Goal: Task Accomplishment & Management: Contribute content

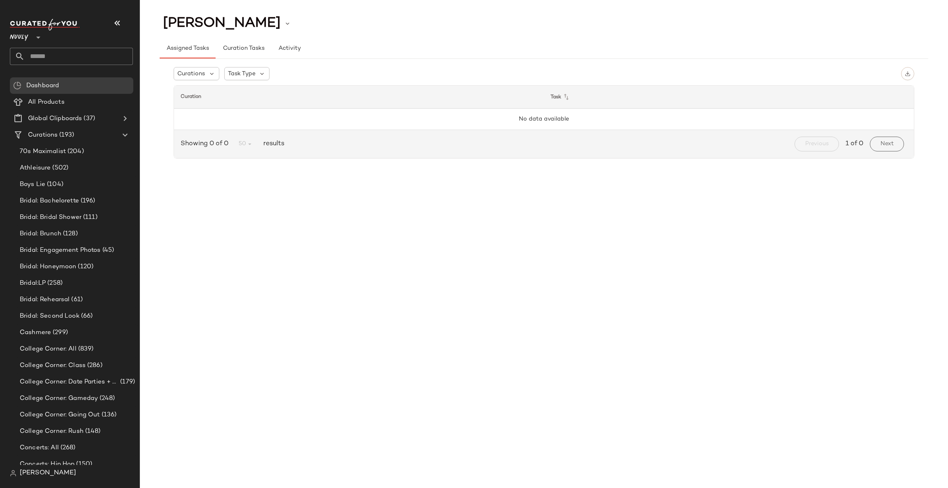
click at [49, 56] on input "text" at bounding box center [79, 56] width 108 height 17
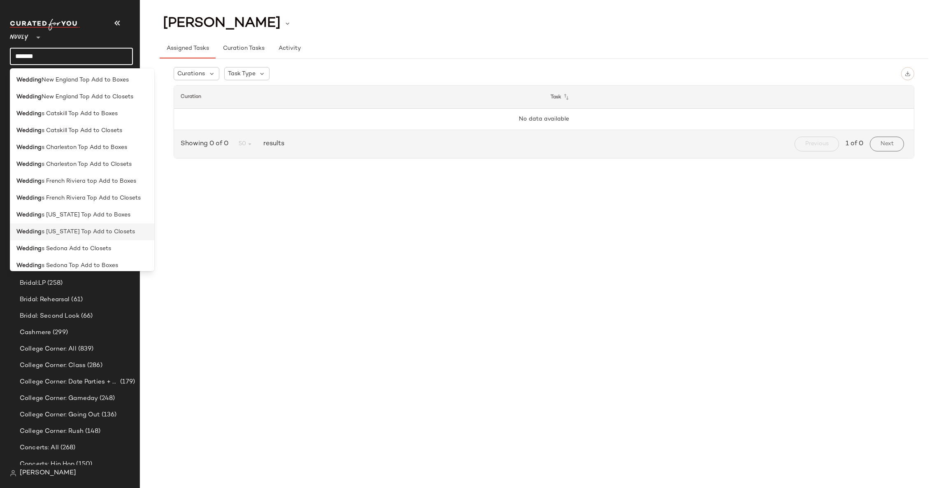
type input "*******"
click at [68, 235] on span "s Hawaii Top Add to Closets" at bounding box center [88, 232] width 93 height 9
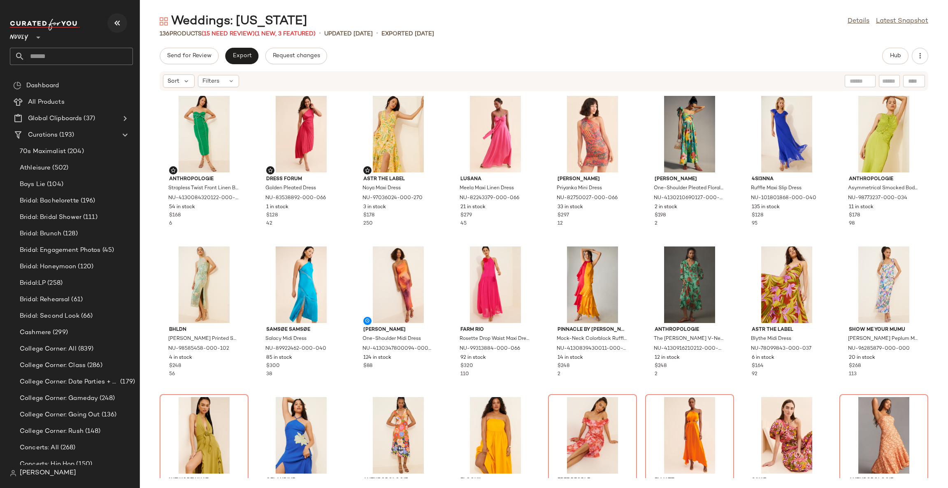
click at [119, 24] on icon "button" at bounding box center [117, 23] width 10 height 10
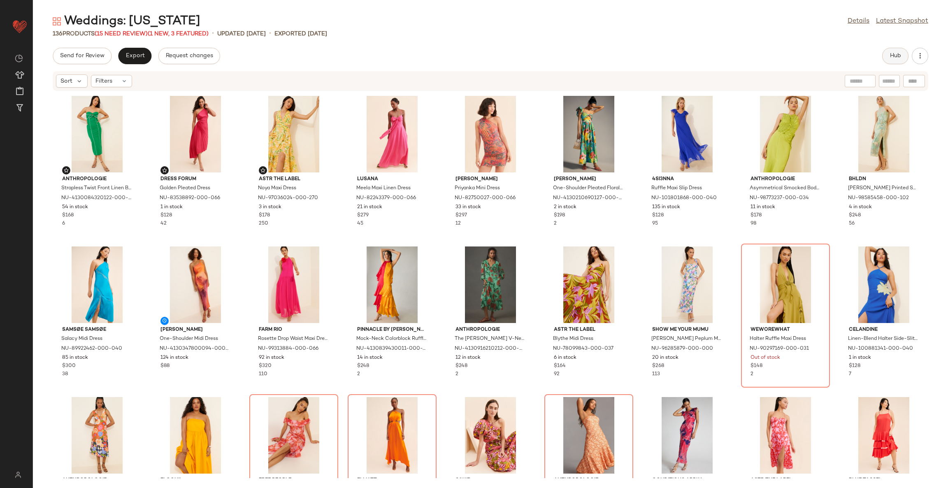
click at [886, 57] on button "Hub" at bounding box center [895, 56] width 26 height 16
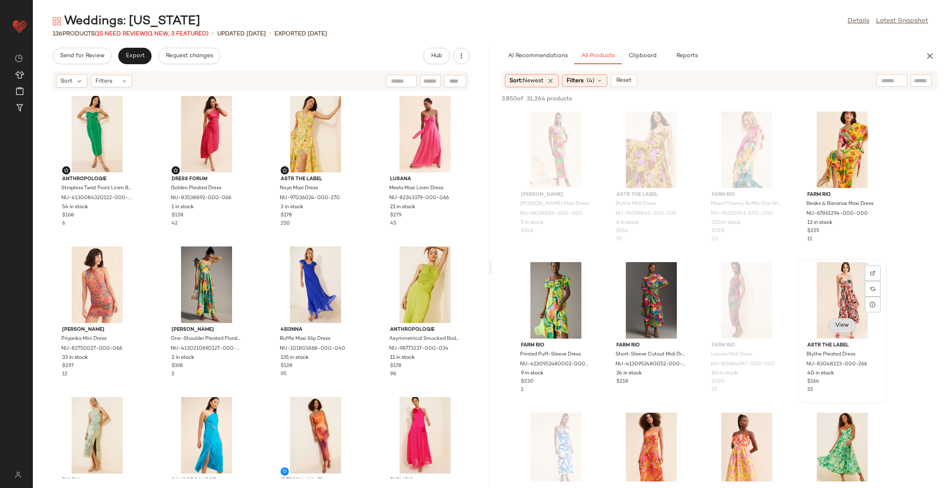
click at [845, 322] on span "View" at bounding box center [842, 325] width 14 height 7
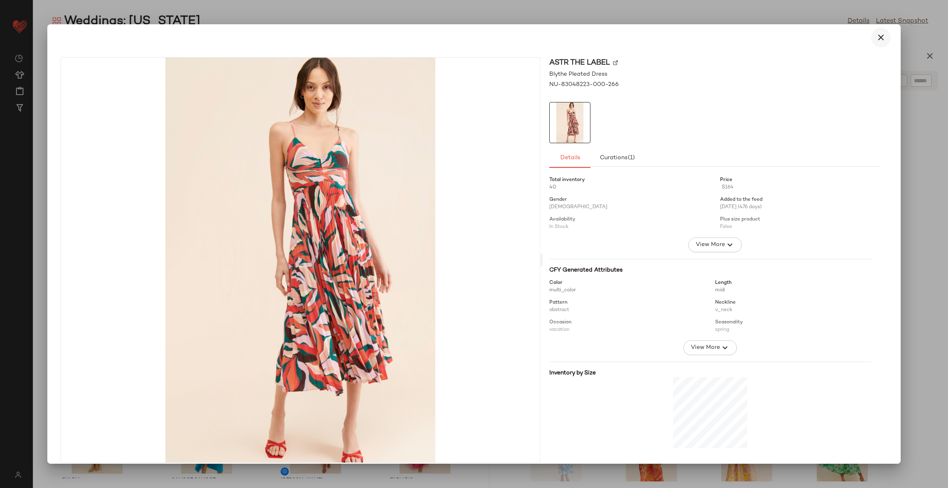
click at [876, 34] on icon "button" at bounding box center [881, 38] width 10 height 10
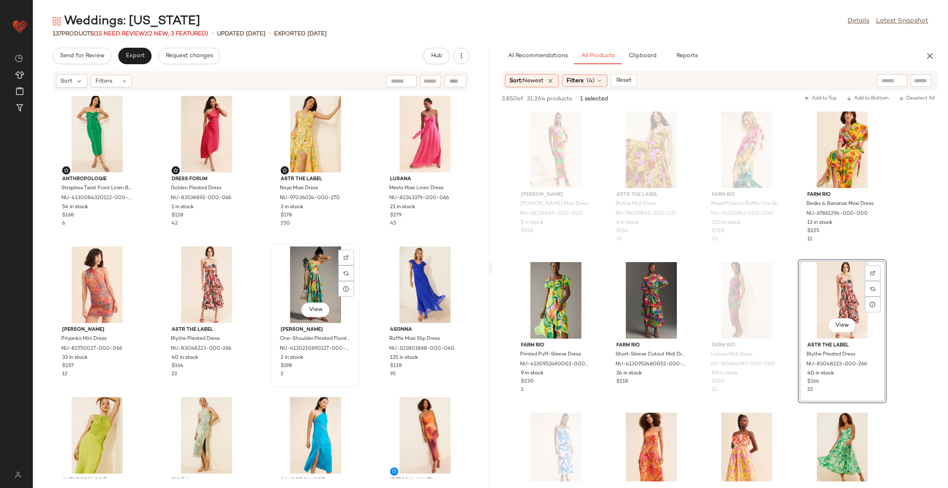
click at [319, 267] on div "View" at bounding box center [315, 285] width 83 height 77
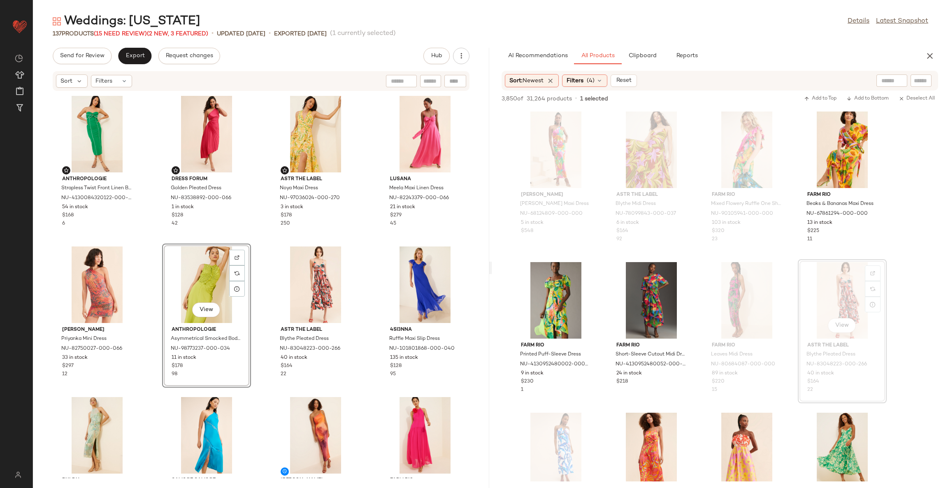
click at [368, 245] on div "Anthropologie Strapless Twist Front Linen Blend Midi Dress NU-4130084320122-000…" at bounding box center [261, 284] width 456 height 387
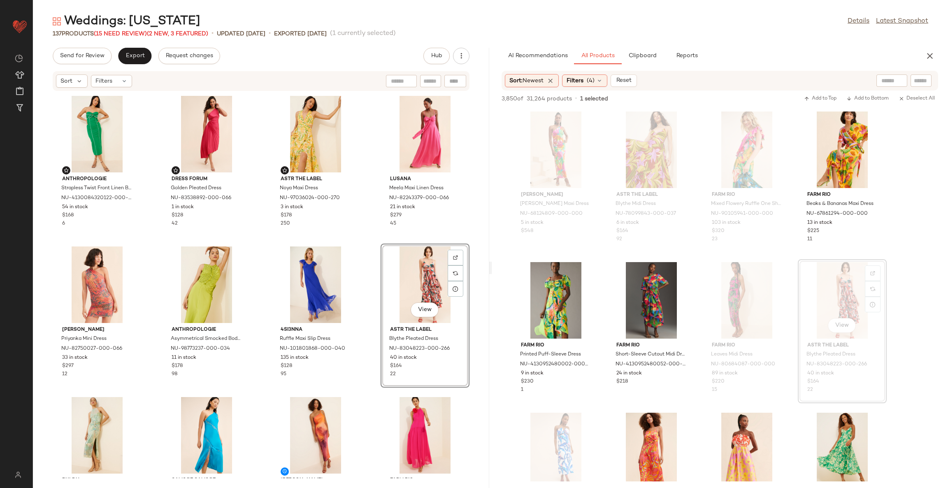
click at [367, 281] on div "Anthropologie Strapless Twist Front Linen Blend Midi Dress NU-4130084320122-000…" at bounding box center [261, 284] width 456 height 387
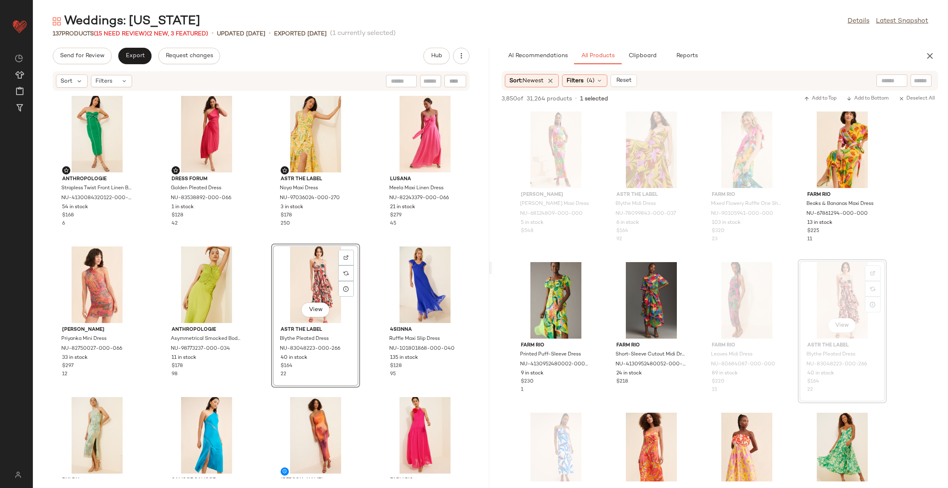
click at [362, 264] on div "Anthropologie Strapless Twist Front Linen Blend Midi Dress NU-4130084320122-000…" at bounding box center [261, 284] width 456 height 387
click at [655, 54] on span "Clipboard" at bounding box center [642, 56] width 28 height 7
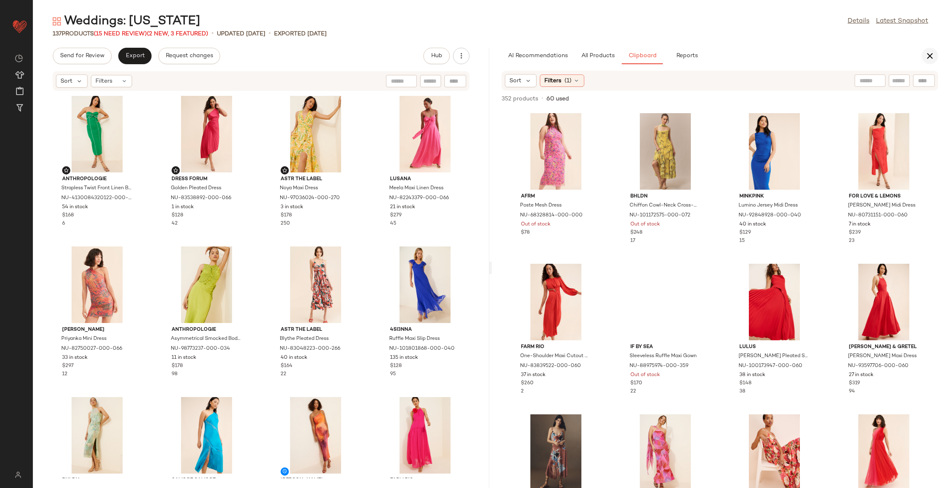
click at [930, 58] on icon "button" at bounding box center [930, 56] width 10 height 10
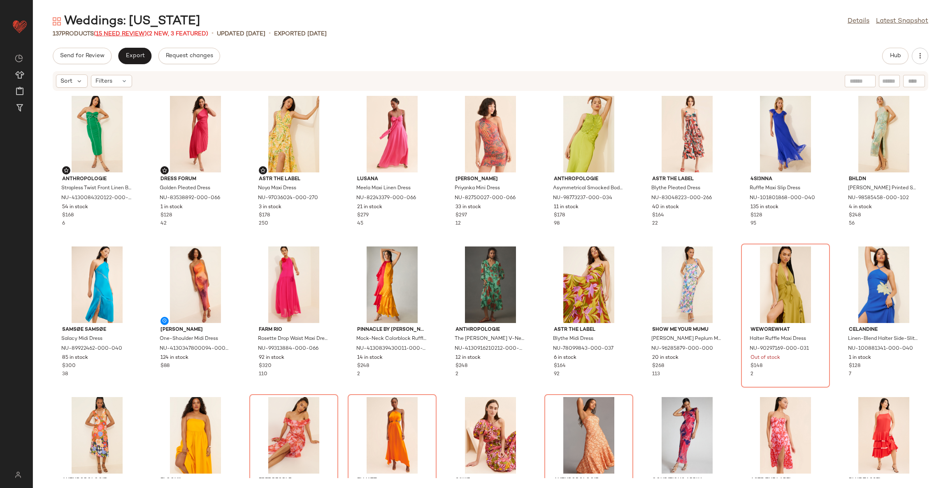
click at [142, 34] on span "(15 Need Review)" at bounding box center [120, 34] width 53 height 6
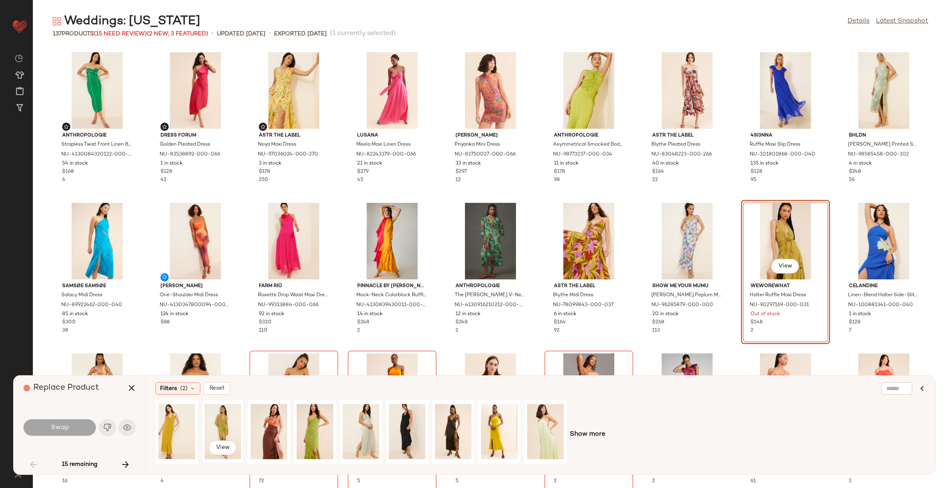
click at [224, 428] on div "View" at bounding box center [223, 431] width 37 height 58
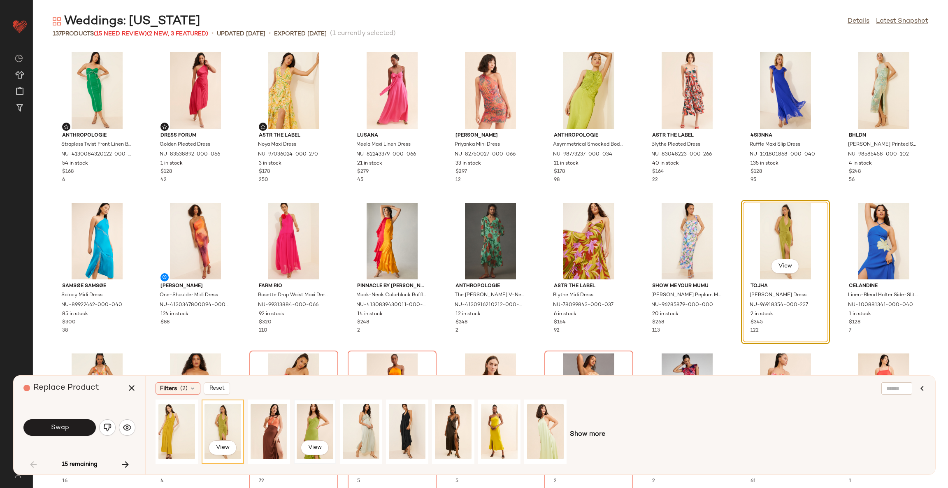
click at [307, 426] on div "View" at bounding box center [315, 431] width 37 height 58
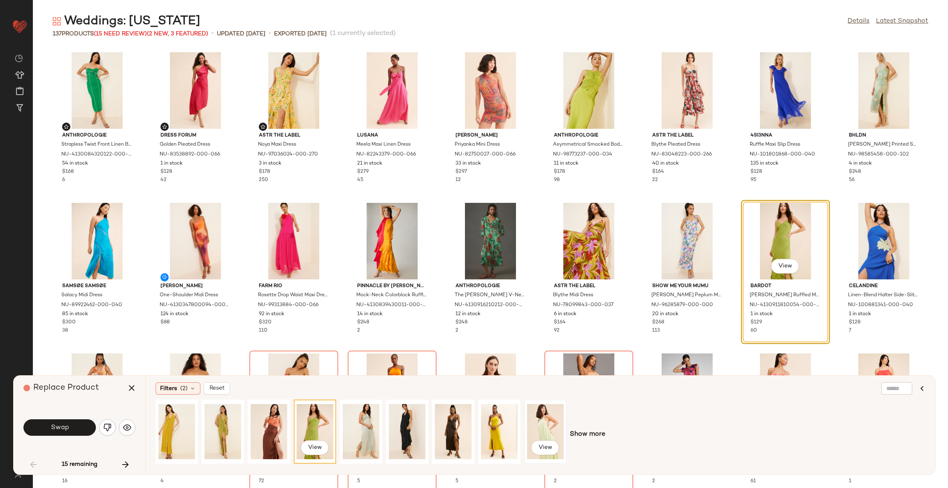
click at [539, 421] on div "View" at bounding box center [545, 431] width 37 height 58
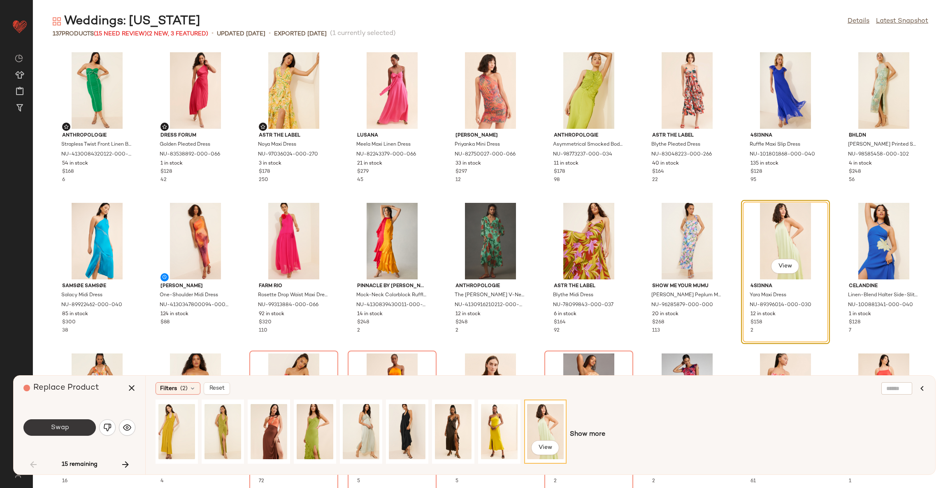
click at [68, 424] on span "Swap" at bounding box center [59, 428] width 19 height 8
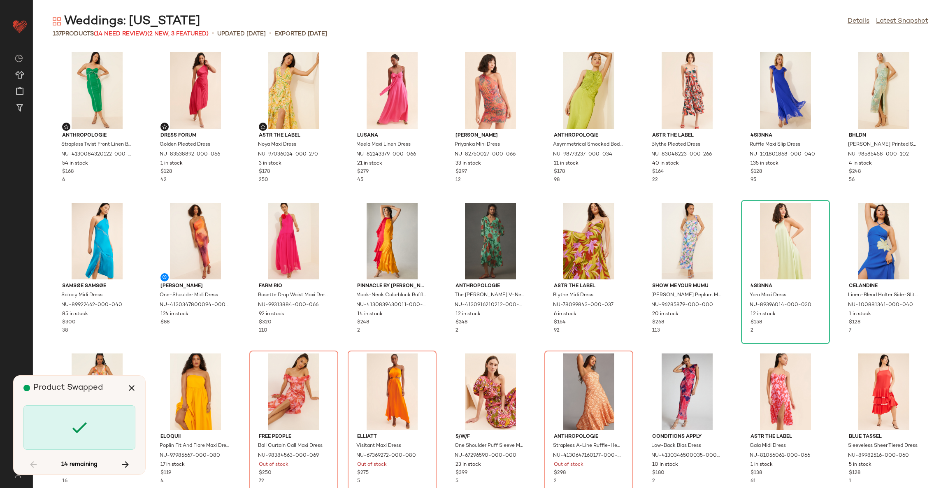
scroll to position [157, 0]
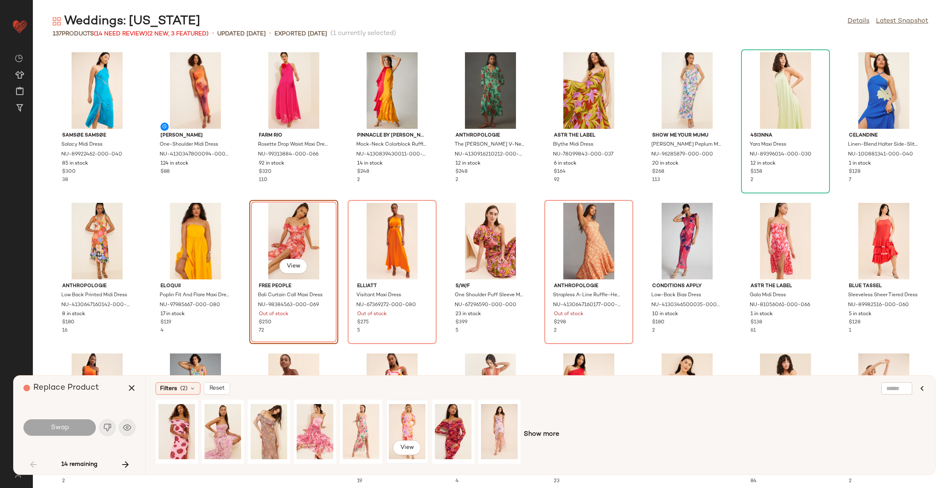
click at [414, 421] on div "View" at bounding box center [407, 431] width 37 height 58
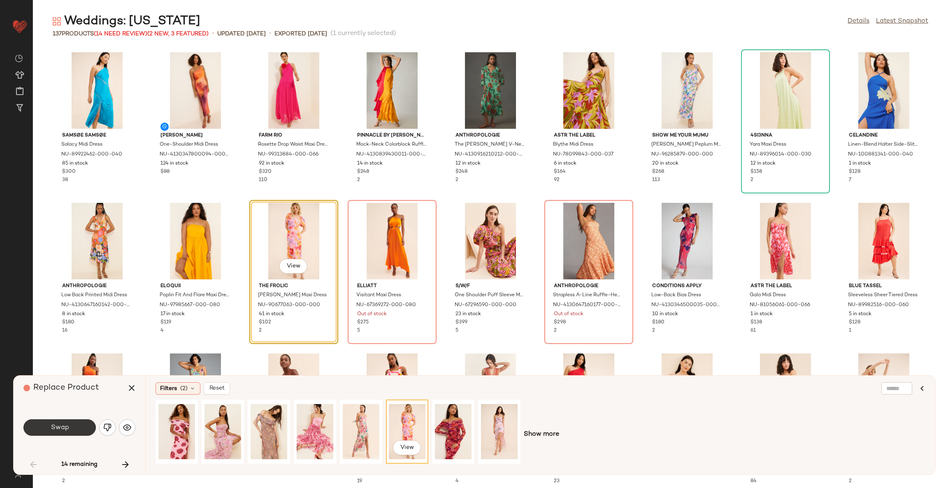
click at [77, 429] on button "Swap" at bounding box center [59, 427] width 72 height 16
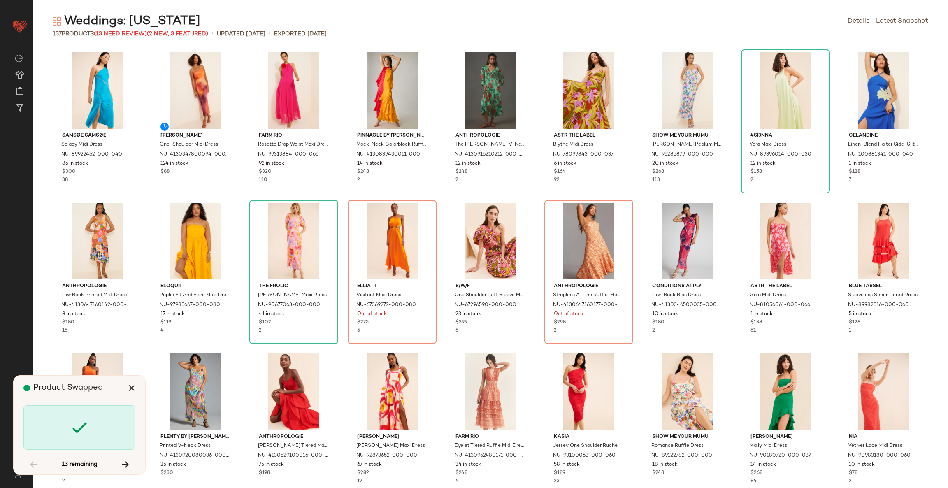
scroll to position [150, 0]
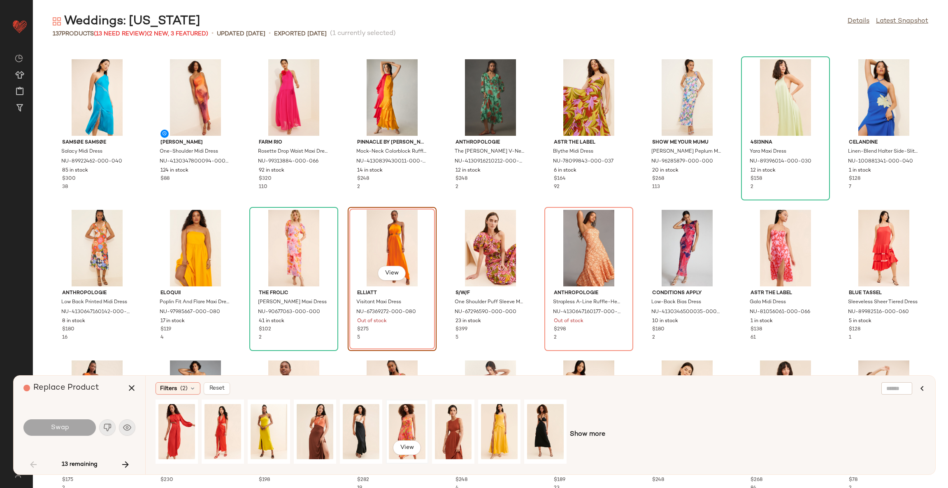
click at [393, 419] on div "View" at bounding box center [407, 431] width 37 height 58
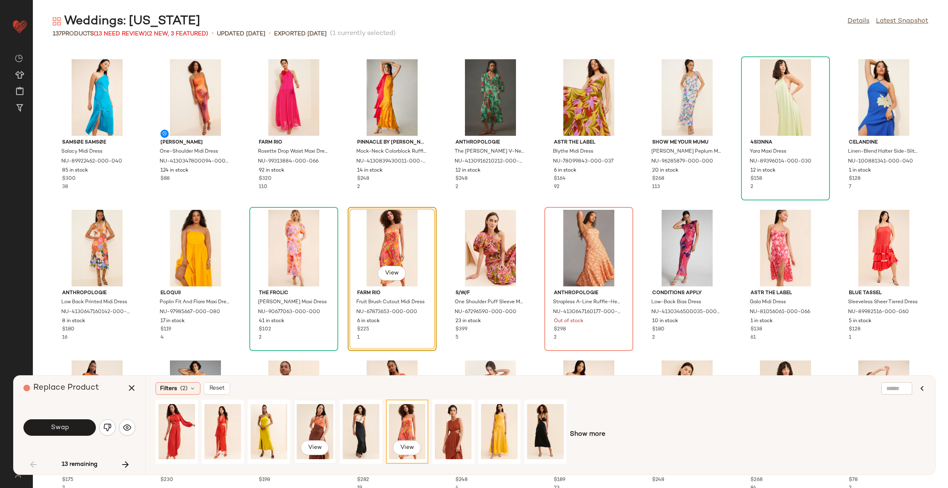
click at [322, 425] on div "View" at bounding box center [315, 431] width 37 height 58
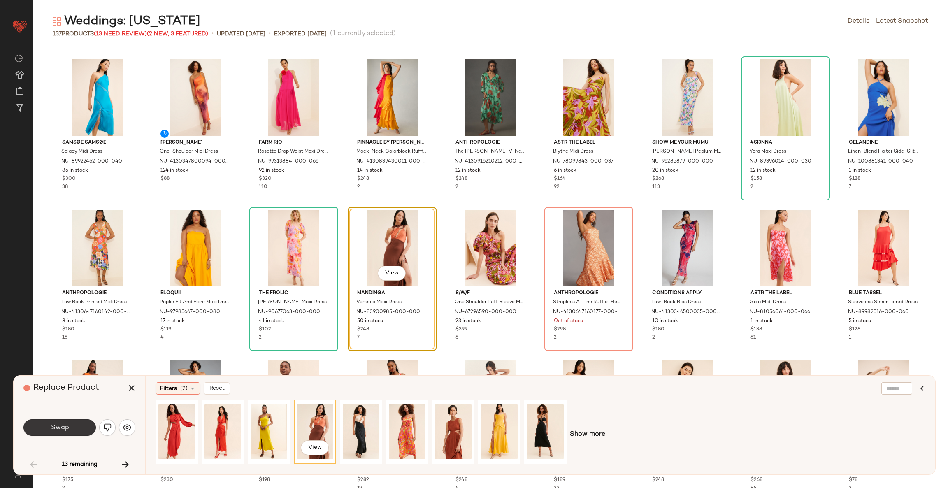
click at [77, 424] on button "Swap" at bounding box center [59, 427] width 72 height 16
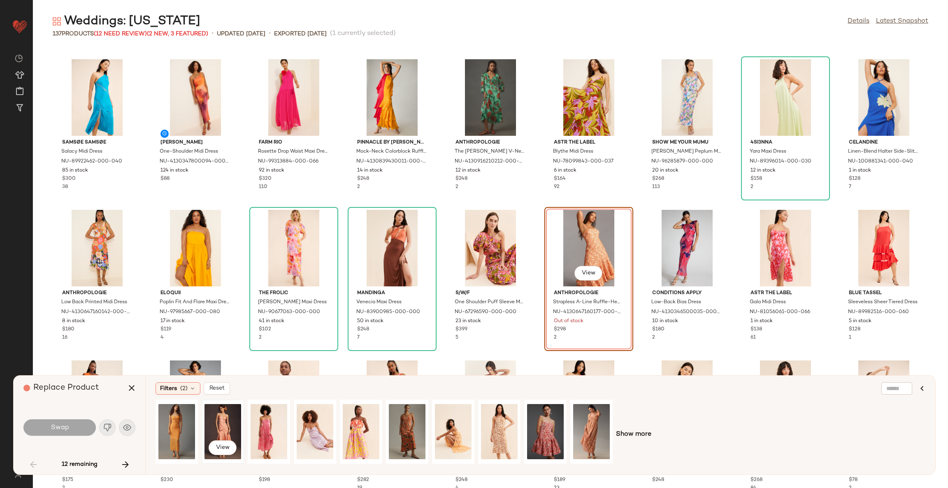
click at [229, 423] on div "View" at bounding box center [223, 431] width 37 height 58
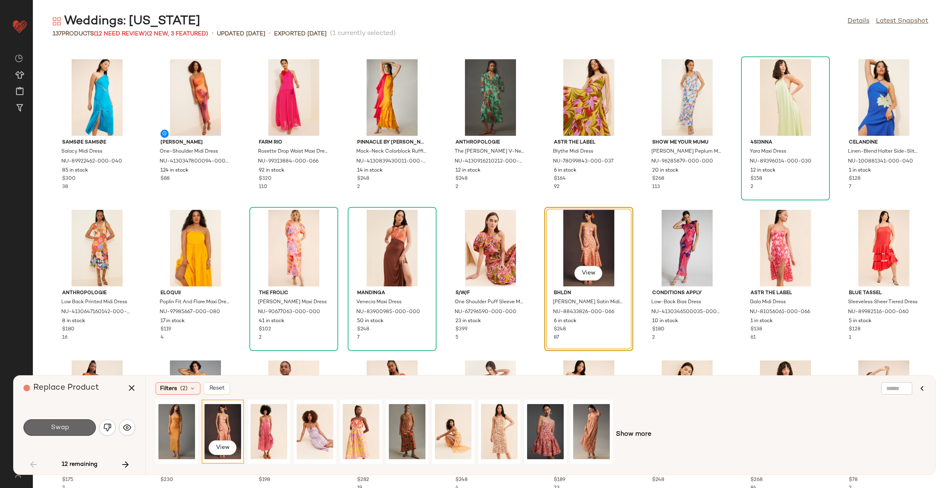
click at [84, 432] on button "Swap" at bounding box center [59, 427] width 72 height 16
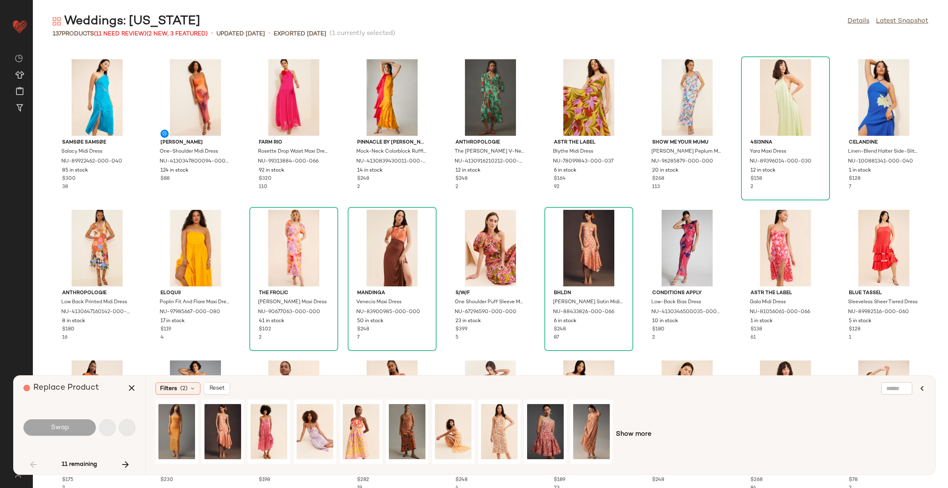
scroll to position [452, 0]
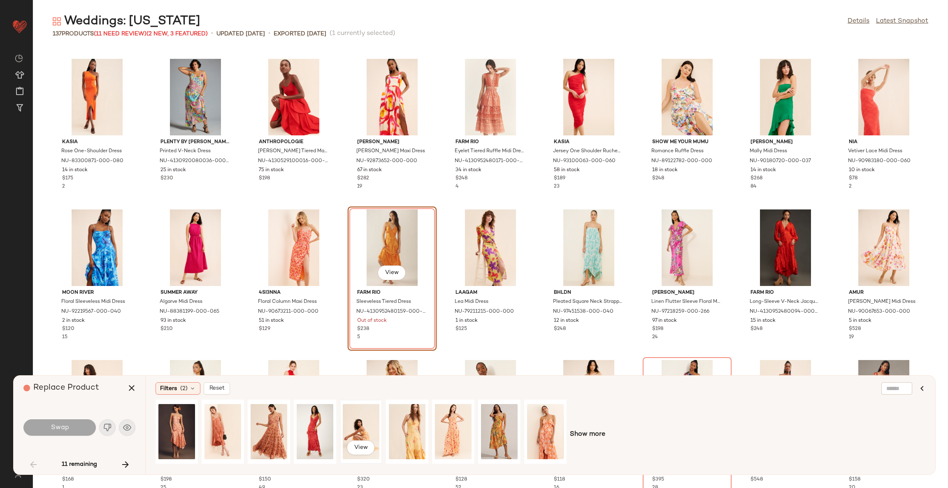
click at [357, 424] on div "View" at bounding box center [361, 431] width 37 height 58
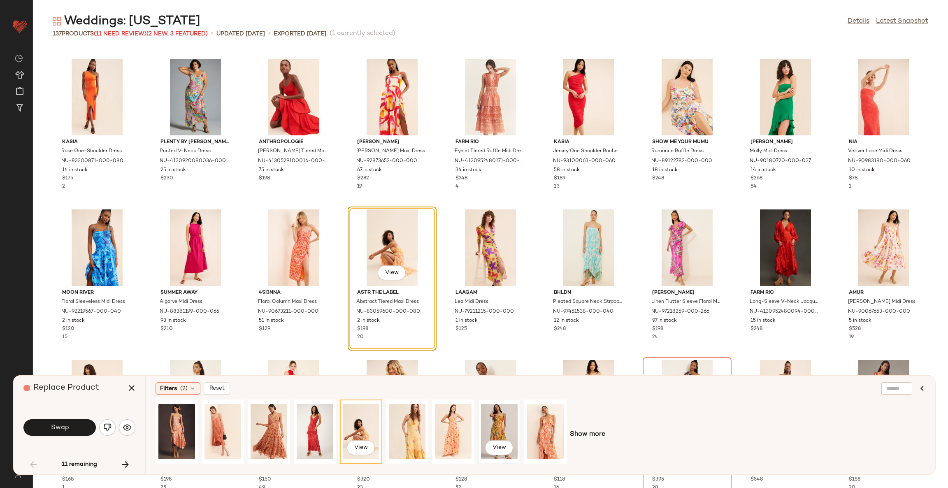
click at [509, 429] on div "View" at bounding box center [499, 431] width 37 height 58
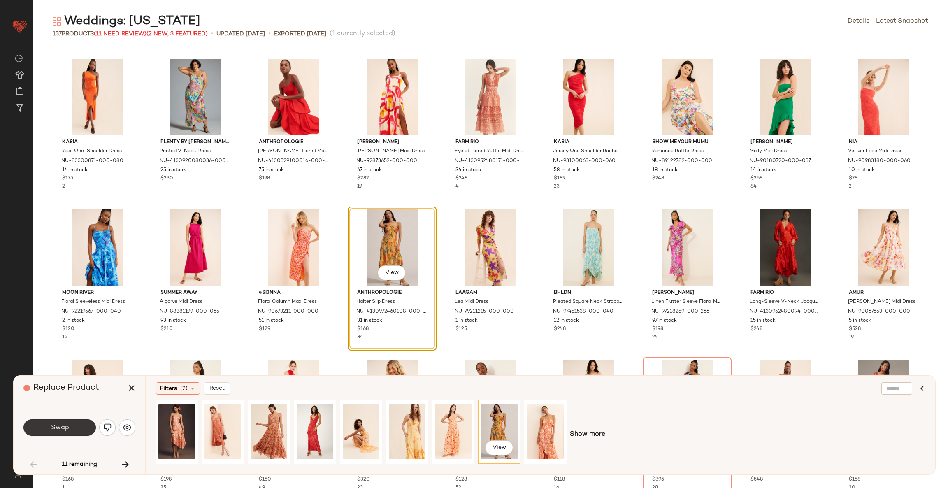
click at [88, 423] on button "Swap" at bounding box center [59, 427] width 72 height 16
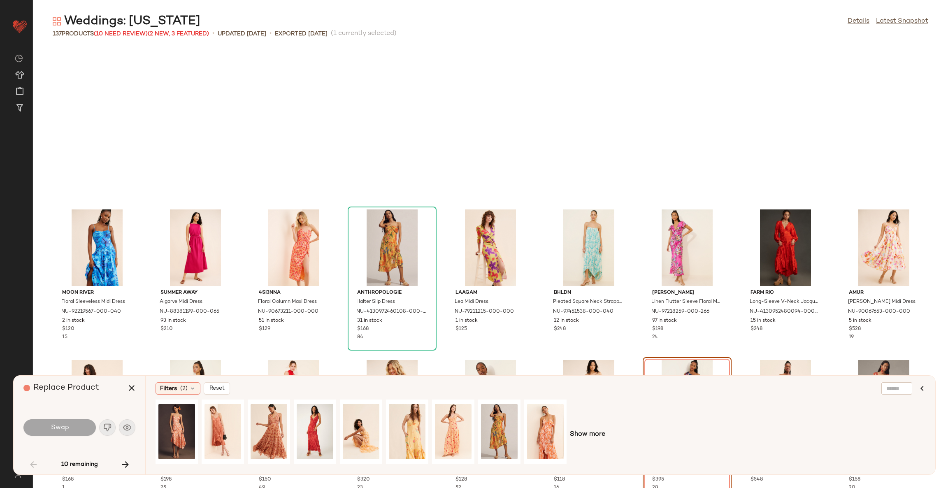
scroll to position [602, 0]
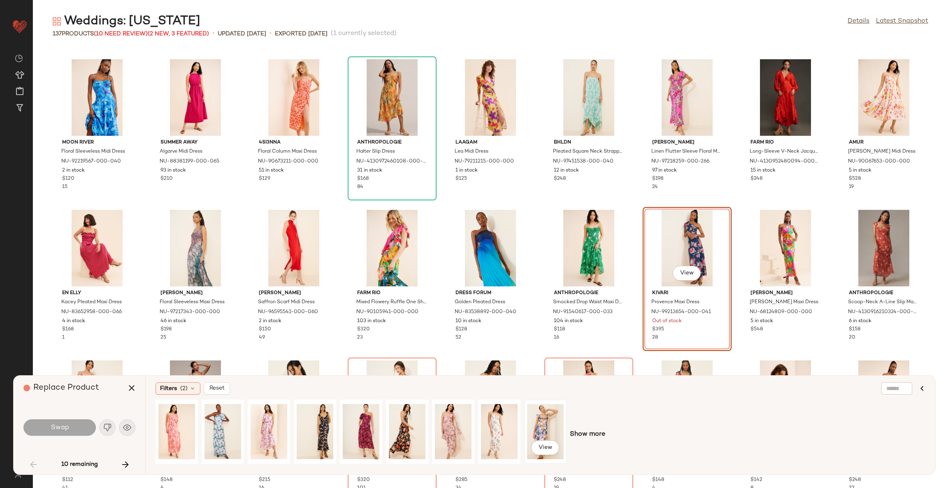
click at [542, 426] on div "View" at bounding box center [545, 431] width 37 height 58
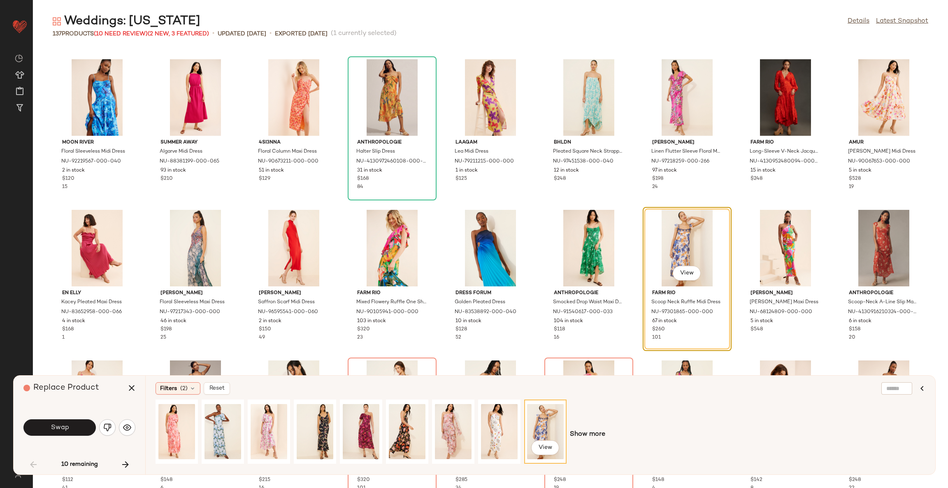
click at [45, 438] on div "Swap" at bounding box center [79, 427] width 112 height 44
click at [46, 433] on button "Swap" at bounding box center [59, 427] width 72 height 16
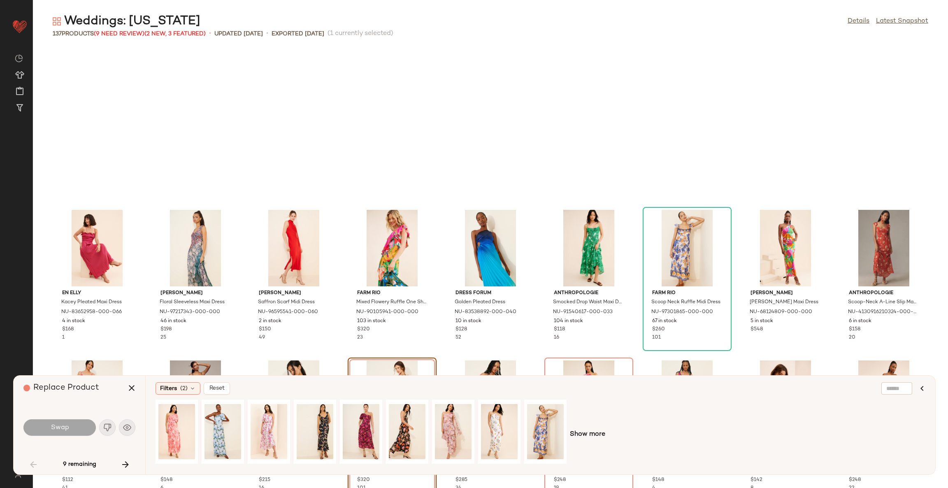
scroll to position [753, 0]
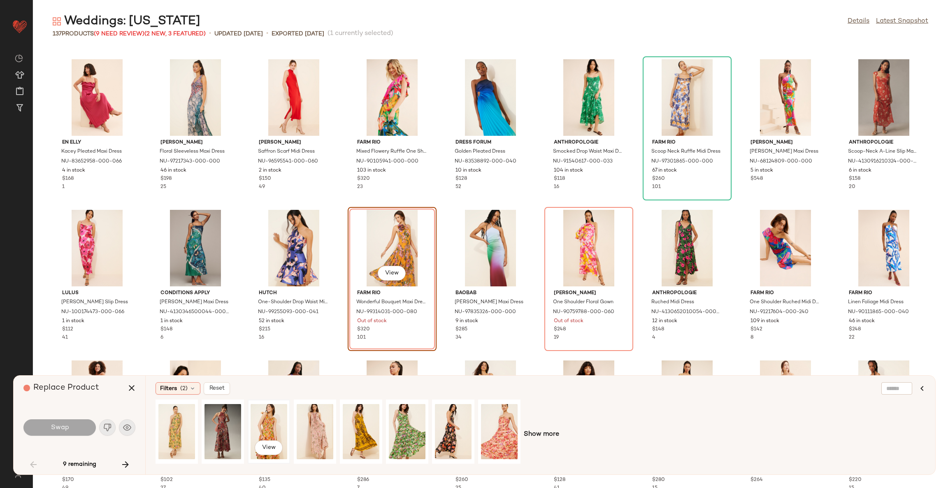
click at [271, 429] on div "View" at bounding box center [269, 431] width 37 height 58
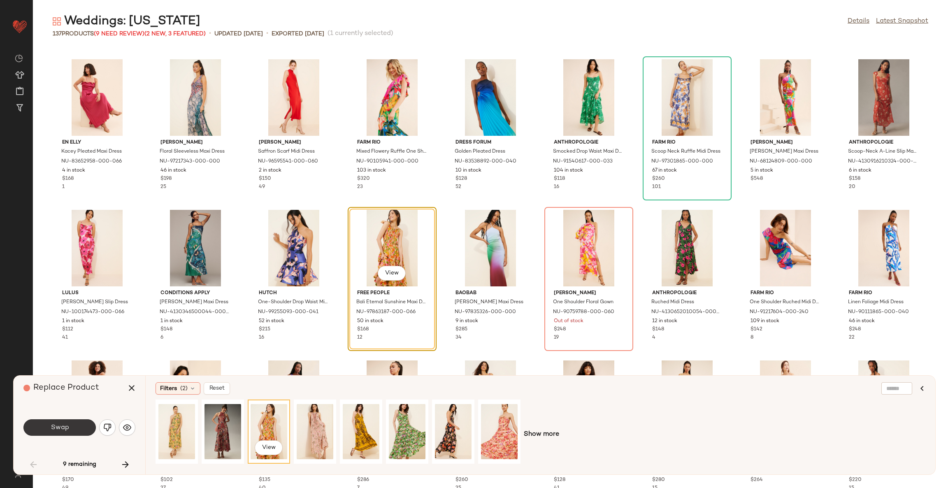
click at [75, 427] on button "Swap" at bounding box center [59, 427] width 72 height 16
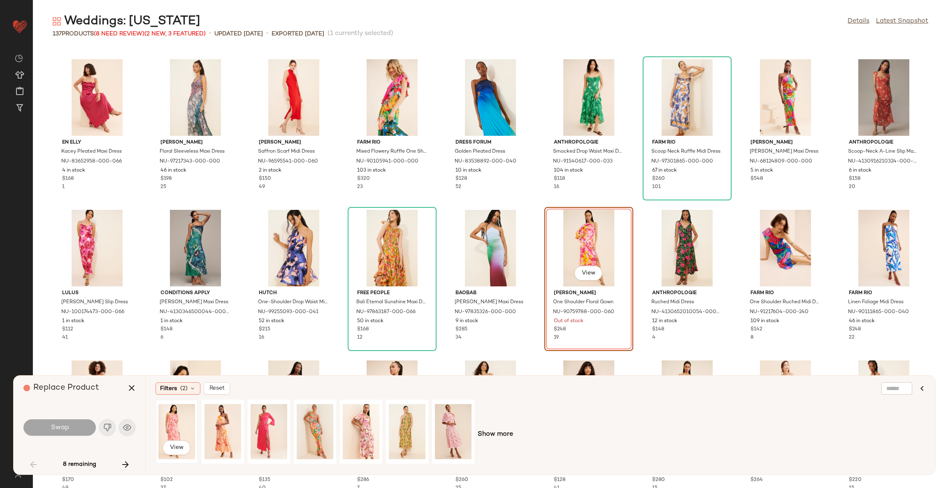
click at [179, 424] on div "View" at bounding box center [176, 431] width 37 height 58
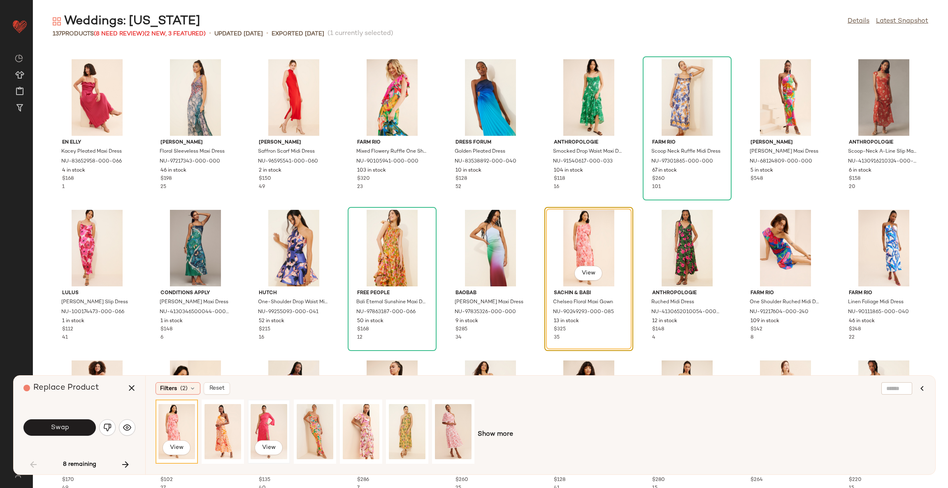
click at [264, 424] on div "View" at bounding box center [269, 431] width 37 height 58
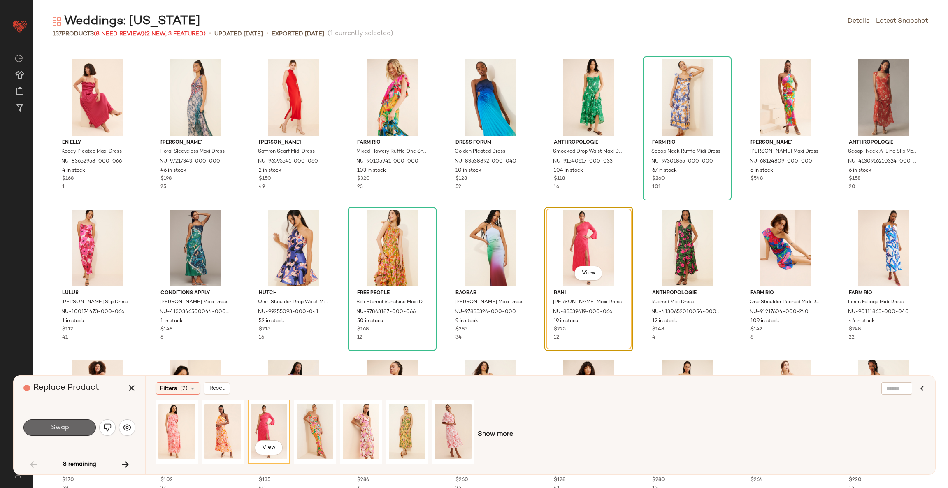
click at [68, 424] on span "Swap" at bounding box center [59, 428] width 19 height 8
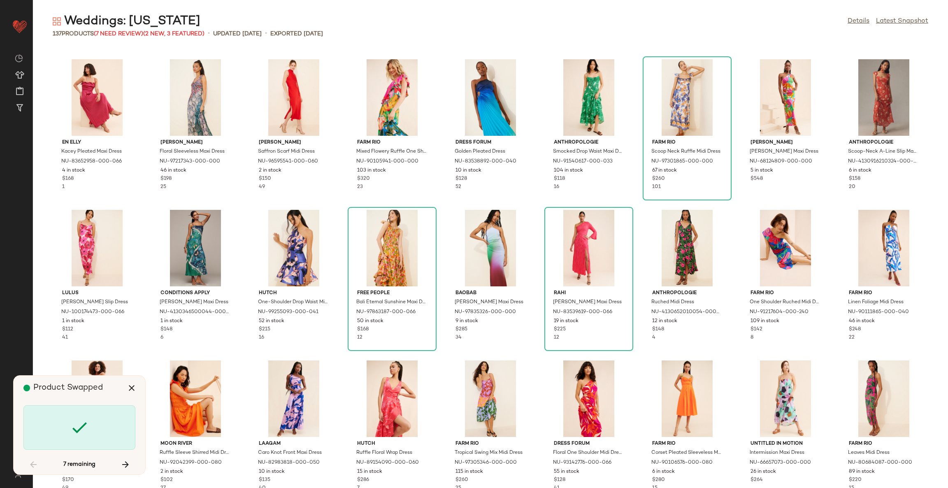
scroll to position [1054, 0]
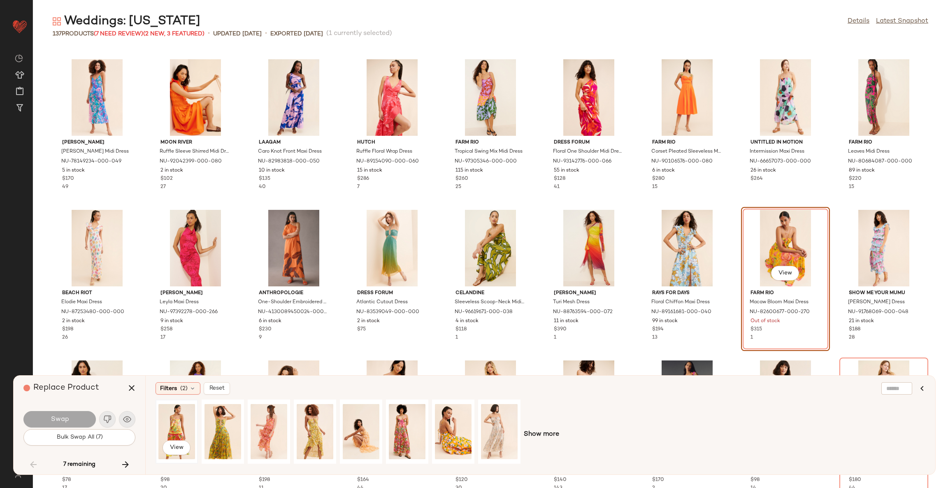
click at [178, 426] on div "View" at bounding box center [176, 431] width 37 height 58
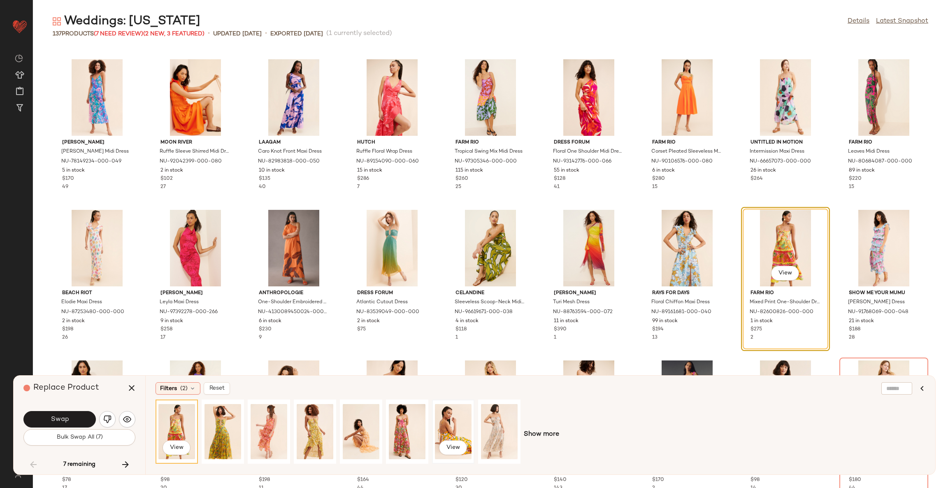
click at [456, 426] on div "View" at bounding box center [453, 431] width 37 height 58
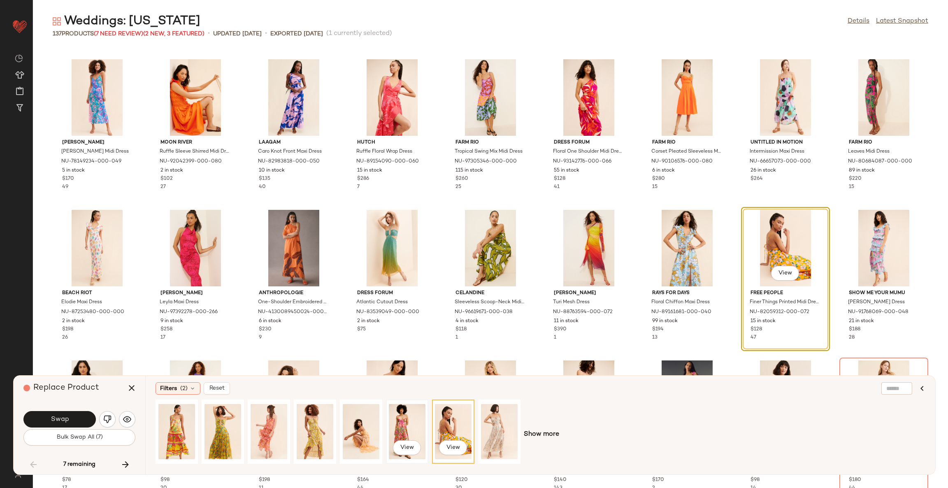
click at [407, 429] on div "View" at bounding box center [407, 431] width 37 height 58
click at [314, 426] on div "View" at bounding box center [315, 431] width 37 height 58
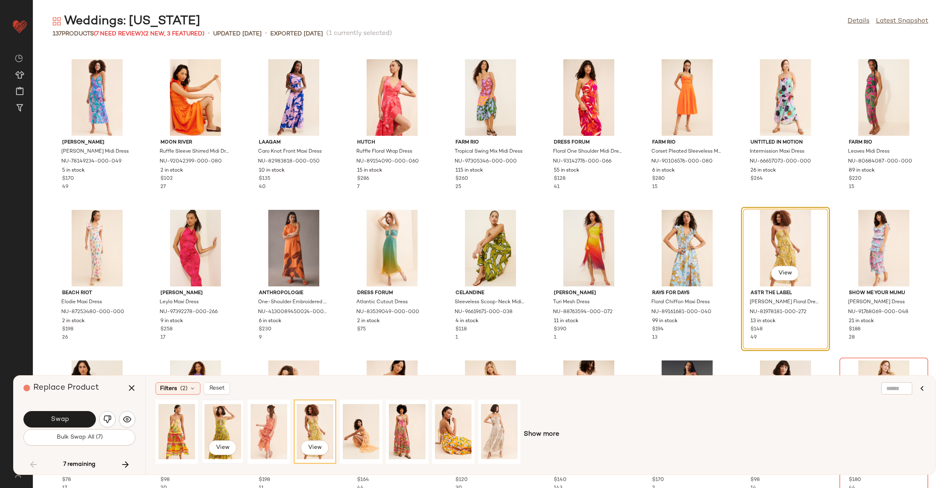
click at [214, 426] on div "View" at bounding box center [223, 431] width 37 height 58
click at [63, 411] on button "Swap" at bounding box center [59, 419] width 72 height 16
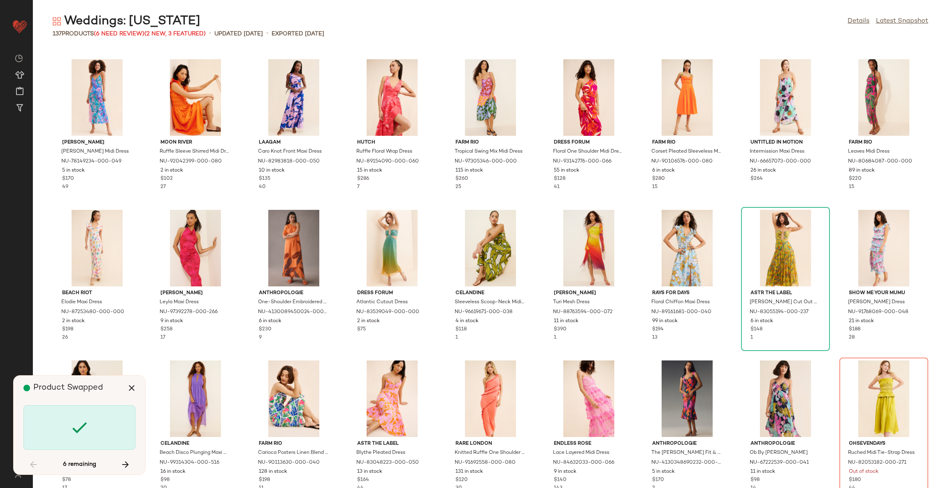
scroll to position [1205, 0]
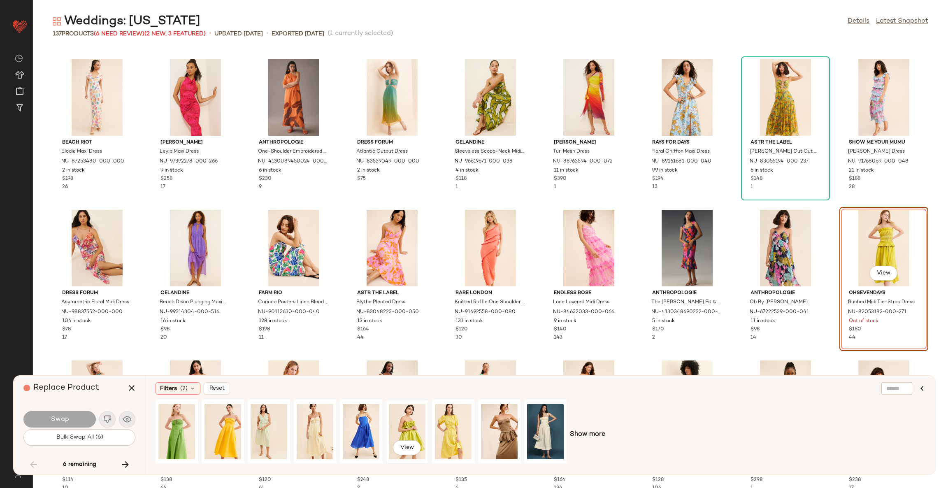
click at [407, 428] on div "View" at bounding box center [407, 431] width 37 height 58
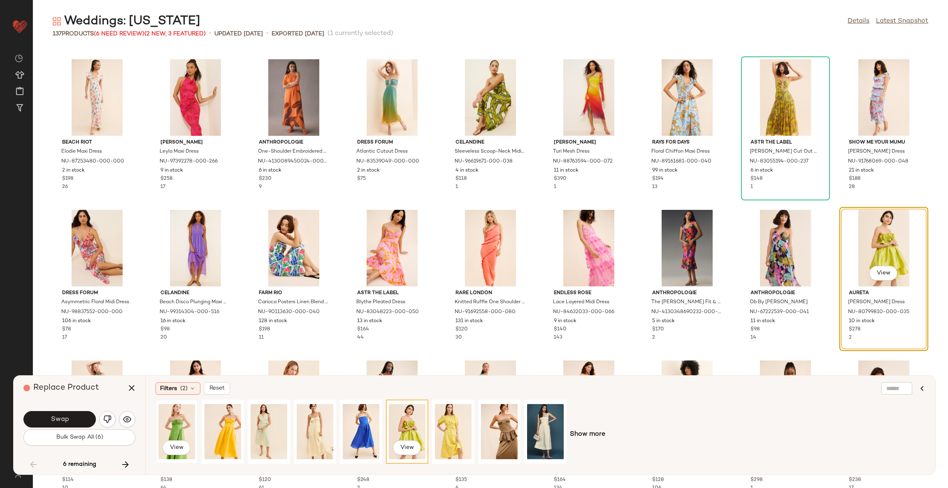
click at [184, 423] on div "View" at bounding box center [176, 431] width 37 height 58
click at [401, 424] on div "View" at bounding box center [407, 431] width 37 height 58
click at [84, 419] on button "Swap" at bounding box center [59, 419] width 72 height 16
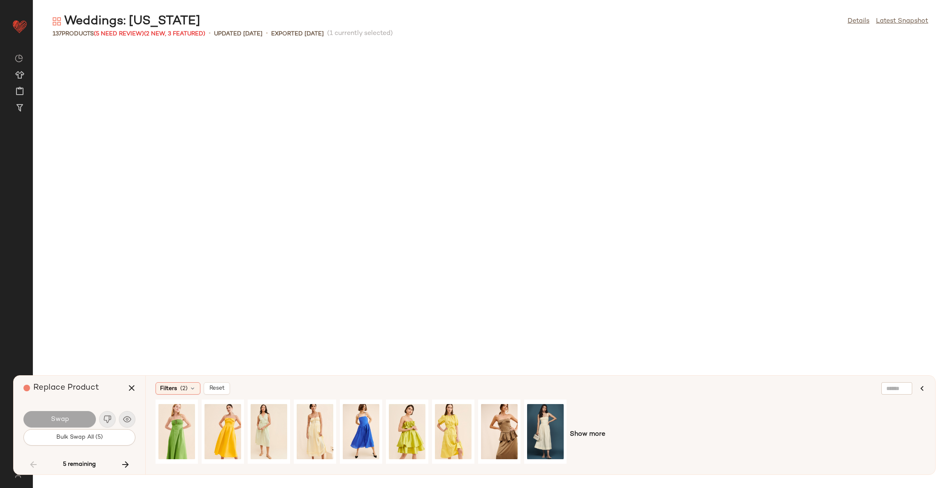
scroll to position [1656, 0]
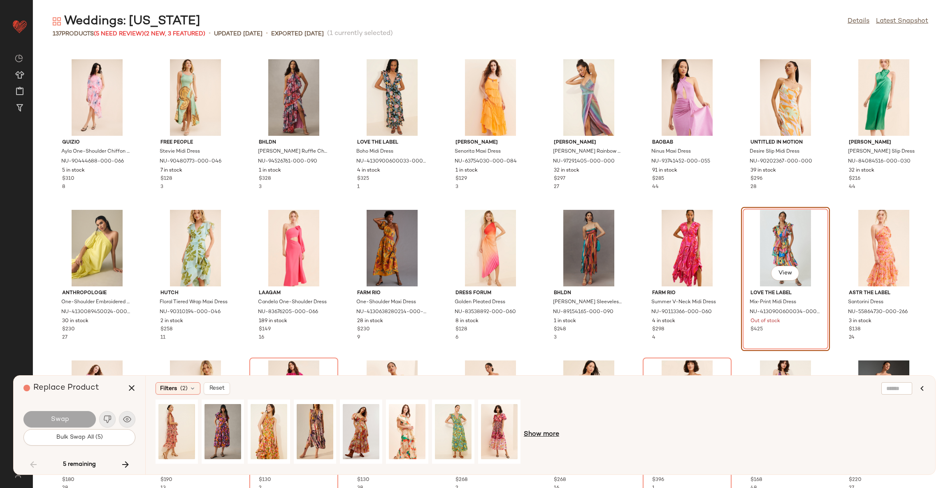
click at [540, 431] on span "Show more" at bounding box center [541, 435] width 35 height 10
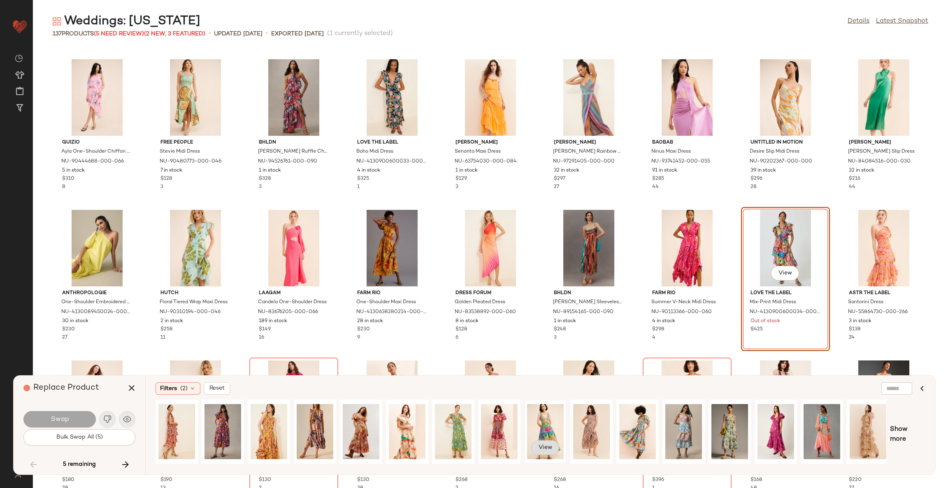
click at [543, 448] on span "View" at bounding box center [545, 447] width 14 height 7
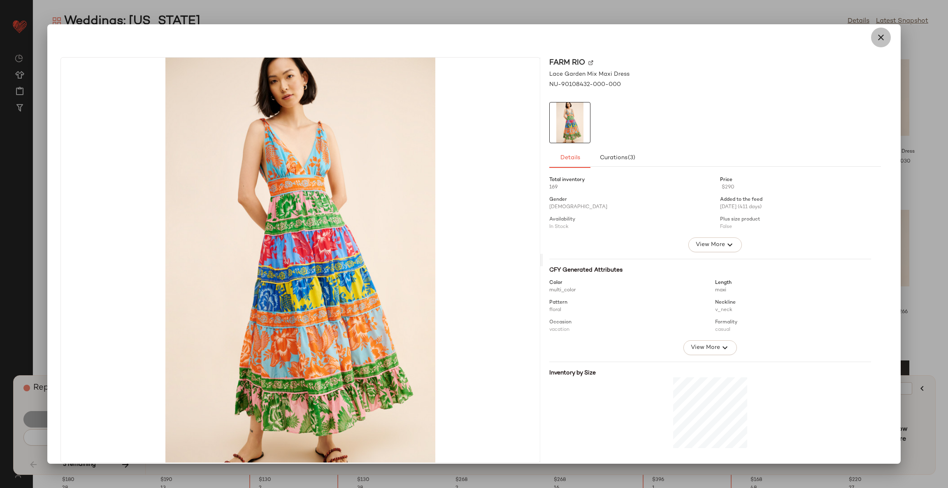
click at [879, 41] on icon "button" at bounding box center [881, 38] width 10 height 10
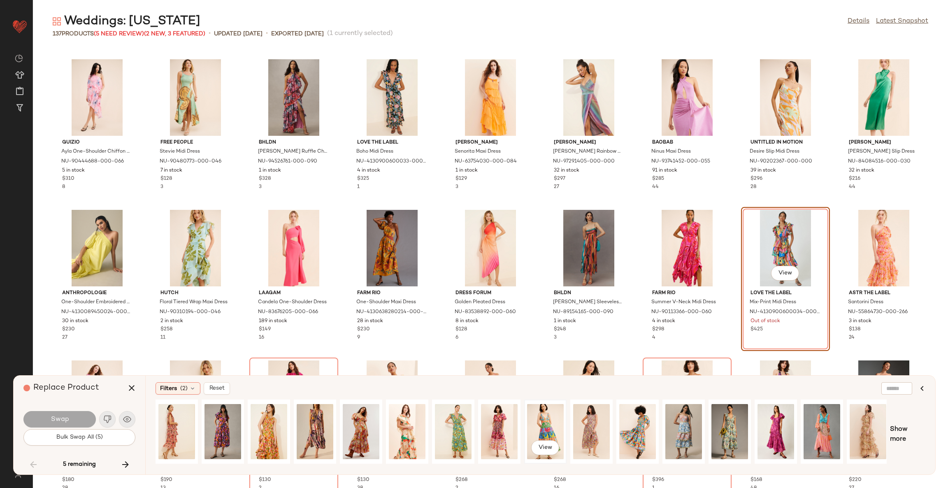
click at [534, 422] on div "View" at bounding box center [545, 431] width 37 height 58
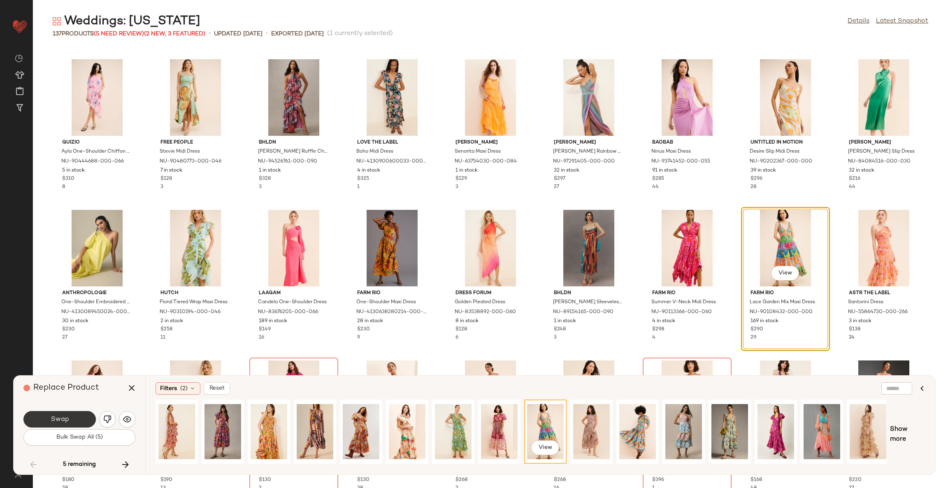
click at [76, 425] on button "Swap" at bounding box center [59, 419] width 72 height 16
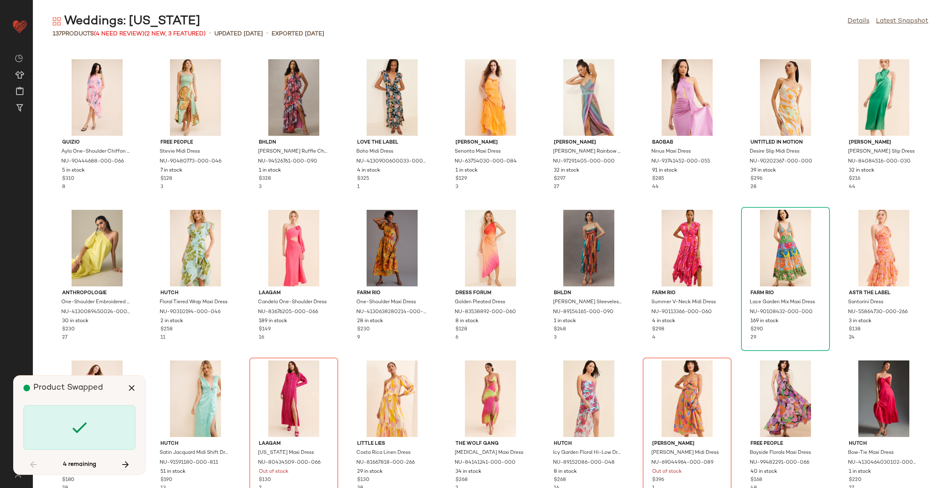
scroll to position [1807, 0]
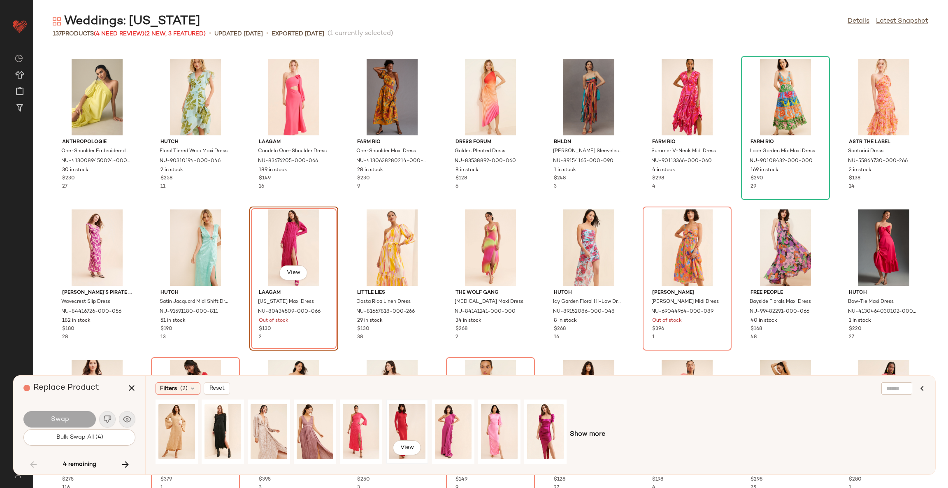
click at [401, 419] on div "View" at bounding box center [407, 431] width 37 height 58
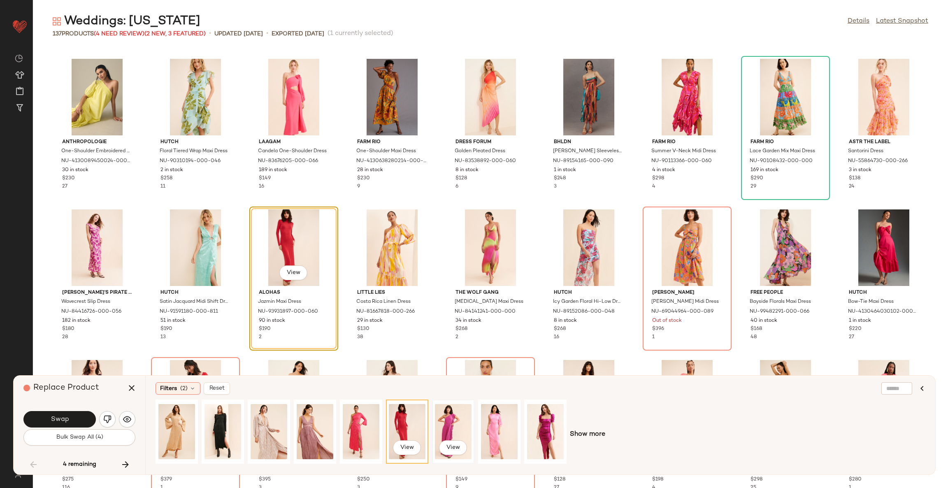
click at [443, 419] on div "View" at bounding box center [453, 431] width 37 height 58
click at [73, 421] on button "Swap" at bounding box center [59, 419] width 72 height 16
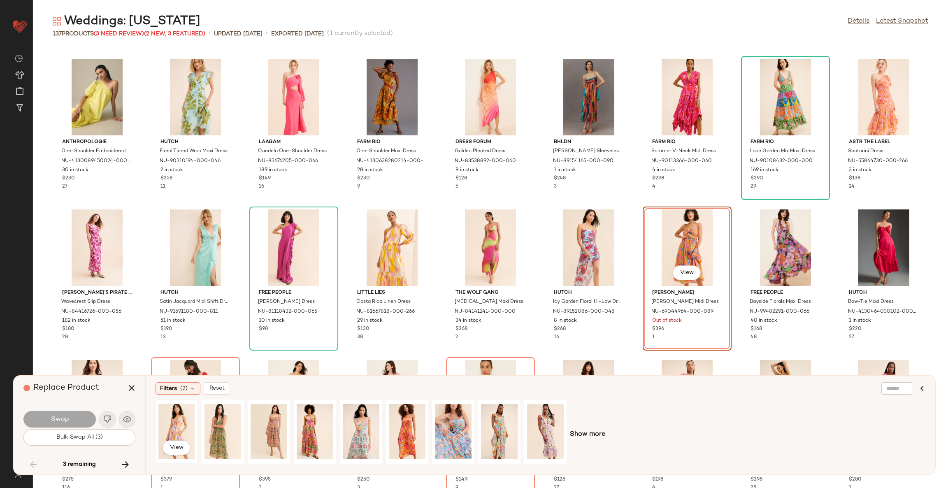
click at [182, 426] on div "View" at bounding box center [176, 431] width 37 height 58
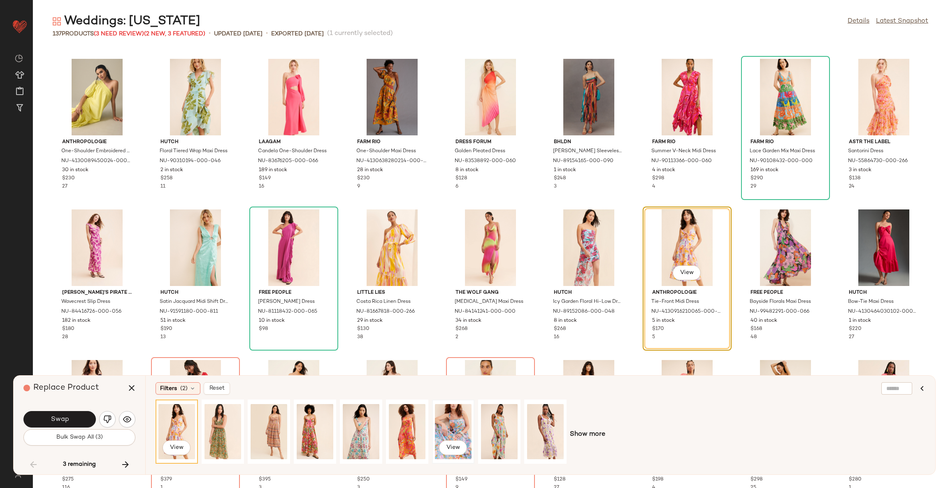
click at [444, 419] on div "View" at bounding box center [453, 431] width 37 height 58
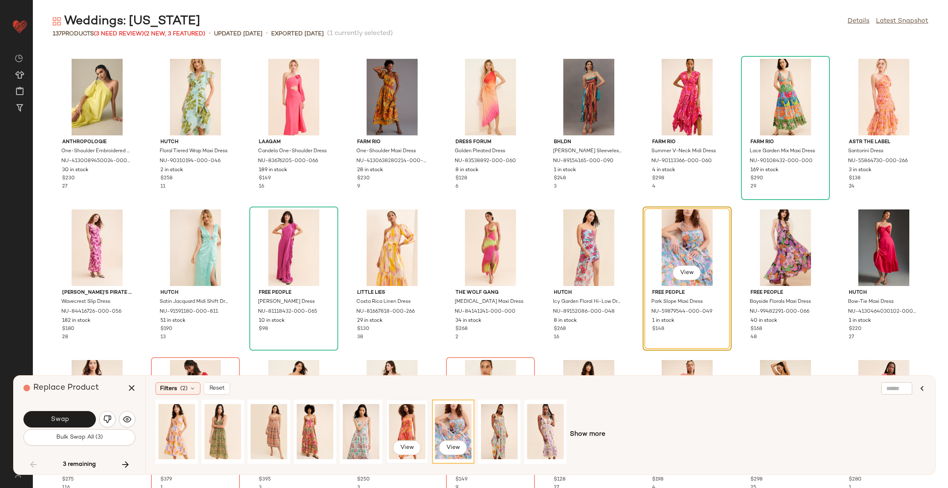
click at [411, 428] on div "View" at bounding box center [407, 431] width 37 height 58
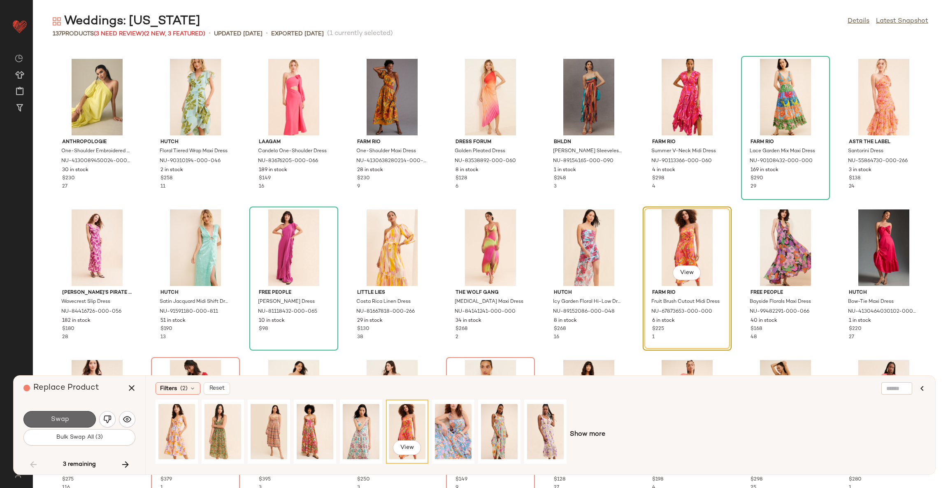
click at [74, 414] on button "Swap" at bounding box center [59, 419] width 72 height 16
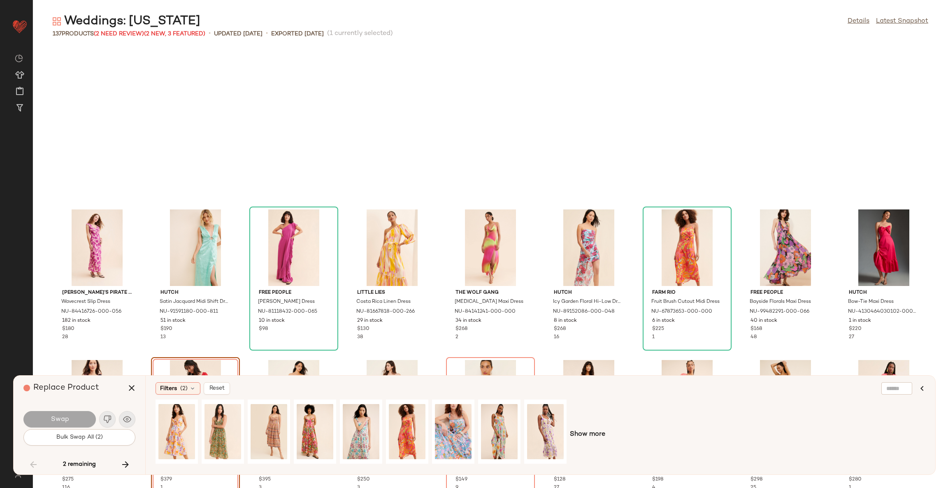
scroll to position [1958, 0]
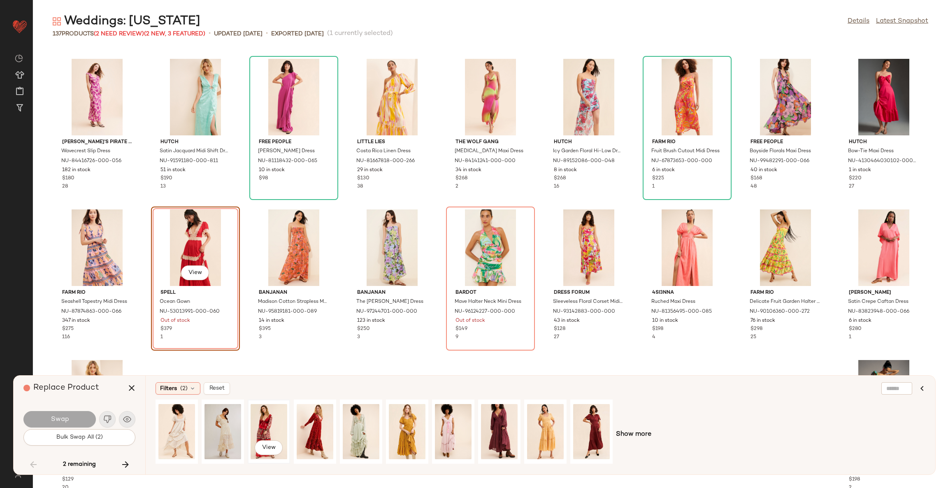
click at [263, 428] on div "View" at bounding box center [269, 431] width 37 height 58
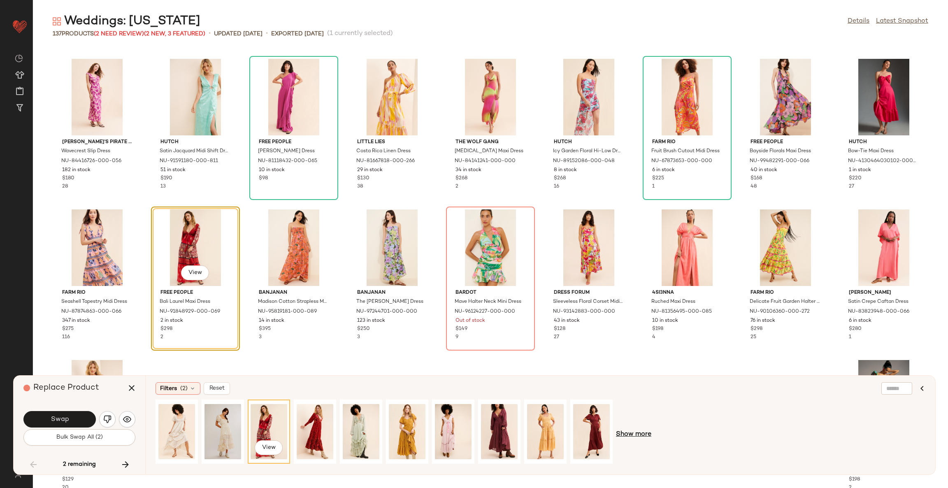
click at [623, 434] on span "Show more" at bounding box center [633, 435] width 35 height 10
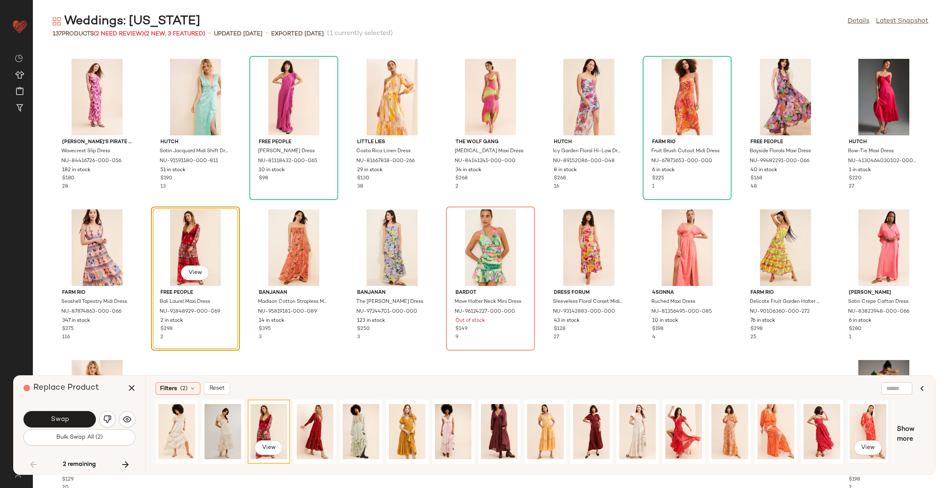
click at [875, 423] on div "View" at bounding box center [868, 431] width 37 height 58
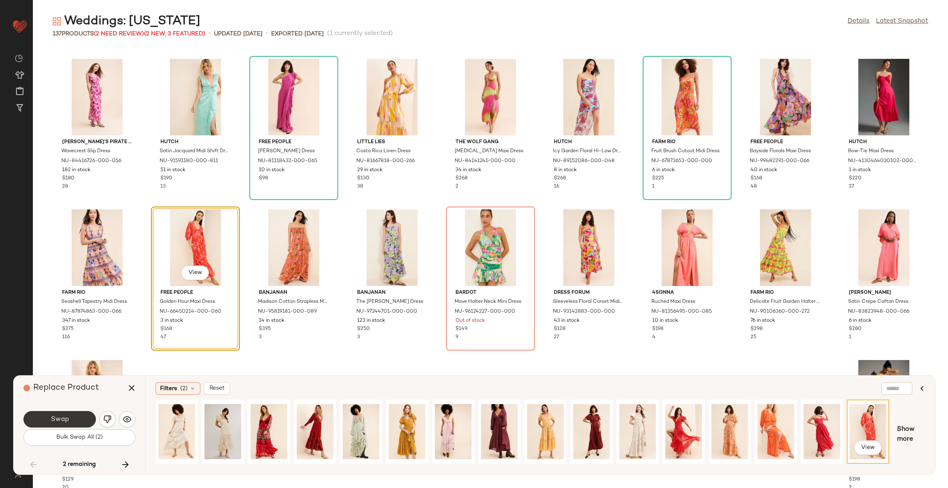
click at [80, 419] on button "Swap" at bounding box center [59, 419] width 72 height 16
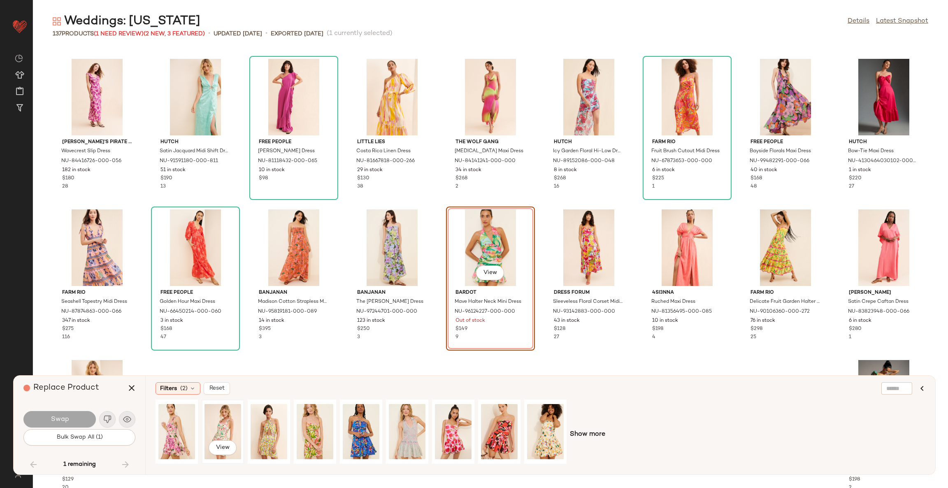
click at [217, 424] on div "View" at bounding box center [223, 431] width 37 height 58
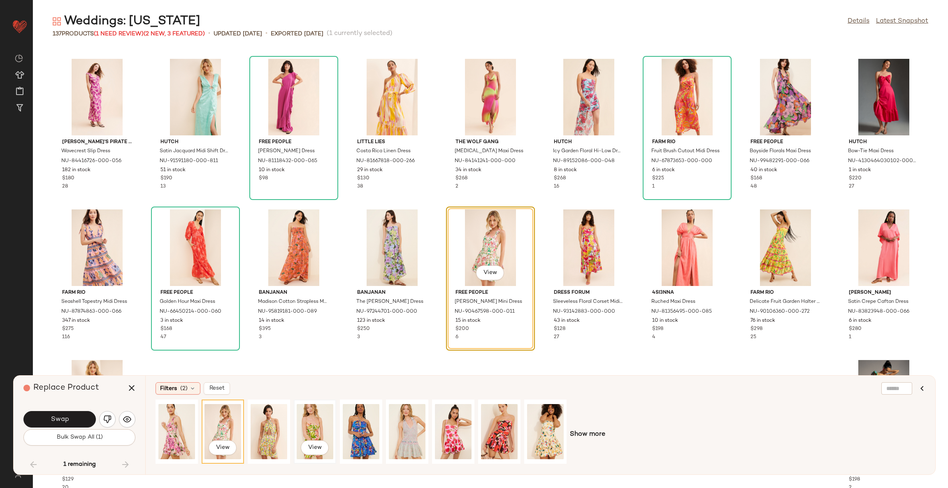
click at [305, 429] on div "View" at bounding box center [315, 431] width 37 height 58
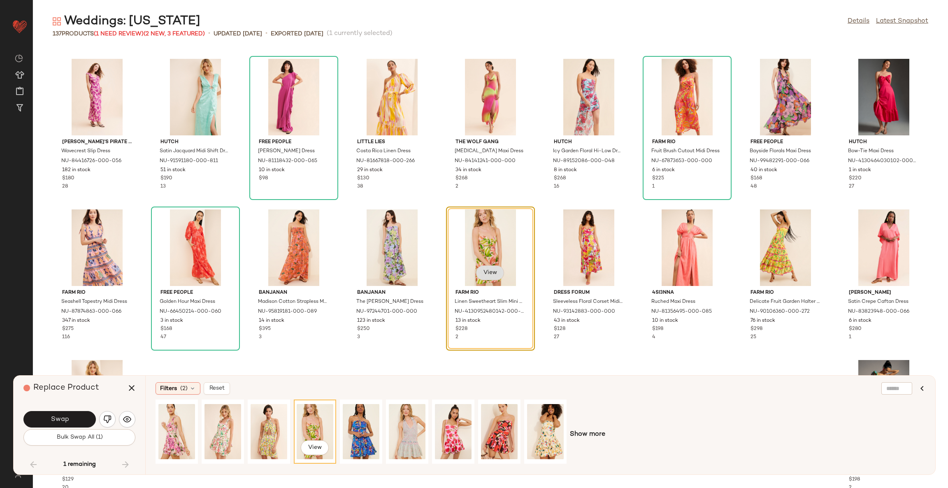
click at [491, 272] on span "View" at bounding box center [490, 273] width 14 height 7
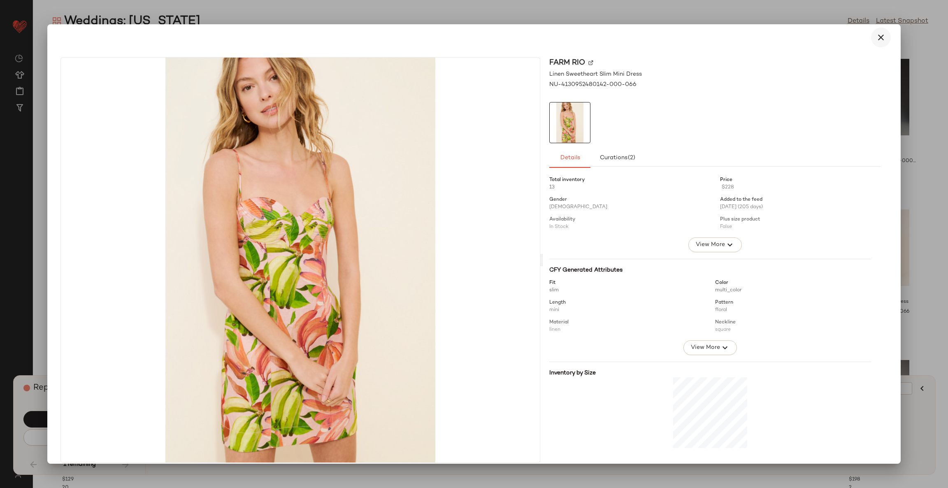
click at [878, 40] on icon "button" at bounding box center [881, 38] width 10 height 10
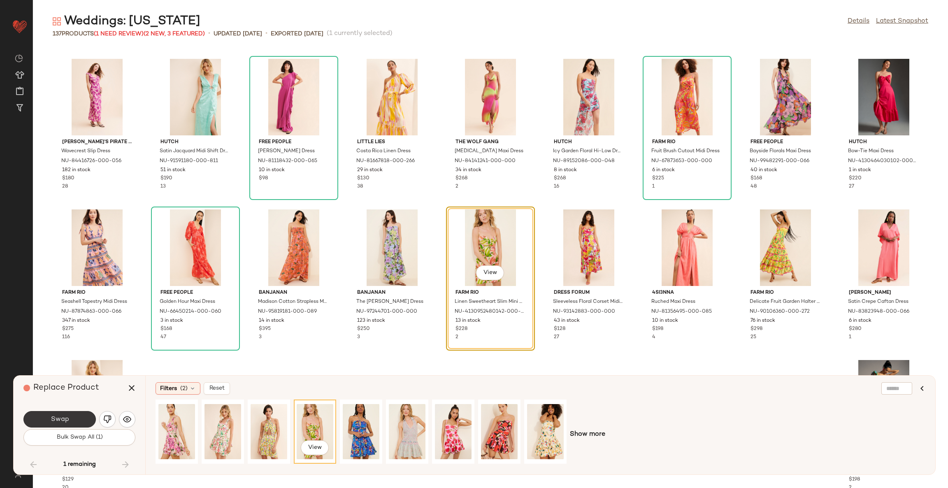
click at [78, 416] on button "Swap" at bounding box center [59, 419] width 72 height 16
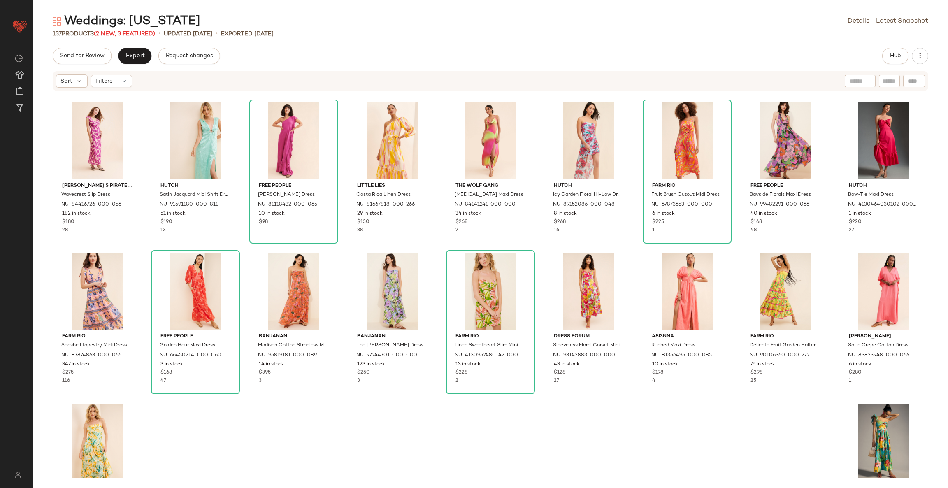
click at [409, 408] on div "Jen's Pirate Booty Wavecrest Slip Dress NU-84416726-000-056 182 in stock $180 2…" at bounding box center [490, 284] width 915 height 387
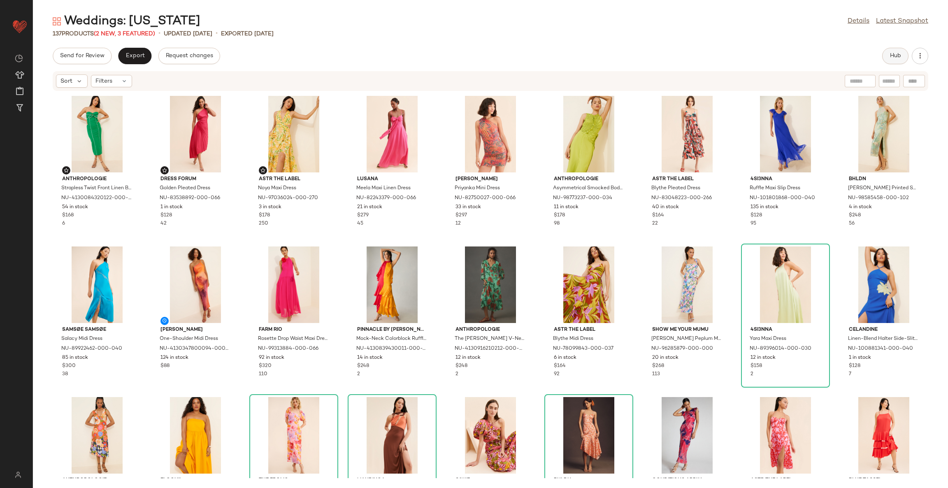
click at [895, 53] on span "Hub" at bounding box center [896, 56] width 12 height 7
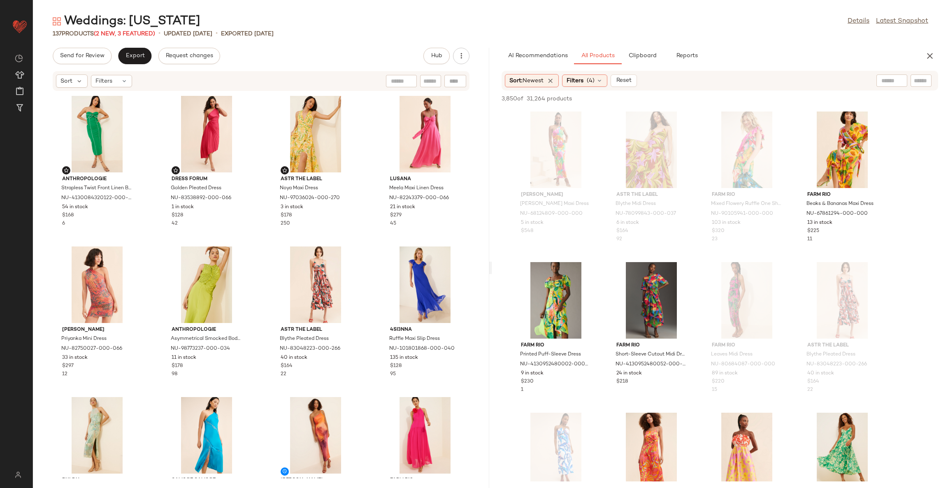
click at [889, 77] on input "text" at bounding box center [892, 81] width 21 height 9
click at [360, 244] on div "Anthropologie Strapless Twist Front Linen Blend Midi Dress NU-4130084320122-000…" at bounding box center [261, 284] width 456 height 387
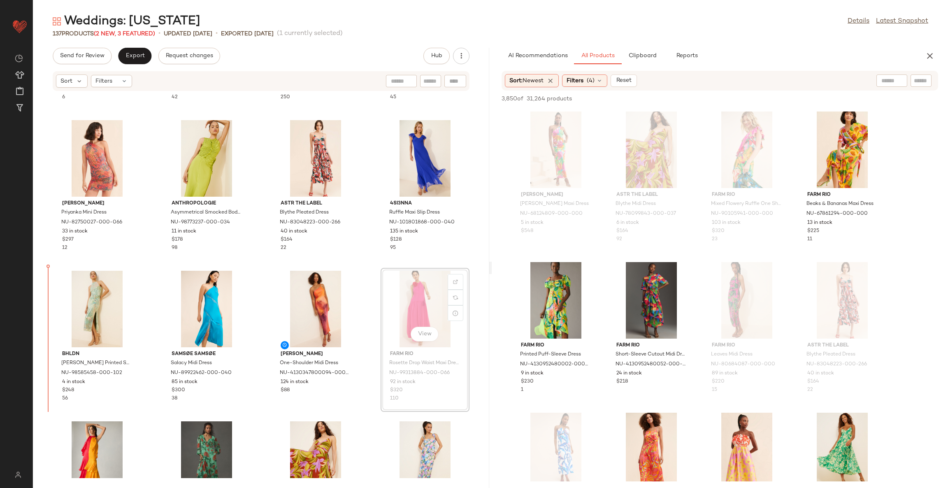
scroll to position [132, 0]
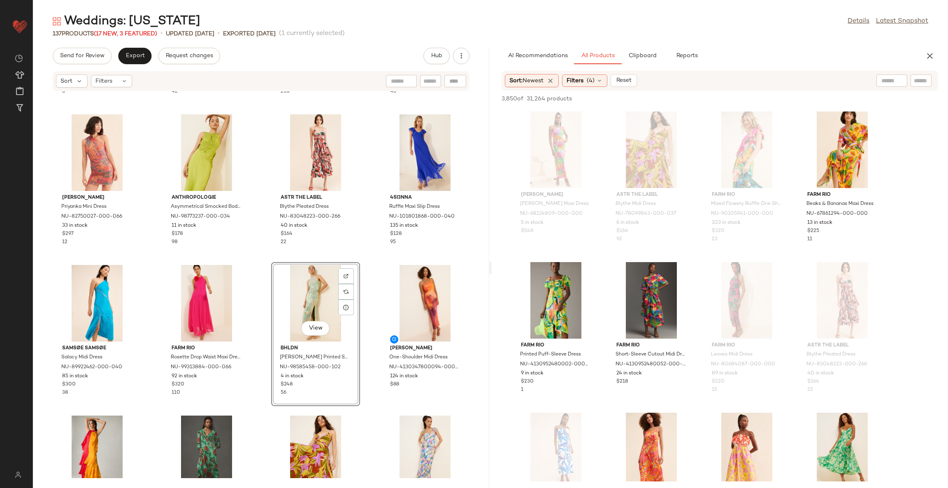
click at [370, 306] on div "Anthropologie Strapless Twist Front Linen Blend Midi Dress NU-4130084320122-000…" at bounding box center [261, 284] width 456 height 387
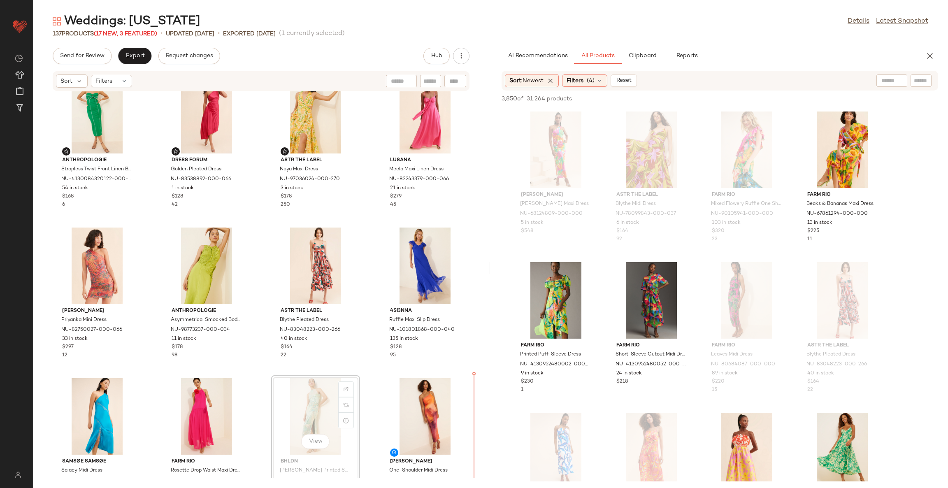
scroll to position [24, 0]
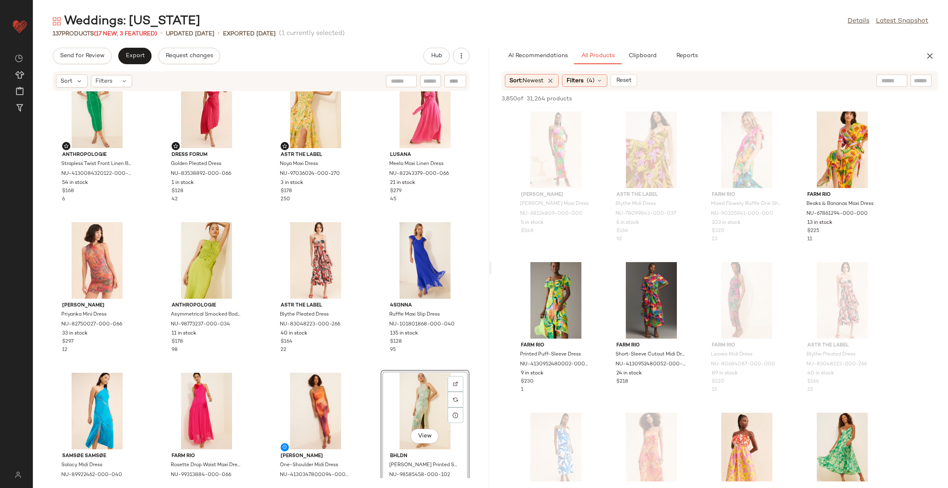
click at [363, 374] on div "Anthropologie Strapless Twist Front Linen Blend Midi Dress NU-4130084320122-000…" at bounding box center [261, 284] width 456 height 387
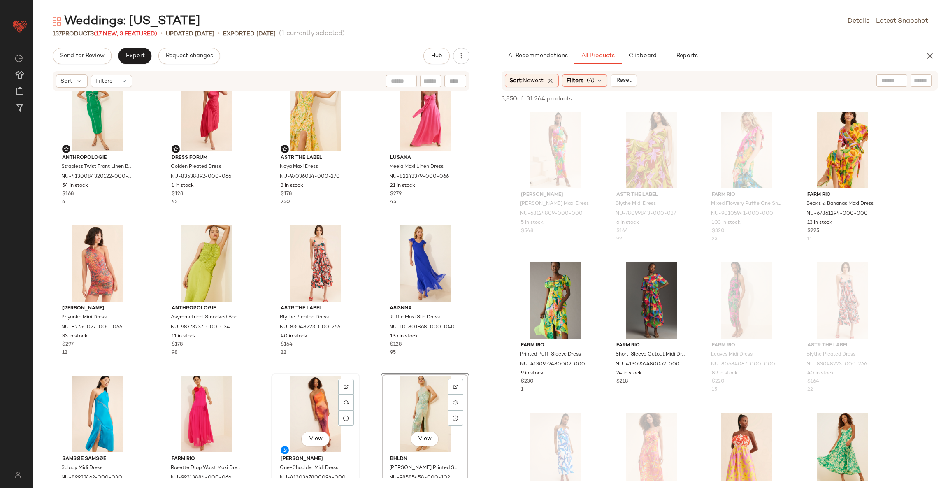
scroll to position [28, 0]
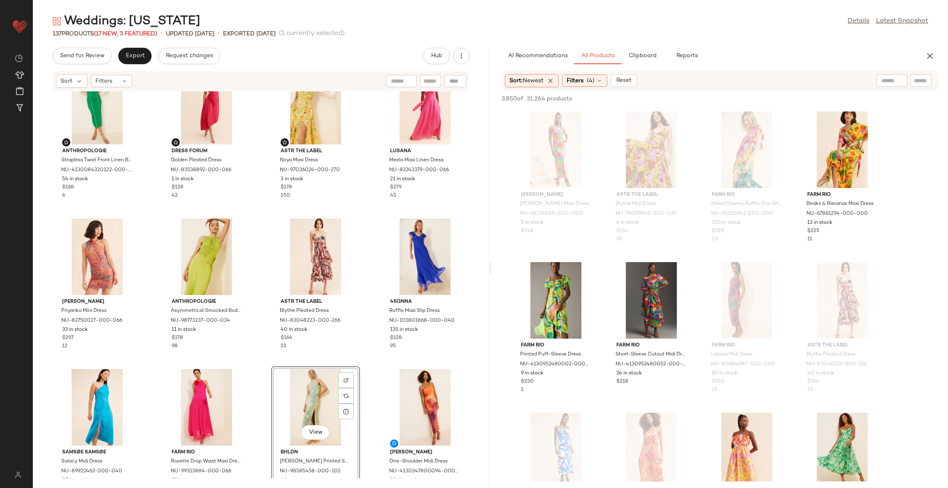
click at [352, 369] on div "View" at bounding box center [315, 407] width 83 height 77
click at [356, 369] on div "View BHLDN Paulina Halter Printed Sequin Midi Dress NU-98585458-000-102 4 in st…" at bounding box center [315, 438] width 87 height 142
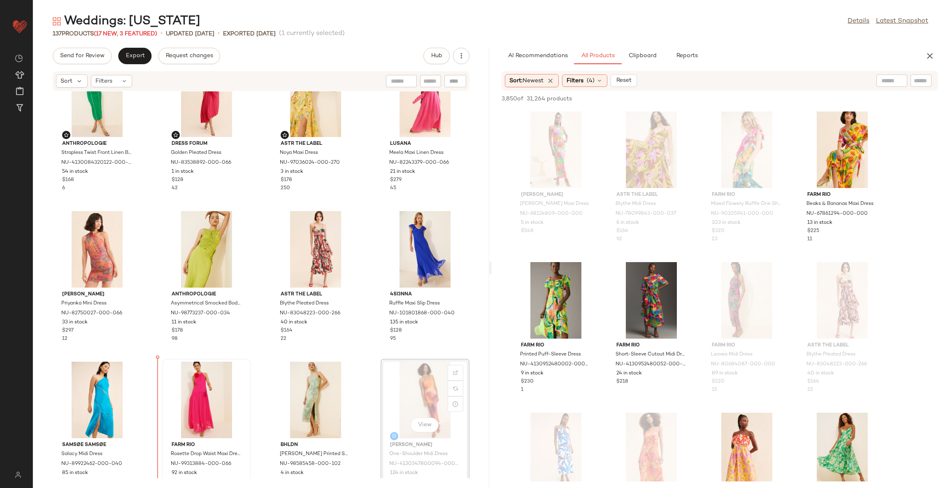
scroll to position [38, 0]
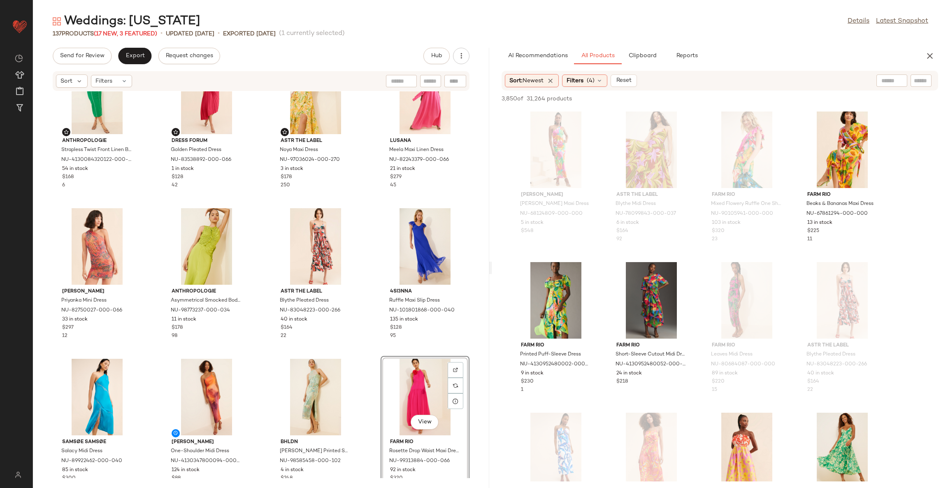
click at [364, 358] on div "Anthropologie Strapless Twist Front Linen Blend Midi Dress NU-4130084320122-000…" at bounding box center [261, 284] width 456 height 387
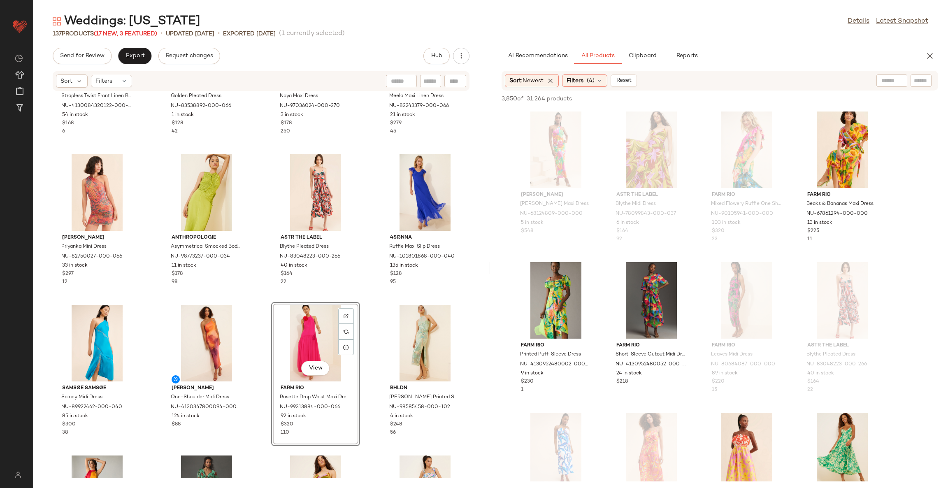
click at [359, 330] on div "Anthropologie Strapless Twist Front Linen Blend Midi Dress NU-4130084320122-000…" at bounding box center [261, 284] width 456 height 387
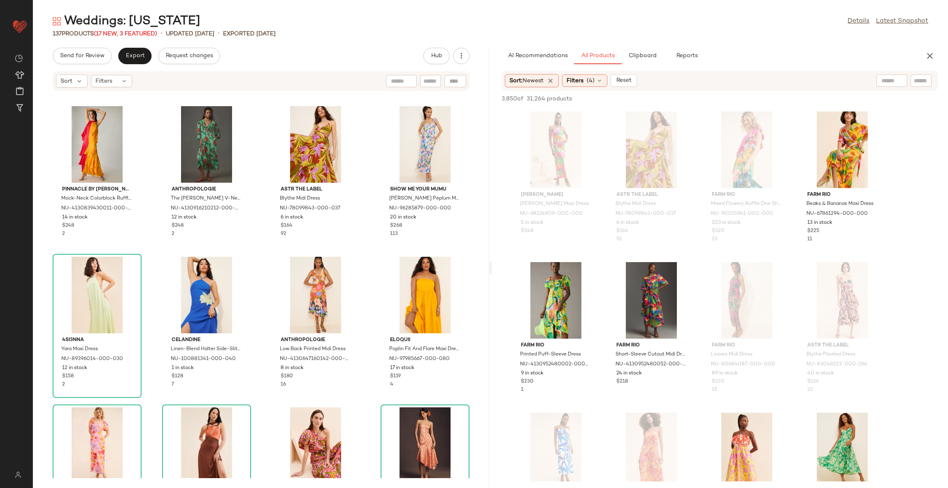
scroll to position [500, 0]
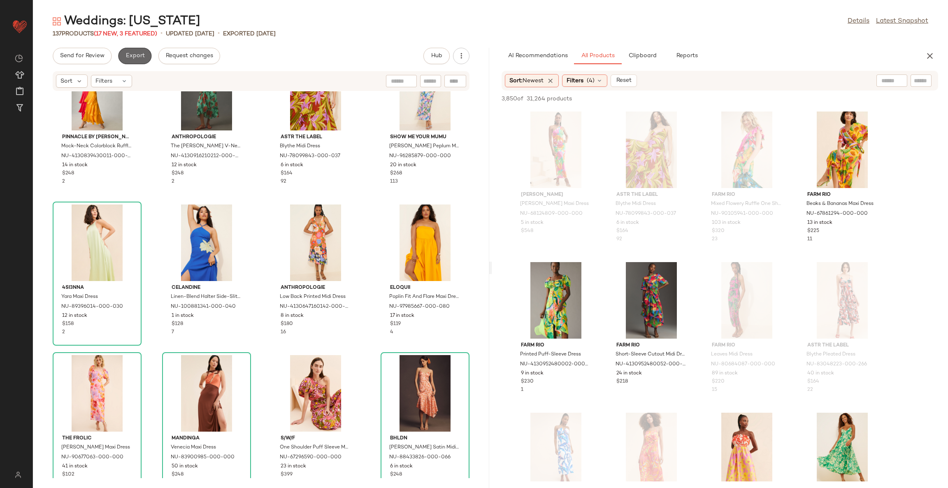
click at [137, 56] on span "Export" at bounding box center [134, 56] width 19 height 7
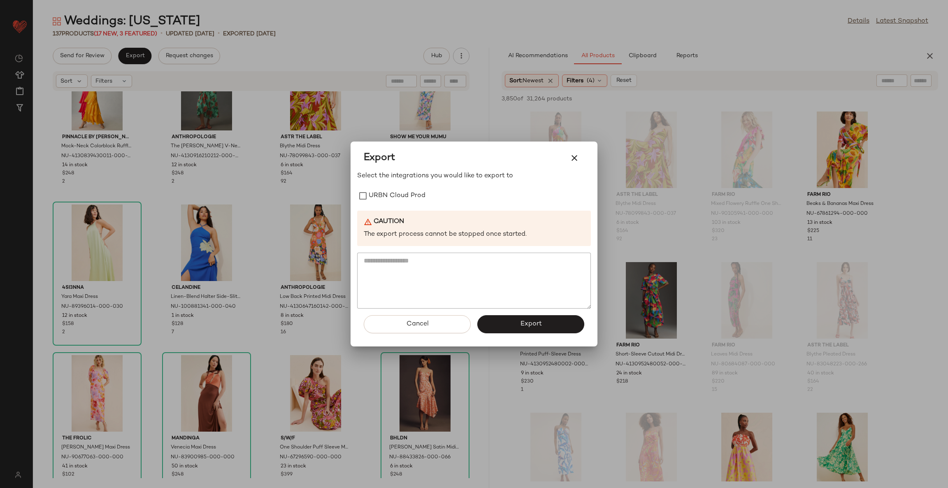
click at [474, 113] on div at bounding box center [474, 244] width 948 height 488
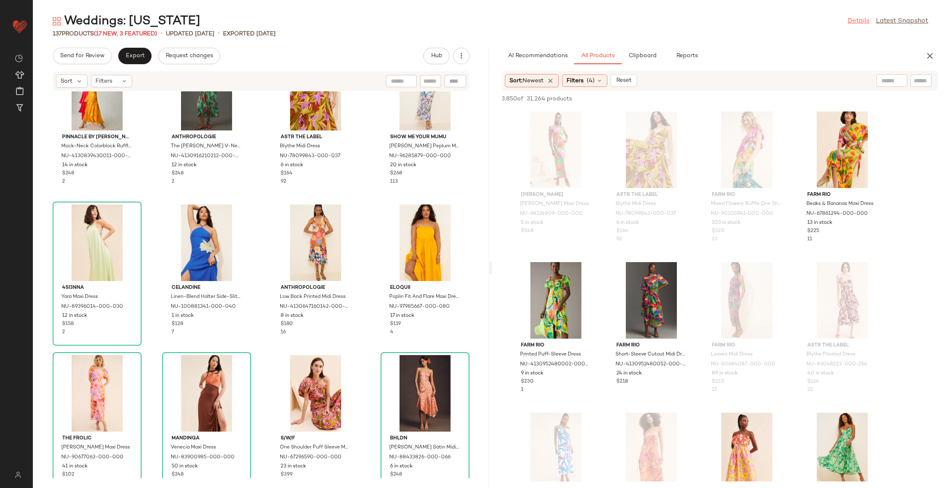
click at [850, 21] on link "Details" at bounding box center [859, 21] width 22 height 10
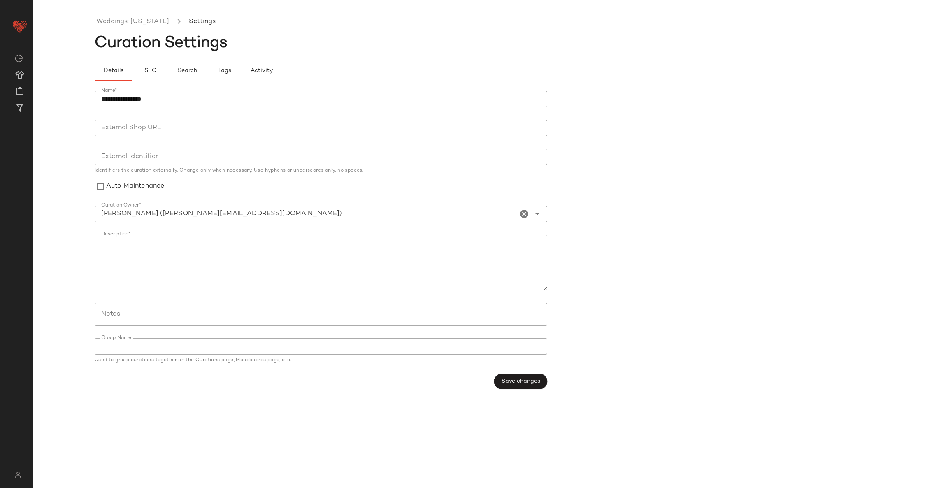
click at [139, 29] on ul "Weddings: Hawaii Settings" at bounding box center [552, 21] width 915 height 19
click at [135, 25] on link "Weddings: Hawaii" at bounding box center [132, 21] width 73 height 11
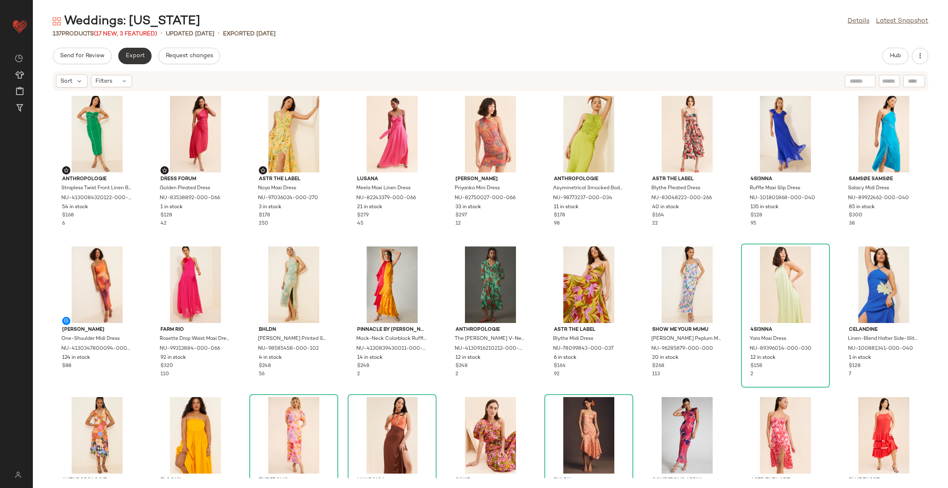
click at [142, 58] on span "Export" at bounding box center [134, 56] width 19 height 7
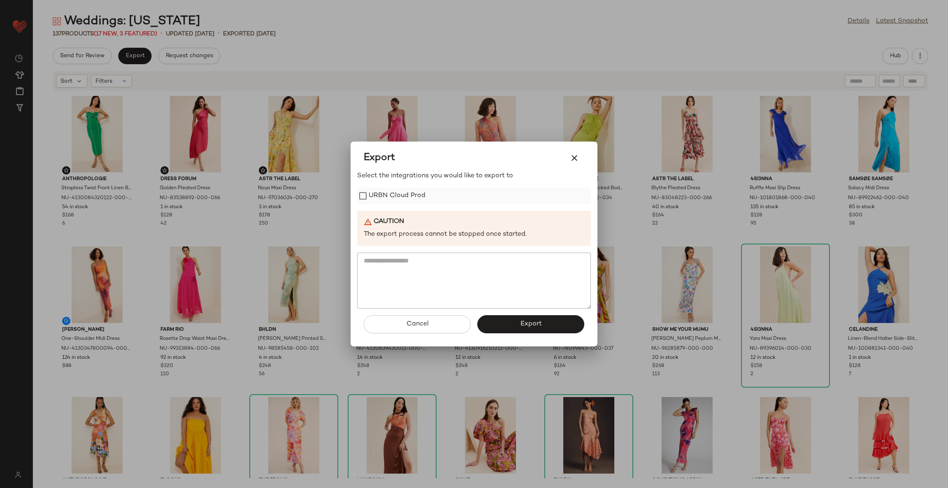
click at [383, 198] on label "URBN Cloud Prod" at bounding box center [397, 196] width 57 height 16
click at [523, 325] on span "Export" at bounding box center [531, 324] width 22 height 8
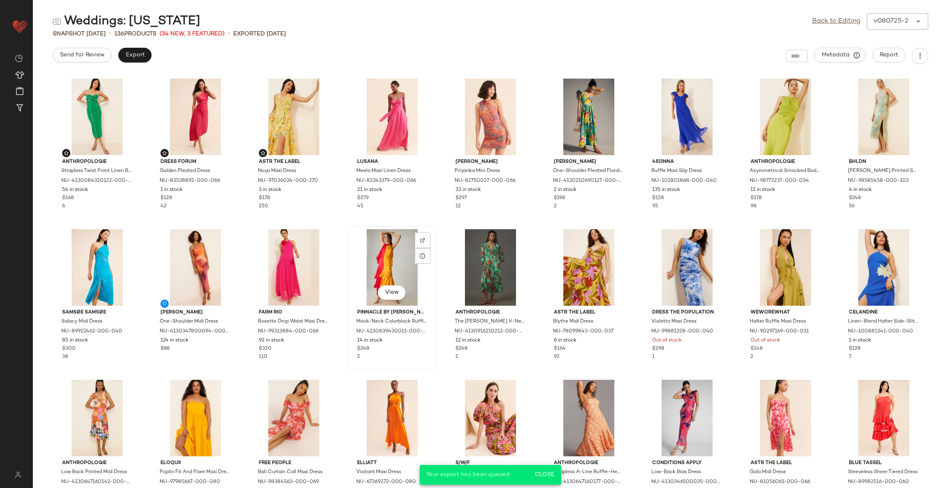
click at [433, 227] on div "View Pinnacle by Shruti Sancheti Mock-Neck Colorblock Ruffle Dress NU-413083943…" at bounding box center [392, 298] width 87 height 142
click at [438, 227] on div "Anthropologie Strapless Twist Front Linen Blend Midi Dress NU-4130084320122-000…" at bounding box center [490, 281] width 915 height 414
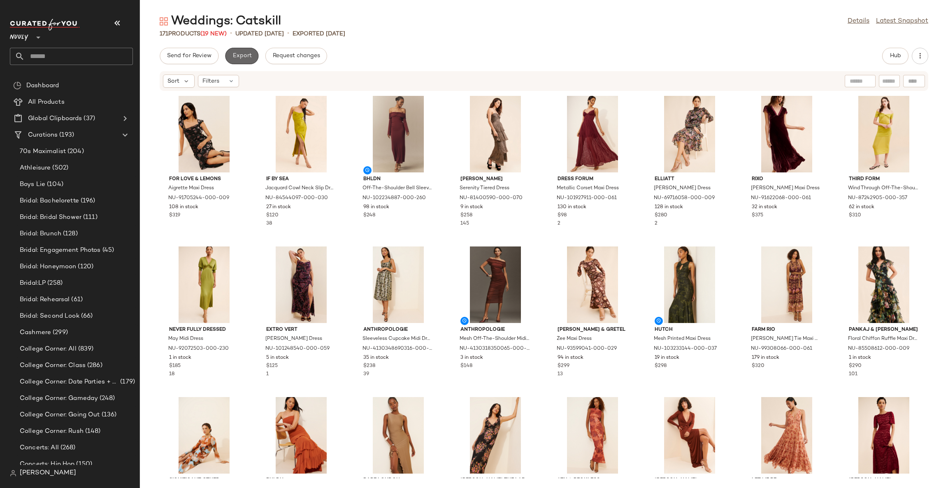
click at [240, 56] on span "Export" at bounding box center [241, 56] width 19 height 7
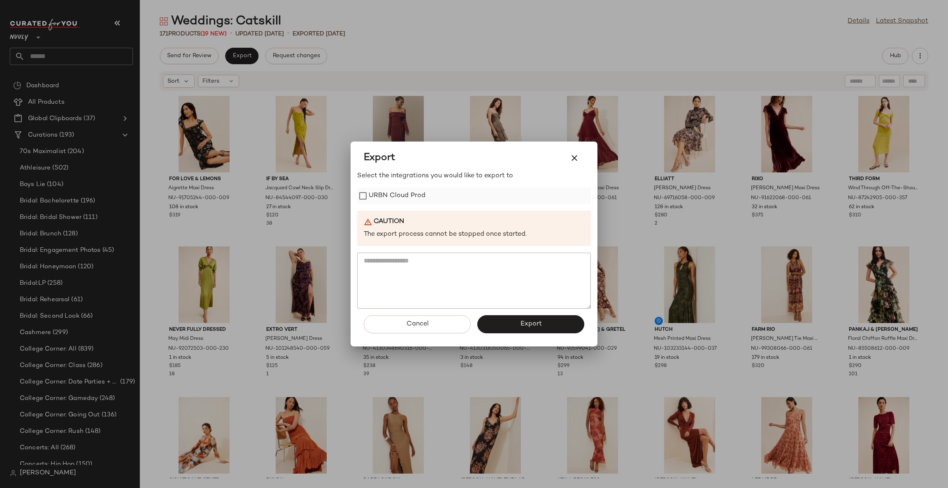
click at [395, 199] on label "URBN Cloud Prod" at bounding box center [397, 196] width 57 height 16
click at [524, 330] on button "Export" at bounding box center [530, 324] width 107 height 18
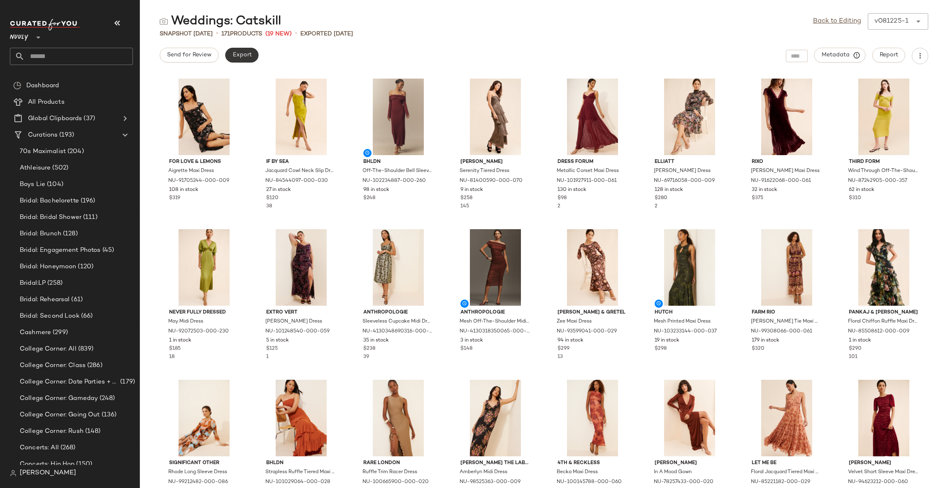
click at [249, 48] on button "Export" at bounding box center [241, 55] width 33 height 15
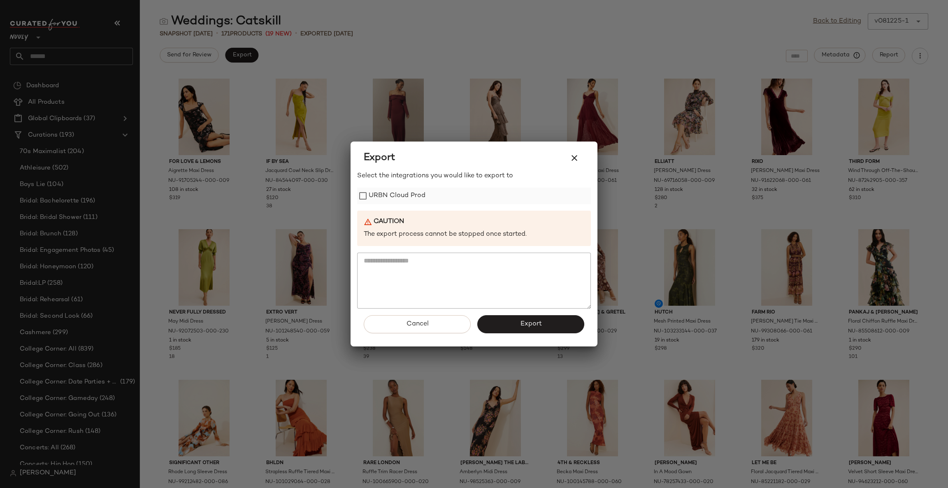
click at [406, 193] on label "URBN Cloud Prod" at bounding box center [397, 196] width 57 height 16
click at [523, 327] on span "Export" at bounding box center [531, 324] width 22 height 8
click at [608, 474] on span "Close" at bounding box center [607, 475] width 20 height 7
click at [445, 322] on button "Cancel" at bounding box center [417, 324] width 107 height 18
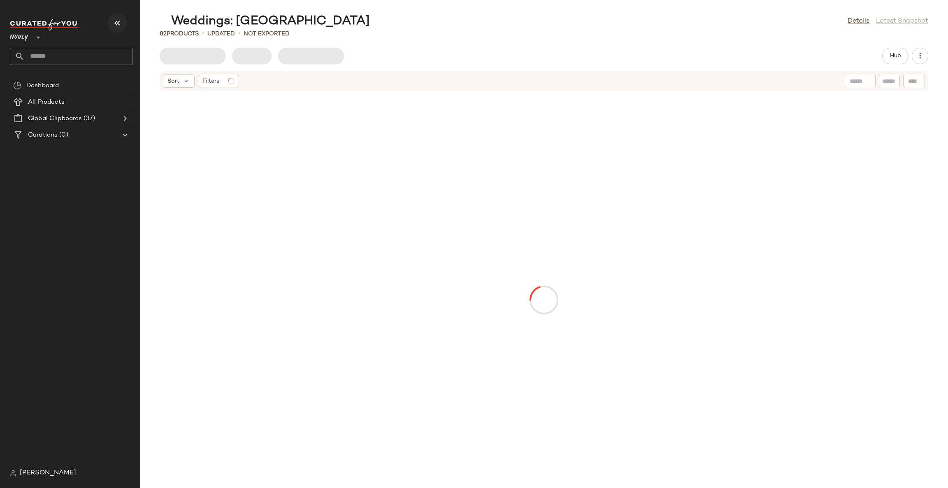
click at [117, 20] on icon "button" at bounding box center [117, 23] width 10 height 10
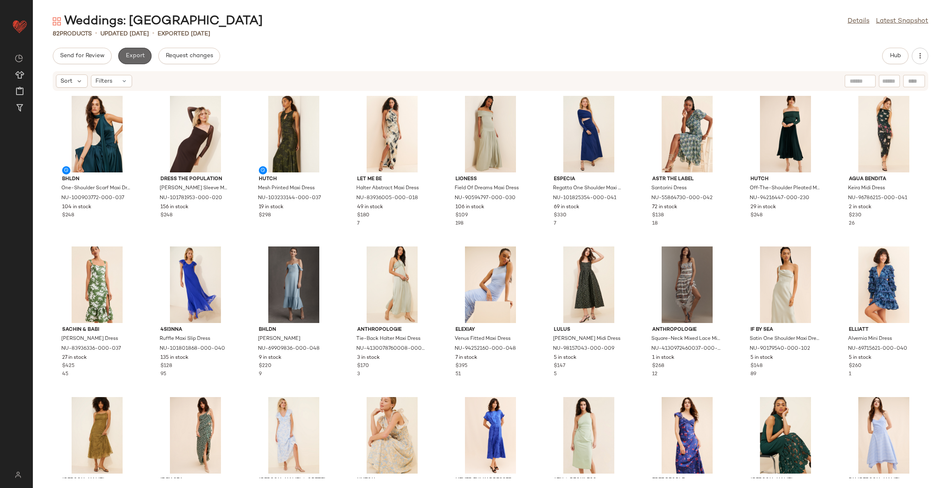
click at [144, 59] on button "Export" at bounding box center [134, 56] width 33 height 16
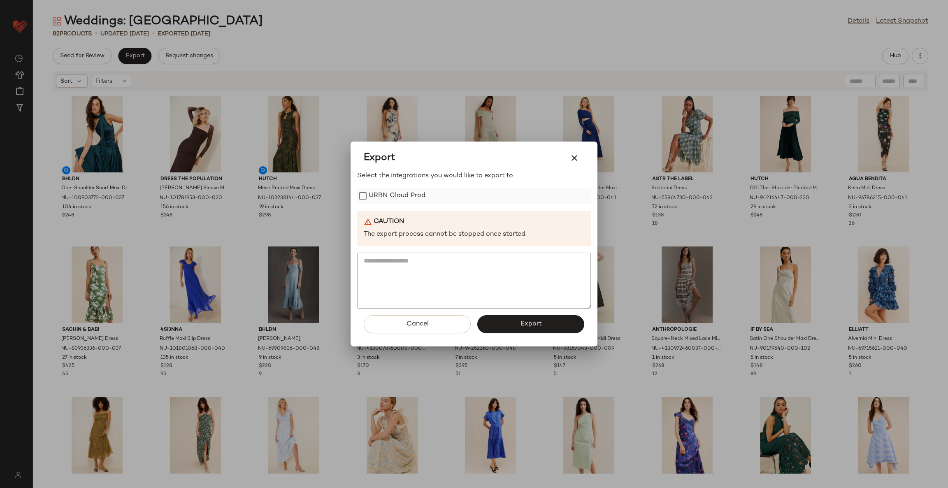
click at [394, 192] on label "URBN Cloud Prod" at bounding box center [397, 196] width 57 height 16
click at [530, 330] on button "Export" at bounding box center [530, 324] width 107 height 18
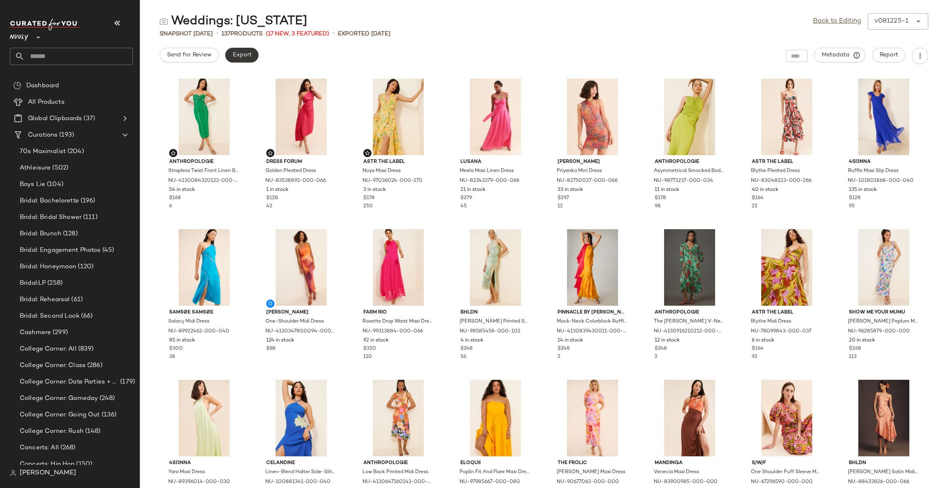
click at [244, 53] on span "Export" at bounding box center [241, 55] width 19 height 7
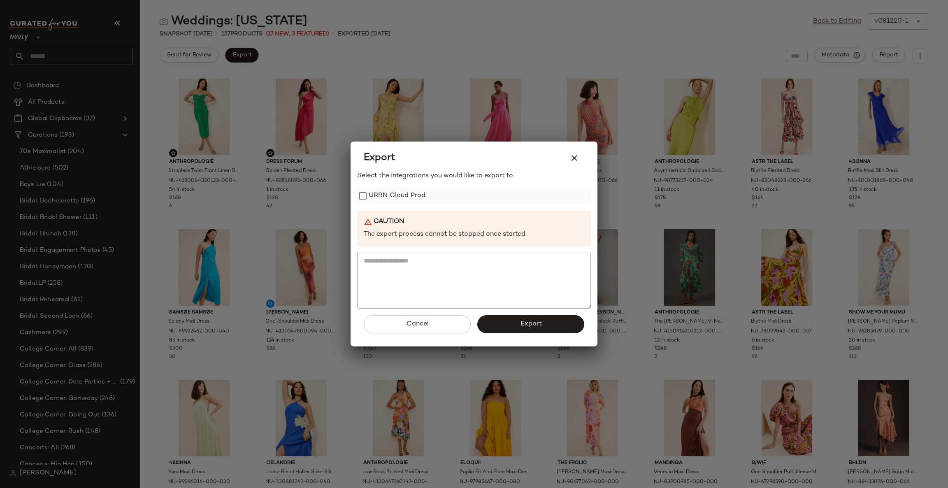
click at [395, 201] on label "URBN Cloud Prod" at bounding box center [397, 196] width 57 height 16
click at [516, 327] on button "Export" at bounding box center [530, 324] width 107 height 18
click at [440, 322] on button "Cancel" at bounding box center [417, 324] width 107 height 18
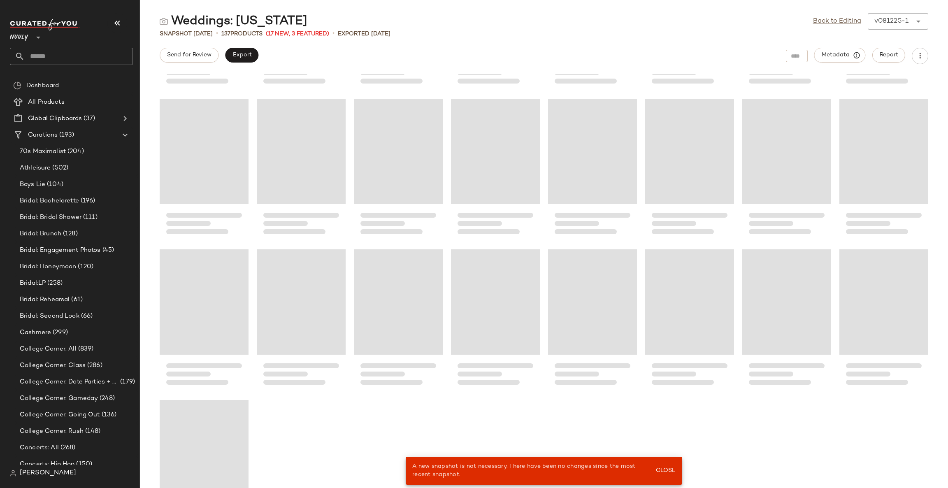
scroll to position [2298, 0]
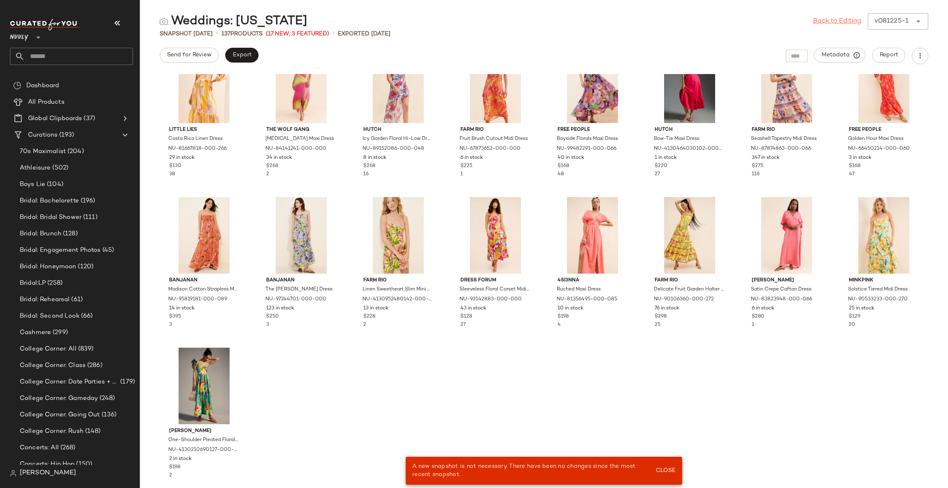
click at [848, 20] on link "Back to Editing" at bounding box center [837, 21] width 48 height 10
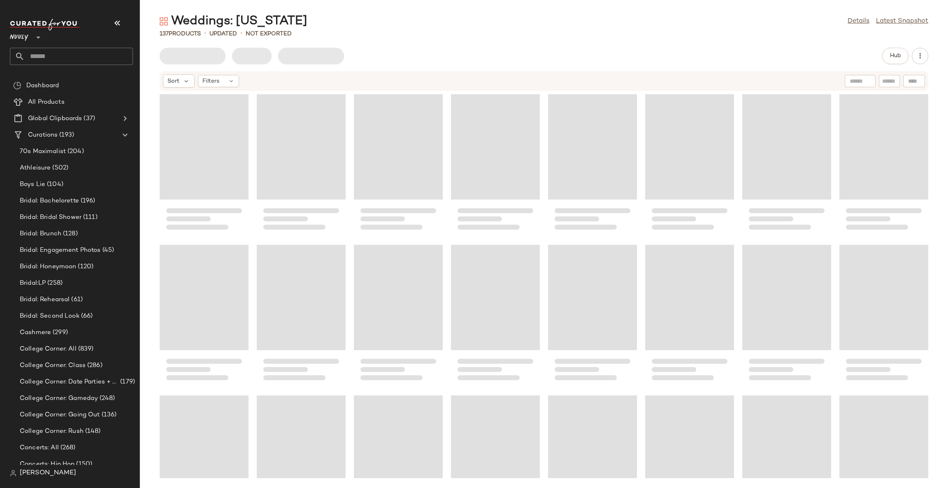
click at [118, 21] on icon "button" at bounding box center [117, 23] width 10 height 10
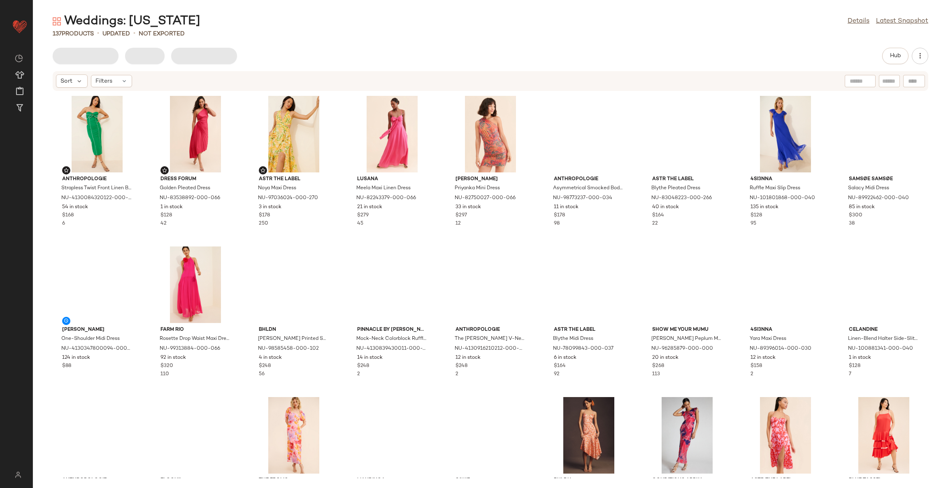
click at [875, 55] on div "Hub" at bounding box center [491, 56] width 876 height 16
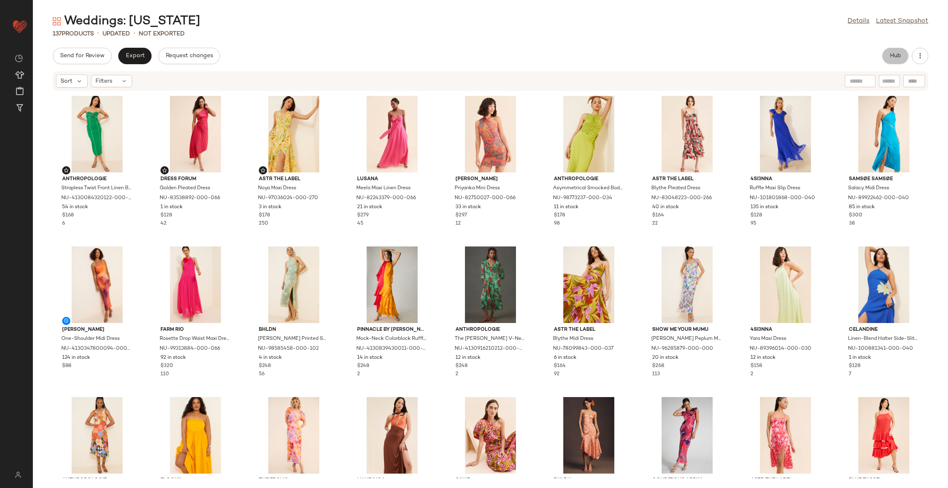
click at [883, 57] on button "Hub" at bounding box center [895, 56] width 26 height 16
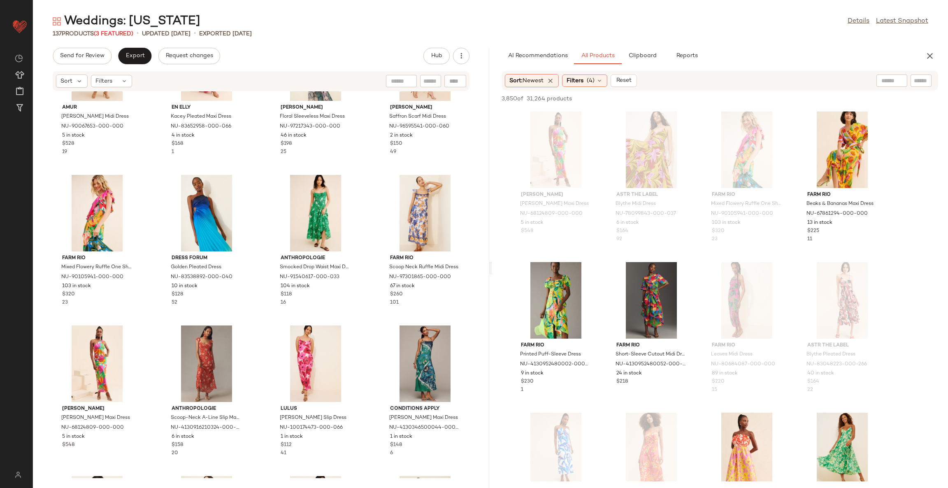
scroll to position [4886, 0]
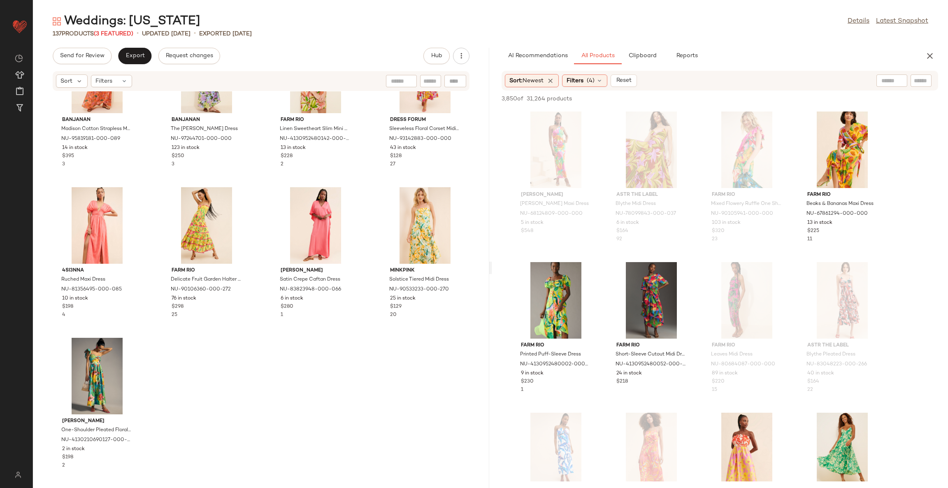
click at [464, 15] on div "Weddings: Hawaii Details Latest Snapshot" at bounding box center [490, 21] width 915 height 16
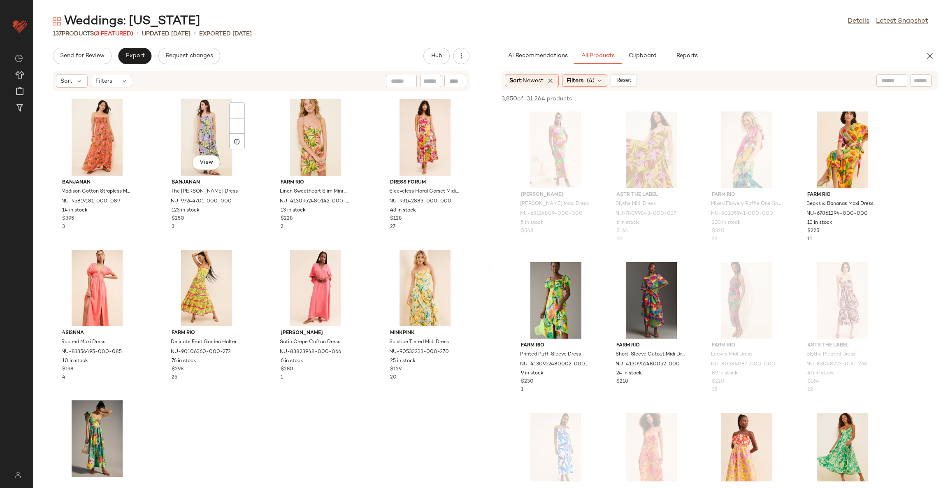
scroll to position [4515, 0]
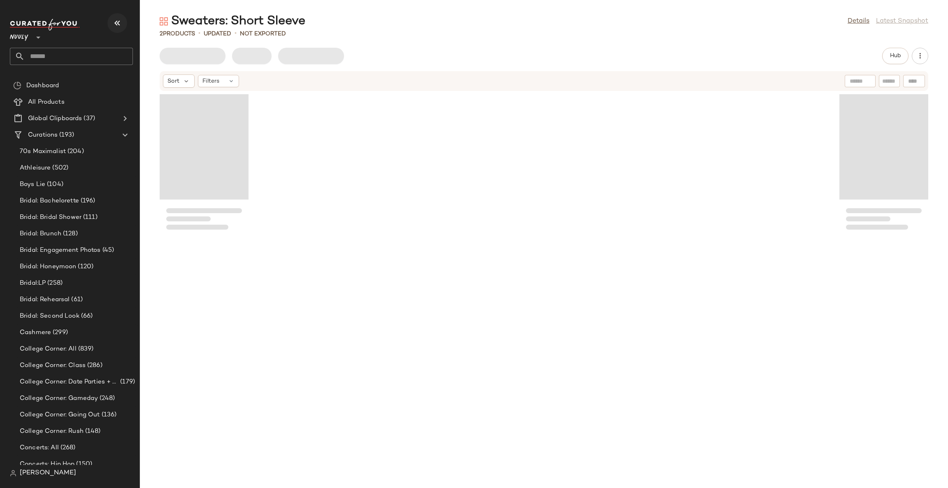
click at [115, 19] on icon "button" at bounding box center [117, 23] width 10 height 10
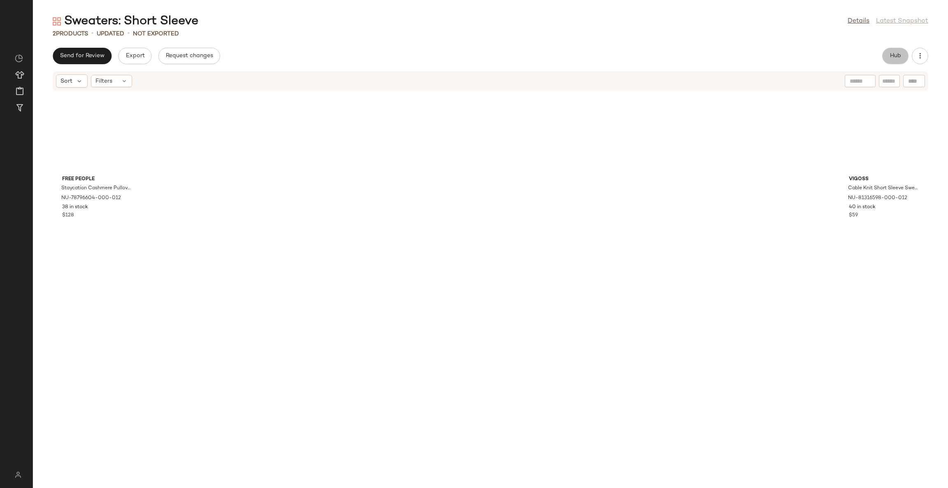
click at [888, 54] on button "Hub" at bounding box center [895, 56] width 26 height 16
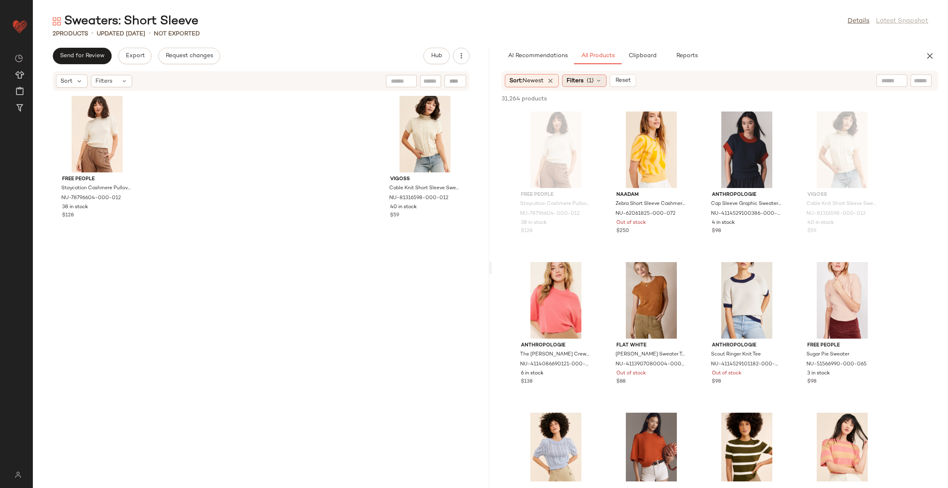
click at [575, 83] on span "Filters" at bounding box center [575, 81] width 17 height 9
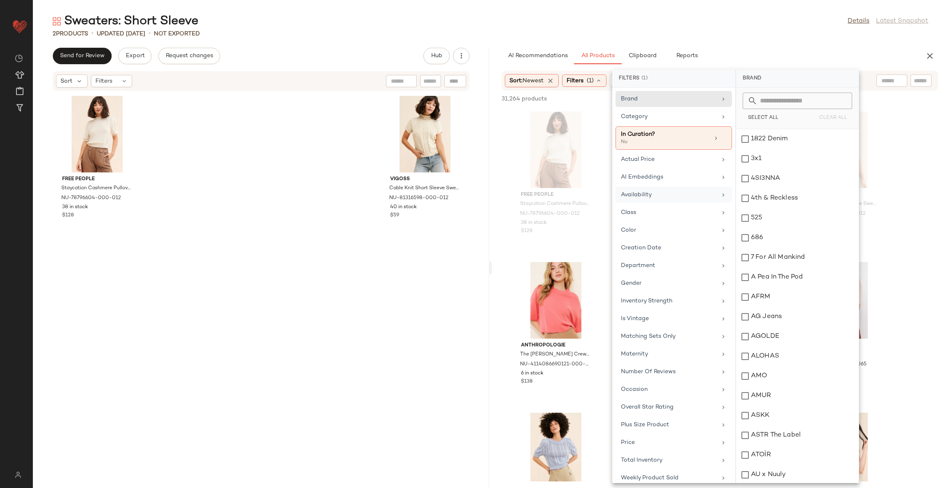
click at [673, 197] on div "Availability" at bounding box center [669, 195] width 96 height 9
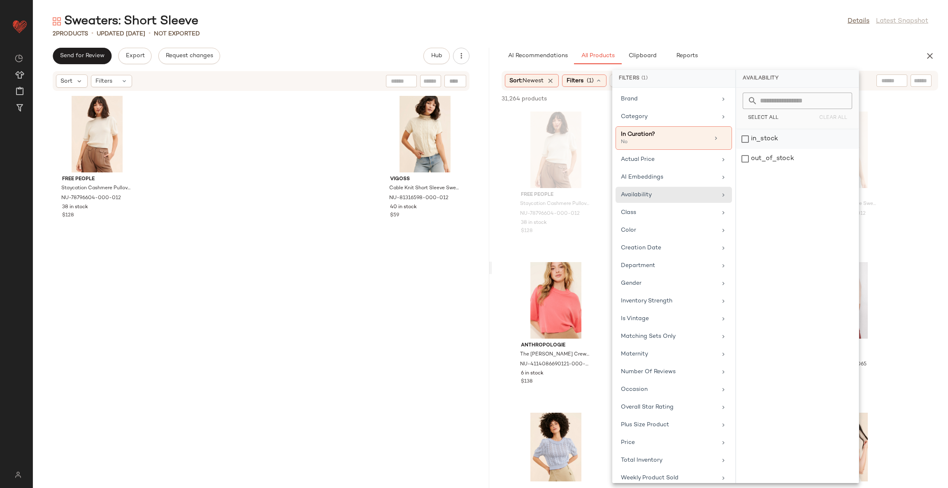
click at [756, 149] on div "in_stock" at bounding box center [797, 159] width 123 height 20
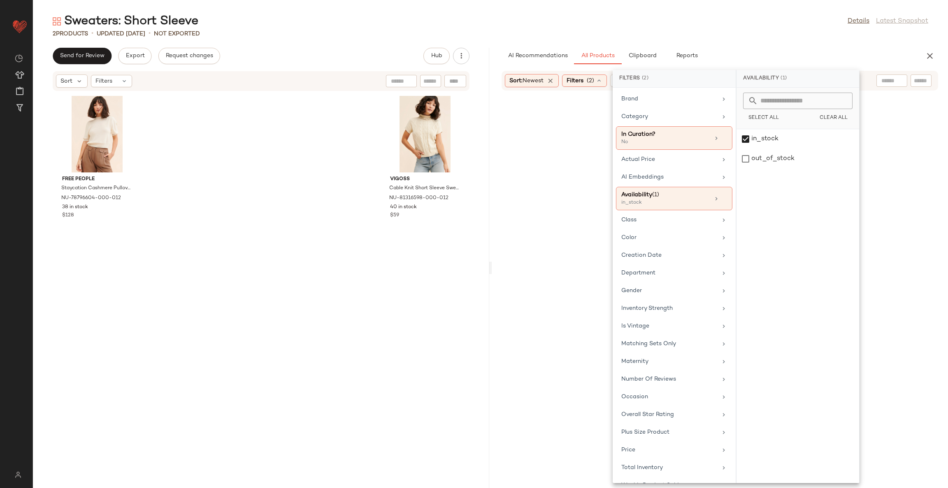
click at [605, 200] on div at bounding box center [719, 299] width 453 height 414
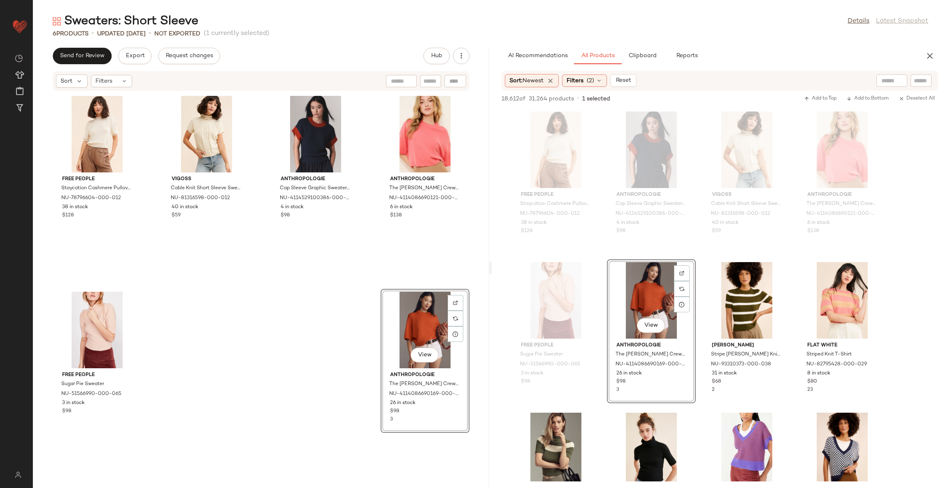
click at [306, 355] on div "Free People Staycation [GEOGRAPHIC_DATA] Pullover Sweater NU-78796604-000-012 3…" at bounding box center [261, 284] width 456 height 387
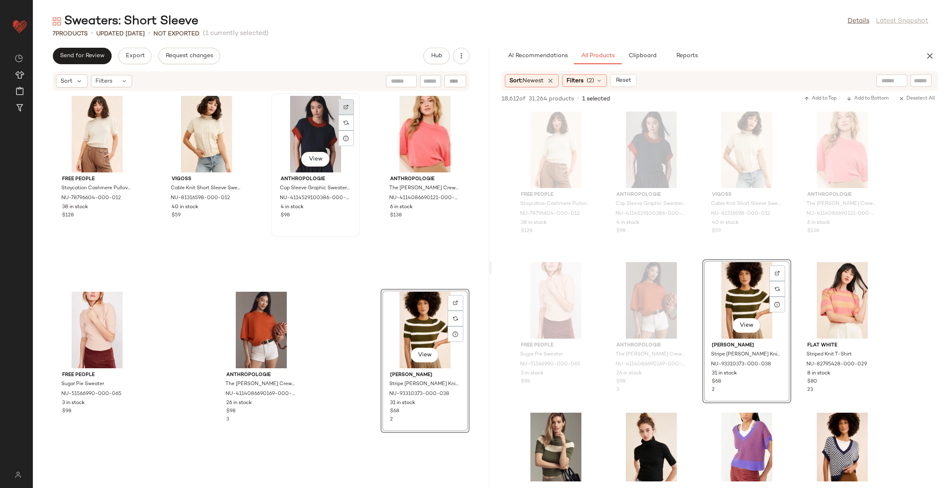
click at [340, 115] on div at bounding box center [346, 123] width 16 height 16
click at [307, 126] on div "View" at bounding box center [315, 134] width 83 height 77
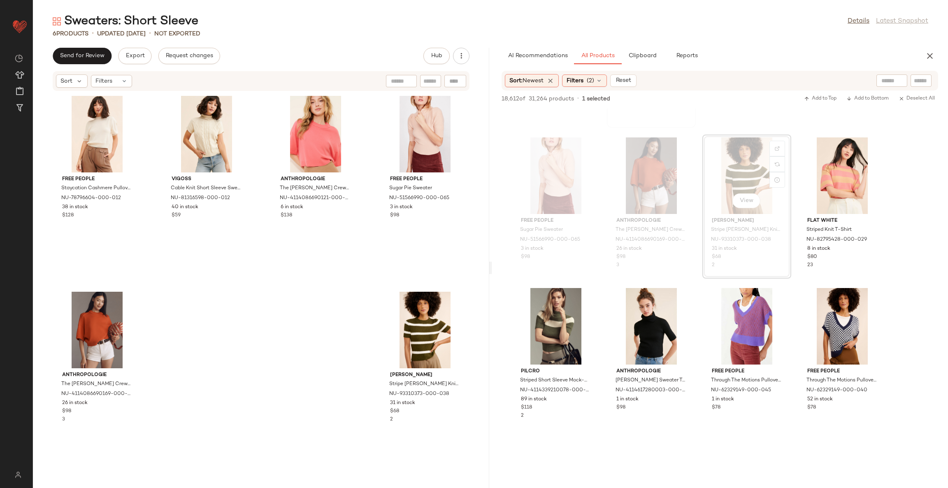
scroll to position [185, 0]
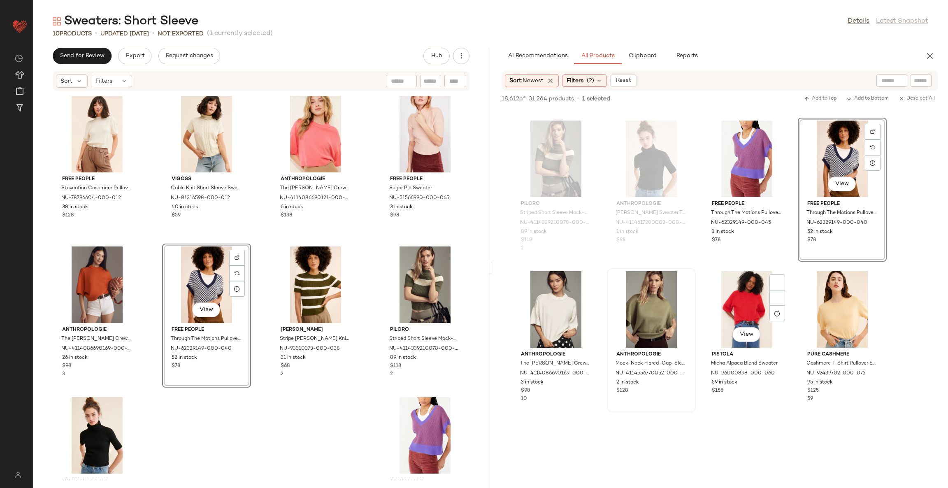
scroll to position [308, 0]
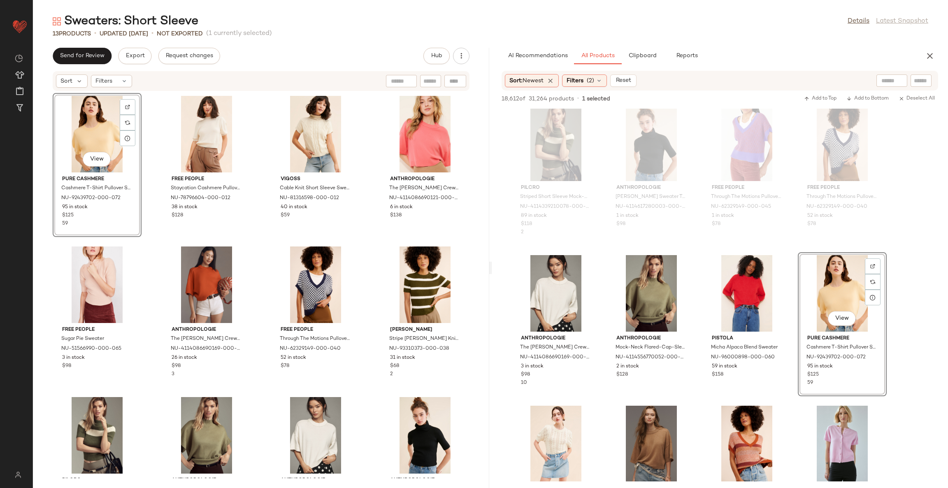
click at [258, 243] on div "View Pure Cashmere Cashmere T-Shirt Pullover Sweater NU-92439702-000-072 95 in …" at bounding box center [261, 284] width 456 height 387
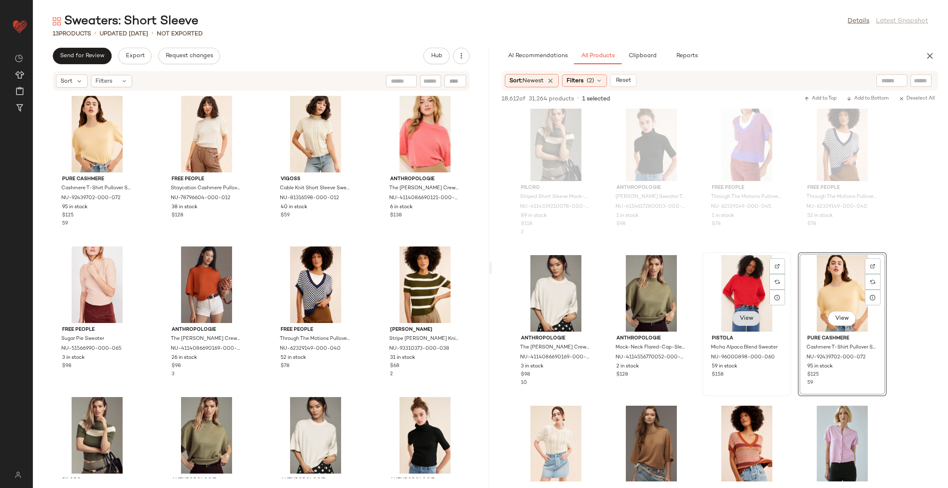
click at [748, 317] on span "View" at bounding box center [747, 318] width 14 height 7
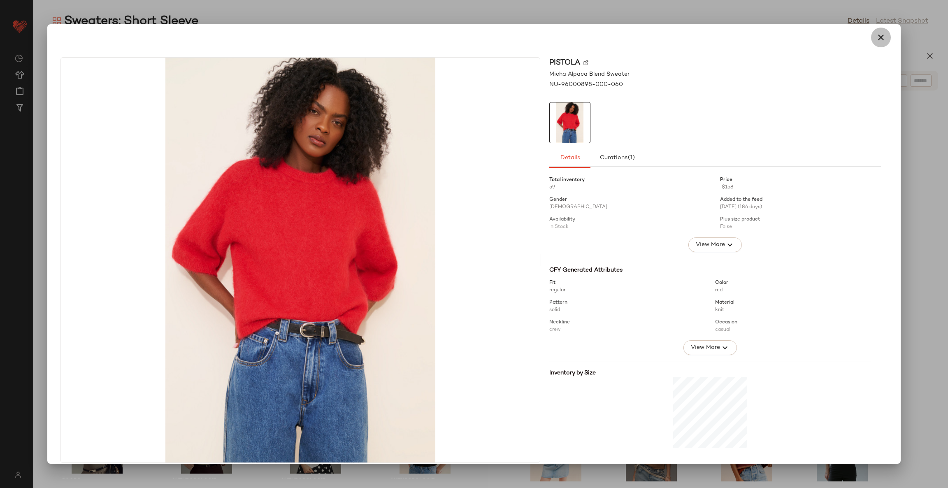
click at [876, 37] on icon "button" at bounding box center [881, 38] width 10 height 10
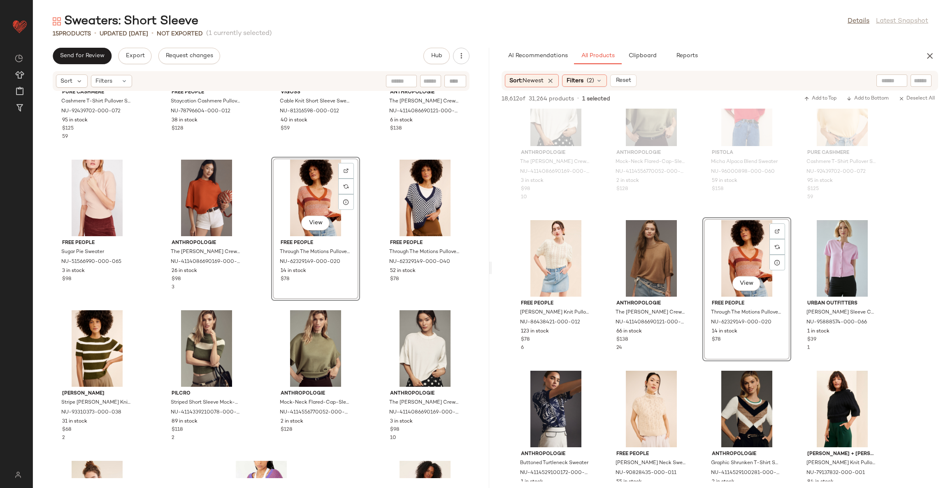
scroll to position [108, 0]
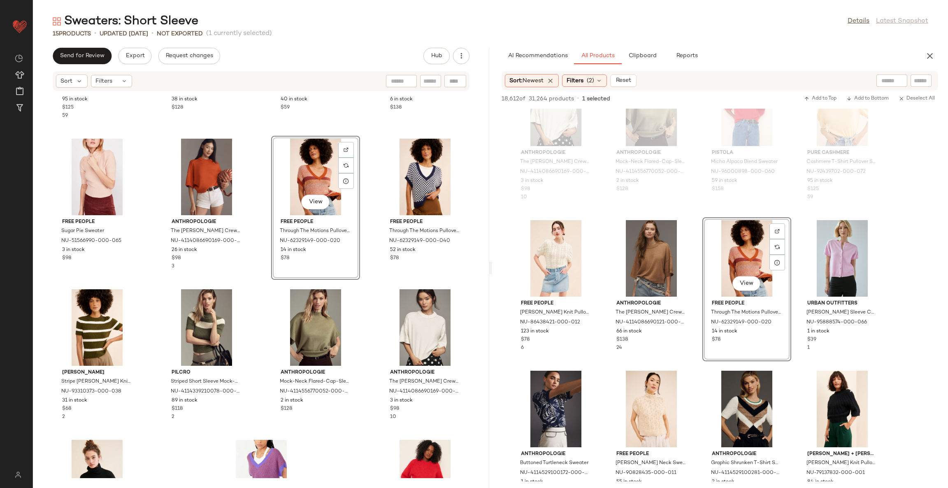
click at [366, 300] on div "Pure Cashmere Cashmere T-Shirt Pullover Sweater NU-92439702-000-072 95 in stock…" at bounding box center [261, 284] width 456 height 387
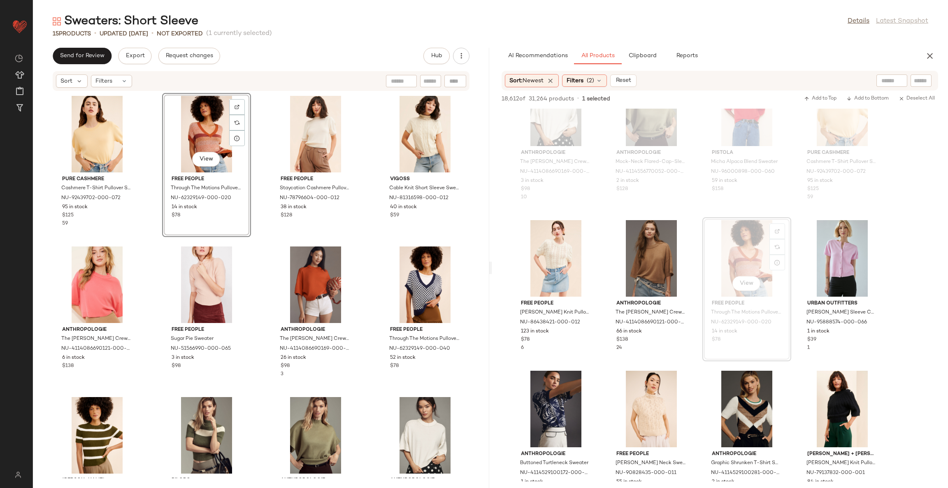
click at [366, 246] on div "Pure Cashmere Cashmere T-Shirt Pullover Sweater NU-92439702-000-072 95 in stock…" at bounding box center [261, 284] width 456 height 387
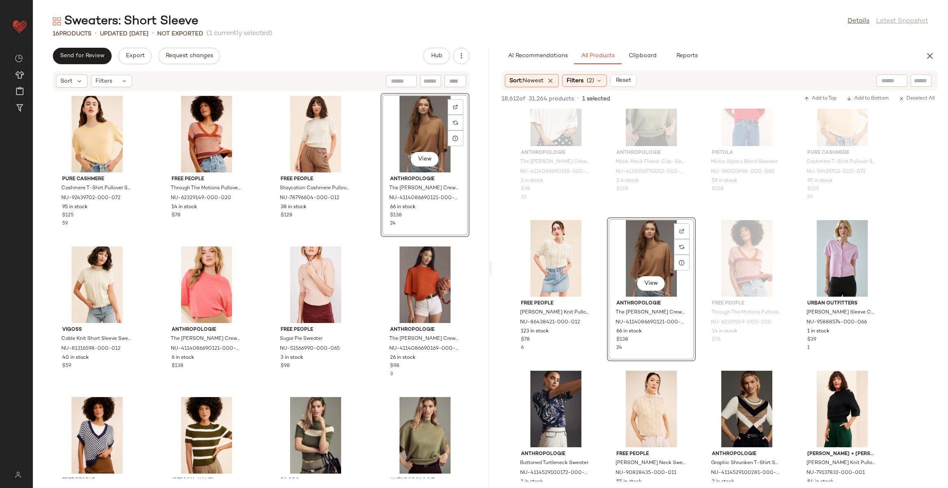
click at [366, 244] on div "Pure Cashmere Cashmere T-Shirt Pullover Sweater NU-92439702-000-072 95 in stock…" at bounding box center [261, 284] width 456 height 387
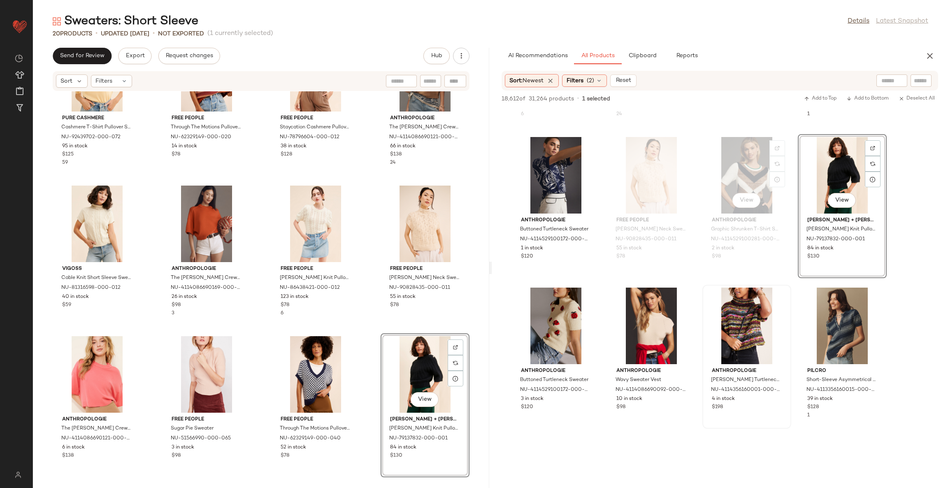
scroll to position [740, 0]
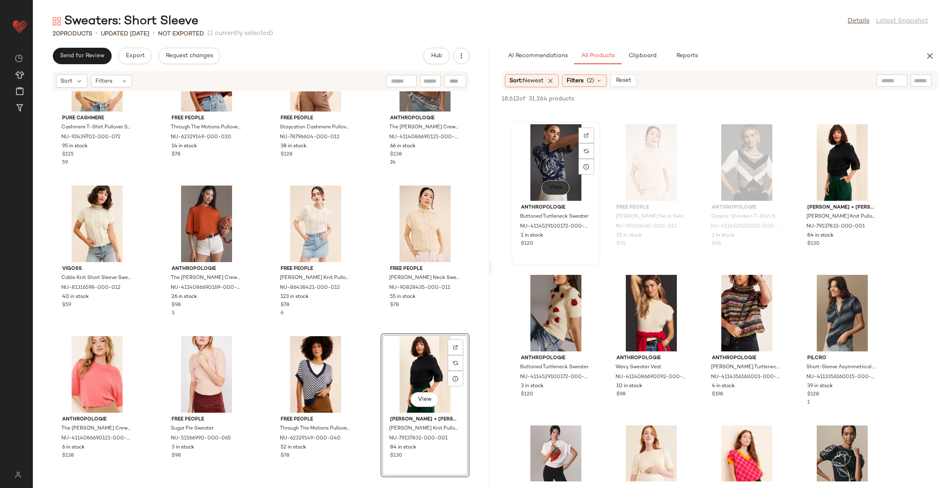
click at [557, 187] on span "View" at bounding box center [556, 187] width 14 height 7
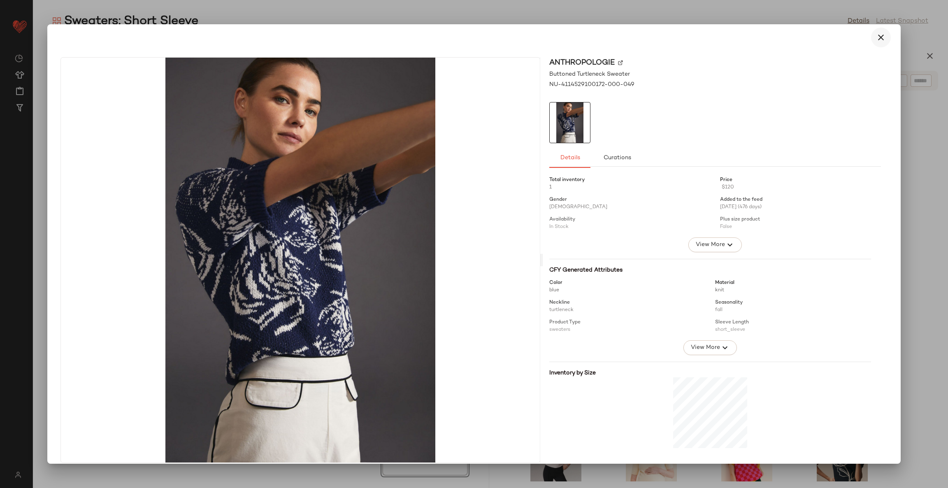
click at [876, 36] on icon "button" at bounding box center [881, 38] width 10 height 10
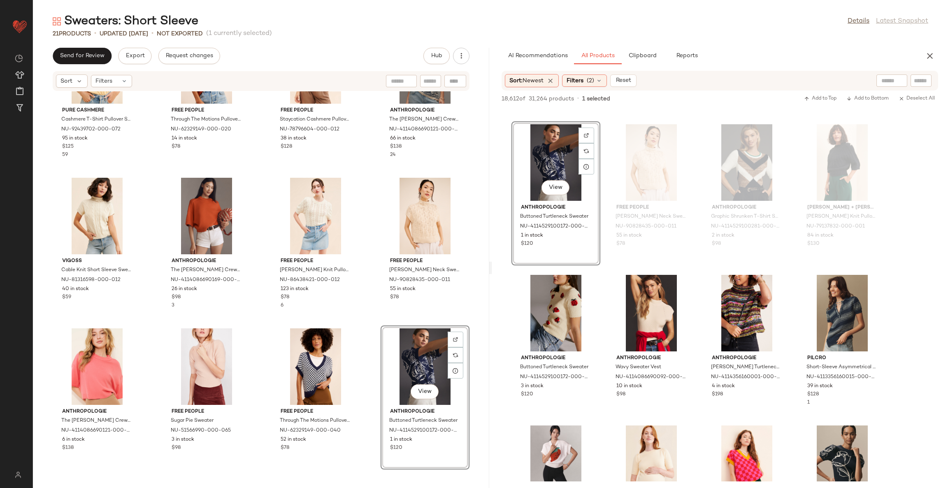
scroll to position [0, 0]
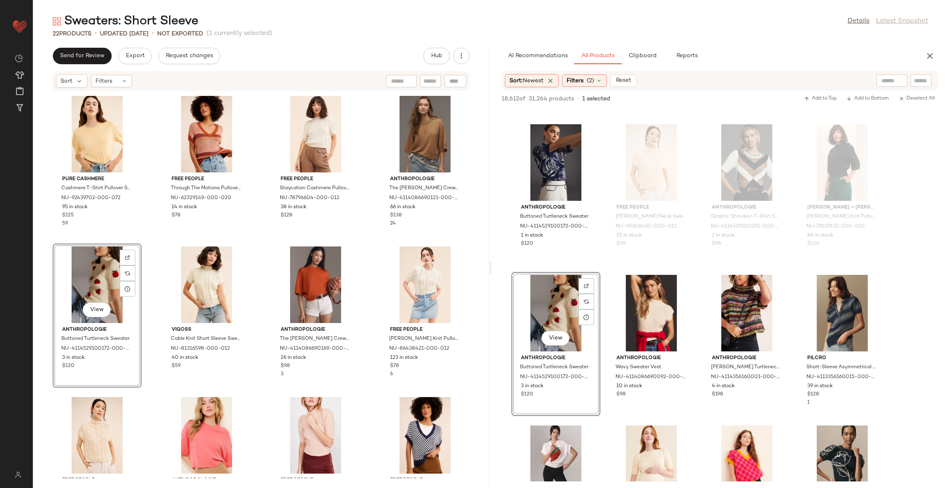
click at [256, 270] on div "Pure Cashmere Cashmere T-Shirt Pullover Sweater NU-92439702-000-072 95 in stock…" at bounding box center [261, 284] width 456 height 387
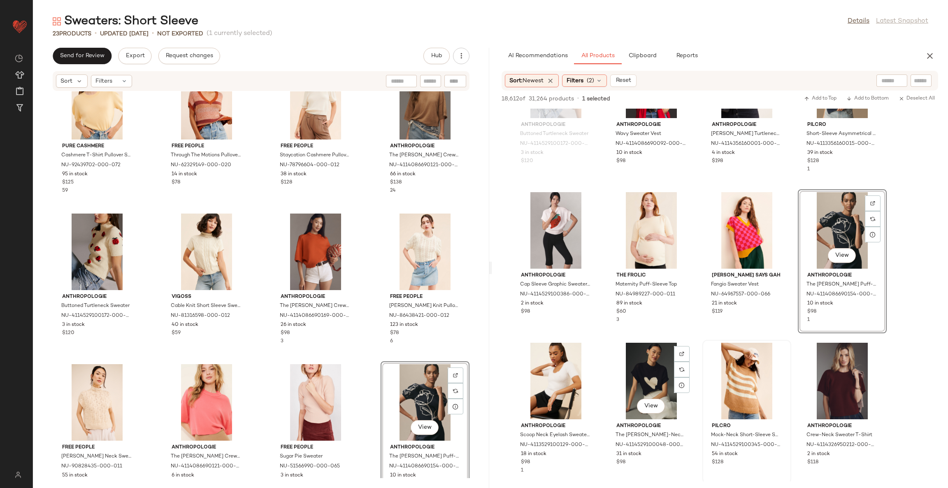
scroll to position [1049, 0]
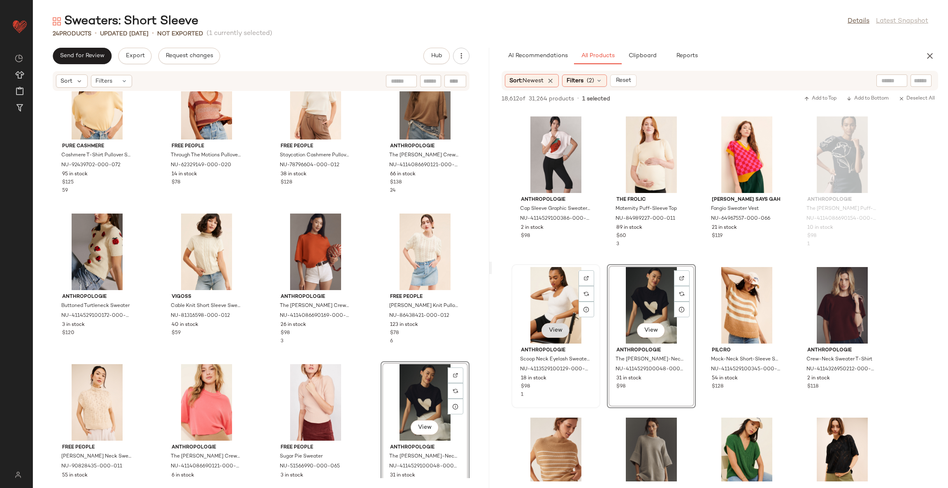
click at [557, 333] on span "View" at bounding box center [556, 330] width 14 height 7
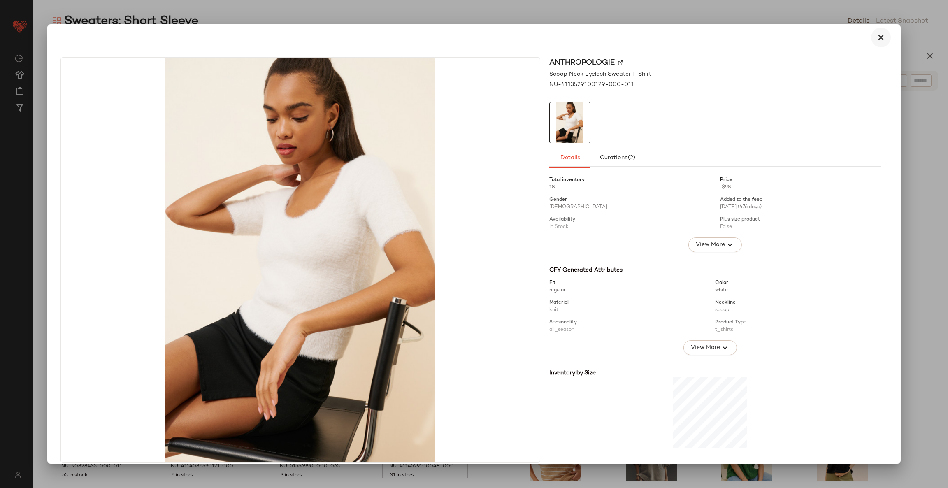
click at [876, 34] on icon "button" at bounding box center [881, 38] width 10 height 10
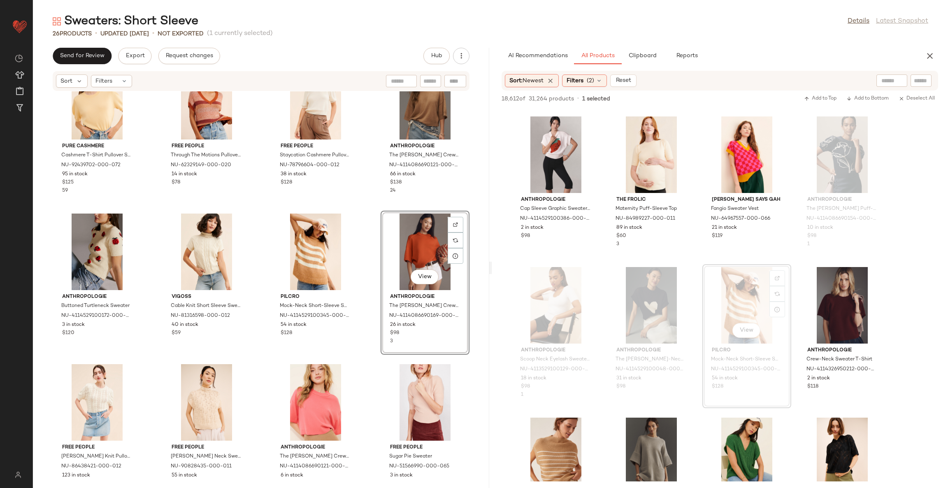
click at [369, 228] on div "Pure Cashmere Cashmere T-Shirt Pullover Sweater NU-92439702-000-072 95 in stock…" at bounding box center [261, 284] width 456 height 387
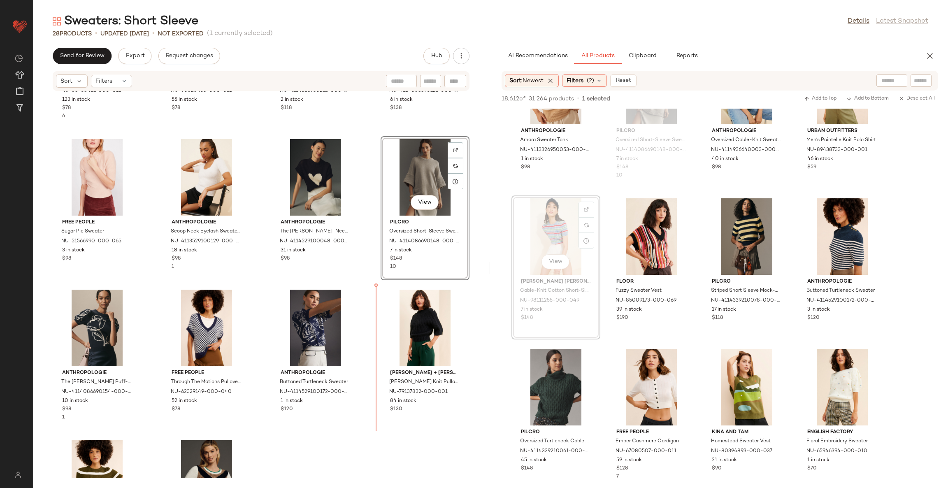
scroll to position [440, 0]
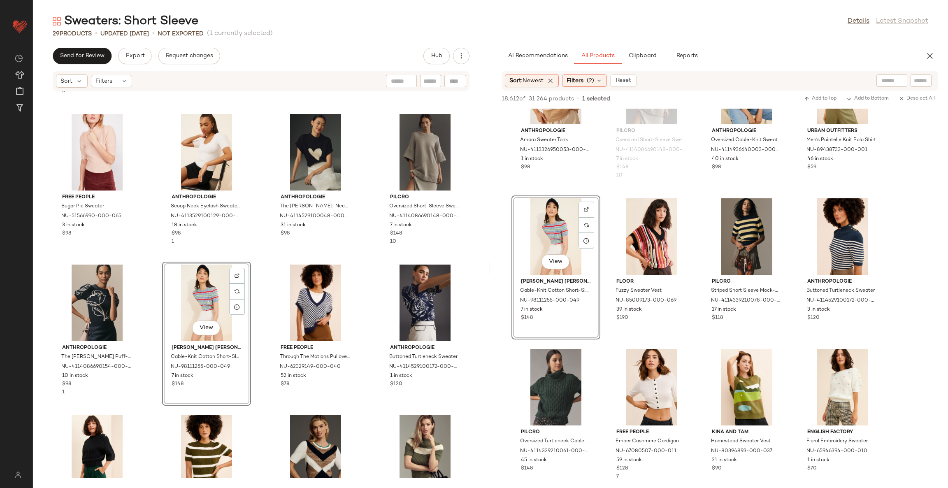
click at [256, 265] on div "Free People Eloise Knit Pullover Sweater NU-86438421-000-012 123 in stock $78 6…" at bounding box center [261, 284] width 456 height 387
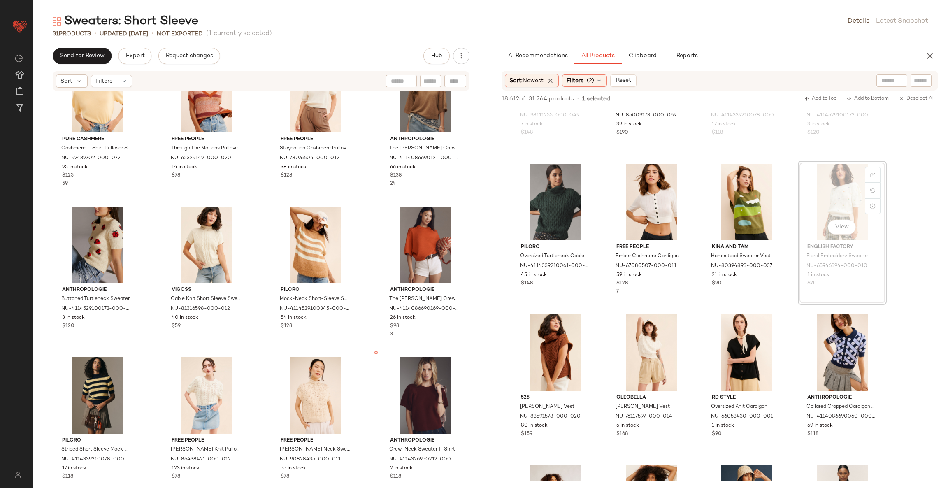
scroll to position [46, 0]
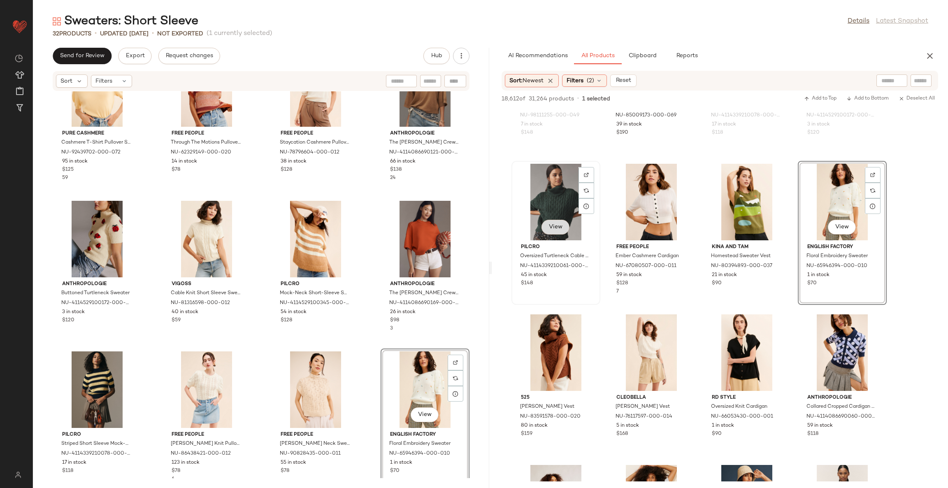
click at [562, 227] on span "View" at bounding box center [556, 227] width 14 height 7
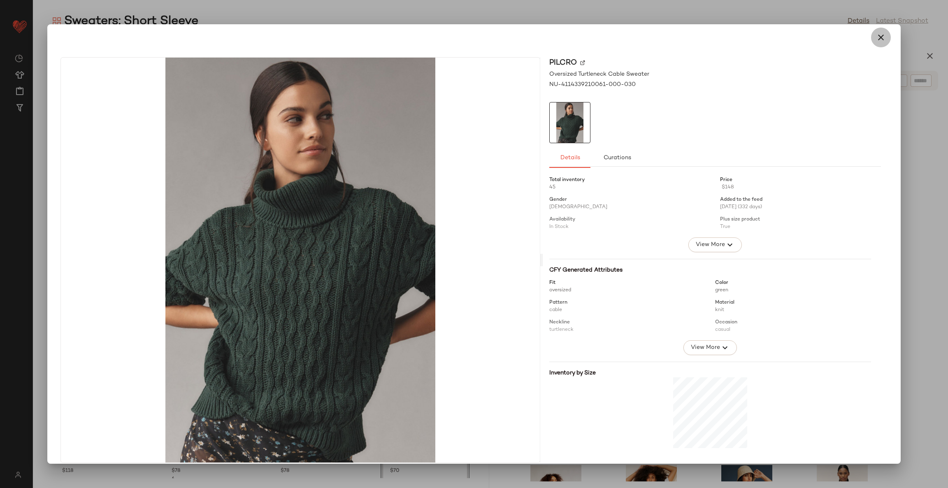
click at [878, 31] on button "button" at bounding box center [881, 38] width 20 height 20
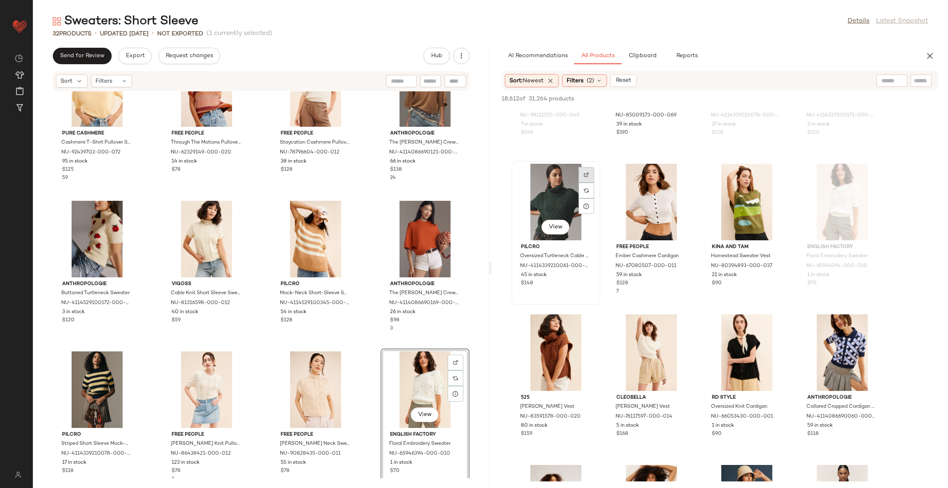
click at [591, 183] on div at bounding box center [587, 191] width 16 height 16
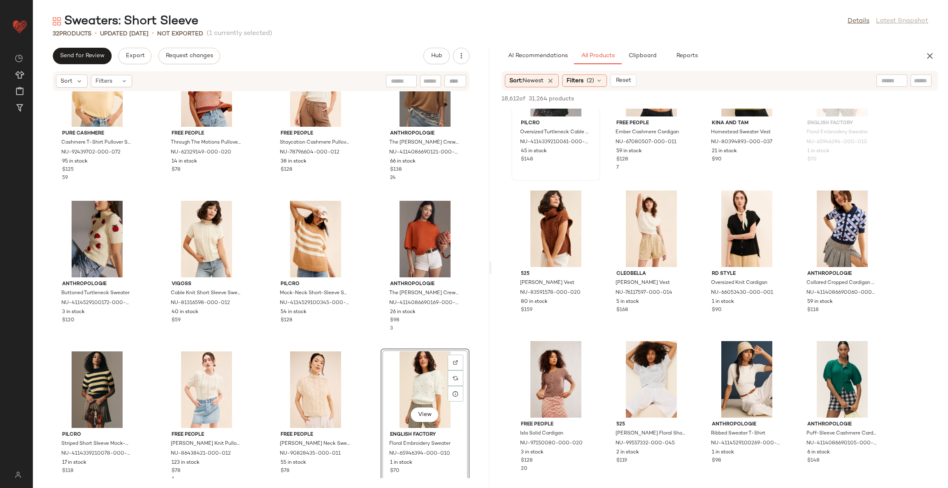
scroll to position [1790, 0]
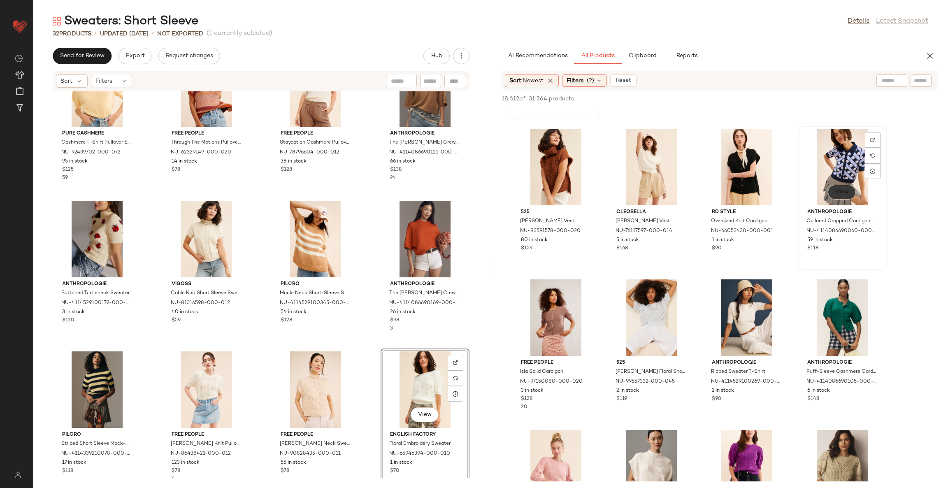
click at [836, 190] on span "View" at bounding box center [842, 192] width 14 height 7
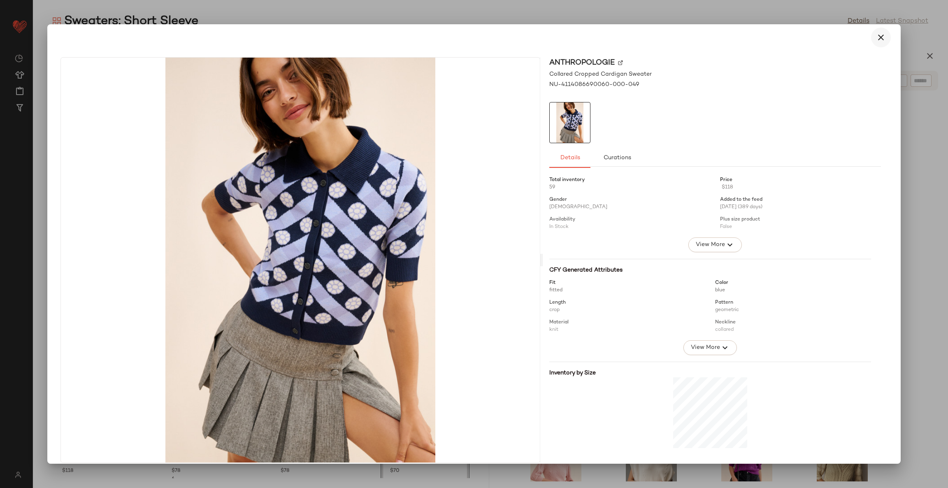
click at [877, 33] on icon "button" at bounding box center [881, 38] width 10 height 10
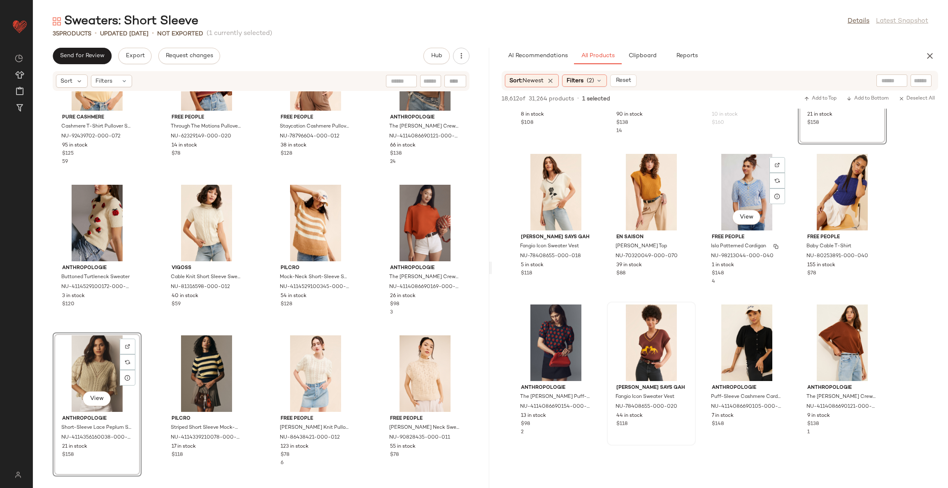
scroll to position [2284, 0]
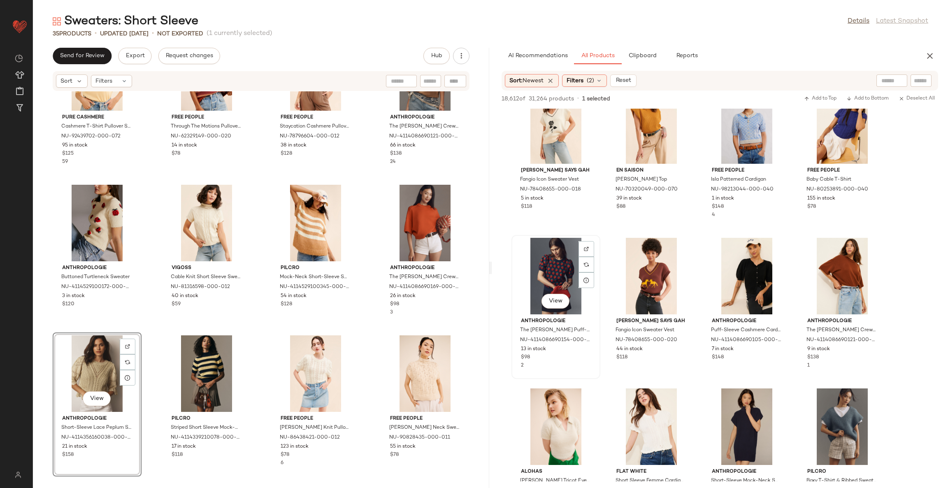
click at [569, 274] on div "View" at bounding box center [555, 276] width 83 height 77
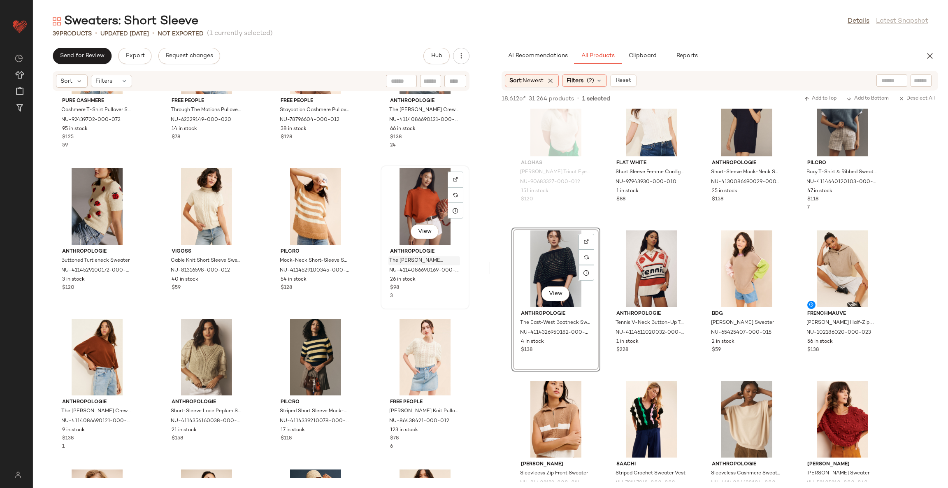
scroll to position [123, 0]
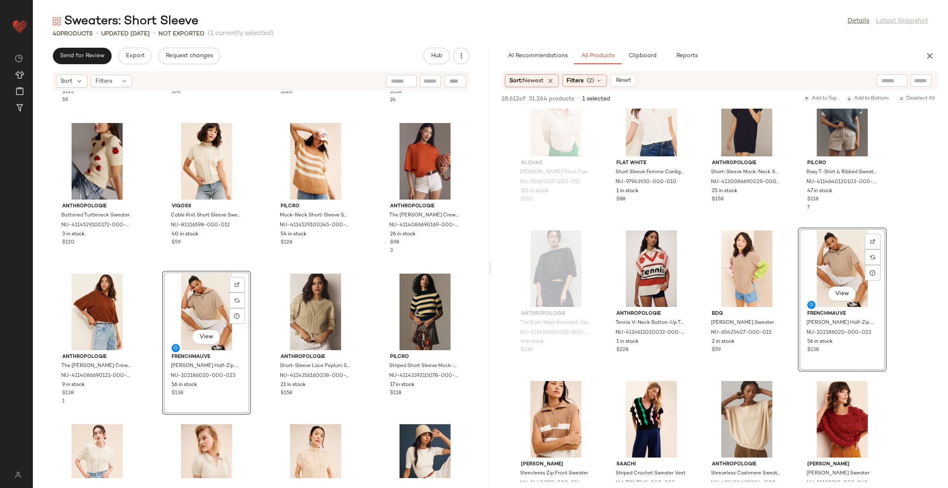
click at [363, 356] on div "Pure Cashmere Cashmere T-Shirt Pullover Sweater NU-92439702-000-072 95 in stock…" at bounding box center [261, 284] width 456 height 387
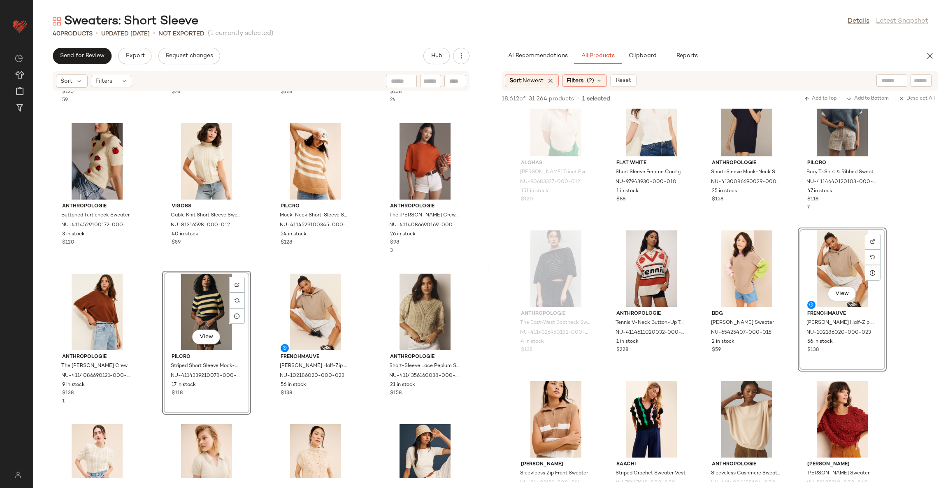
click at [260, 416] on div "Pure Cashmere Cashmere T-Shirt Pullover Sweater NU-92439702-000-072 95 in stock…" at bounding box center [261, 284] width 456 height 387
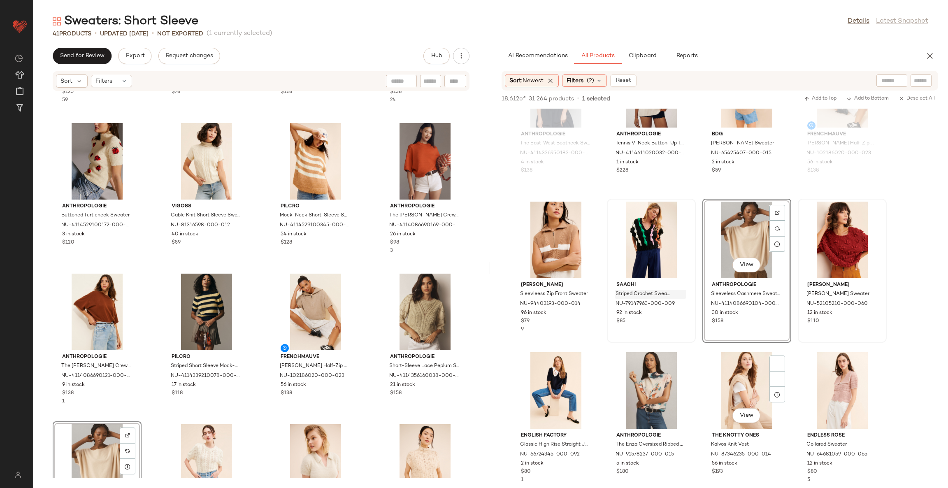
scroll to position [2839, 0]
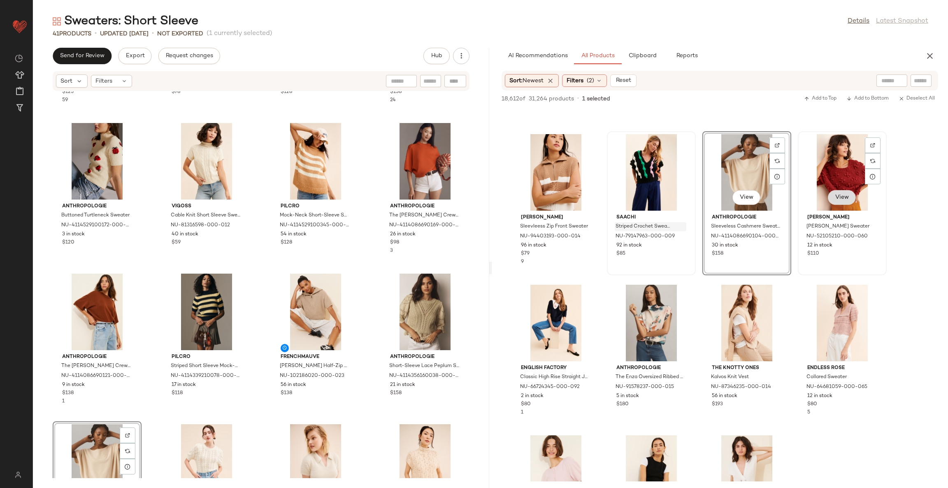
click at [847, 192] on button "View" at bounding box center [842, 197] width 28 height 15
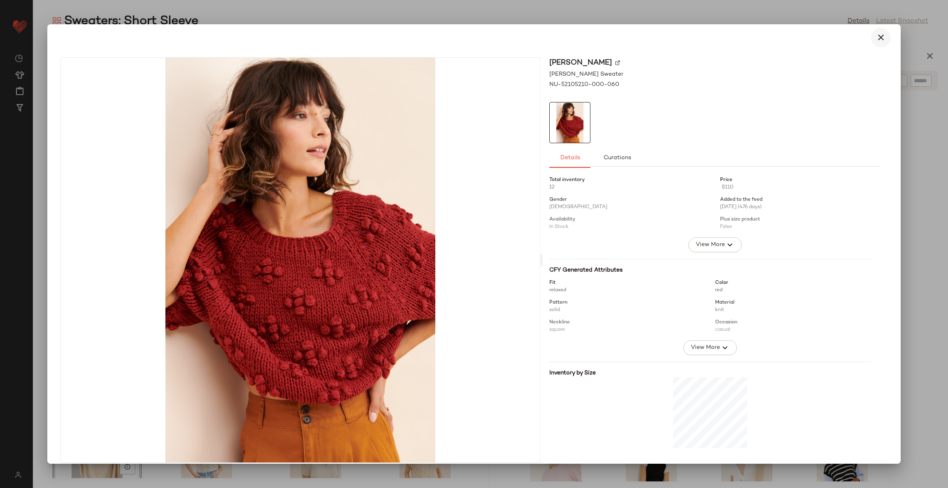
click at [879, 37] on icon "button" at bounding box center [881, 38] width 10 height 10
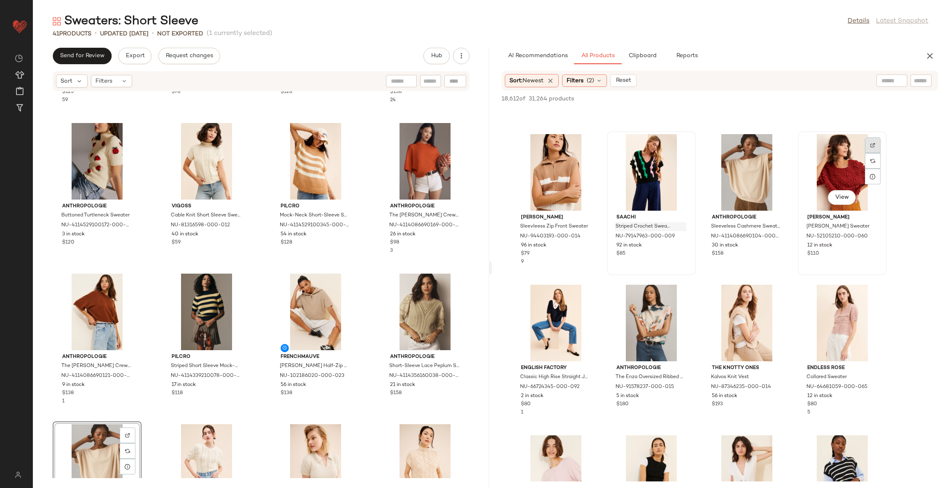
click at [870, 143] on img at bounding box center [872, 145] width 5 height 5
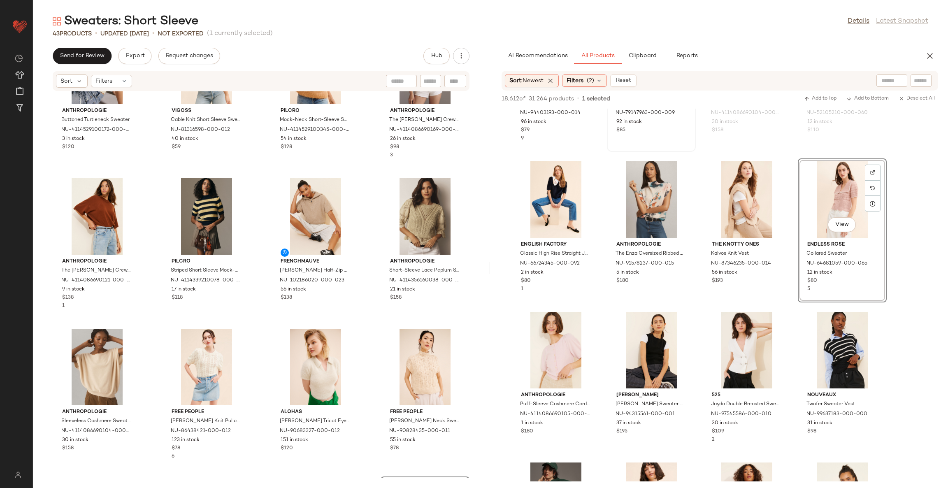
scroll to position [126, 0]
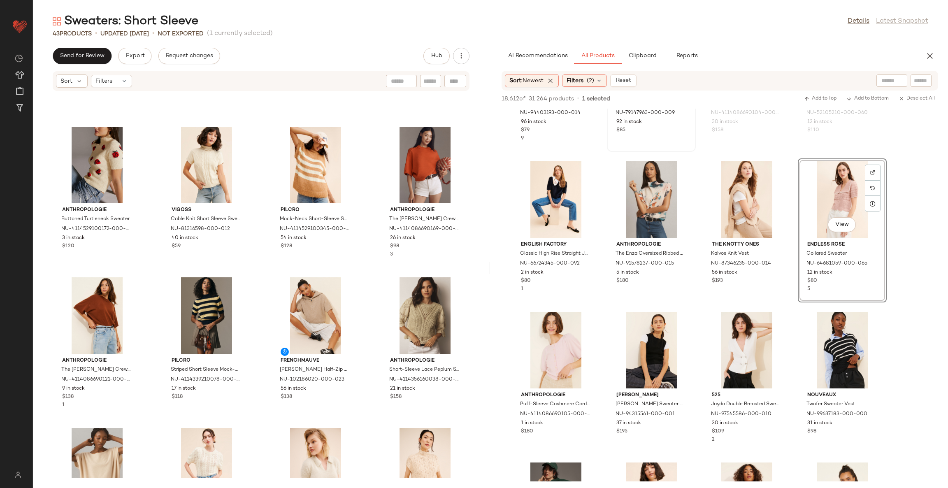
click at [364, 284] on div "Anthropologie Buttoned Turtleneck Sweater NU-4114529100172-000-013 3 in stock $…" at bounding box center [261, 284] width 456 height 387
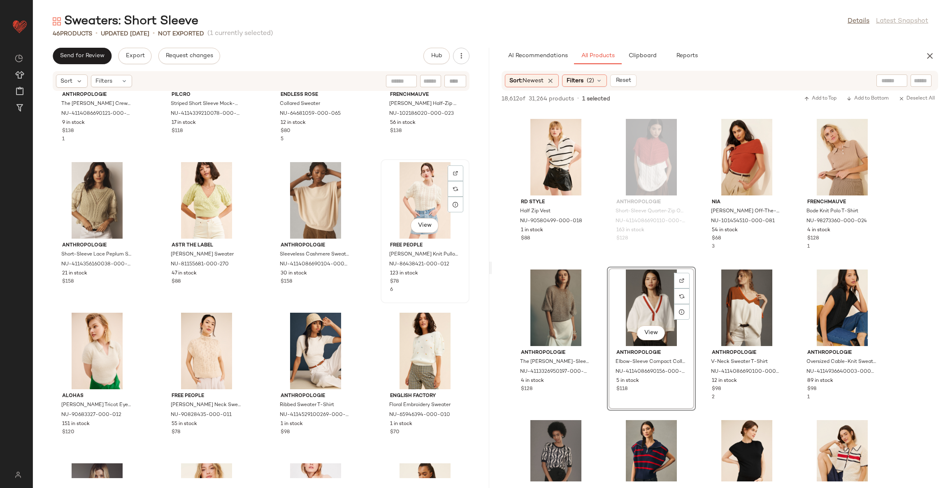
scroll to position [557, 0]
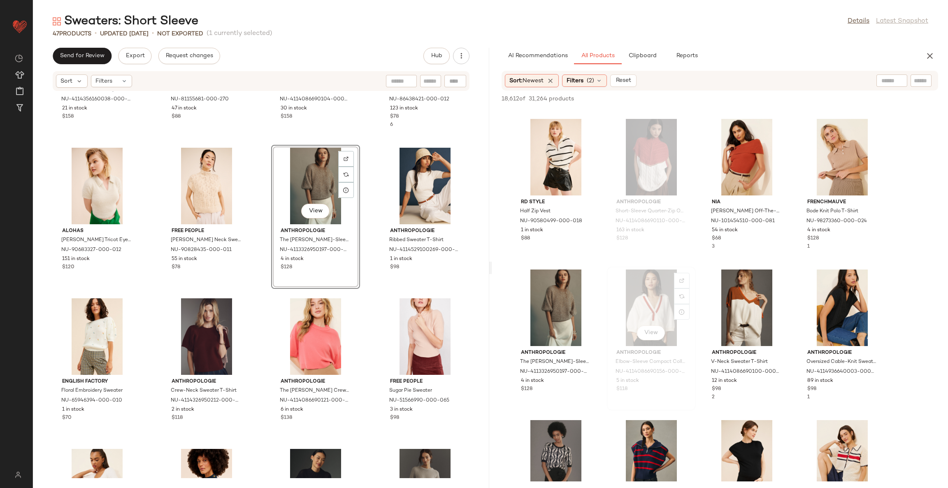
click at [695, 313] on div "View Anthropologie Elbow-Sleeve Compact Collared V-Neck Sweater NU-411408669015…" at bounding box center [651, 339] width 89 height 144
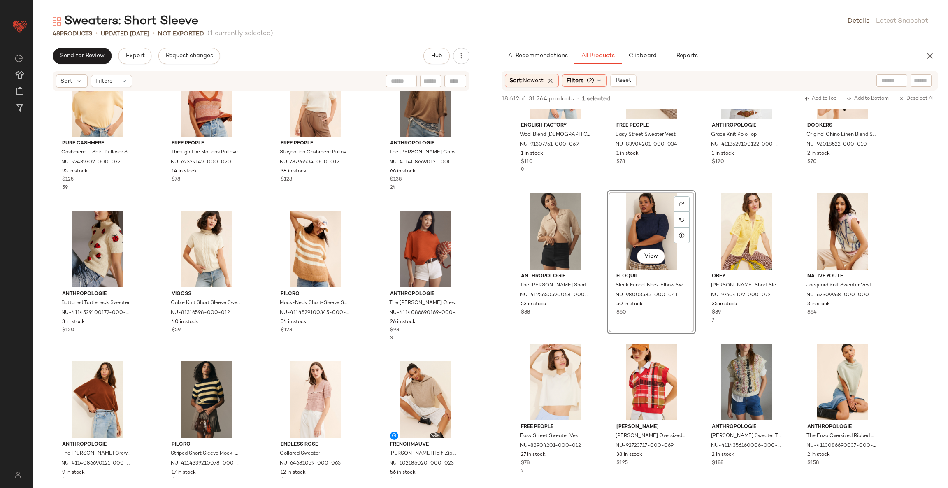
scroll to position [0, 0]
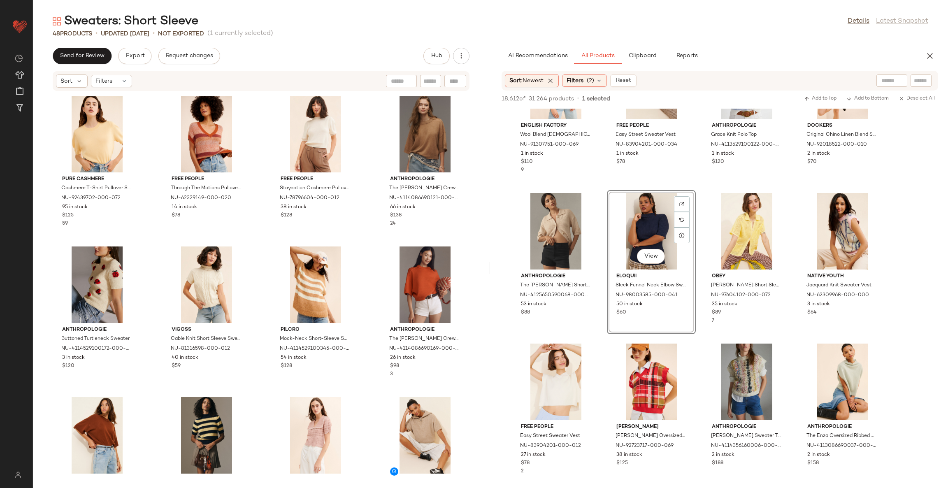
click at [364, 387] on div "Pure Cashmere Cashmere T-Shirt Pullover Sweater NU-92439702-000-072 95 in stock…" at bounding box center [261, 284] width 456 height 387
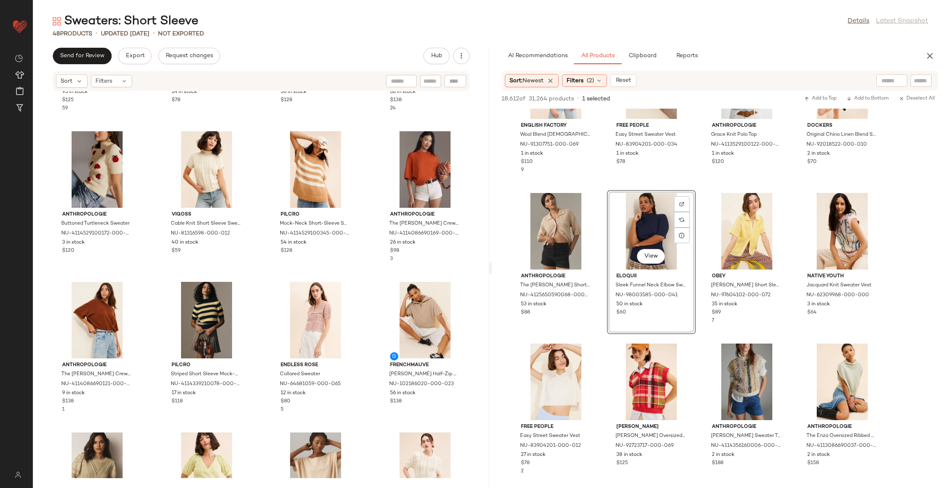
scroll to position [123, 0]
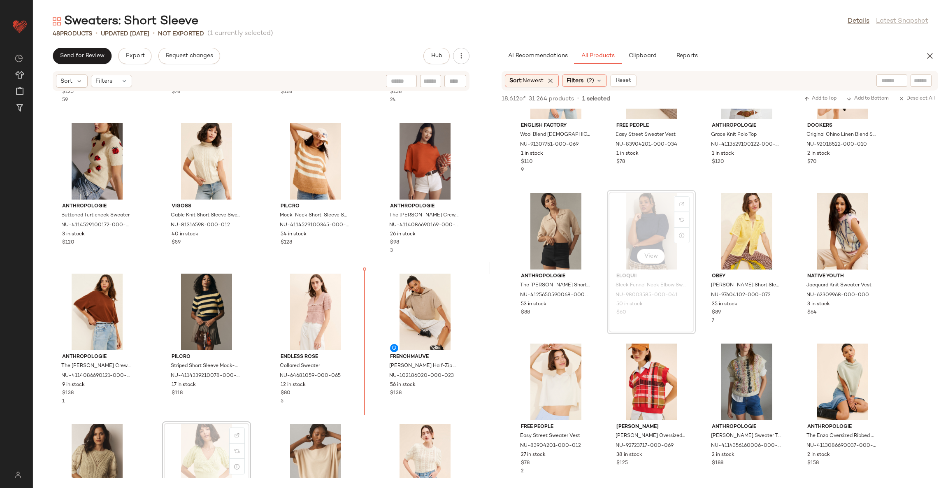
scroll to position [125, 0]
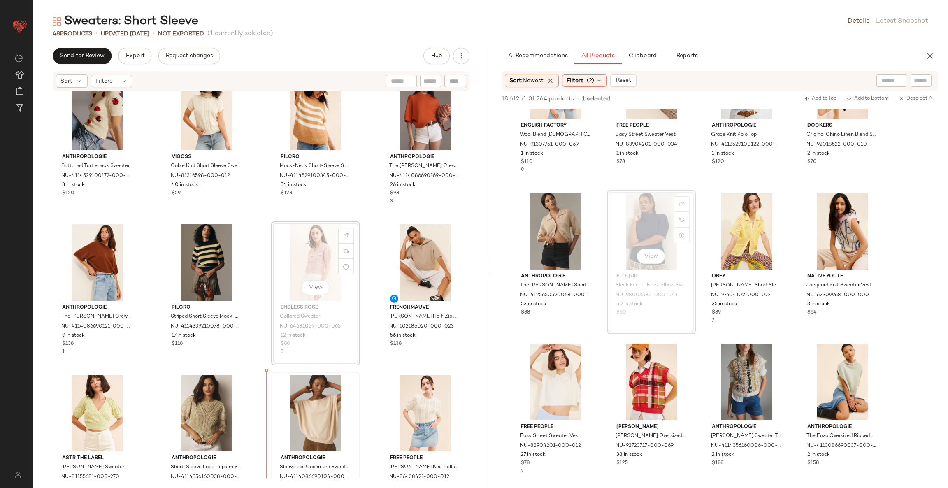
scroll to position [212, 0]
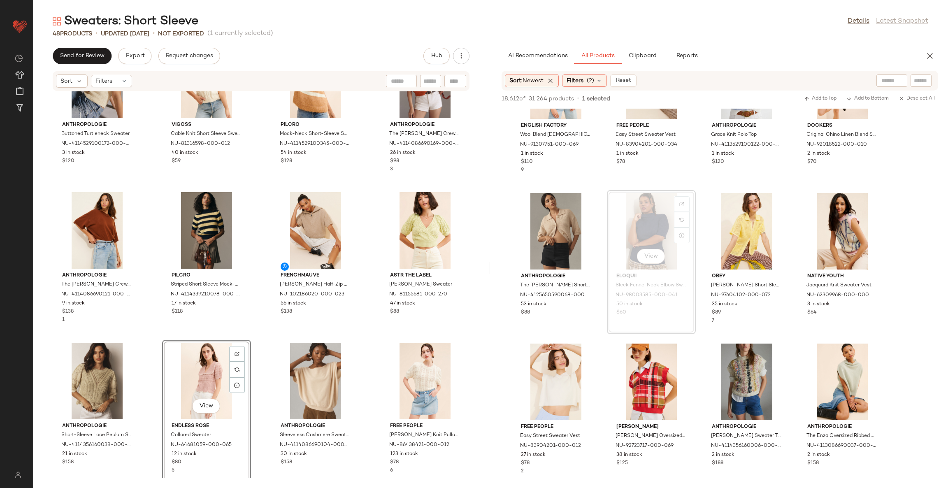
click at [369, 340] on div "Anthropologie Buttoned Turtleneck Sweater NU-4114529100172-000-013 3 in stock $…" at bounding box center [261, 284] width 456 height 387
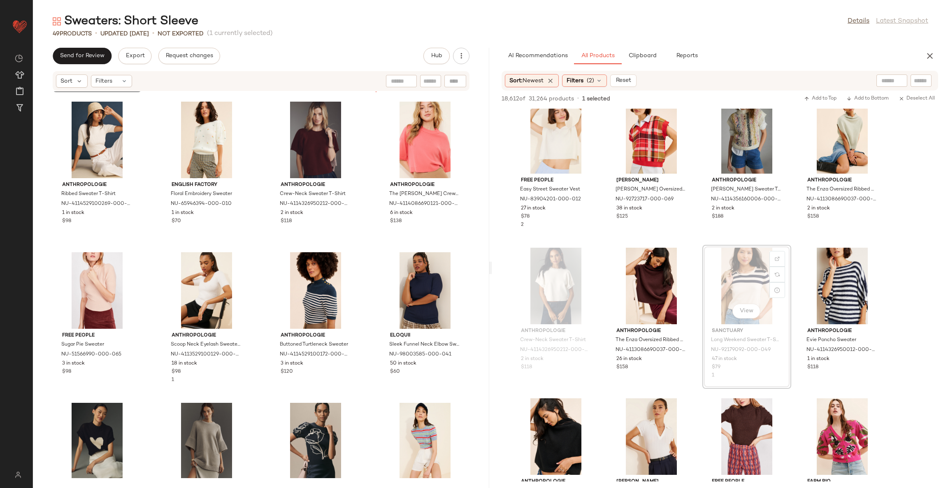
scroll to position [758, 0]
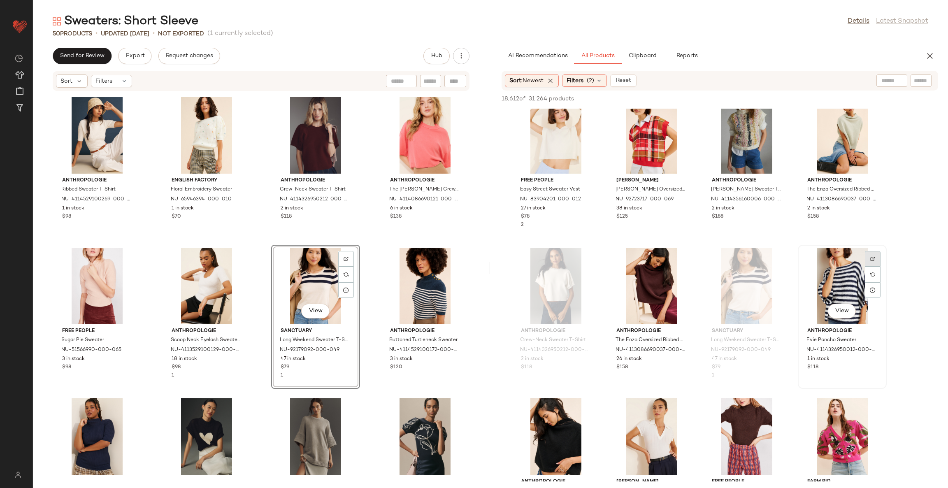
click at [875, 256] on img at bounding box center [872, 258] width 5 height 5
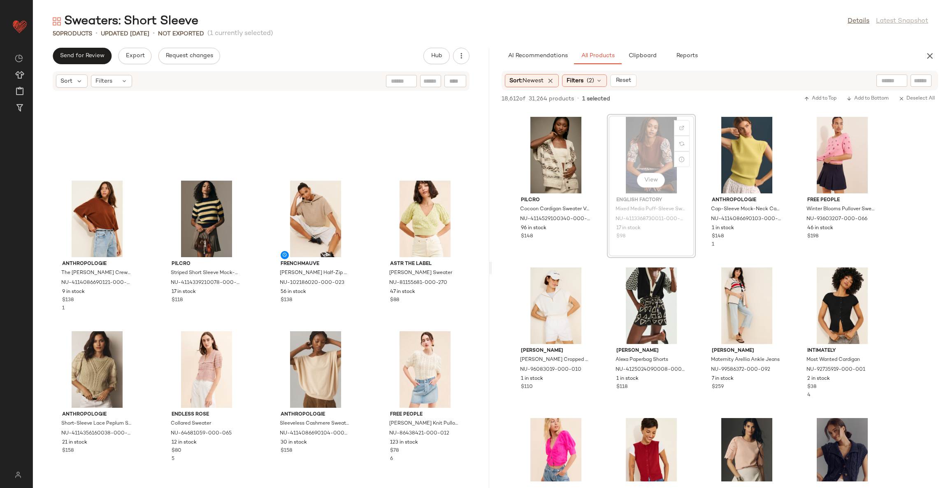
scroll to position [216, 0]
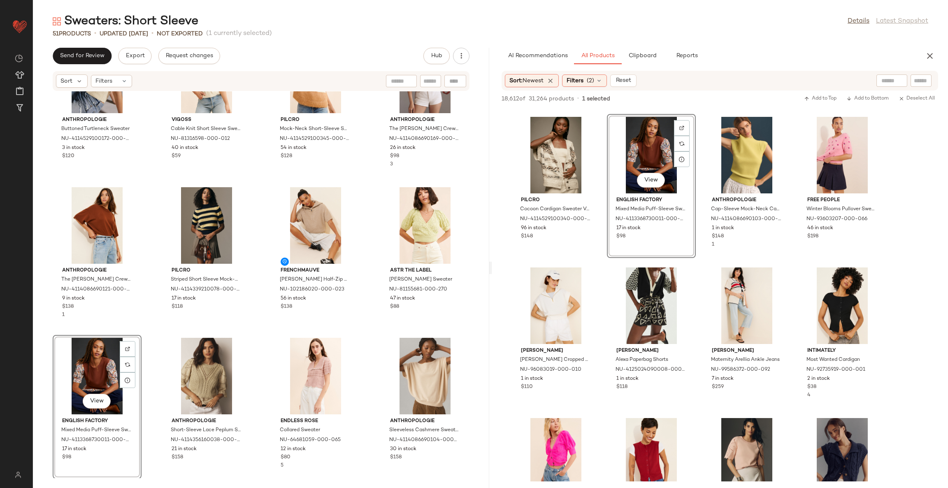
click at [255, 333] on div "Anthropologie Buttoned Turtleneck Sweater NU-4114529100172-000-013 3 in stock $…" at bounding box center [261, 284] width 456 height 387
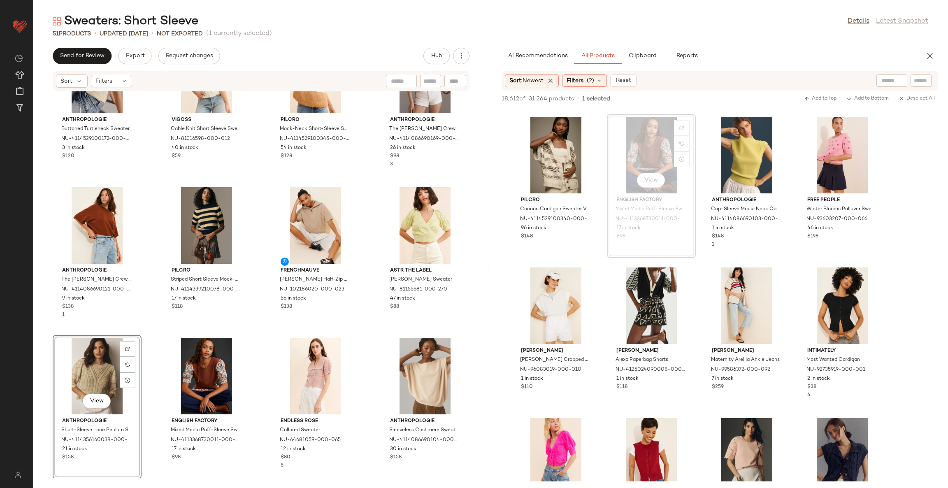
click at [255, 334] on div "Anthropologie Buttoned Turtleneck Sweater NU-4114529100172-000-013 3 in stock $…" at bounding box center [261, 284] width 456 height 387
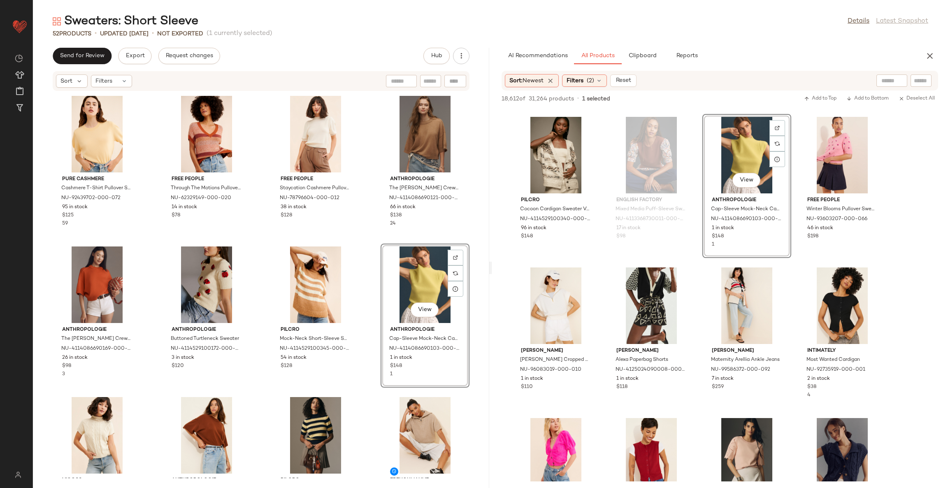
click at [366, 262] on div "Pure Cashmere Cashmere T-Shirt Pullover Sweater NU-92439702-000-072 95 in stock…" at bounding box center [261, 284] width 456 height 387
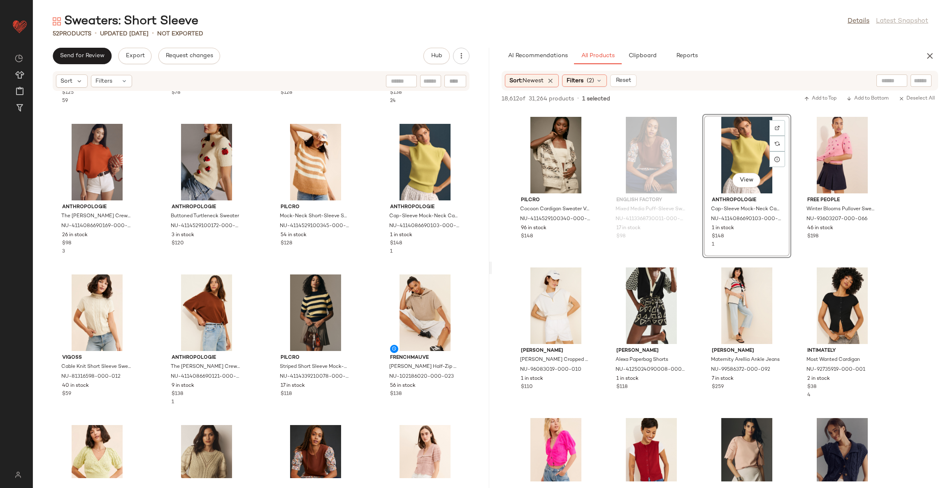
scroll to position [123, 0]
click at [363, 276] on div "Pure Cashmere Cashmere T-Shirt Pullover Sweater NU-92439702-000-072 95 in stock…" at bounding box center [261, 284] width 456 height 387
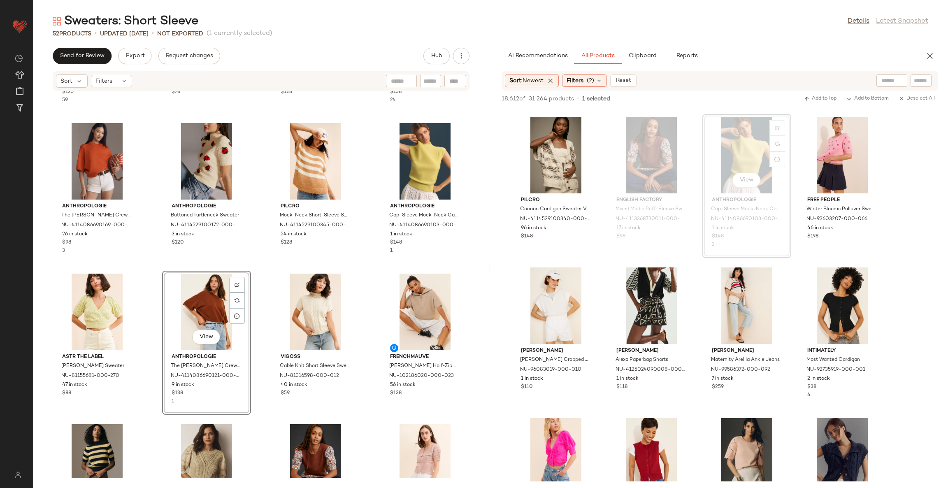
click at [261, 271] on div "Pure Cashmere Cashmere T-Shirt Pullover Sweater NU-92439702-000-072 95 in stock…" at bounding box center [261, 284] width 456 height 387
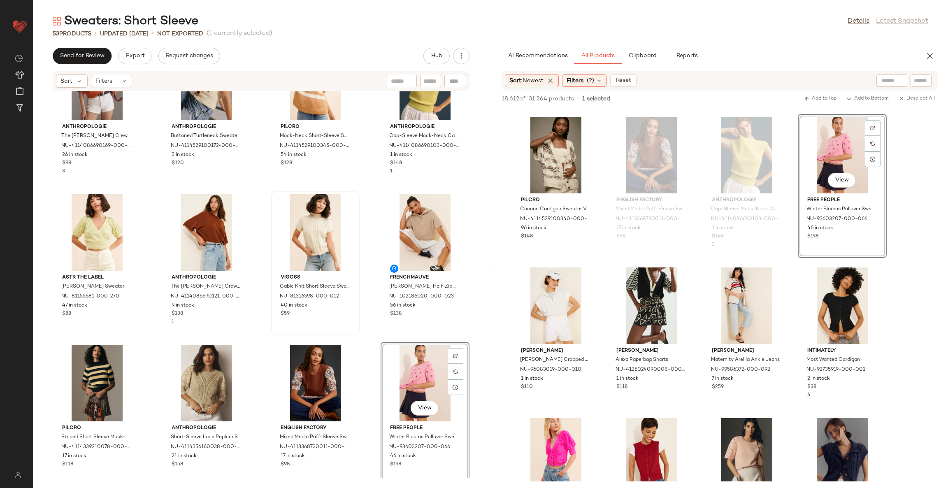
scroll to position [174, 0]
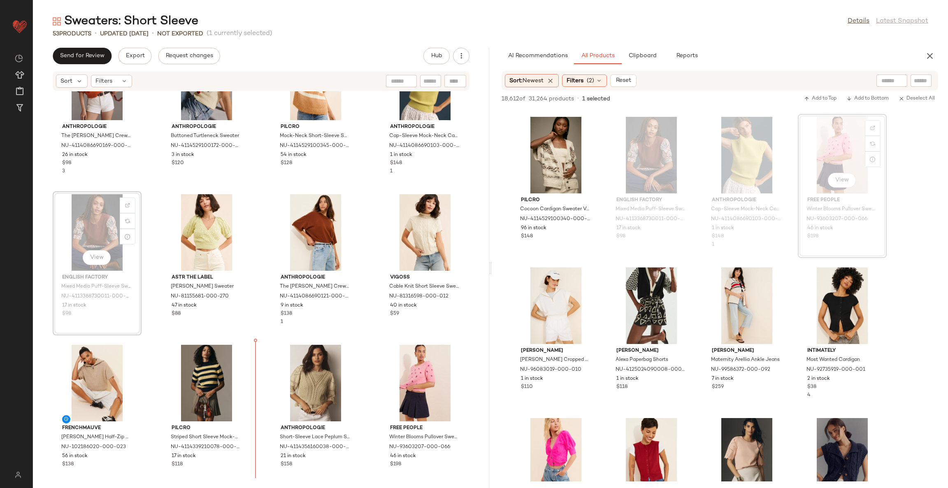
scroll to position [209, 0]
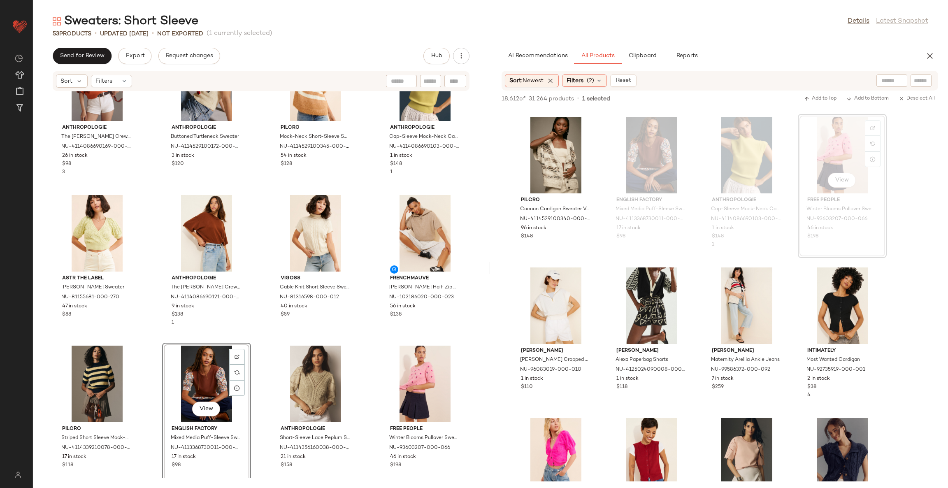
click at [256, 344] on div "Anthropologie The Goldie Cotton Crew Neck Sweater NU-4114086690169-000-063 26 i…" at bounding box center [261, 284] width 456 height 387
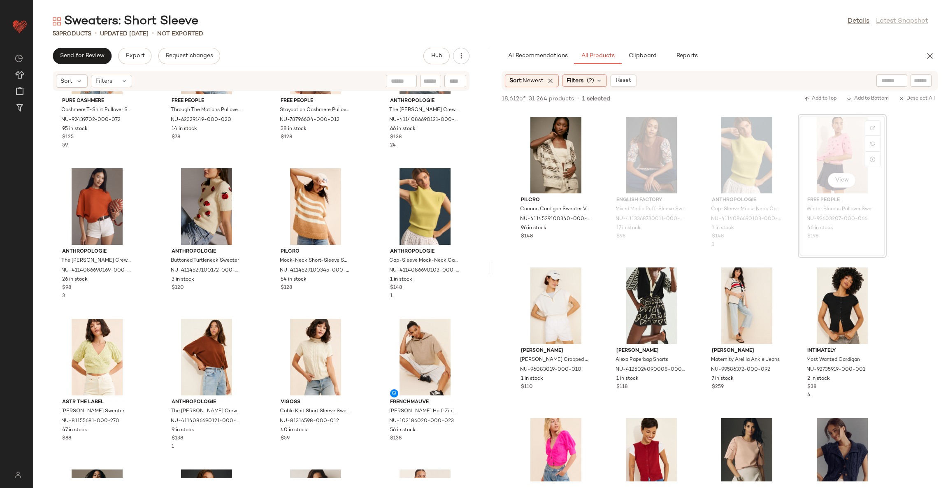
scroll to position [140, 0]
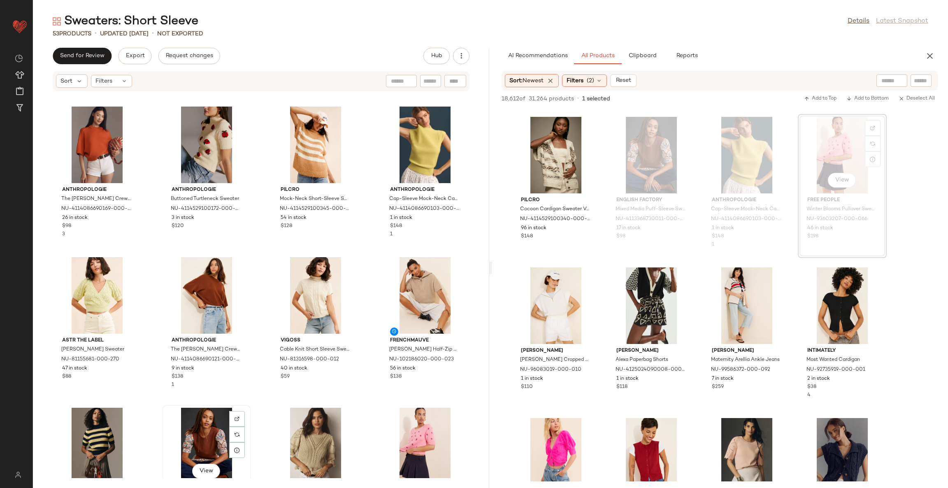
scroll to position [142, 0]
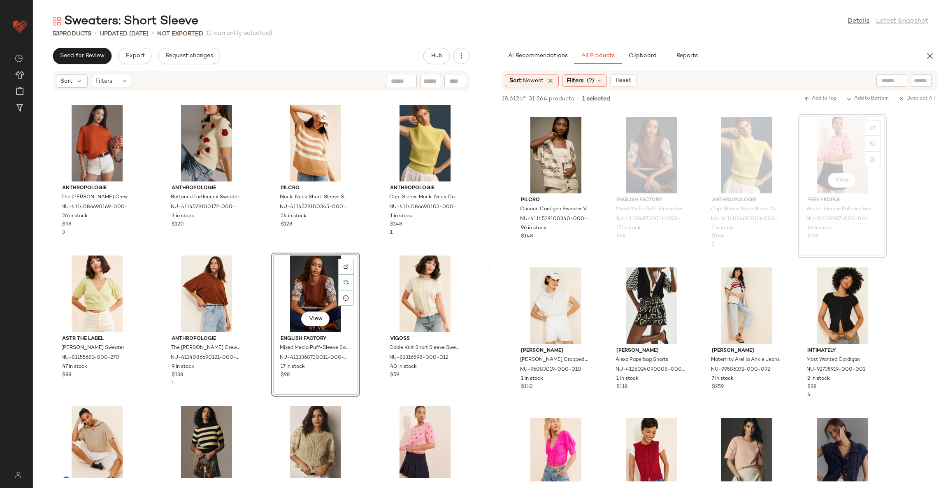
click at [368, 309] on div "Pure Cashmere Cashmere T-Shirt Pullover Sweater NU-92439702-000-072 95 in stock…" at bounding box center [261, 284] width 456 height 387
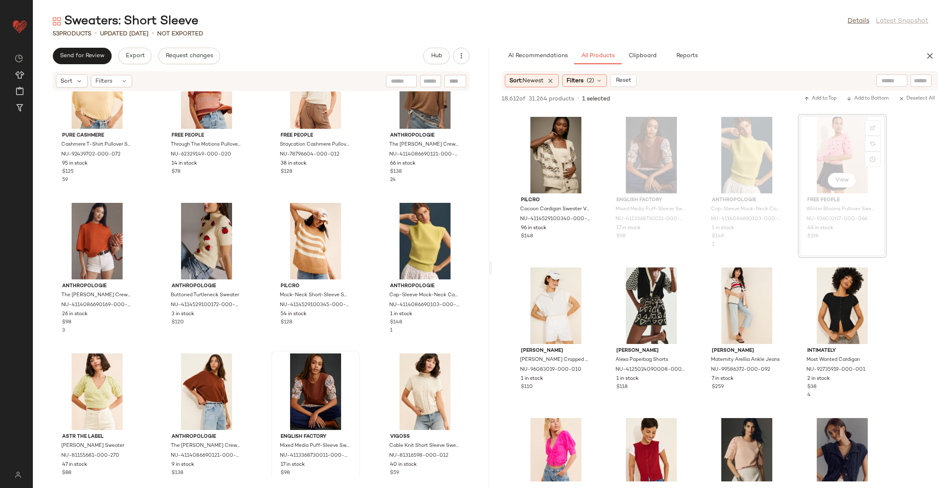
scroll to position [62, 0]
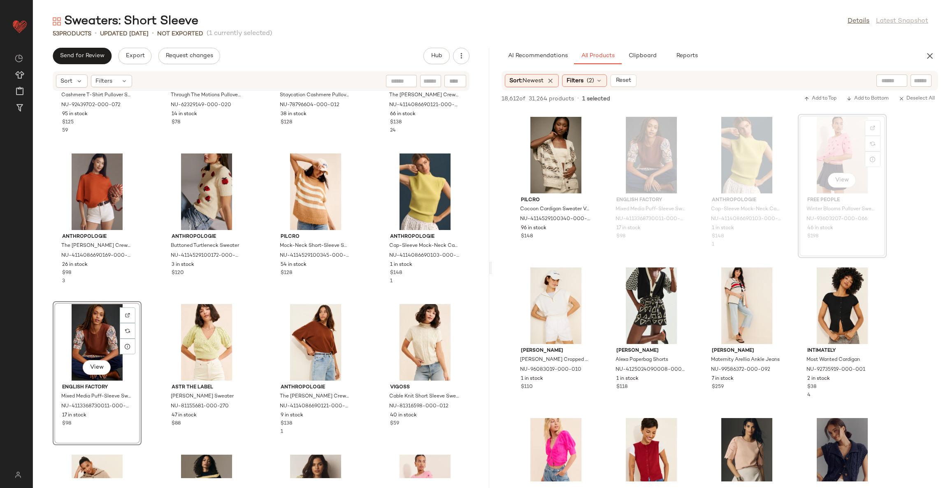
scroll to position [123, 0]
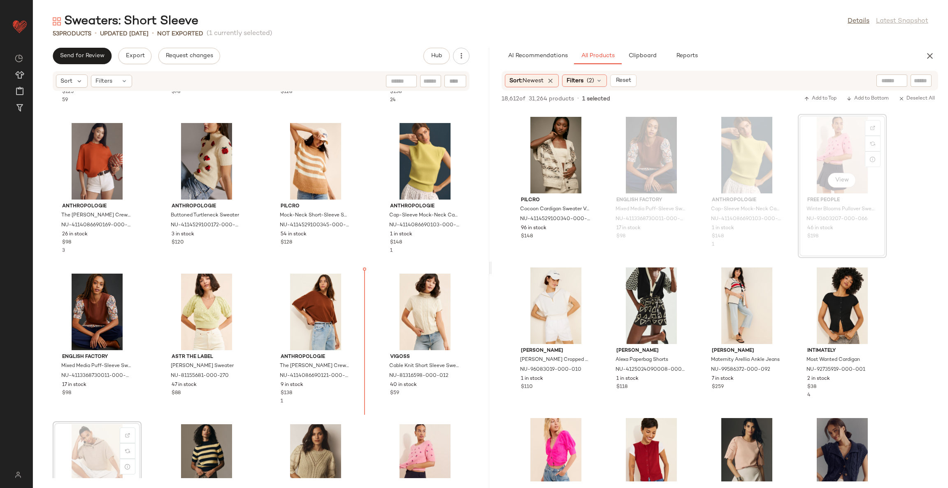
scroll to position [125, 0]
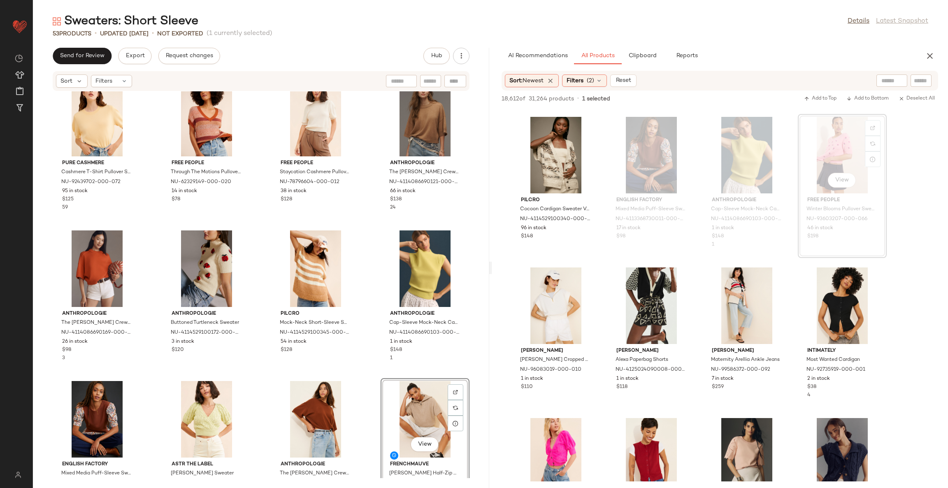
scroll to position [1, 0]
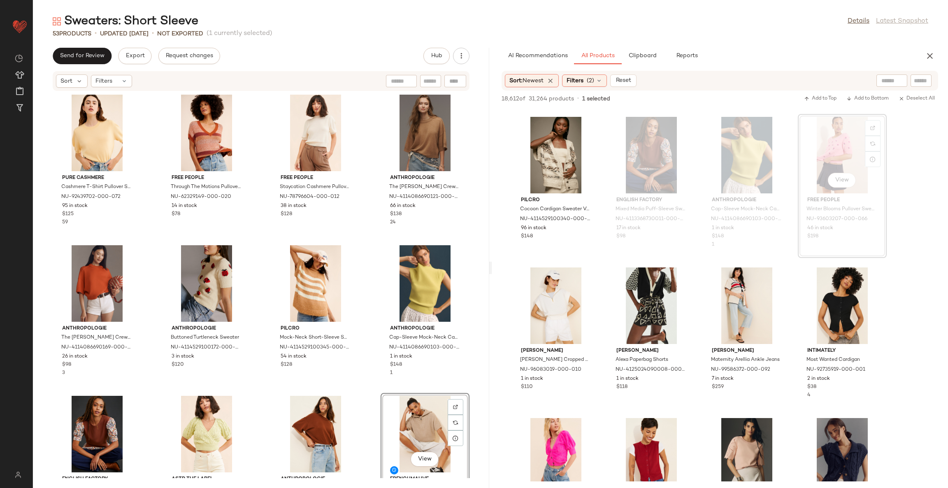
click at [365, 395] on div "Pure Cashmere Cashmere T-Shirt Pullover Sweater NU-92439702-000-072 95 in stock…" at bounding box center [261, 284] width 456 height 387
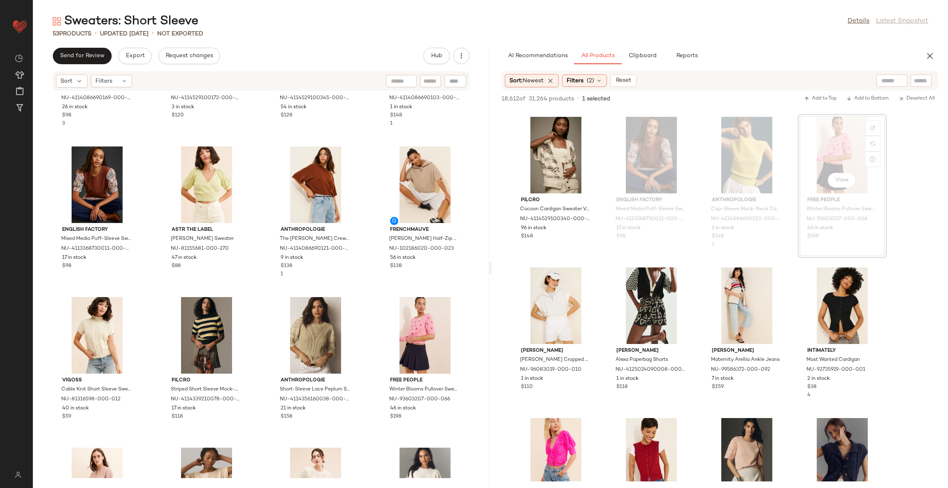
scroll to position [254, 0]
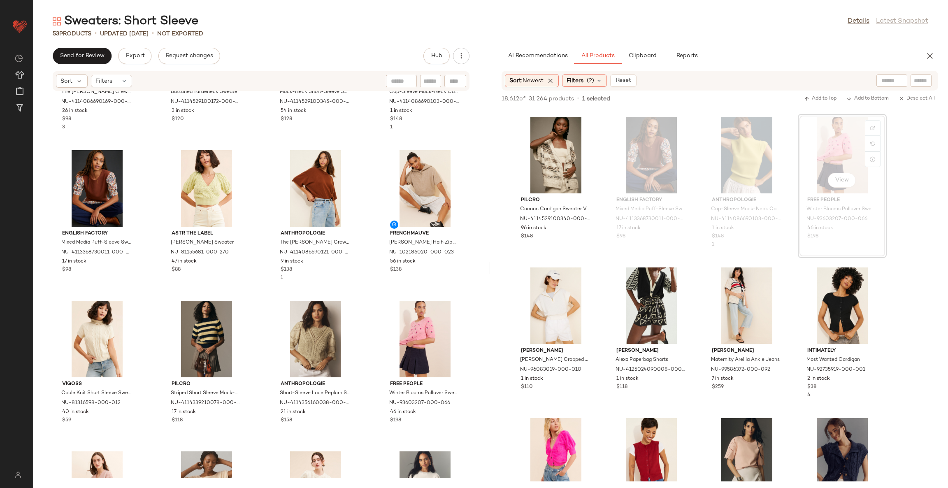
click at [366, 391] on div "Anthropologie The Goldie Cotton Crew Neck Sweater NU-4114086690169-000-063 26 i…" at bounding box center [261, 284] width 456 height 387
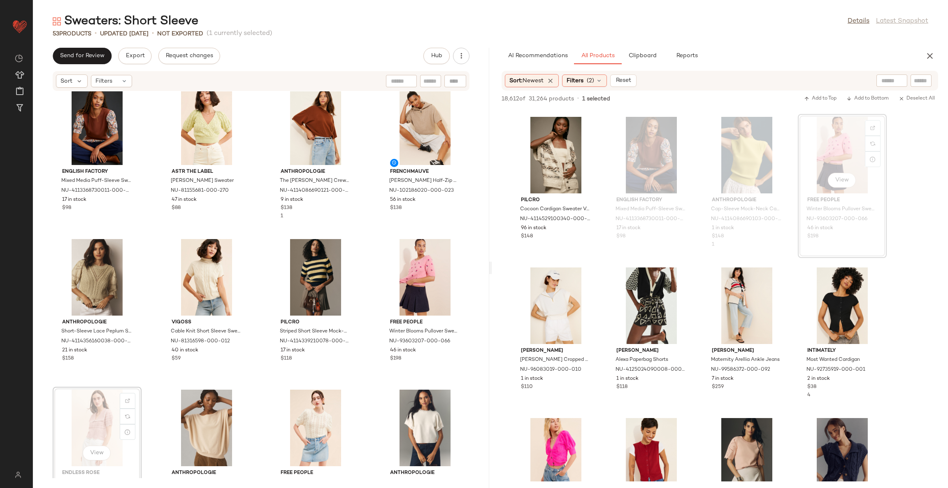
scroll to position [316, 0]
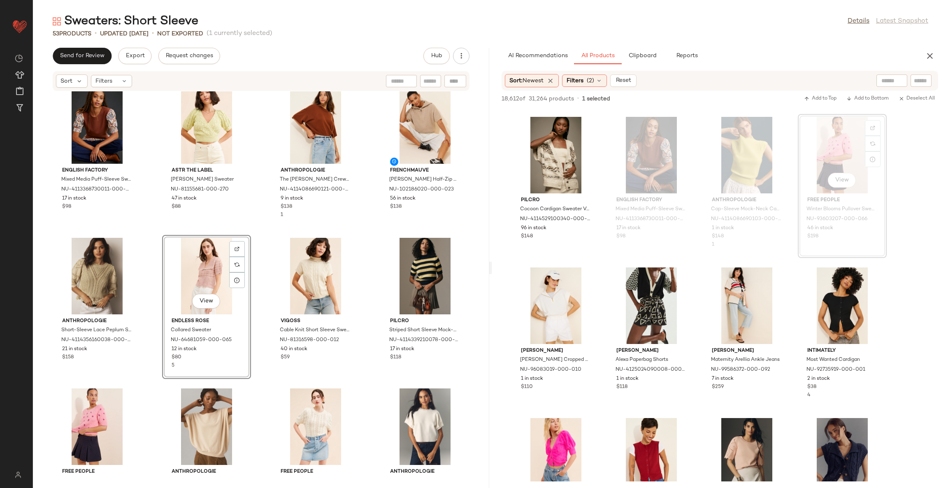
click at [261, 392] on div "Anthropologie The Goldie Cotton Crew Neck Sweater NU-4114086690169-000-063 26 i…" at bounding box center [261, 284] width 456 height 387
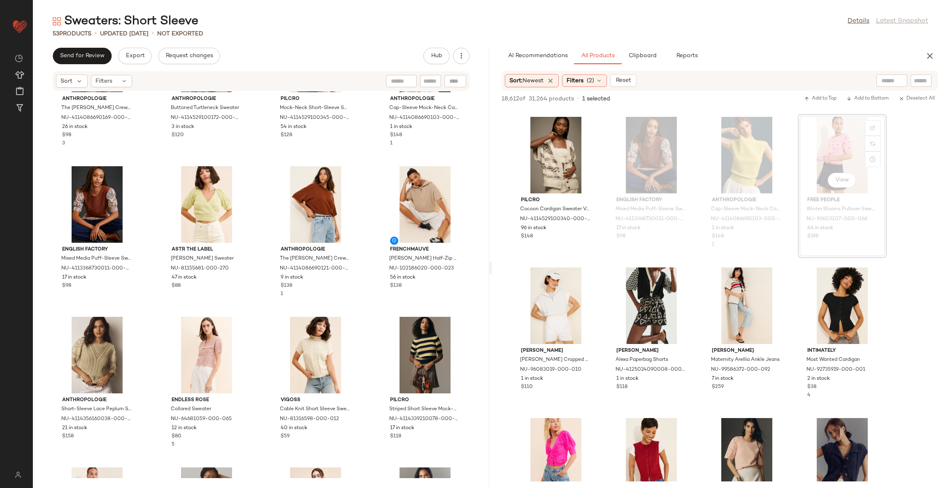
scroll to position [316, 0]
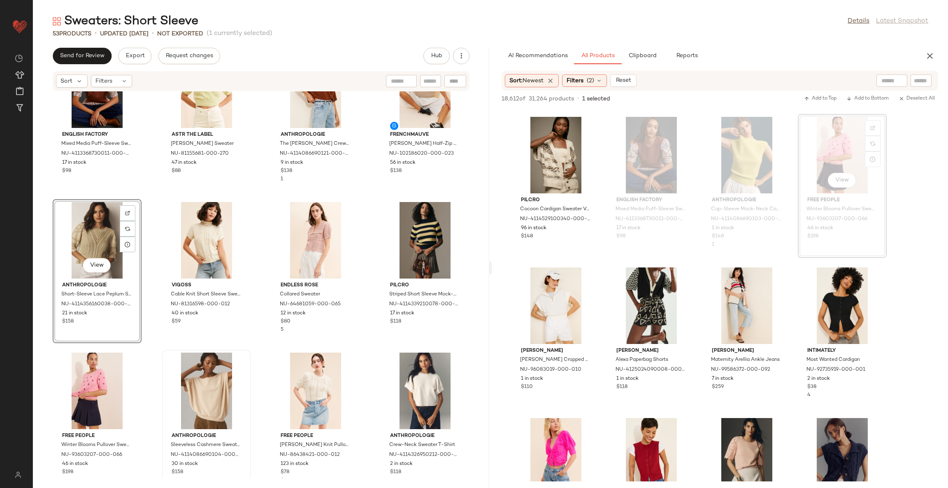
scroll to position [366, 0]
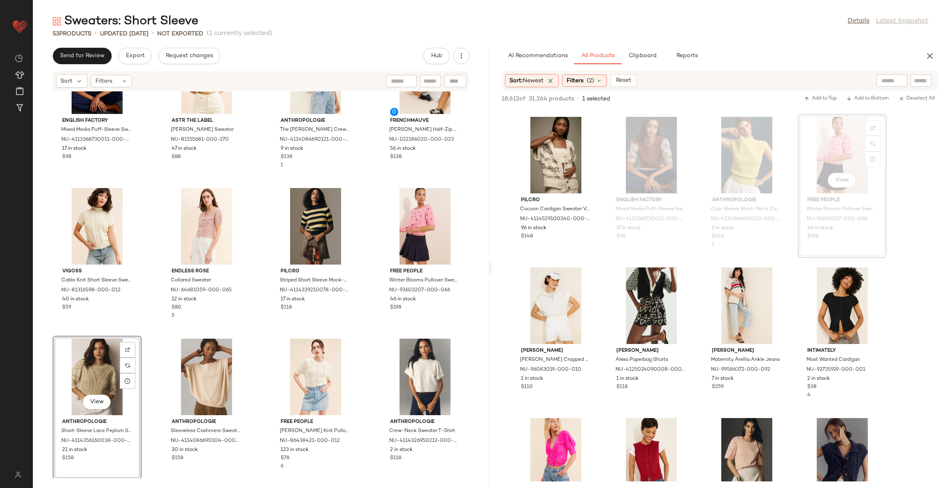
click at [256, 338] on div "English Factory Mixed Media Puff-Sleeve Sweater NU-4113368730011-000-029 17 in …" at bounding box center [261, 284] width 456 height 387
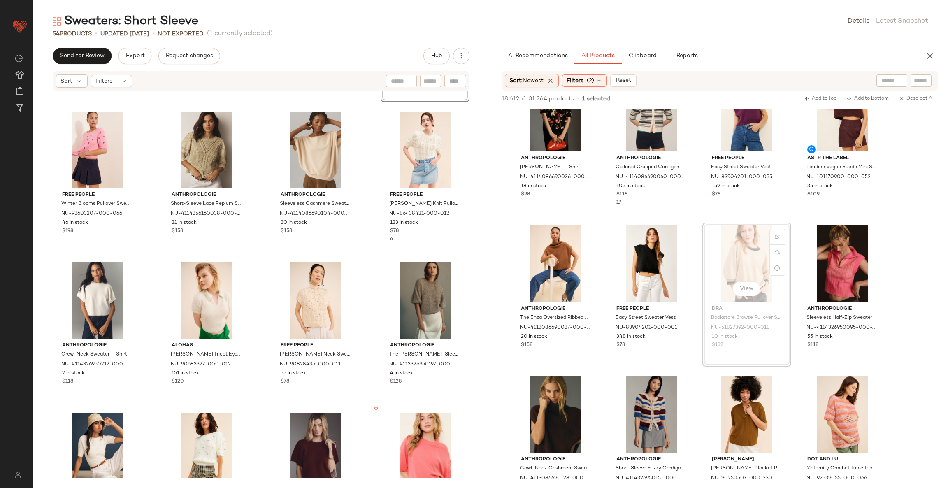
scroll to position [603, 0]
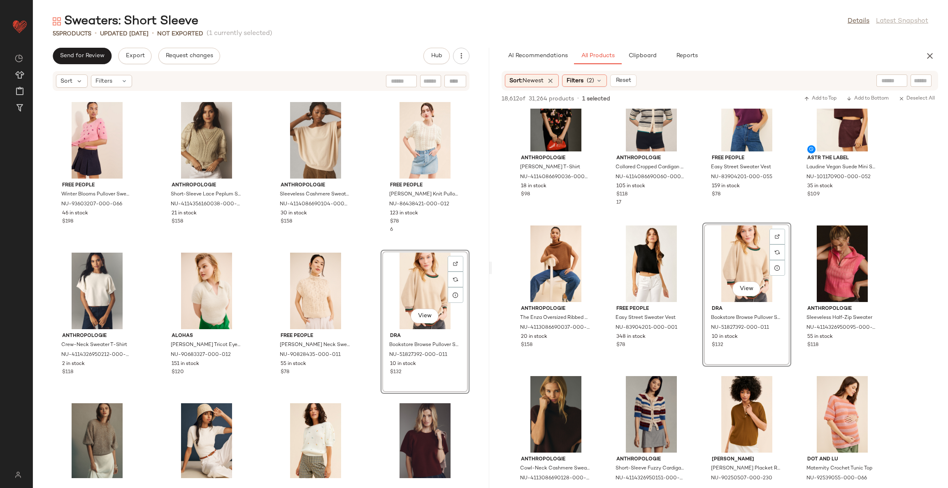
click at [370, 402] on div "Vigoss Cable Knit Short Sleeve Sweater NU-81316598-000-012 40 in stock $59 Endl…" at bounding box center [261, 284] width 456 height 387
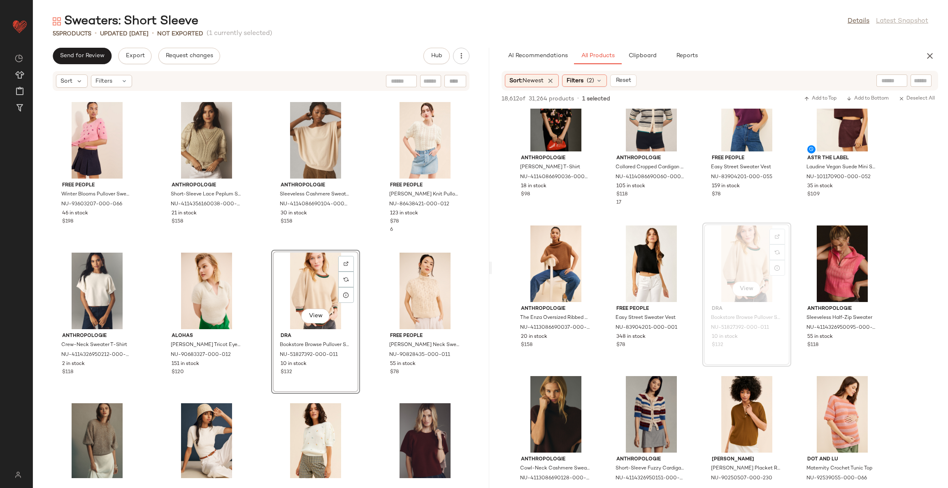
click at [369, 399] on div "Vigoss Cable Knit Short Sleeve Sweater NU-81316598-000-012 40 in stock $59 Endl…" at bounding box center [261, 284] width 456 height 387
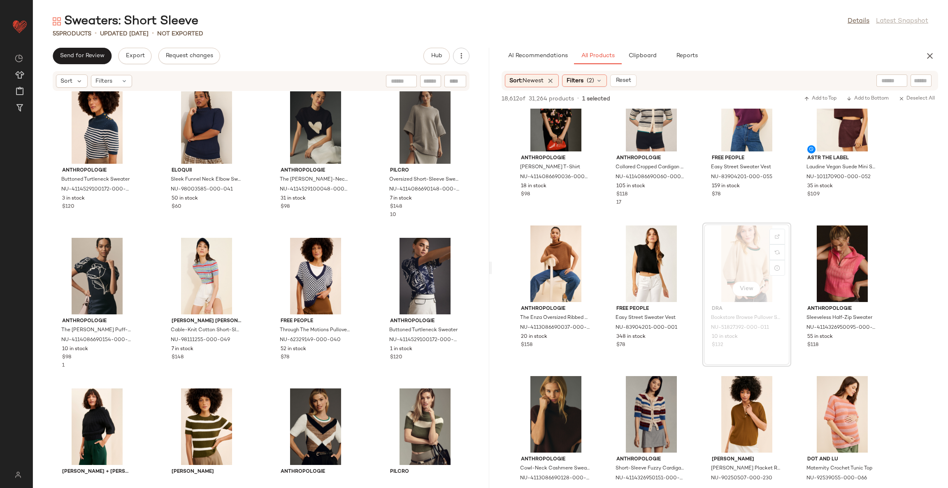
scroll to position [1344, 0]
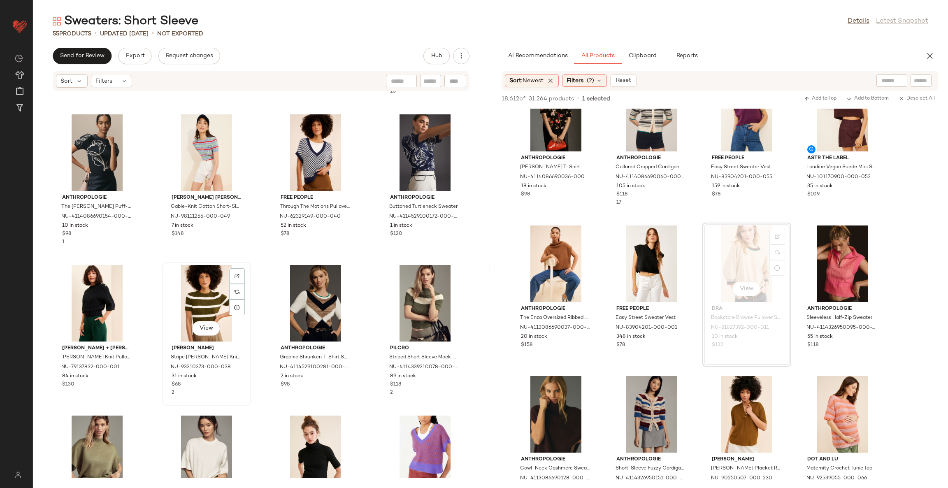
click at [198, 295] on div "View" at bounding box center [206, 303] width 83 height 77
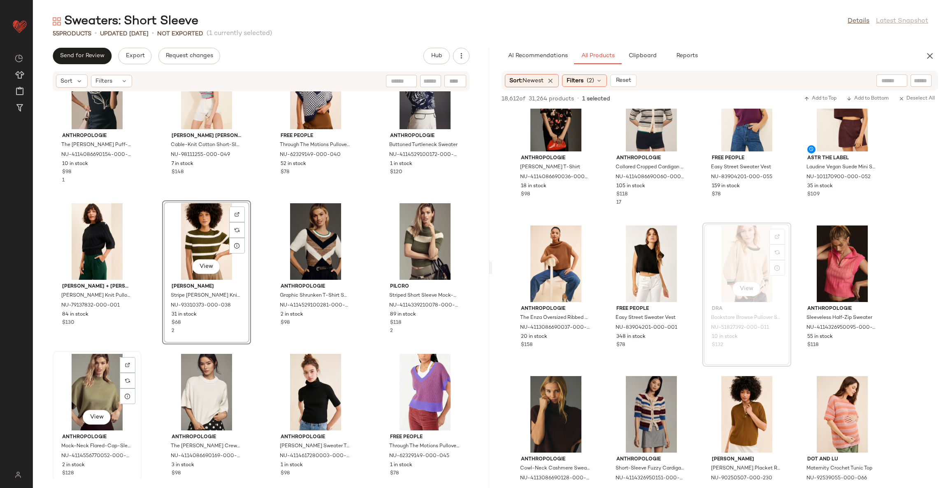
click at [105, 385] on div "View" at bounding box center [97, 392] width 83 height 77
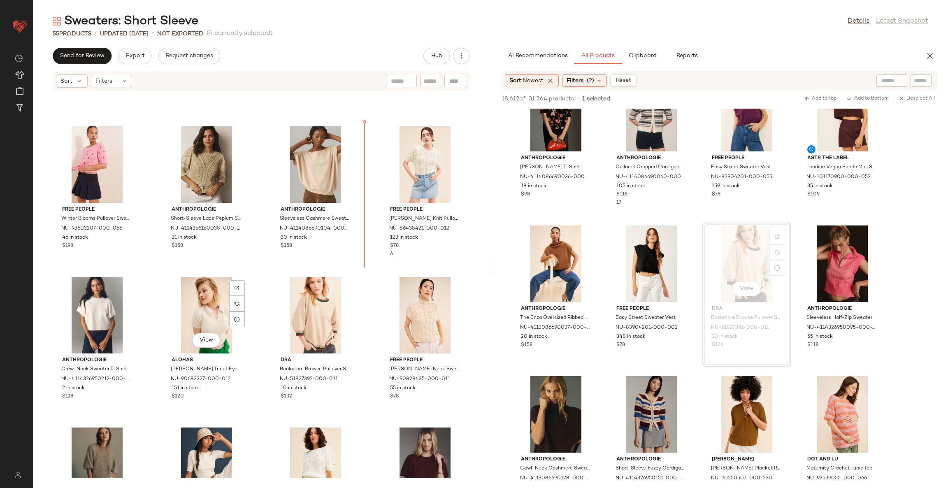
scroll to position [567, 0]
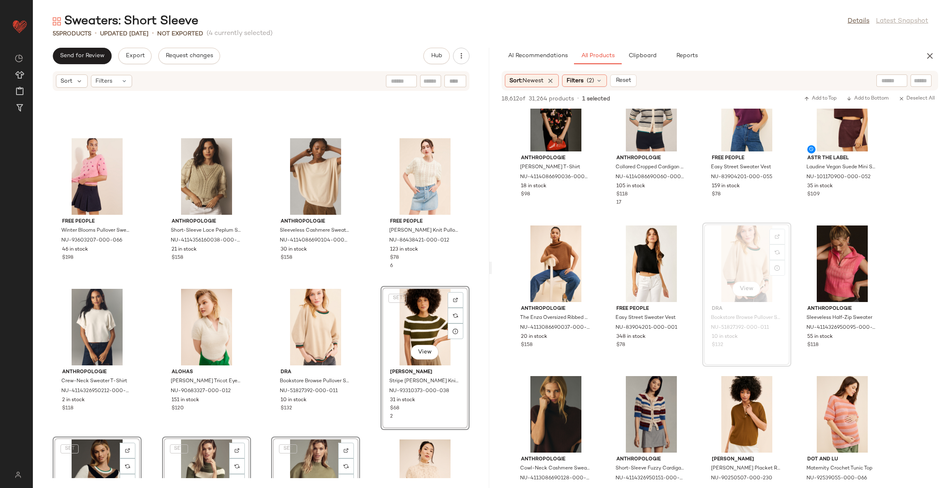
click at [365, 295] on div "Free People Winter Blooms Pullover Sweater NU-93603207-000-066 46 in stock $198…" at bounding box center [261, 284] width 456 height 387
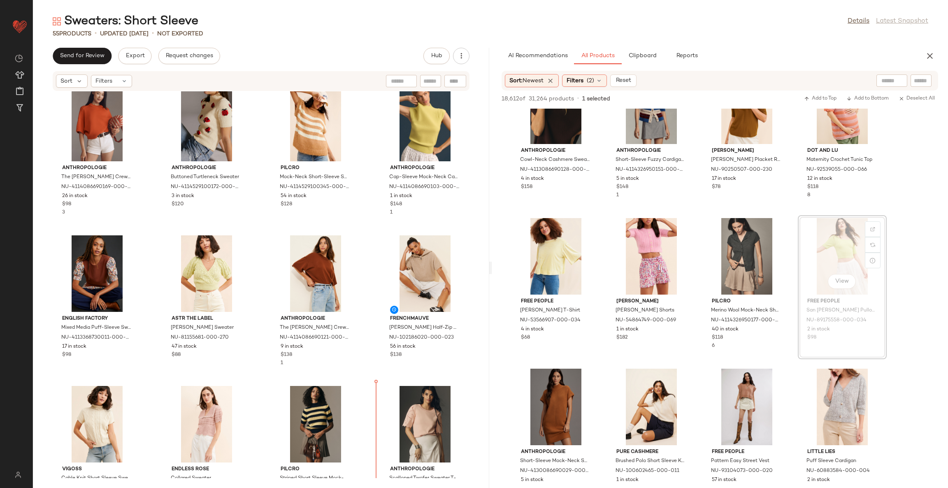
scroll to position [166, 0]
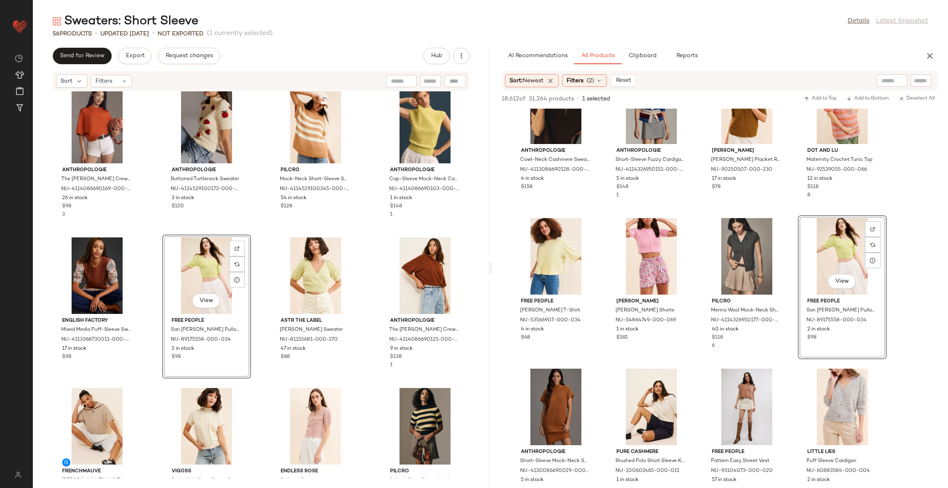
click at [253, 278] on div "Anthropologie The Goldie Cotton Crew Neck Sweater NU-4114086690169-000-063 26 i…" at bounding box center [261, 284] width 456 height 387
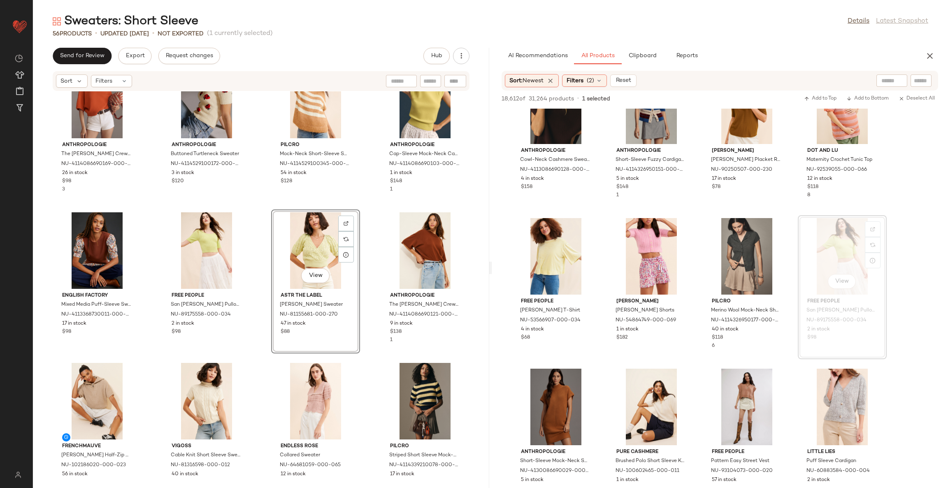
scroll to position [194, 0]
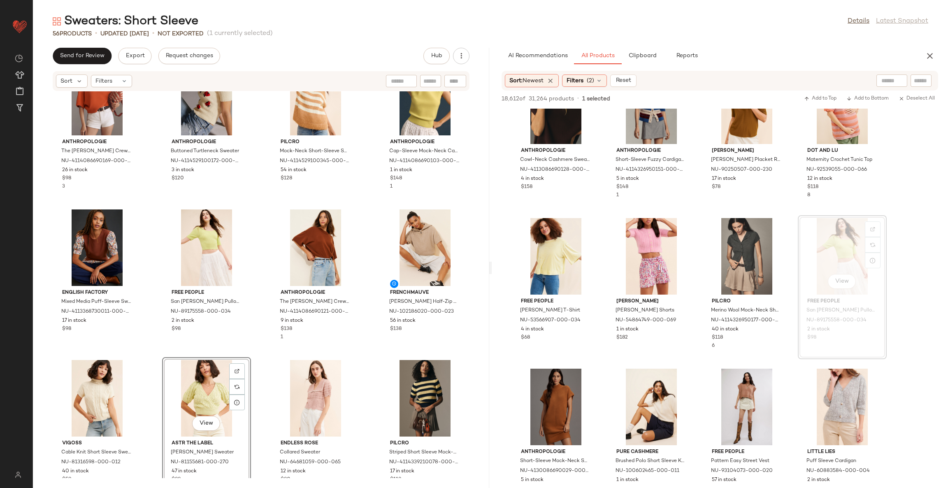
click at [264, 351] on div "Anthropologie The Goldie Cotton Crew Neck Sweater NU-4114086690169-000-063 26 i…" at bounding box center [261, 284] width 456 height 387
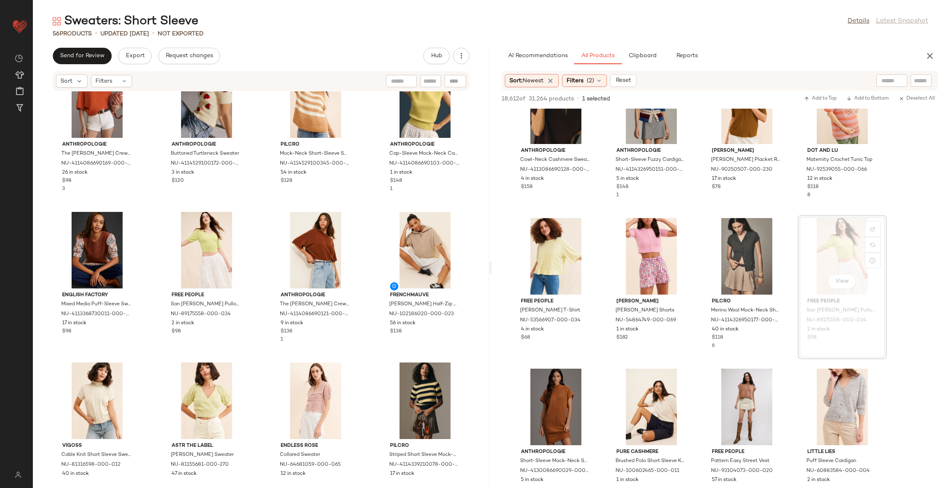
scroll to position [254, 0]
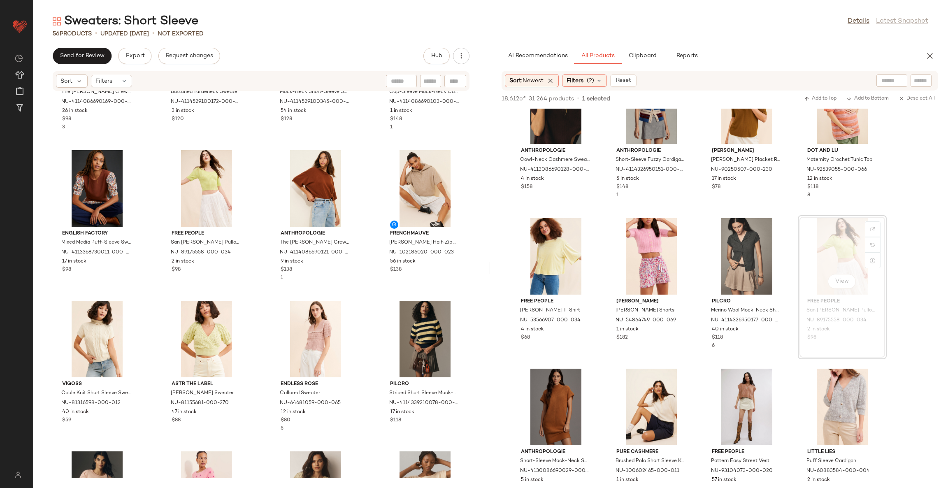
click at [260, 348] on div "Anthropologie The Goldie Cotton Crew Neck Sweater NU-4114086690169-000-063 26 i…" at bounding box center [261, 284] width 456 height 387
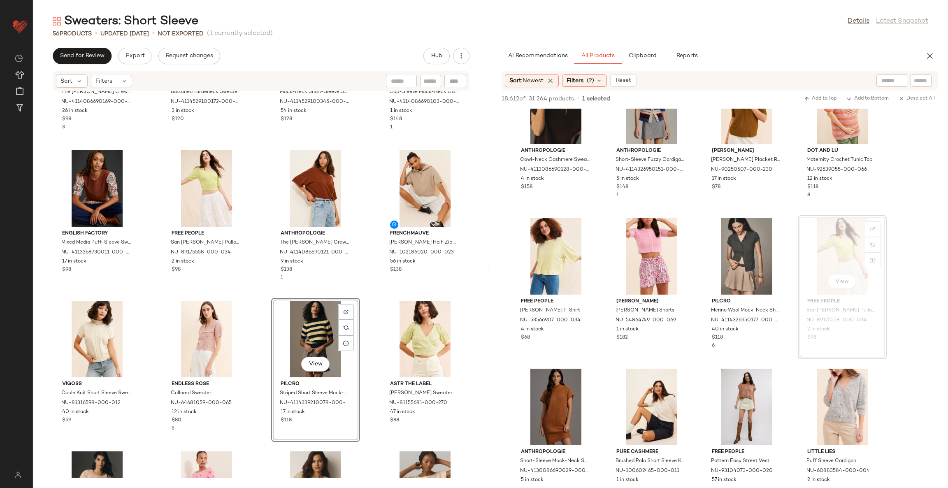
click at [366, 304] on div "Anthropologie The Goldie Cotton Crew Neck Sweater NU-4114086690169-000-063 26 i…" at bounding box center [261, 284] width 456 height 387
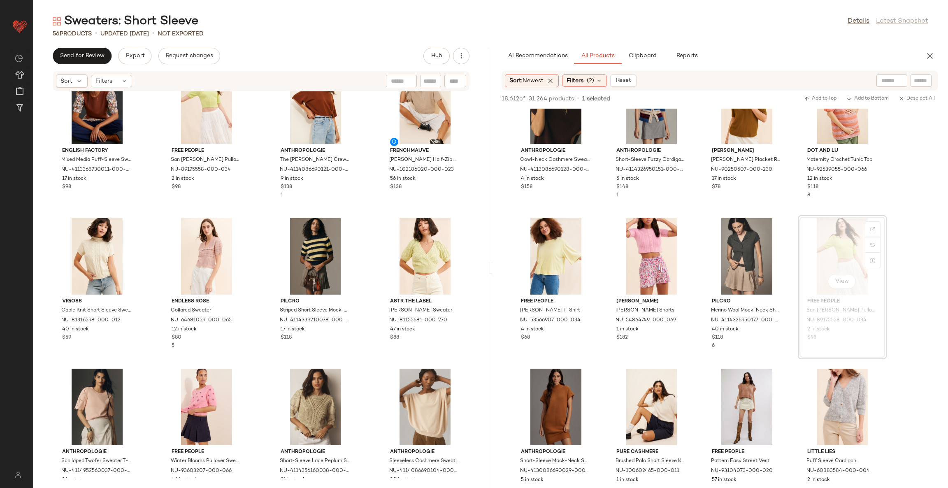
scroll to position [315, 0]
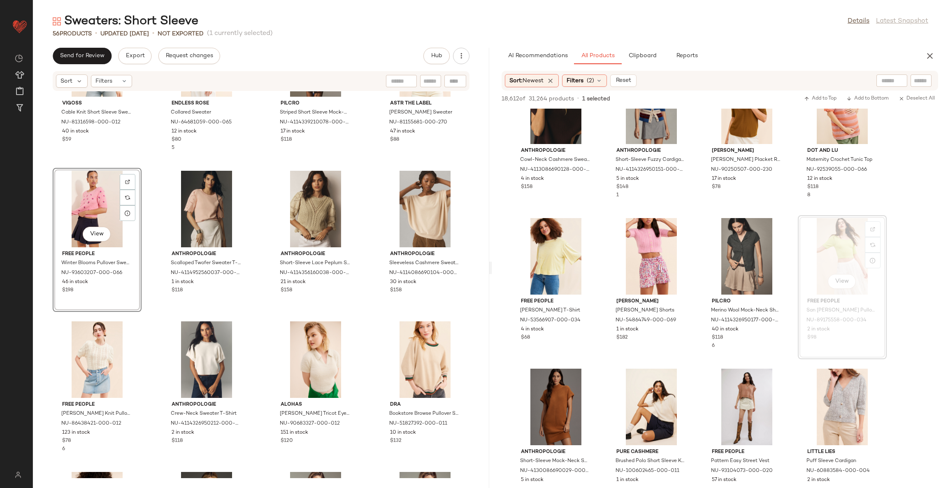
scroll to position [596, 0]
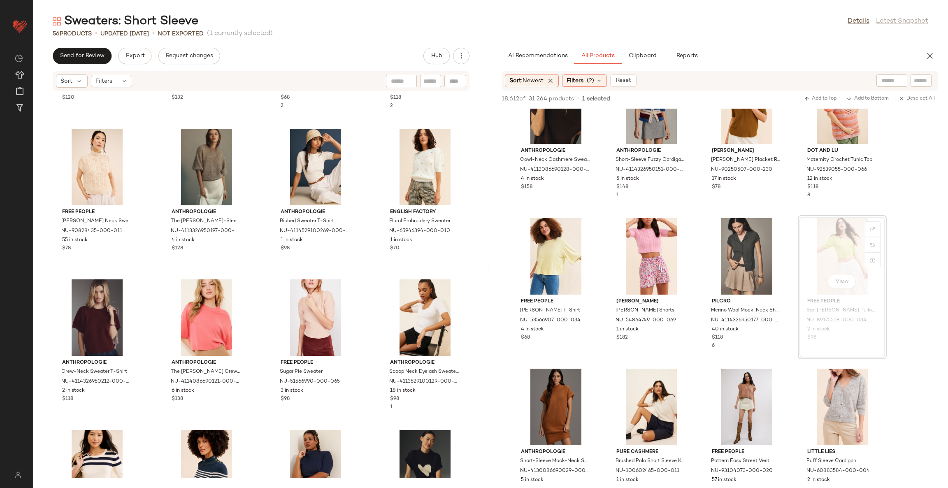
scroll to position [966, 0]
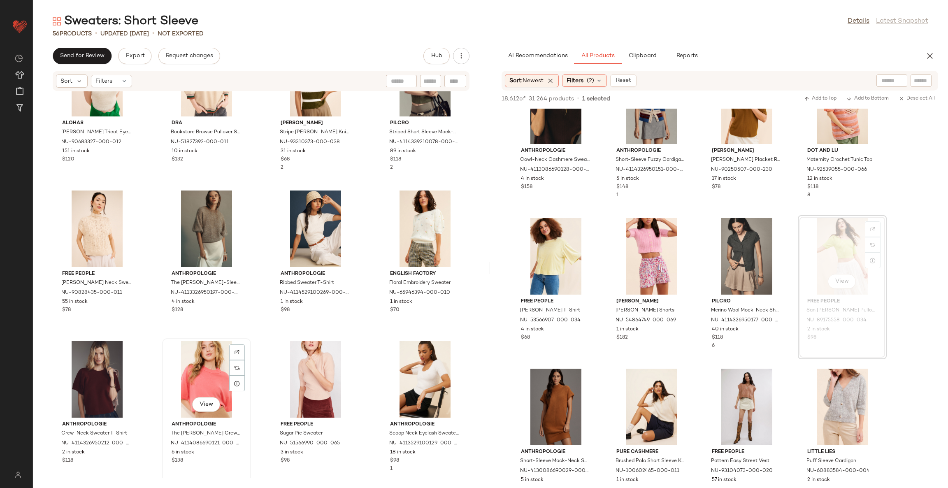
click at [208, 377] on div "View" at bounding box center [206, 379] width 83 height 77
click at [303, 370] on div "View" at bounding box center [315, 379] width 83 height 77
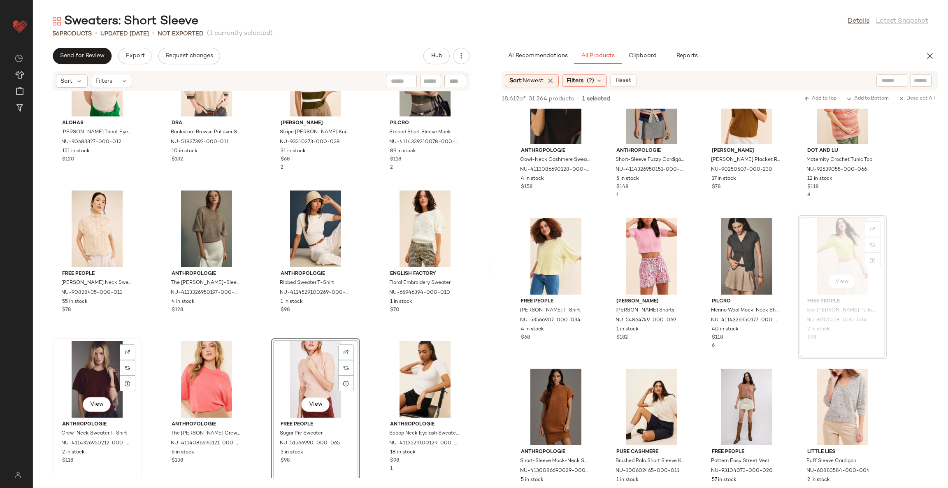
click at [87, 370] on div "View" at bounding box center [97, 379] width 83 height 77
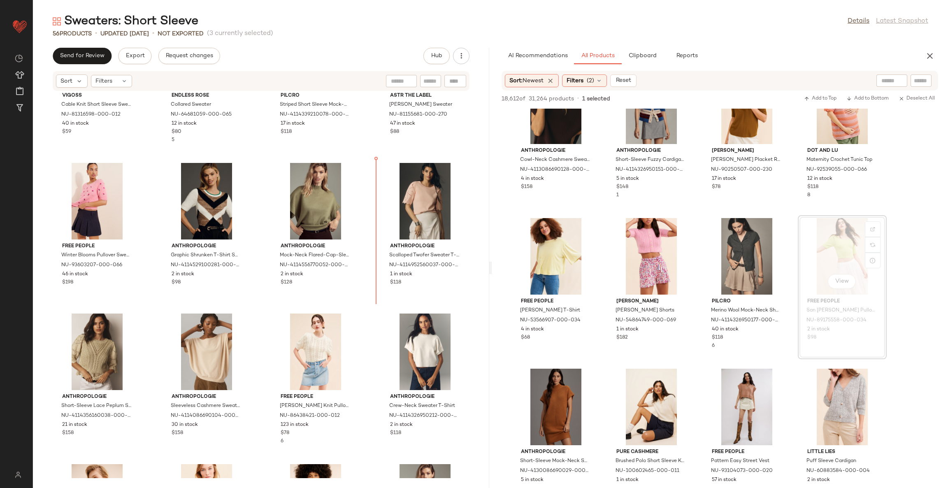
scroll to position [542, 0]
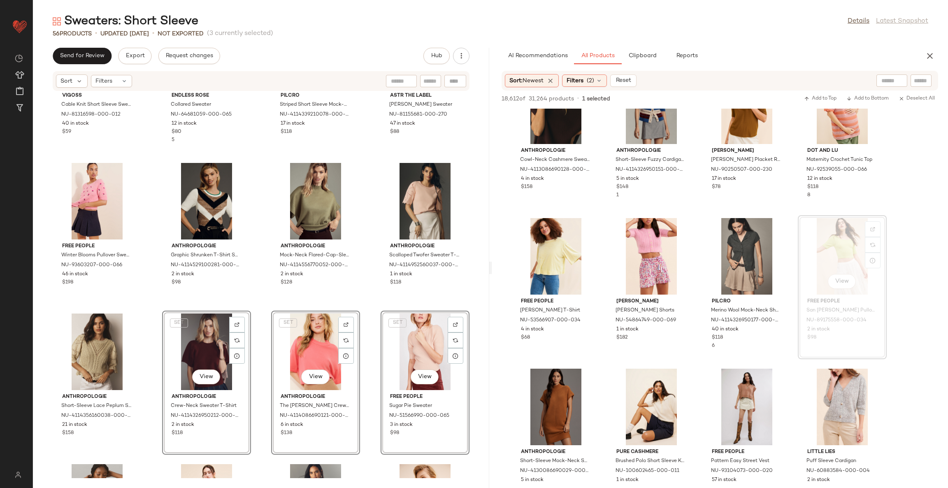
click at [256, 309] on div "Vigoss Cable Knit Short Sleeve Sweater NU-81316598-000-012 40 in stock $59 Endl…" at bounding box center [261, 284] width 456 height 387
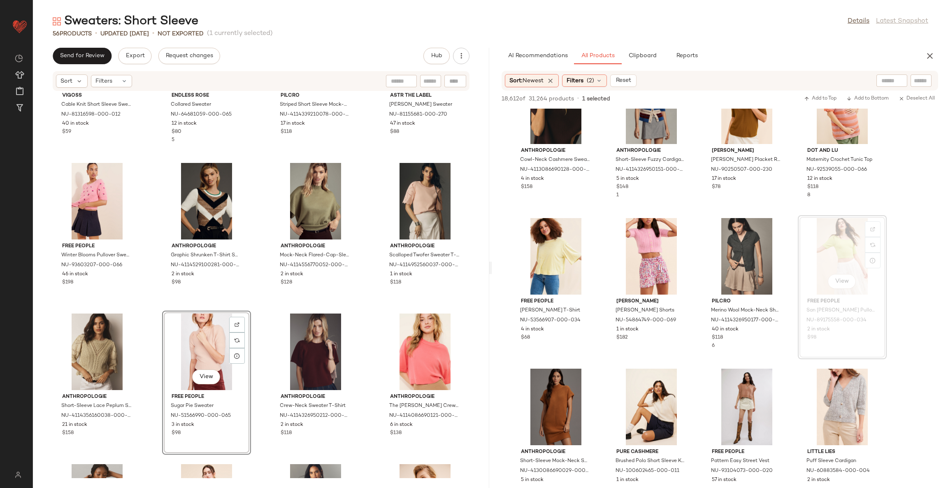
click at [256, 311] on div "Vigoss Cable Knit Short Sleeve Sweater NU-81316598-000-012 40 in stock $59 Endl…" at bounding box center [261, 284] width 456 height 387
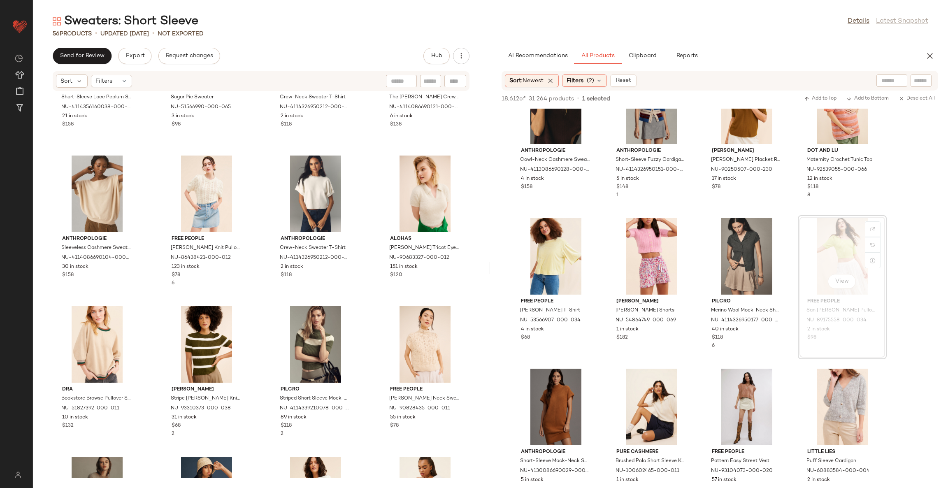
scroll to position [789, 0]
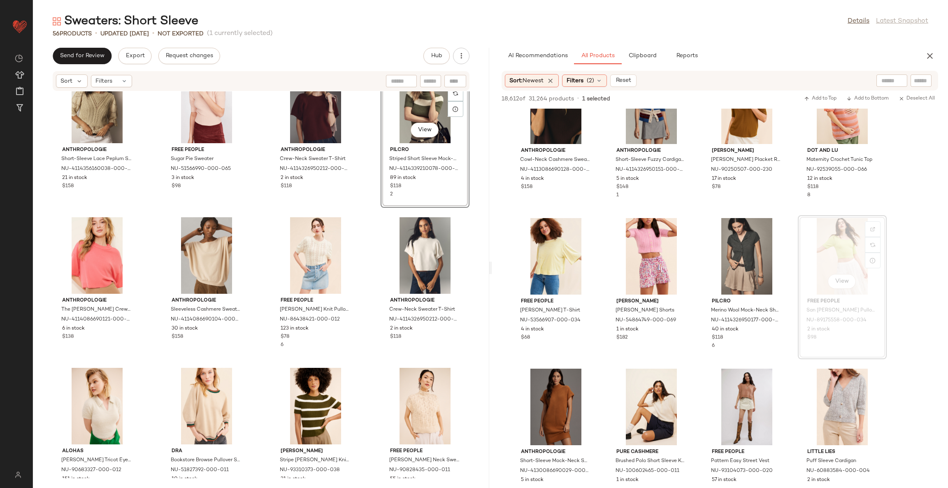
scroll to position [542, 0]
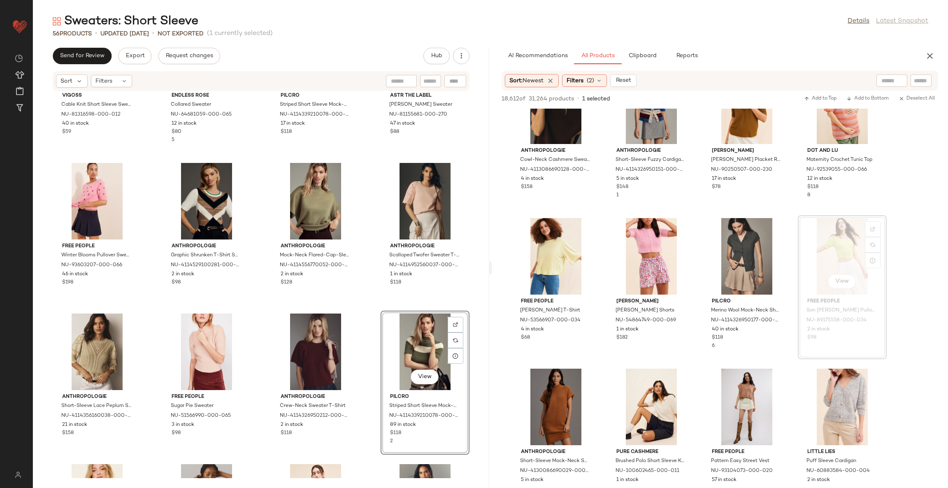
click at [361, 318] on div "Vigoss Cable Knit Short Sleeve Sweater NU-81316598-000-012 40 in stock $59 Endl…" at bounding box center [261, 284] width 456 height 387
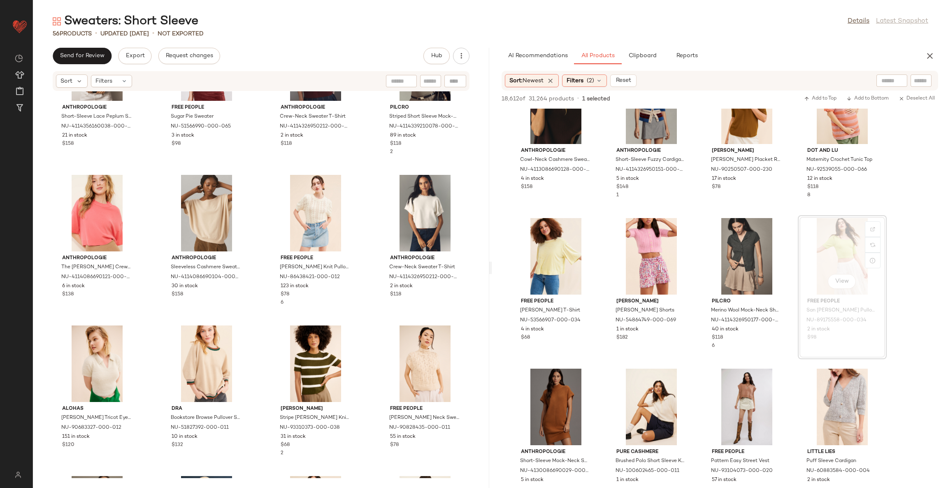
scroll to position [851, 0]
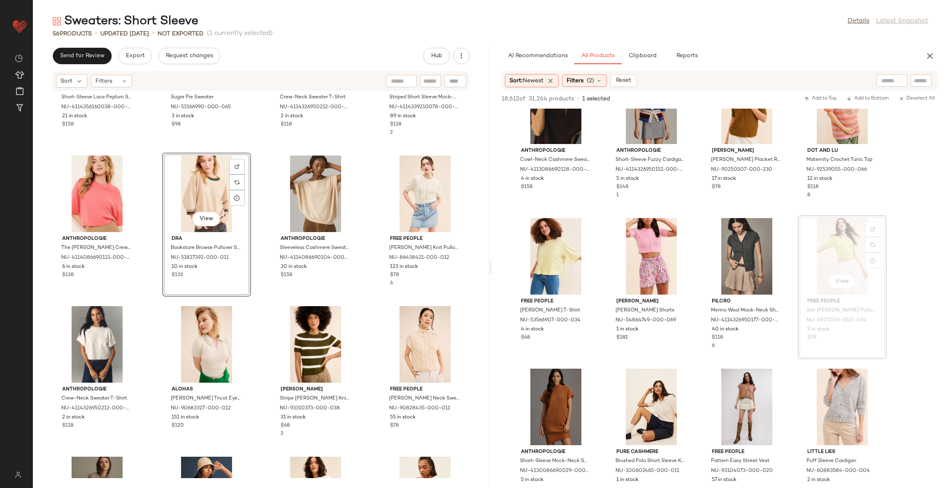
click at [257, 315] on div "Anthropologie Short-Sleeve Lace Peplum Sweater NU-4114356160038-000-030 21 in s…" at bounding box center [261, 284] width 456 height 387
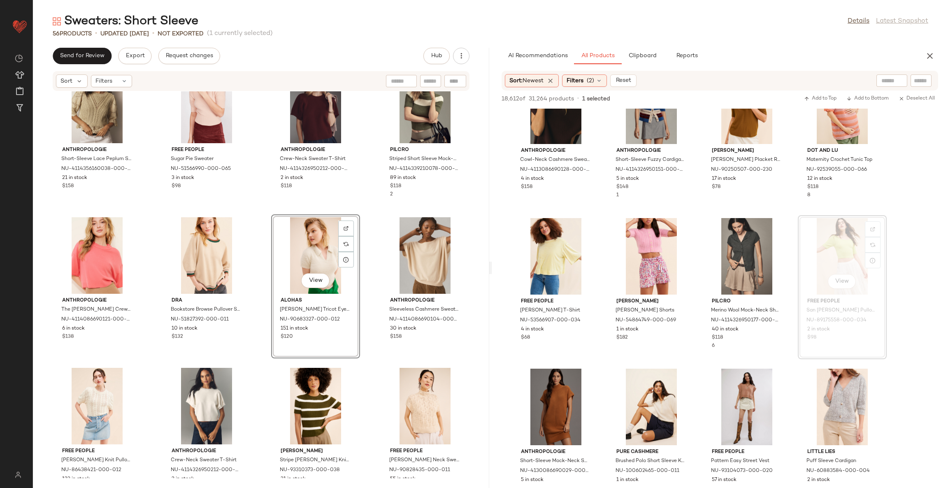
click at [258, 362] on div "Anthropologie Short-Sleeve Lace Peplum Sweater NU-4114356160038-000-030 21 in s…" at bounding box center [261, 284] width 456 height 387
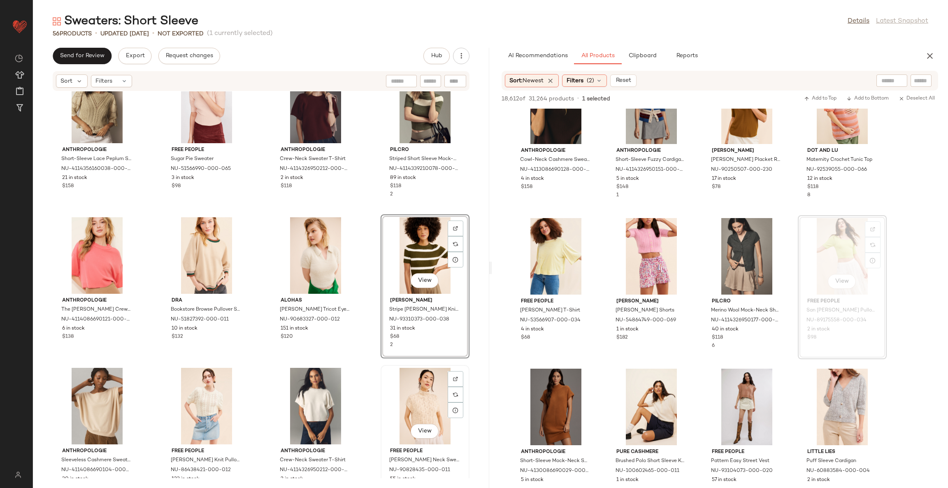
click at [376, 373] on div "Anthropologie Short-Sleeve Lace Peplum Sweater NU-4114356160038-000-030 21 in s…" at bounding box center [261, 284] width 456 height 387
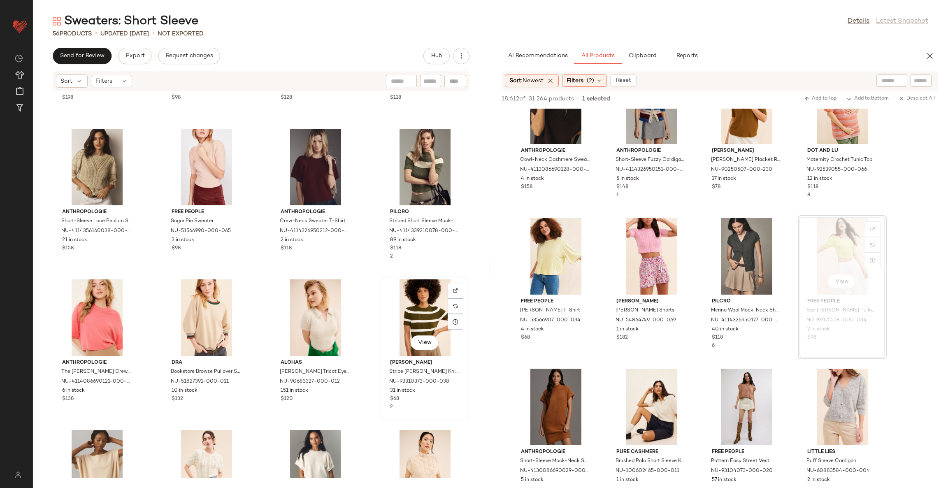
scroll to position [727, 0]
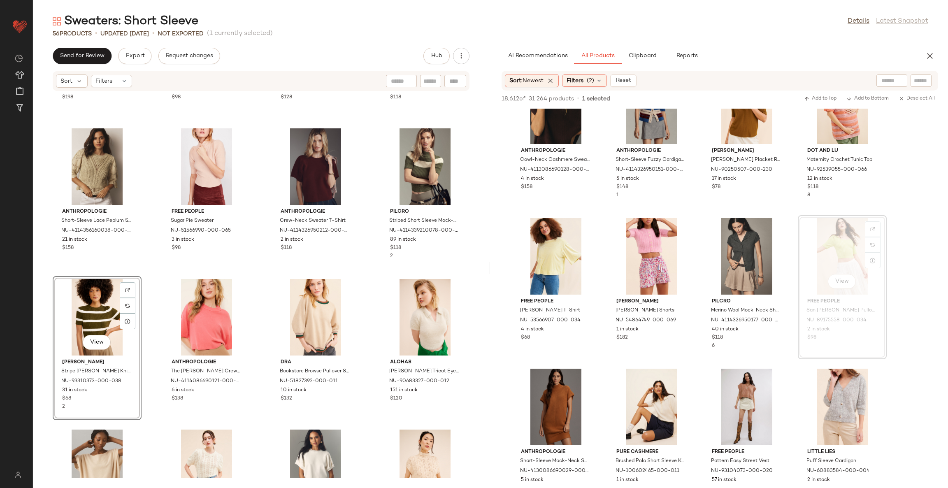
click at [364, 288] on div "Free People Winter Blooms Pullover Sweater NU-93603207-000-066 46 in stock $198…" at bounding box center [261, 284] width 456 height 387
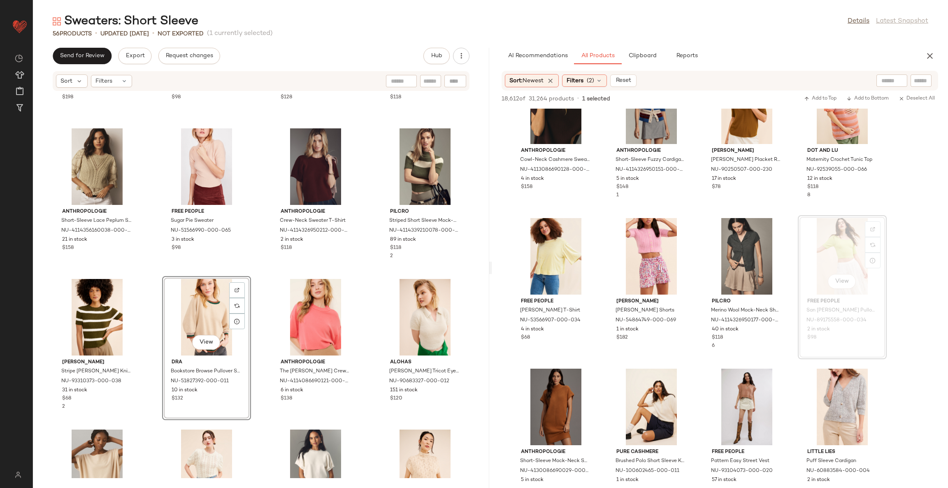
click at [258, 305] on div "Free People Winter Blooms Pullover Sweater NU-93603207-000-066 46 in stock $198…" at bounding box center [261, 284] width 456 height 387
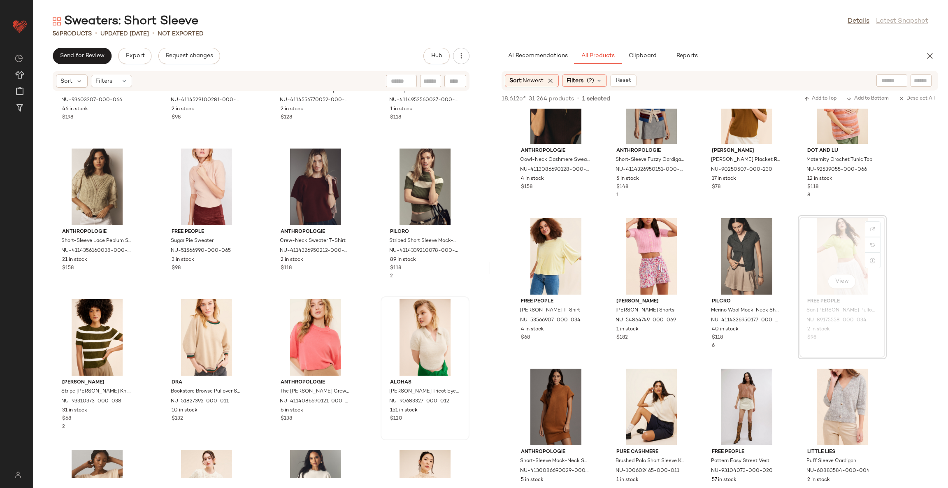
scroll to position [727, 0]
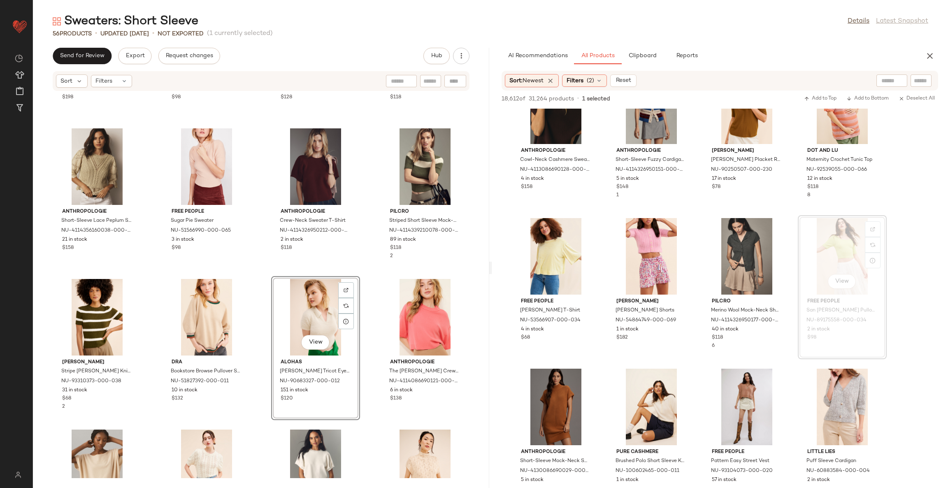
click at [366, 281] on div "Free People Winter Blooms Pullover Sweater NU-93603207-000-066 46 in stock $198…" at bounding box center [261, 284] width 456 height 387
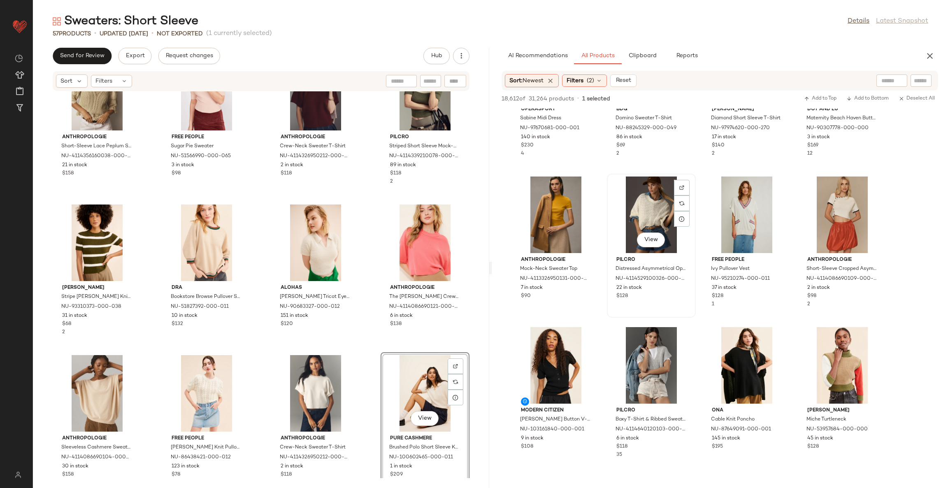
scroll to position [6111, 0]
click at [687, 195] on div at bounding box center [682, 203] width 16 height 16
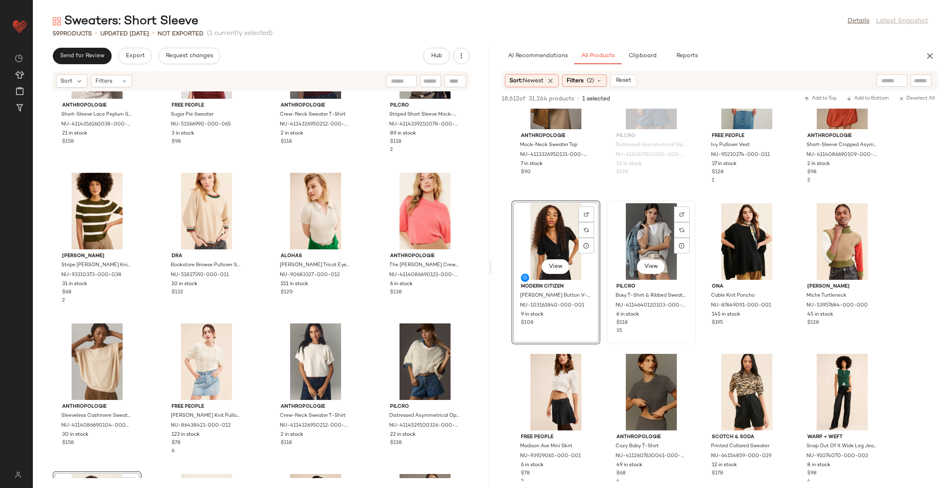
scroll to position [6358, 0]
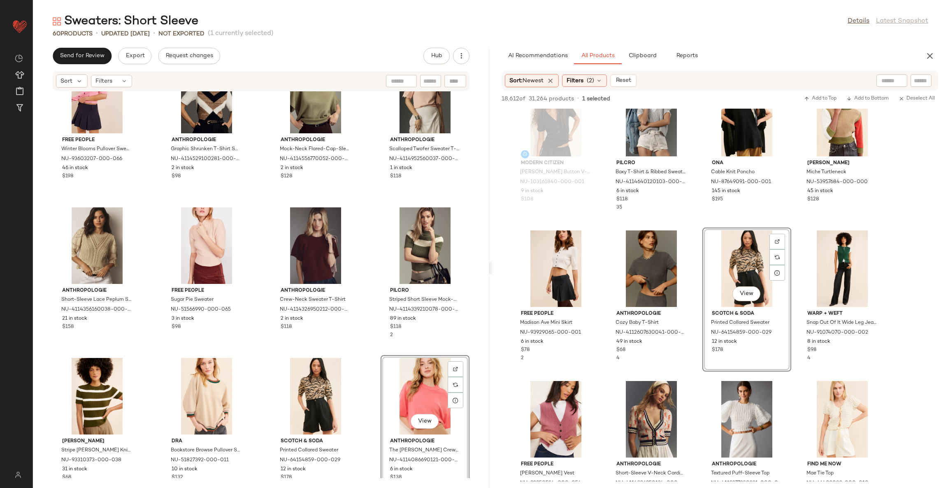
click at [364, 357] on div "Free People Winter Blooms Pullover Sweater NU-93603207-000-066 46 in stock $198…" at bounding box center [261, 284] width 456 height 387
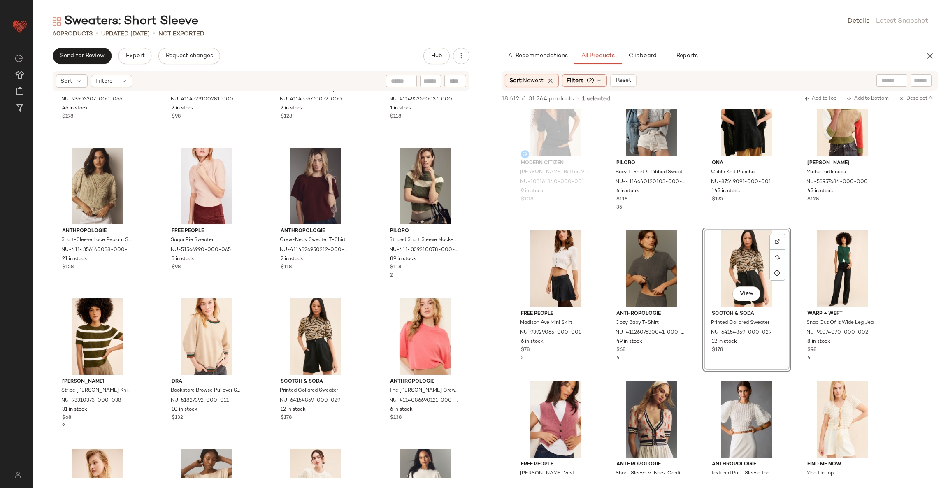
scroll to position [710, 0]
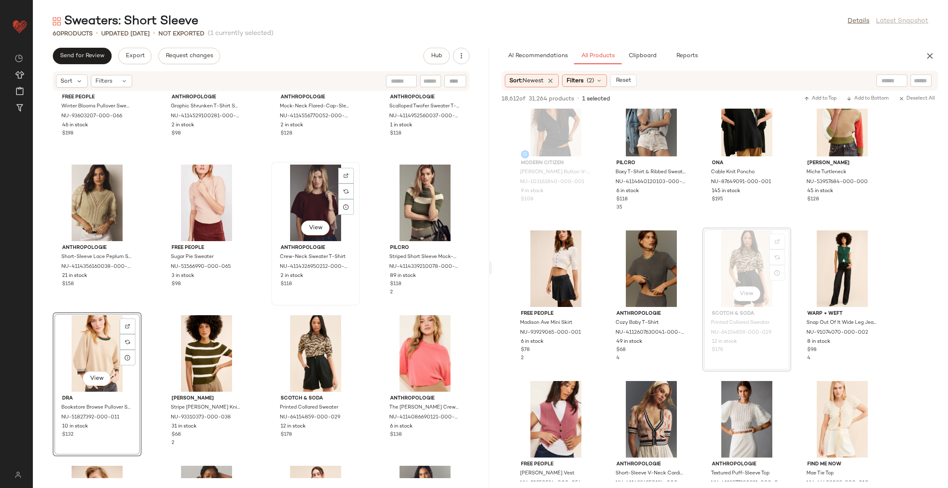
scroll to position [710, 0]
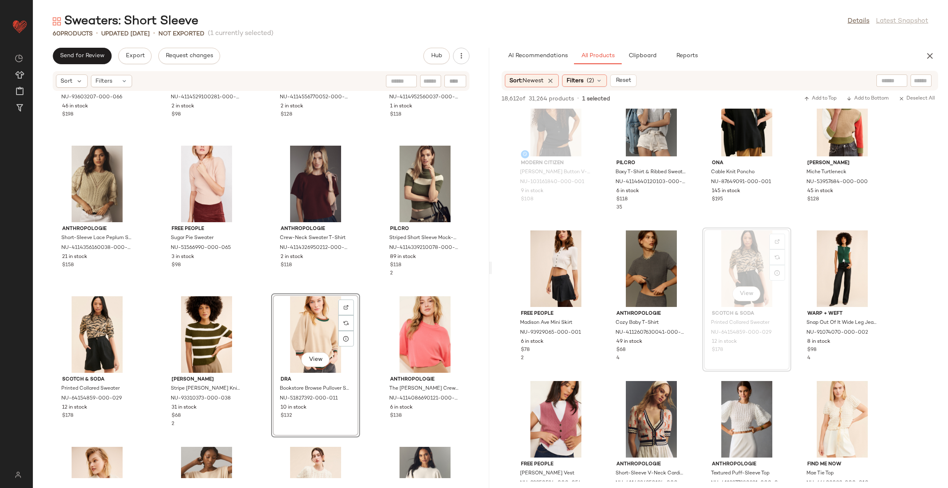
click at [360, 293] on div "Free People Winter Blooms Pullover Sweater NU-93603207-000-066 46 in stock $198…" at bounding box center [261, 284] width 456 height 387
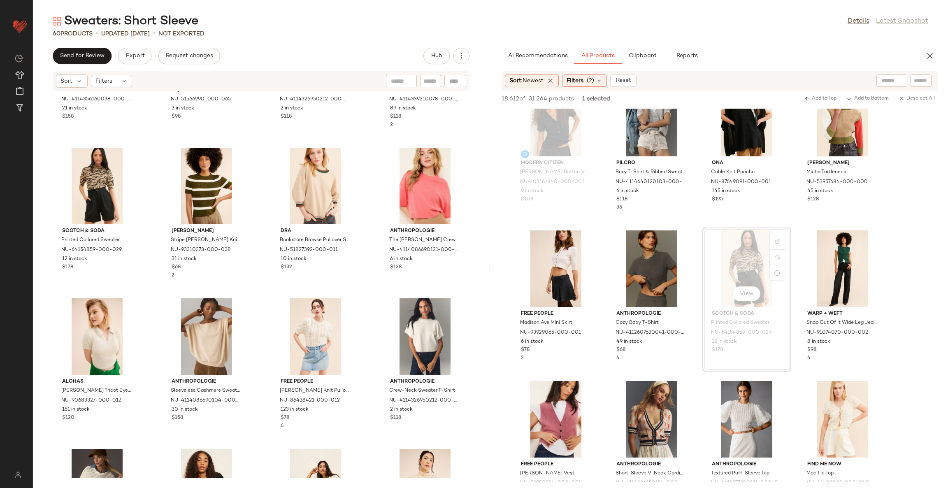
scroll to position [895, 0]
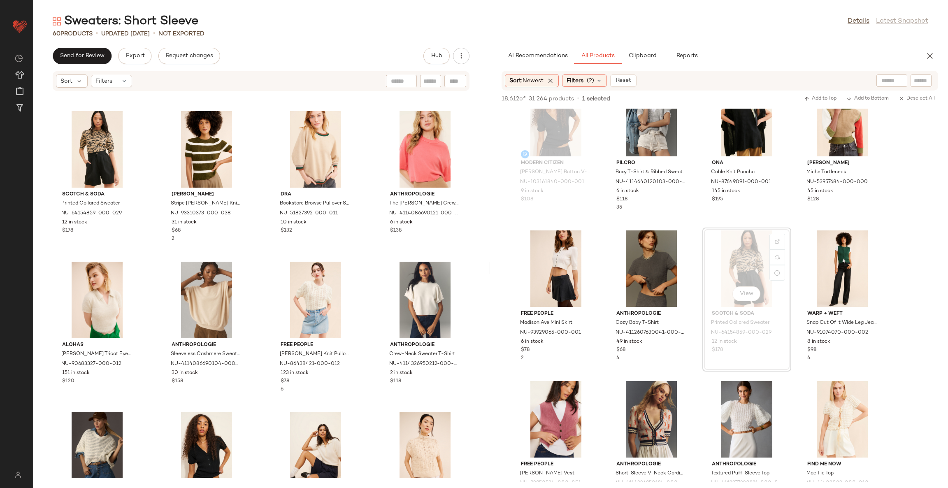
click at [360, 306] on div "Anthropologie Short-Sleeve Lace Peplum Sweater NU-4114356160038-000-030 21 in s…" at bounding box center [261, 284] width 456 height 387
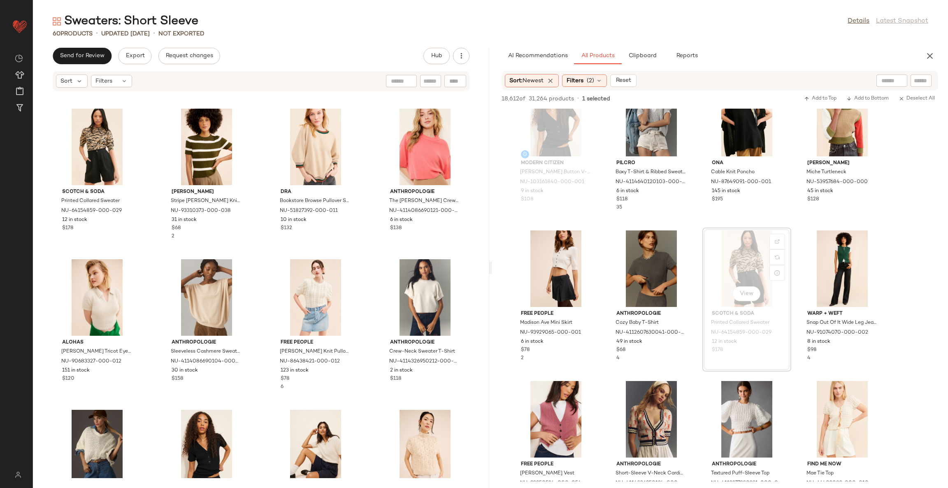
scroll to position [932, 0]
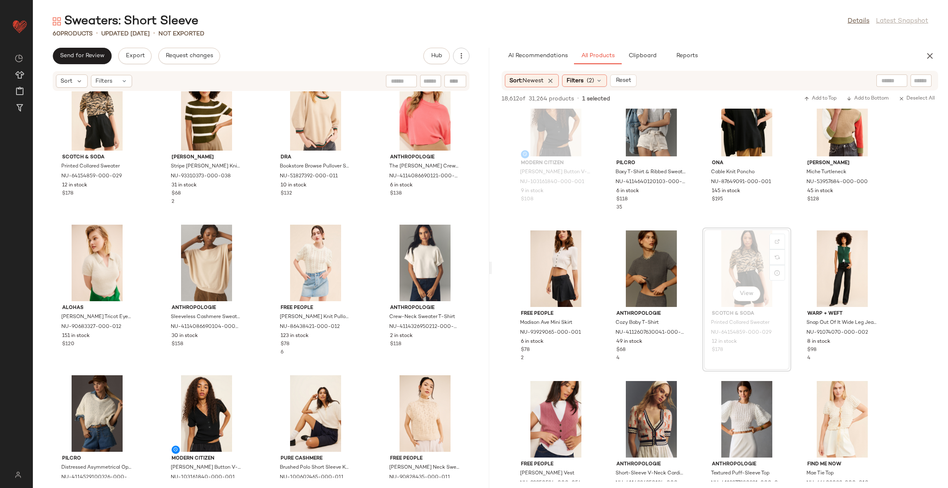
click at [365, 370] on div "Anthropologie Short-Sleeve Lace Peplum Sweater NU-4114356160038-000-030 21 in s…" at bounding box center [261, 284] width 456 height 387
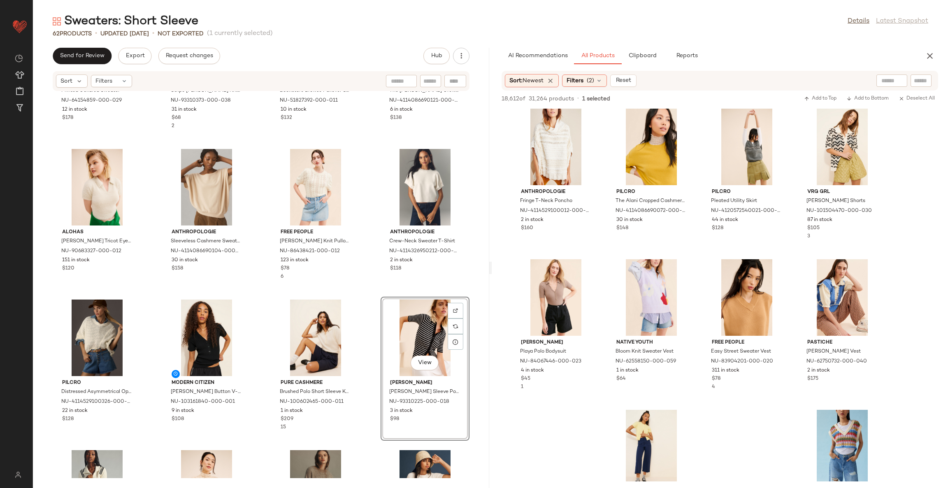
scroll to position [10347, 0]
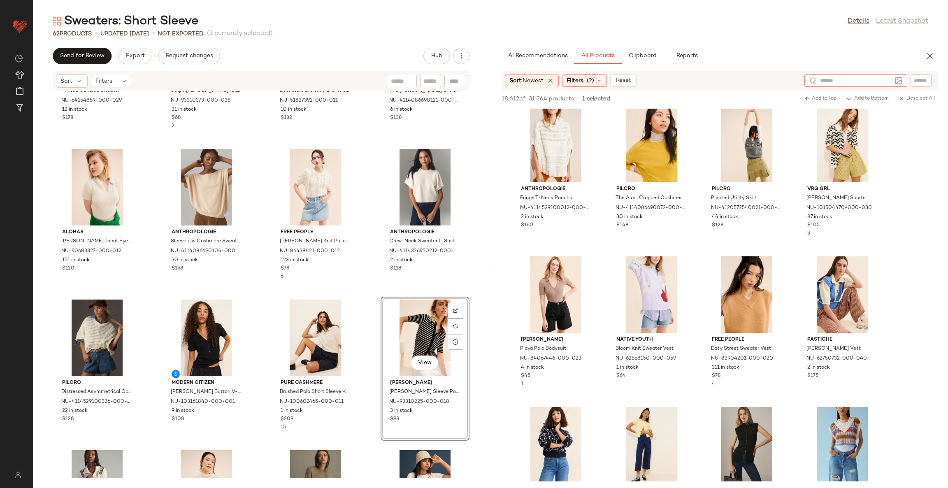
click at [891, 84] on input "text" at bounding box center [856, 81] width 72 height 9
type input "*"
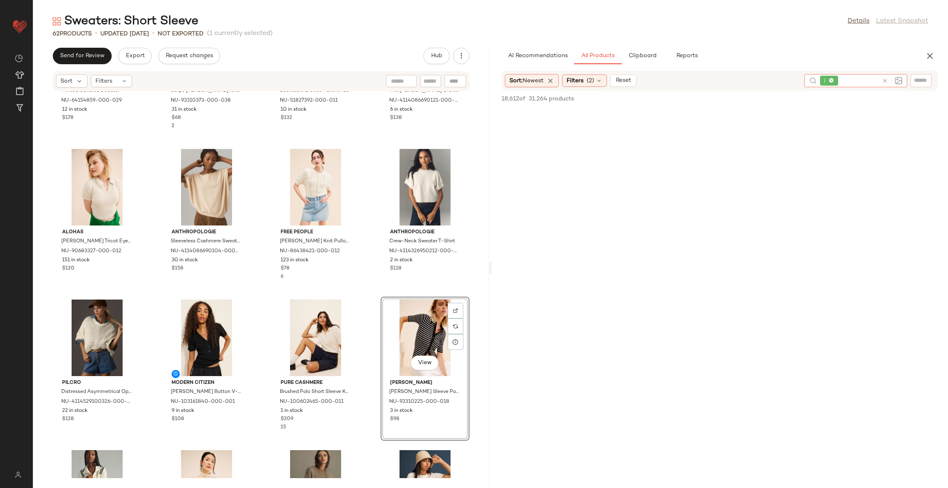
click at [884, 80] on icon at bounding box center [885, 81] width 6 height 6
click at [923, 81] on input "text" at bounding box center [921, 81] width 14 height 9
type input "**********"
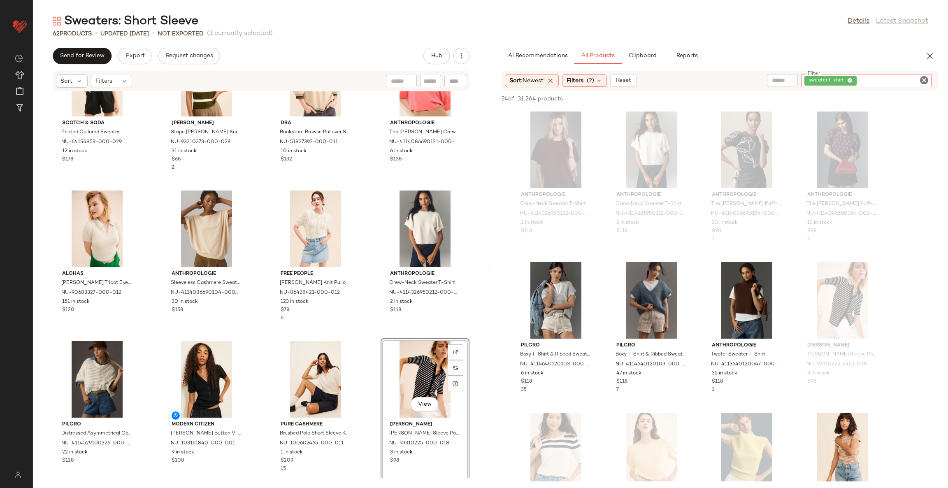
scroll to position [884, 0]
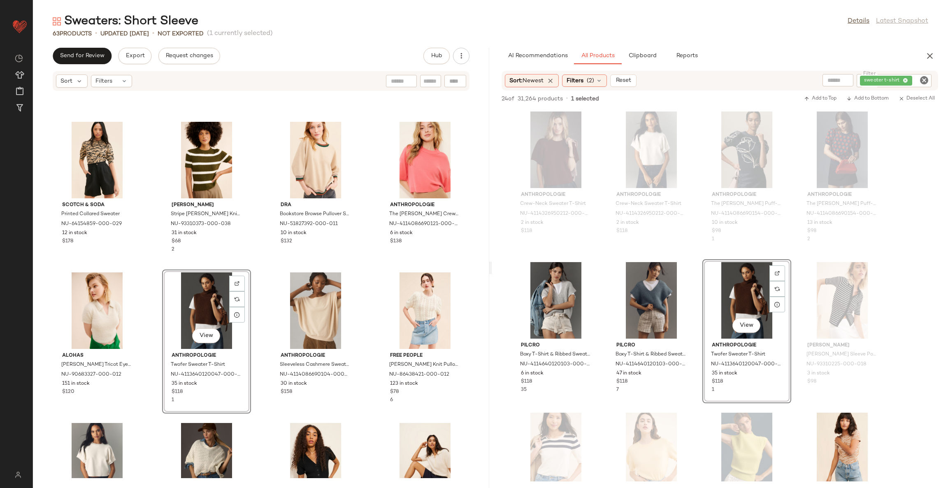
click at [364, 357] on div "Scotch & Soda Printed Collared Sweater NU-64154859-000-029 12 in stock $178 Mad…" at bounding box center [261, 284] width 456 height 387
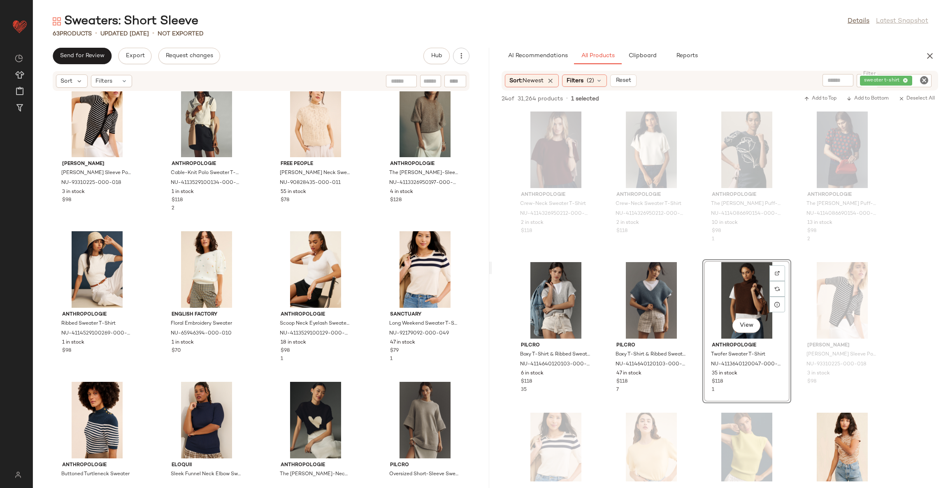
scroll to position [1378, 0]
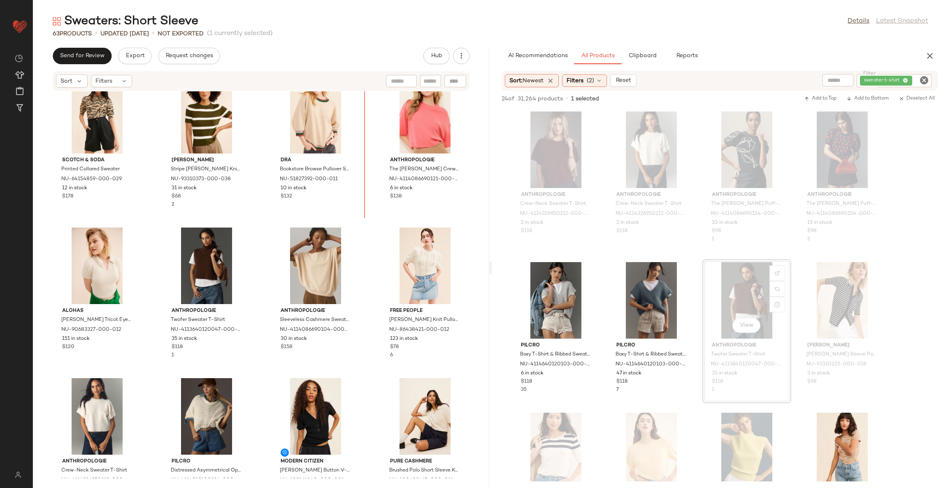
scroll to position [926, 0]
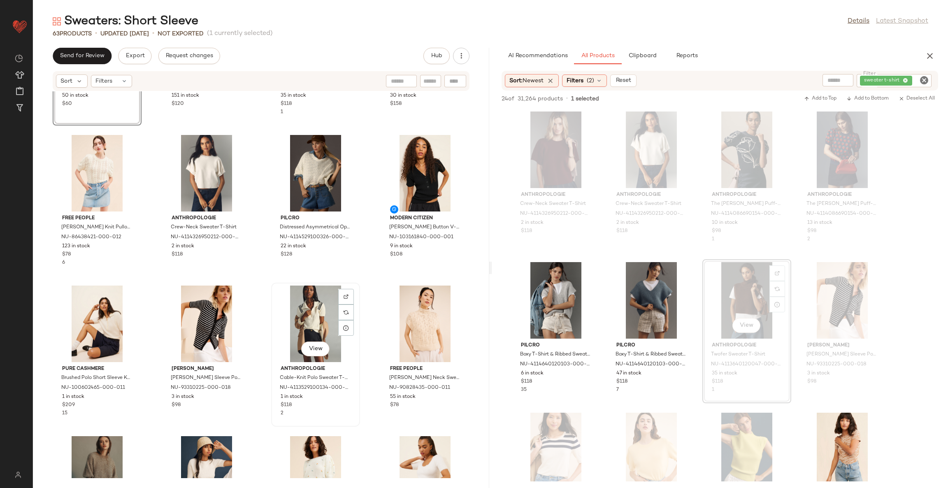
click at [355, 336] on div "View Anthropologie Cable-Knit Polo Sweater T-Shirt NU-4113529100134-000-011 1 i…" at bounding box center [315, 355] width 87 height 142
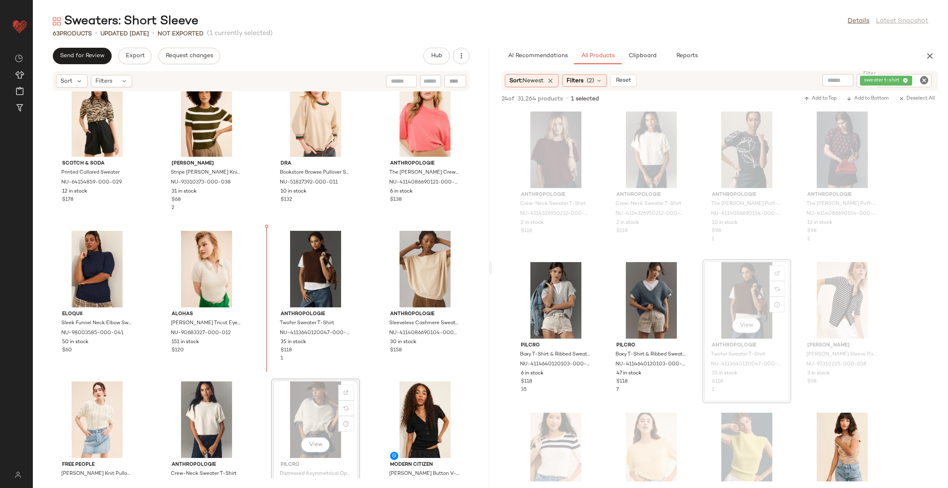
scroll to position [926, 0]
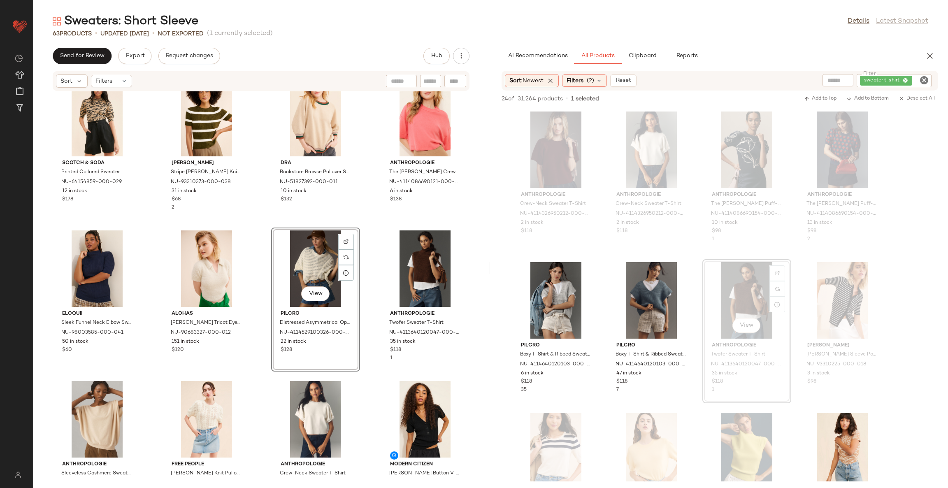
click at [360, 392] on div "Scotch & Soda Printed Collared Sweater NU-64154859-000-029 12 in stock $178 Mad…" at bounding box center [261, 284] width 456 height 387
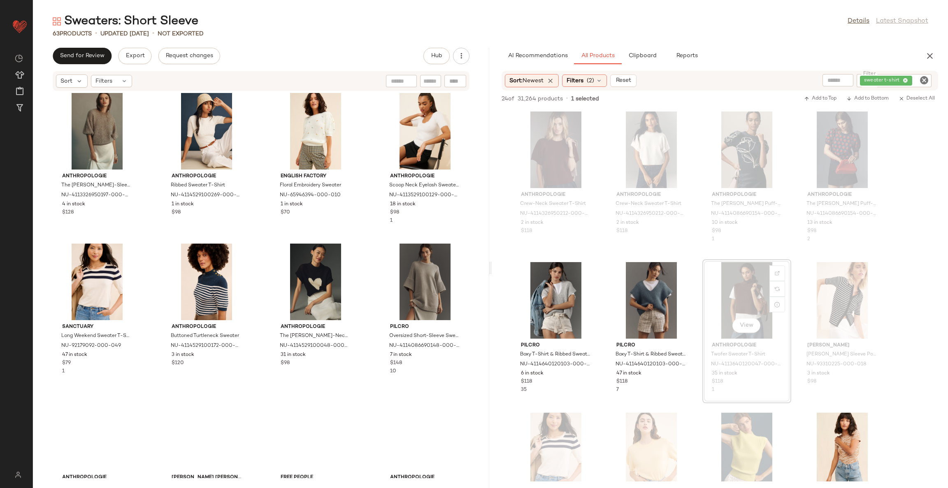
scroll to position [1605, 0]
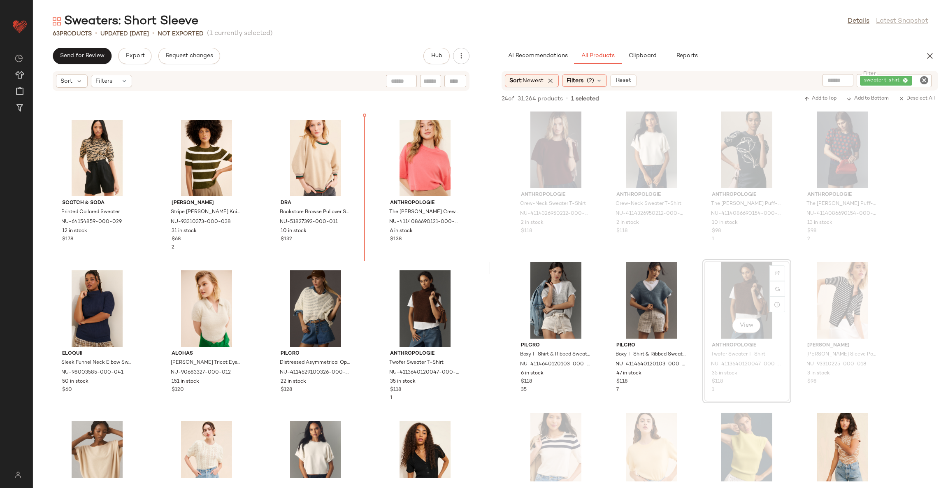
scroll to position [842, 0]
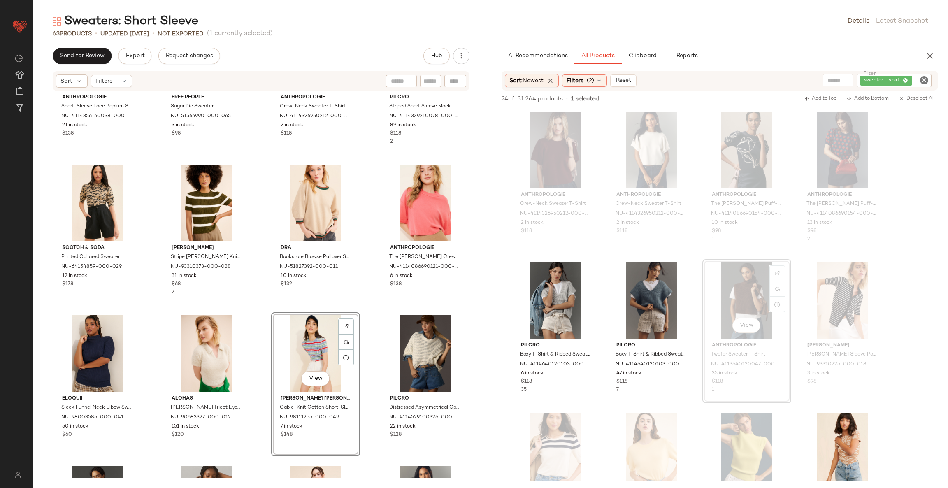
click at [361, 314] on div "Anthropologie Short-Sleeve Lace Peplum Sweater NU-4114356160038-000-030 21 in s…" at bounding box center [261, 284] width 456 height 387
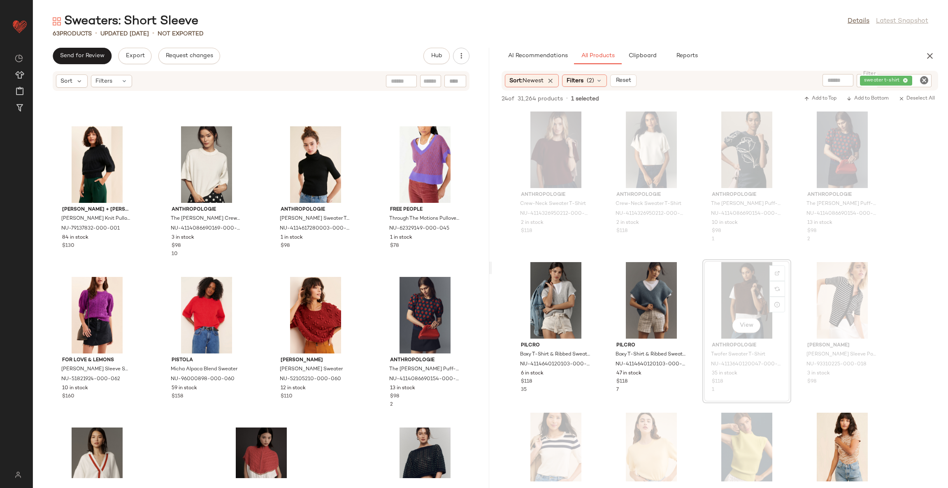
scroll to position [2024, 0]
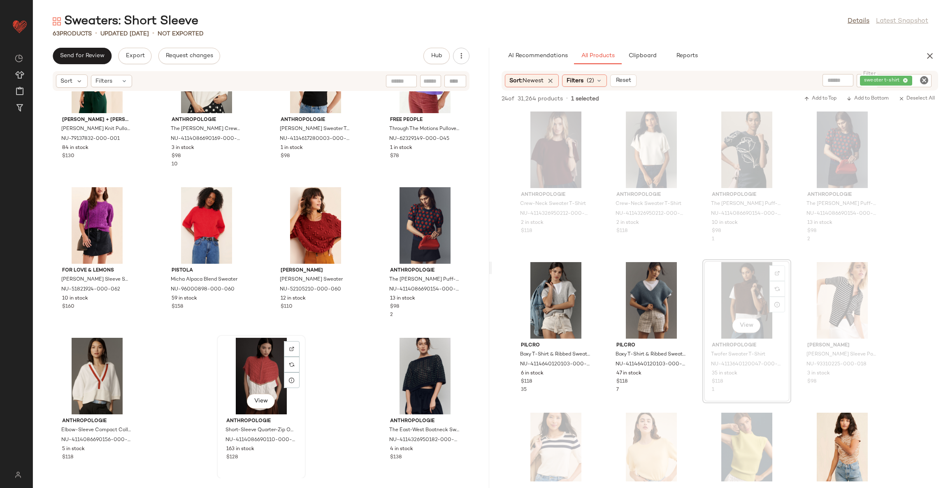
click at [254, 368] on div "View" at bounding box center [261, 376] width 83 height 77
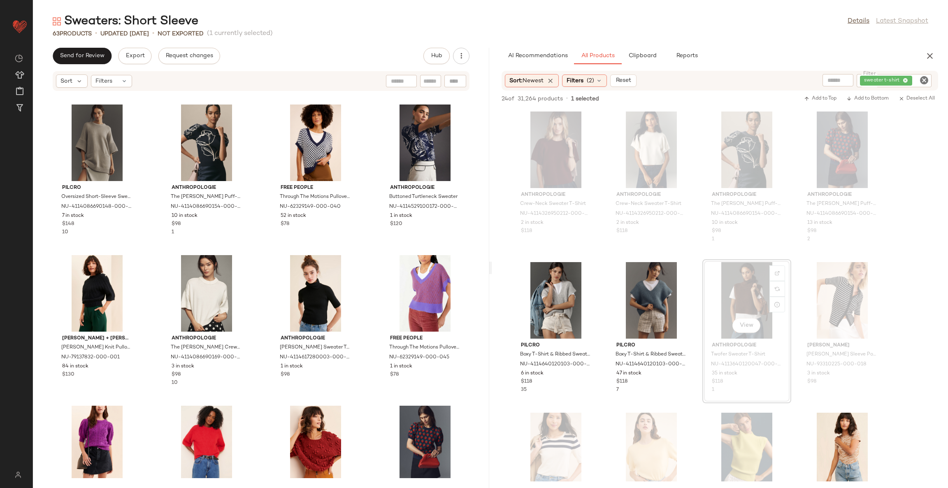
scroll to position [1777, 0]
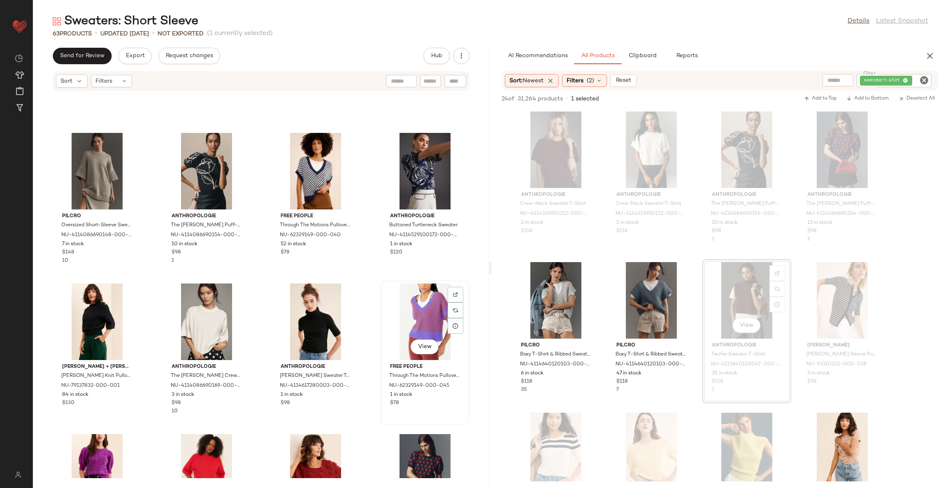
click at [407, 300] on div "View" at bounding box center [425, 322] width 83 height 77
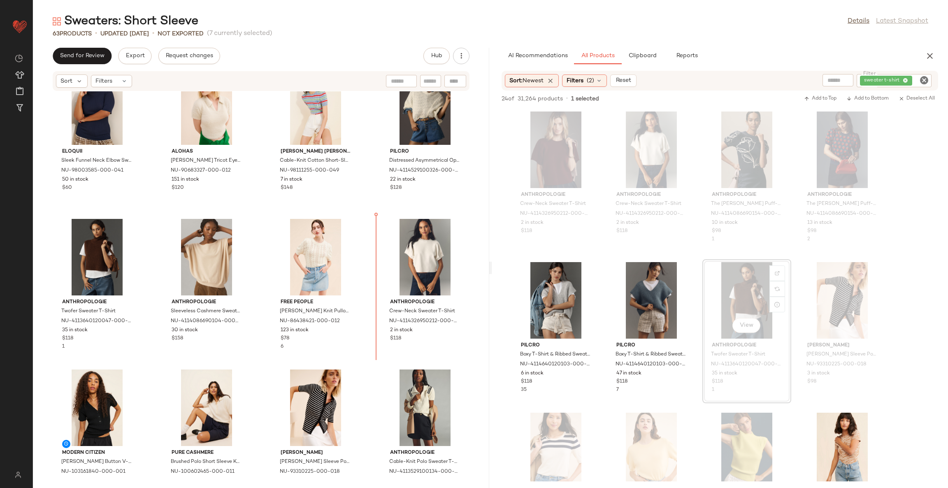
scroll to position [1089, 0]
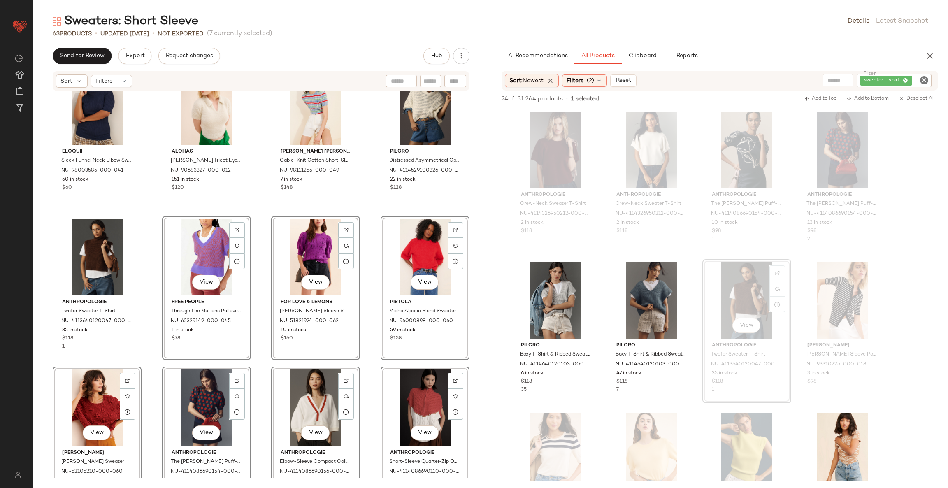
click at [258, 363] on div "Eloquii Sleek Funnel Neck Elbow Sweater NU-98003585-000-041 50 in stock $60 ALO…" at bounding box center [261, 284] width 456 height 387
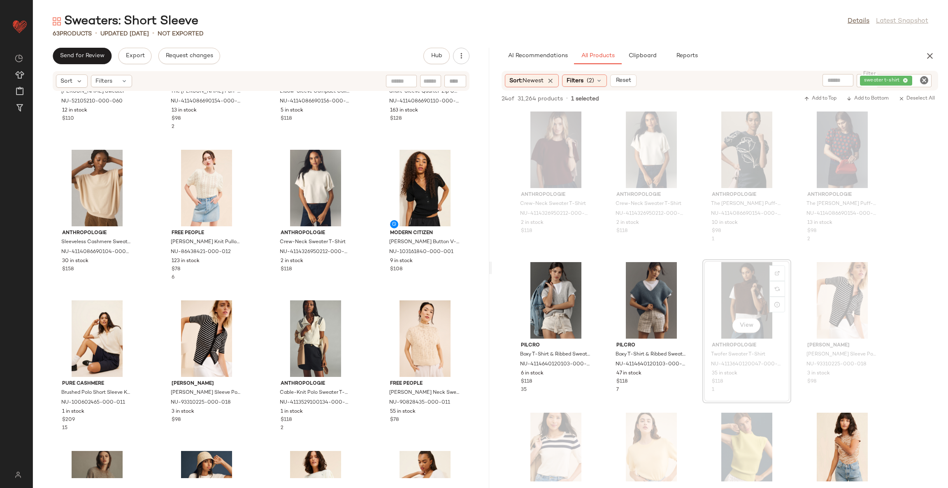
scroll to position [1830, 0]
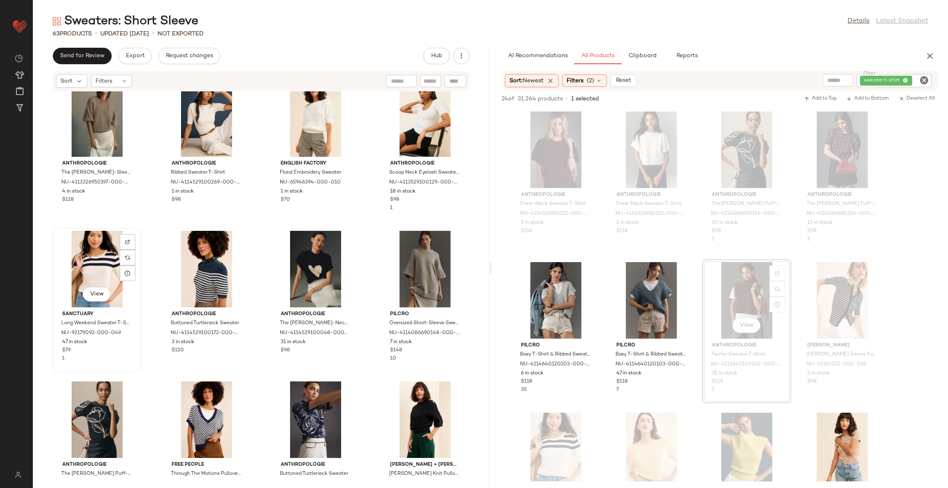
click at [98, 258] on div "View" at bounding box center [97, 269] width 83 height 77
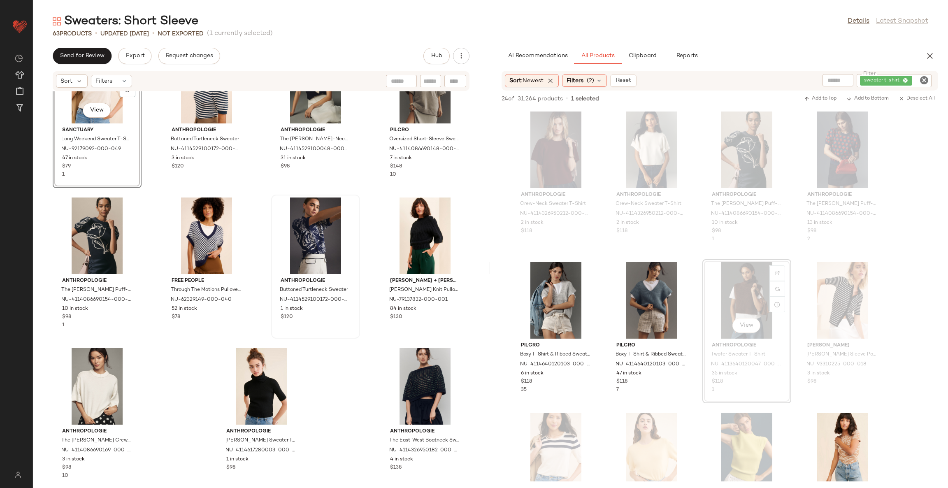
scroll to position [2015, 0]
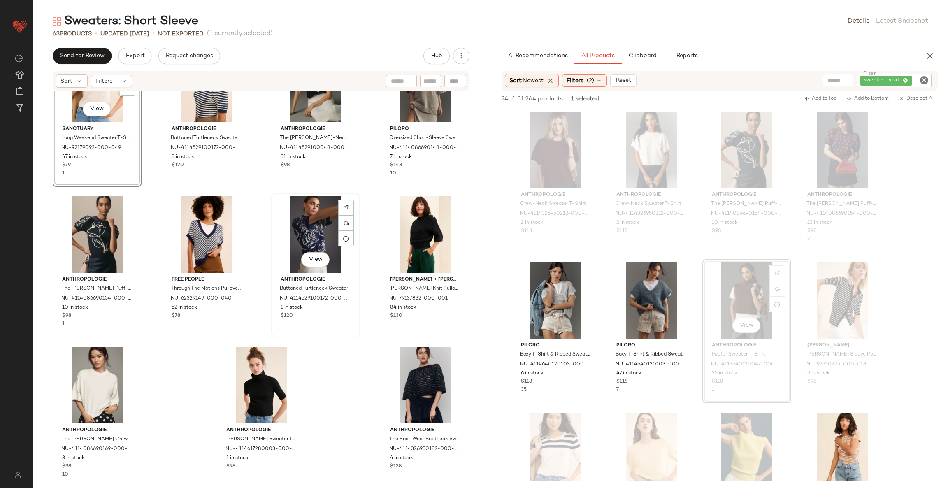
click at [293, 236] on div "View" at bounding box center [315, 234] width 83 height 77
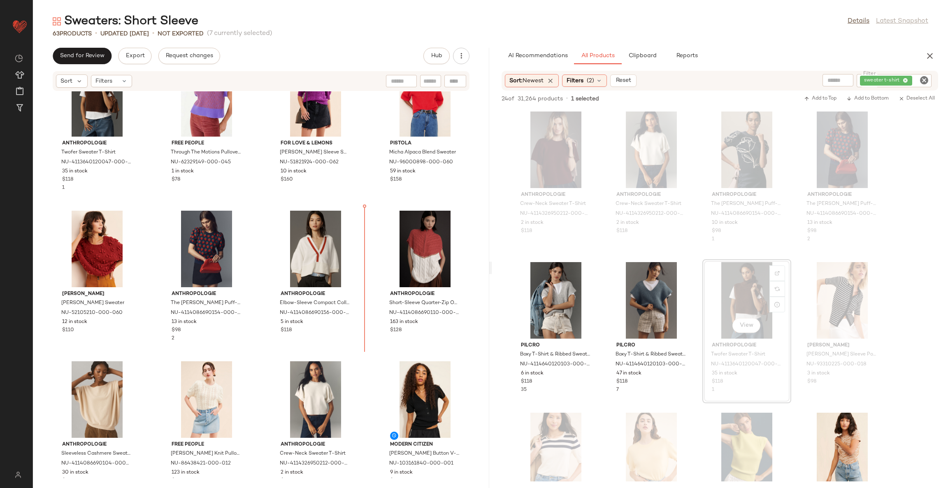
scroll to position [1241, 0]
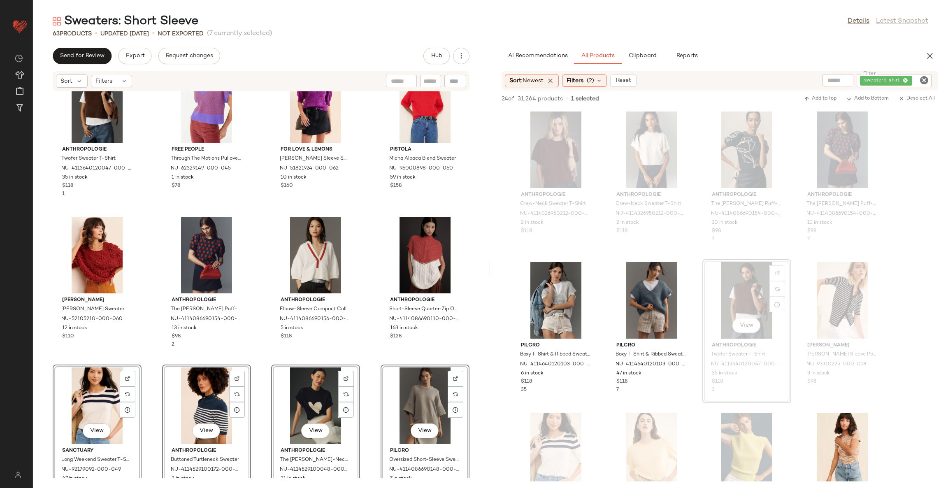
click at [256, 365] on div "Anthropologie Twofer Sweater T-Shirt NU-4113640120047-000-029 35 in stock $118 …" at bounding box center [261, 284] width 456 height 387
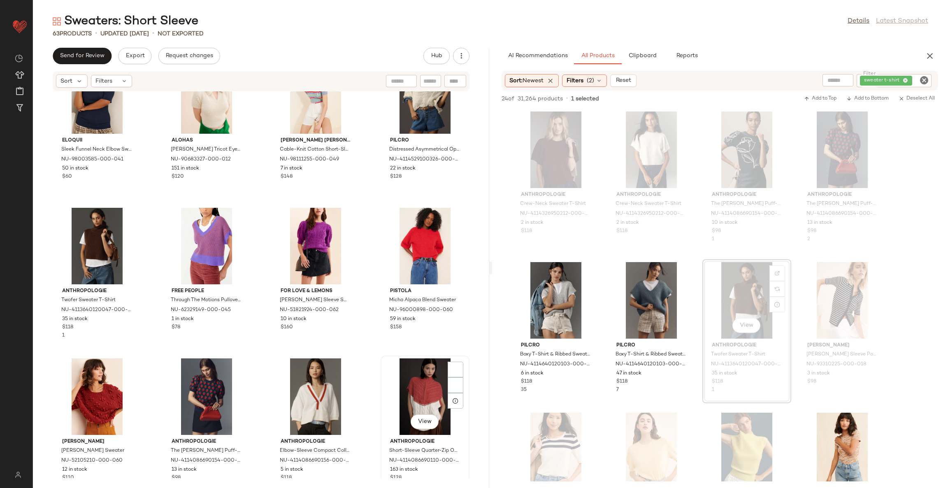
scroll to position [1118, 0]
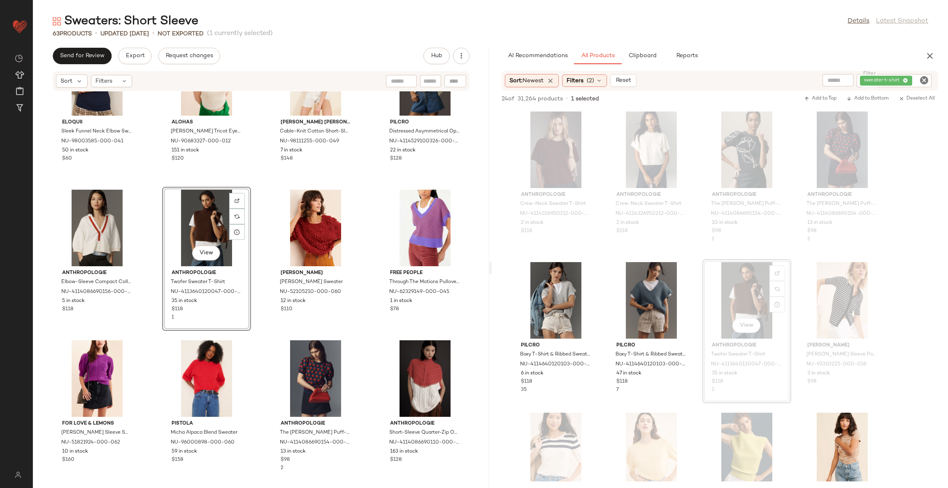
click at [254, 327] on div "Eloquii Sleek Funnel Neck Elbow Sweater NU-98003585-000-041 50 in stock $60 ALO…" at bounding box center [261, 284] width 456 height 387
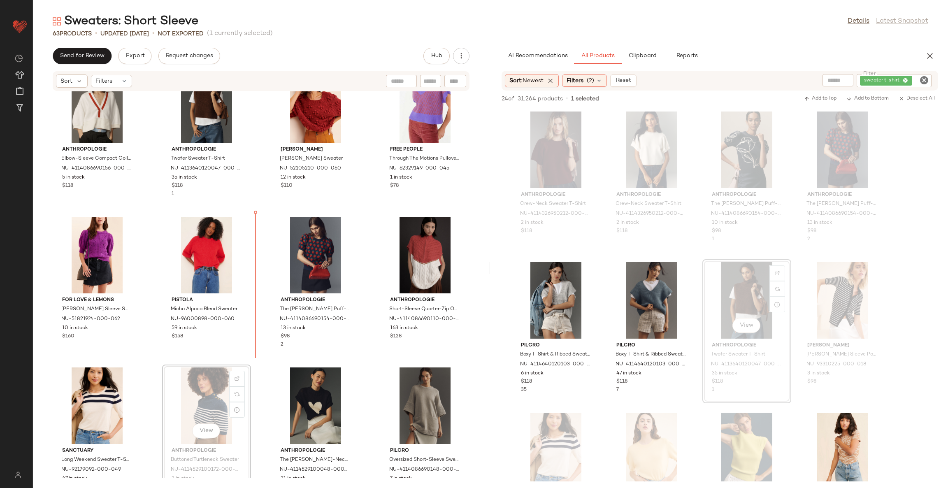
scroll to position [1226, 0]
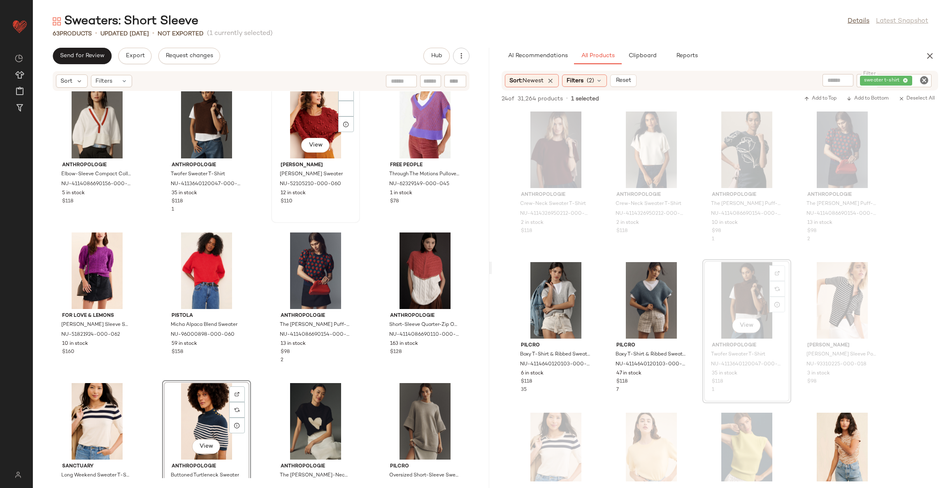
drag, startPoint x: 262, startPoint y: 158, endPoint x: 269, endPoint y: 159, distance: 6.7
click at [269, 159] on div "Eloquii Sleek Funnel Neck Elbow Sweater NU-98003585-000-041 50 in stock $60 ALO…" at bounding box center [261, 284] width 456 height 387
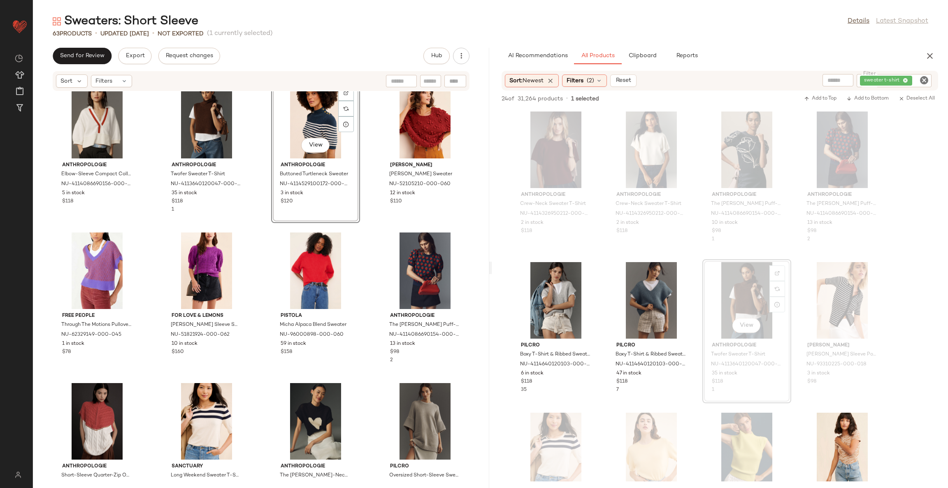
click at [374, 244] on div "Eloquii Sleek Funnel Neck Elbow Sweater NU-98003585-000-041 50 in stock $60 ALO…" at bounding box center [261, 284] width 456 height 387
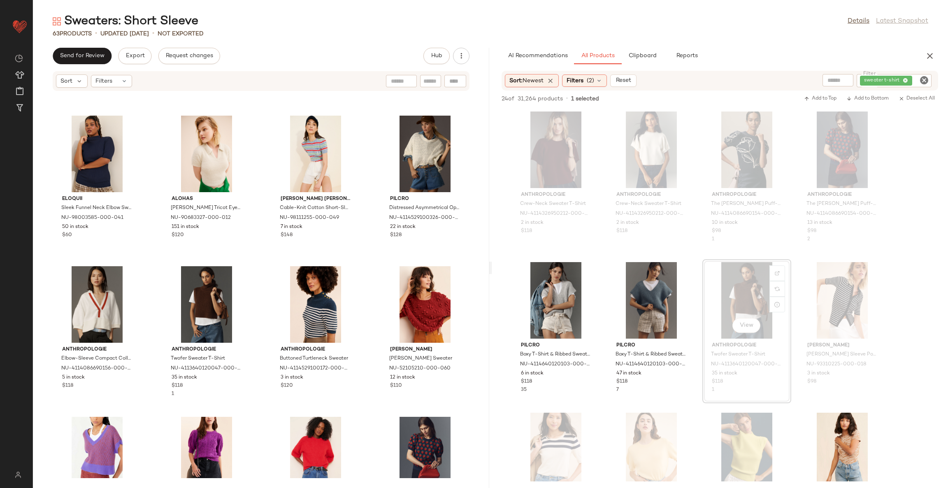
scroll to position [1040, 0]
click at [367, 268] on div "Eloquii Sleek Funnel Neck Elbow Sweater NU-98003585-000-041 50 in stock $60 ALO…" at bounding box center [261, 284] width 456 height 387
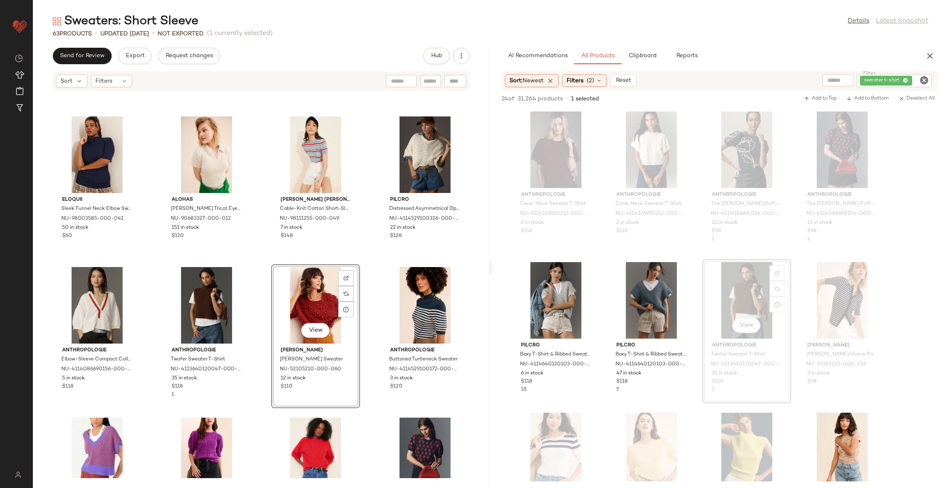
click at [365, 265] on div "Eloquii Sleek Funnel Neck Elbow Sweater NU-98003585-000-041 50 in stock $60 ALO…" at bounding box center [261, 284] width 456 height 387
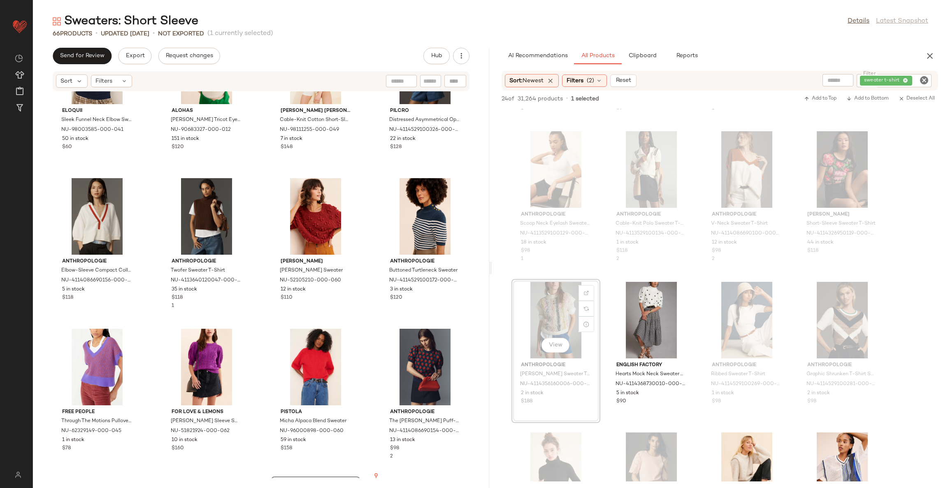
scroll to position [1084, 0]
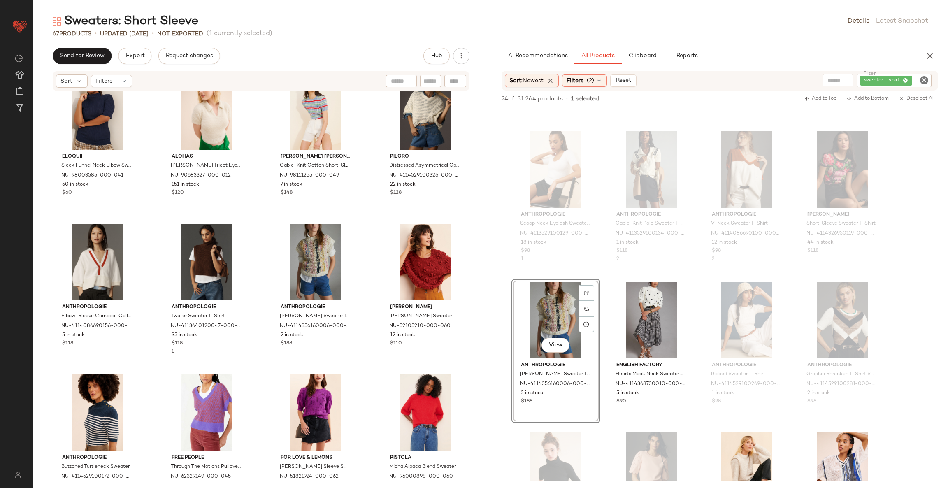
click at [363, 315] on div "Eloquii Sleek Funnel Neck Elbow Sweater NU-98003585-000-041 50 in stock $60 ALO…" at bounding box center [261, 284] width 456 height 387
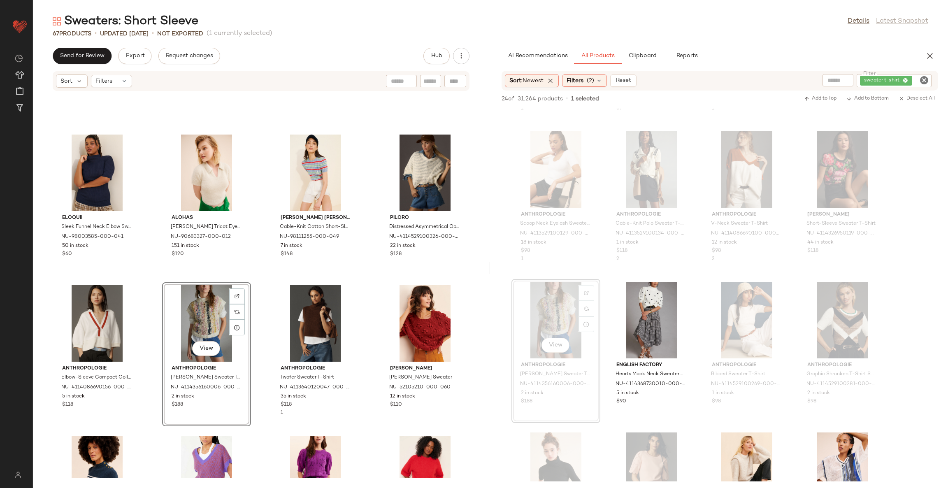
click at [258, 288] on div "Eloquii Sleek Funnel Neck Elbow Sweater NU-98003585-000-041 50 in stock $60 ALO…" at bounding box center [261, 284] width 456 height 387
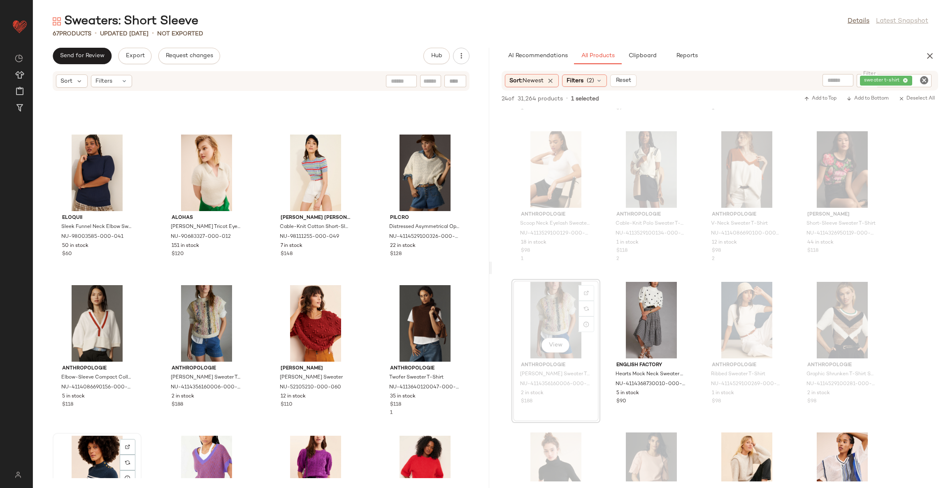
scroll to position [1025, 0]
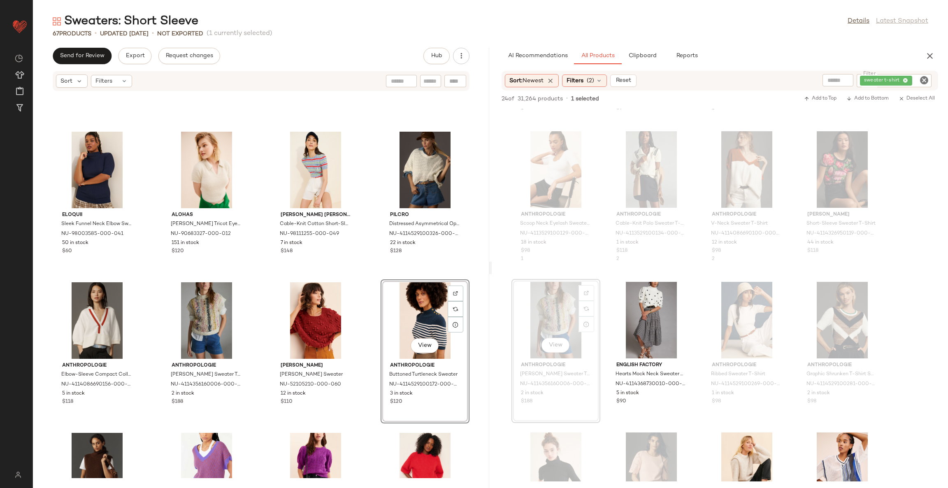
click at [368, 319] on div "Eloquii Sleek Funnel Neck Elbow Sweater NU-98003585-000-041 50 in stock $60 ALO…" at bounding box center [261, 284] width 456 height 387
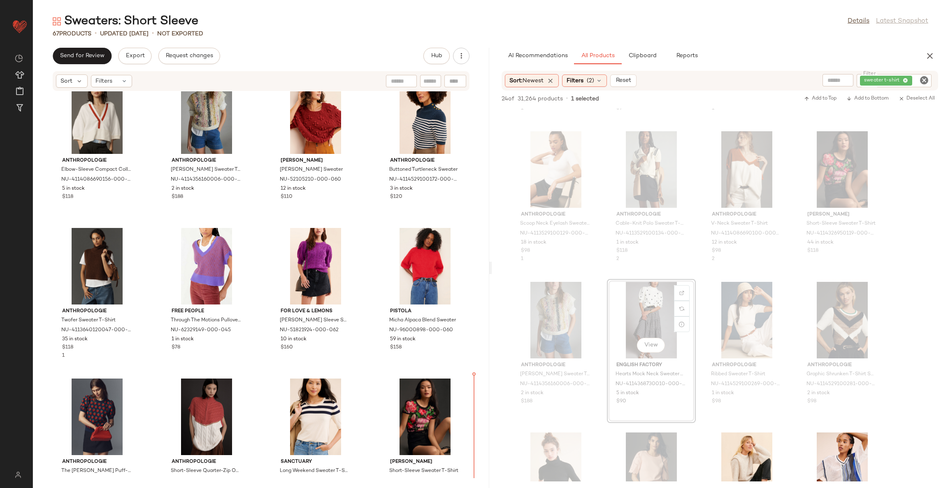
scroll to position [1252, 0]
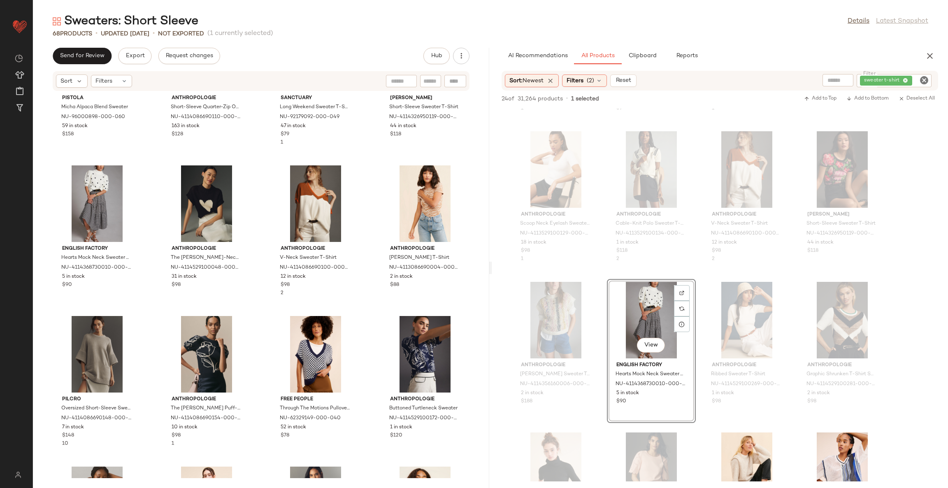
scroll to position [1623, 0]
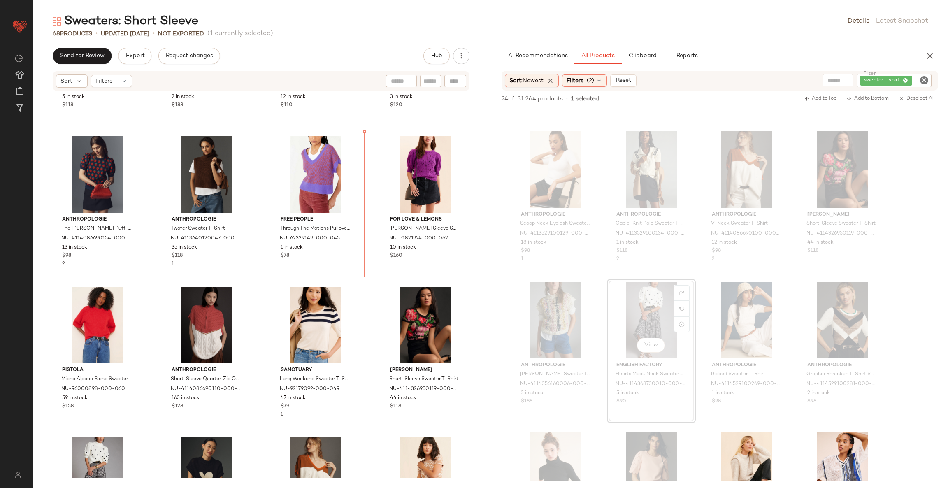
scroll to position [1313, 0]
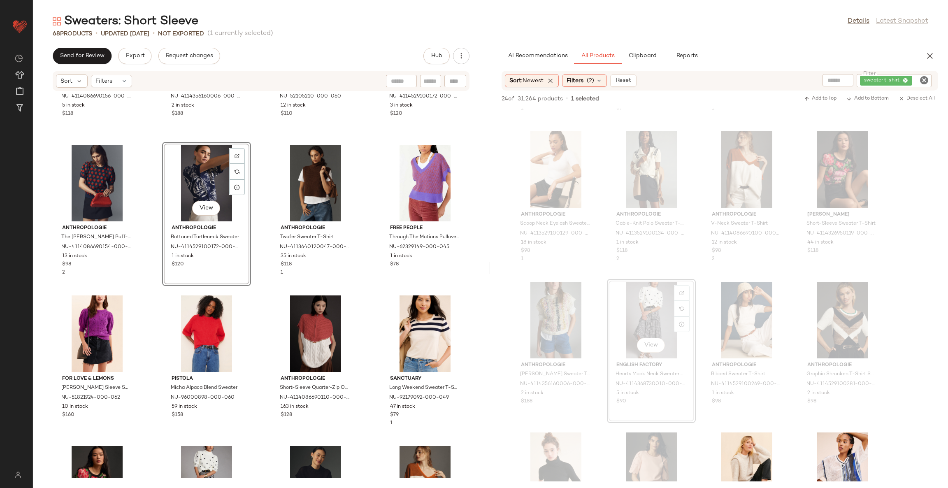
click at [250, 287] on div "Anthropologie Elbow-Sleeve Compact Collared V-Neck Sweater NU-4114086690156-000…" at bounding box center [261, 284] width 456 height 387
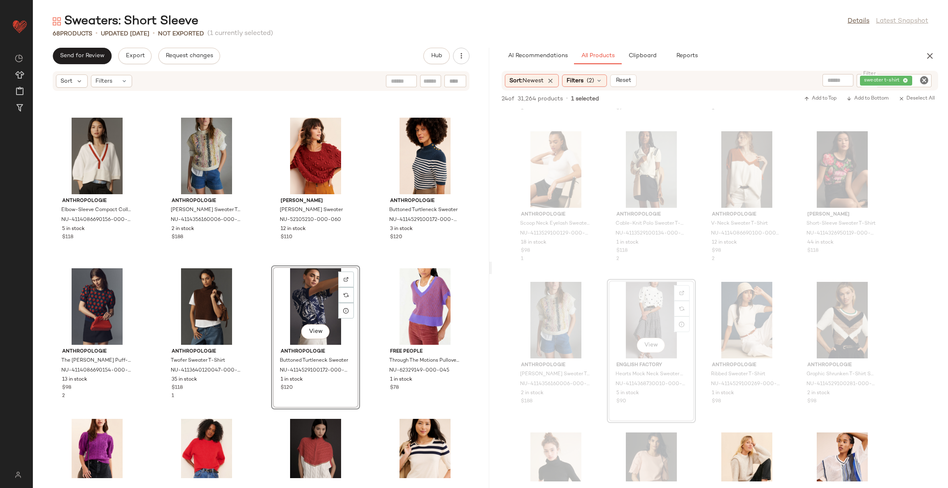
click at [362, 277] on div "Anthropologie Elbow-Sleeve Compact Collared V-Neck Sweater NU-4114086690156-000…" at bounding box center [261, 284] width 456 height 387
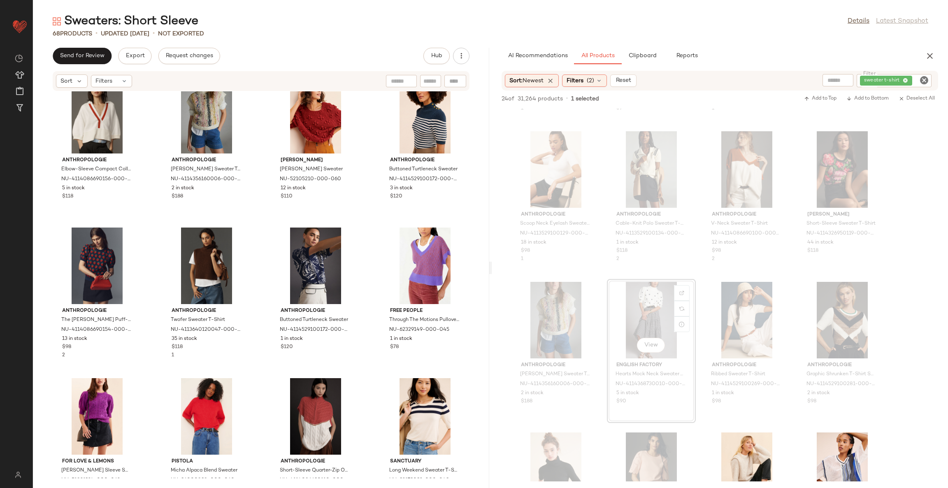
scroll to position [1251, 0]
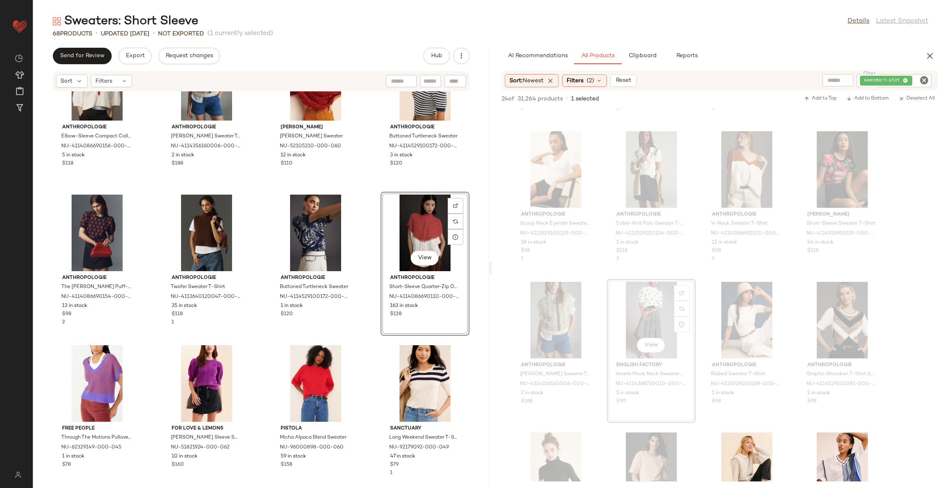
scroll to position [1313, 0]
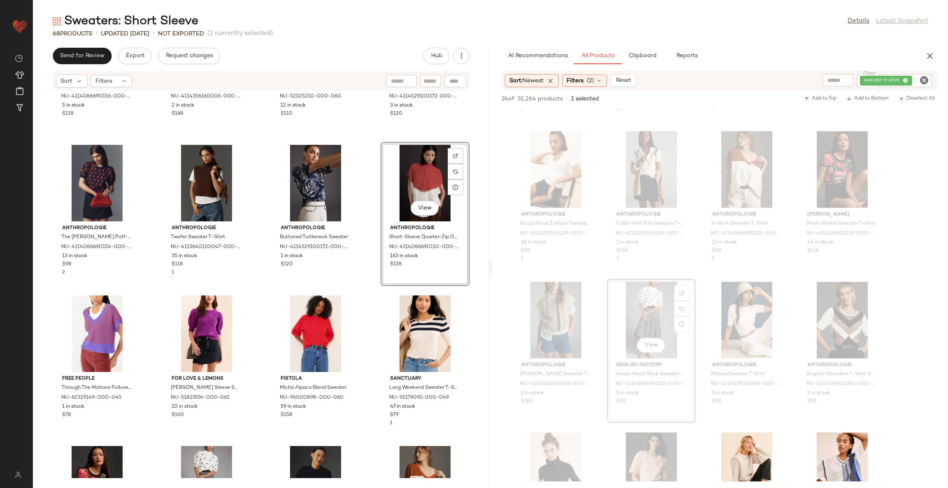
click at [361, 333] on div "Anthropologie Elbow-Sleeve Compact Collared V-Neck Sweater NU-4114086690156-000…" at bounding box center [261, 284] width 456 height 387
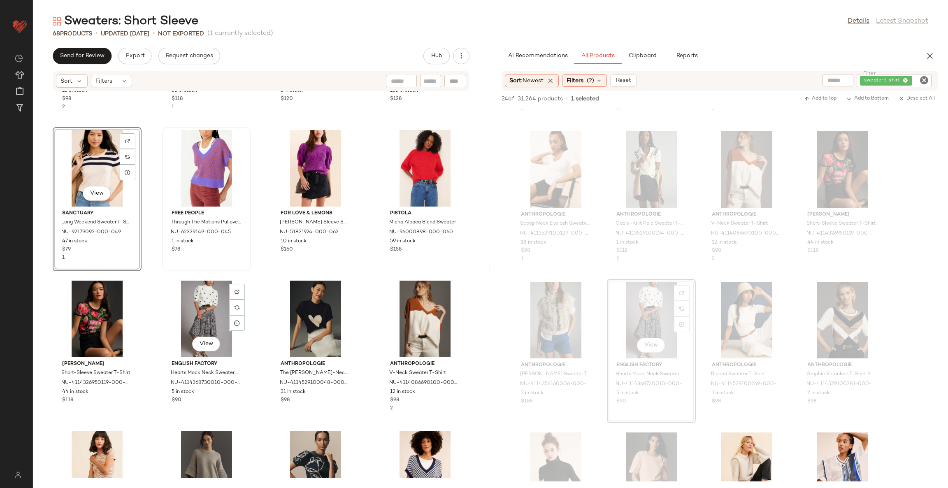
scroll to position [1498, 0]
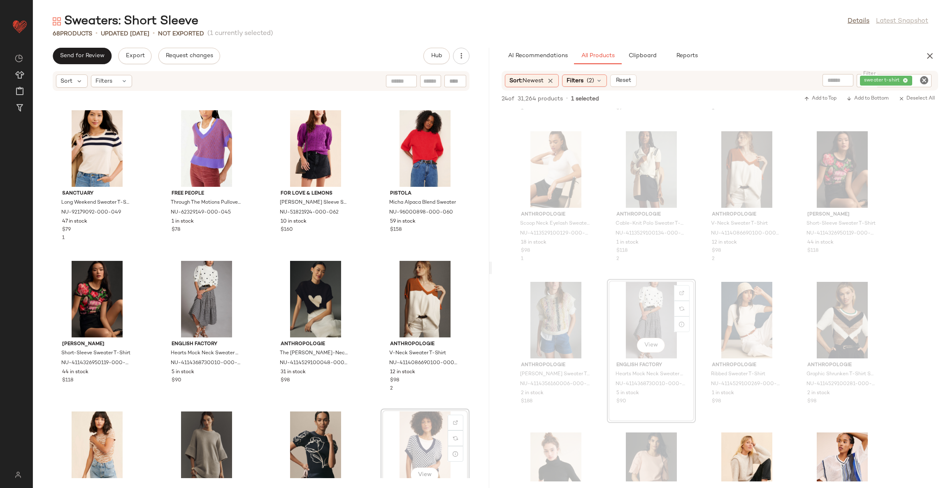
scroll to position [1501, 0]
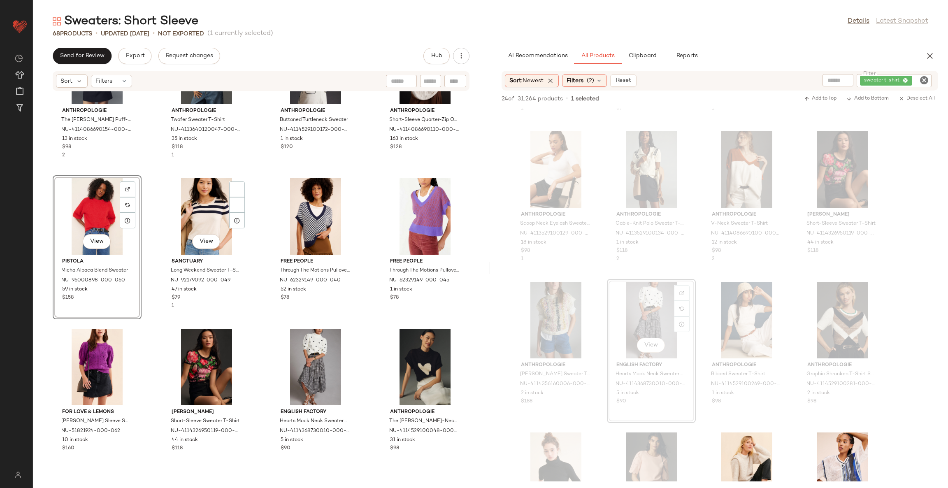
scroll to position [1316, 0]
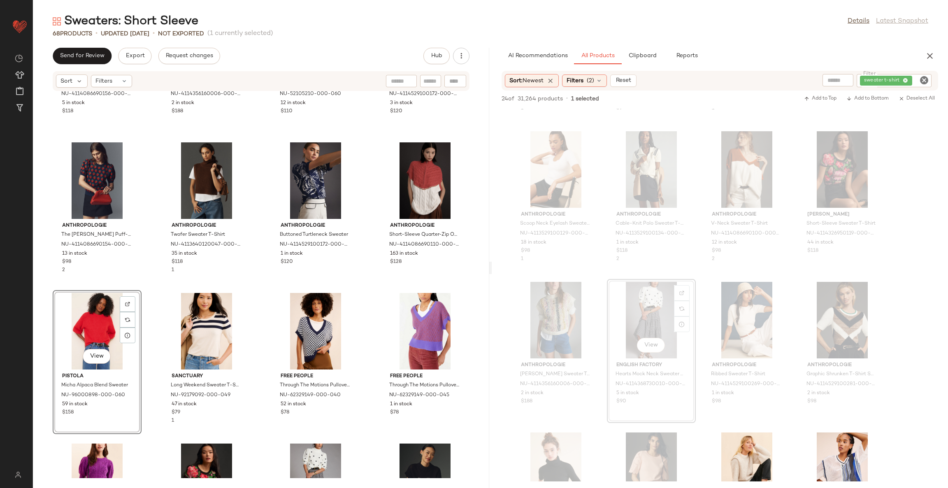
click at [258, 302] on div "Anthropologie Elbow-Sleeve Compact Collared V-Neck Sweater NU-4114086690156-000…" at bounding box center [261, 284] width 456 height 387
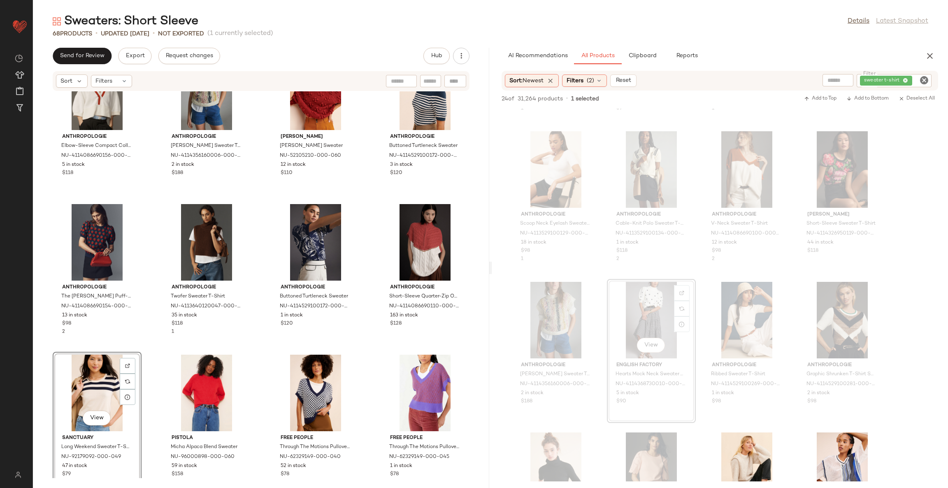
click at [258, 351] on div "Anthropologie Elbow-Sleeve Compact Collared V-Neck Sweater NU-4114086690156-000…" at bounding box center [261, 284] width 456 height 387
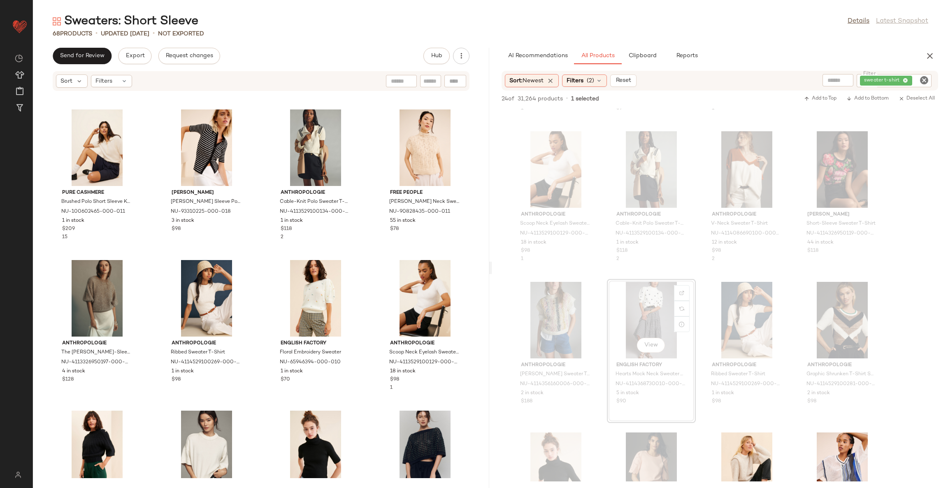
scroll to position [1989, 0]
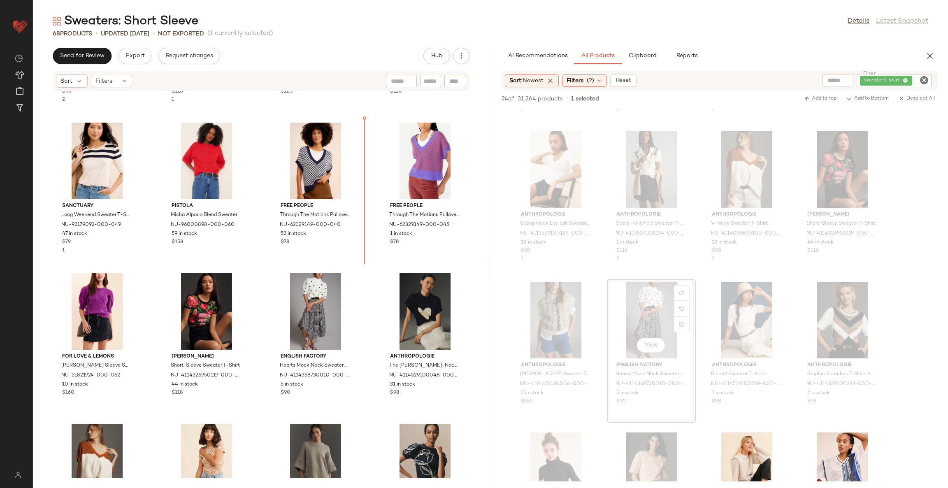
scroll to position [1451, 0]
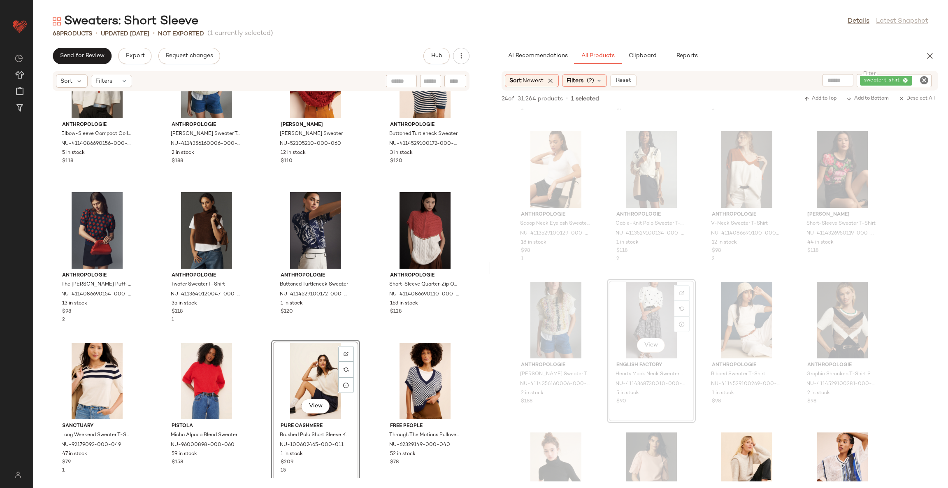
click at [367, 337] on div "Anthropologie Elbow-Sleeve Compact Collared V-Neck Sweater NU-4114086690156-000…" at bounding box center [261, 284] width 456 height 387
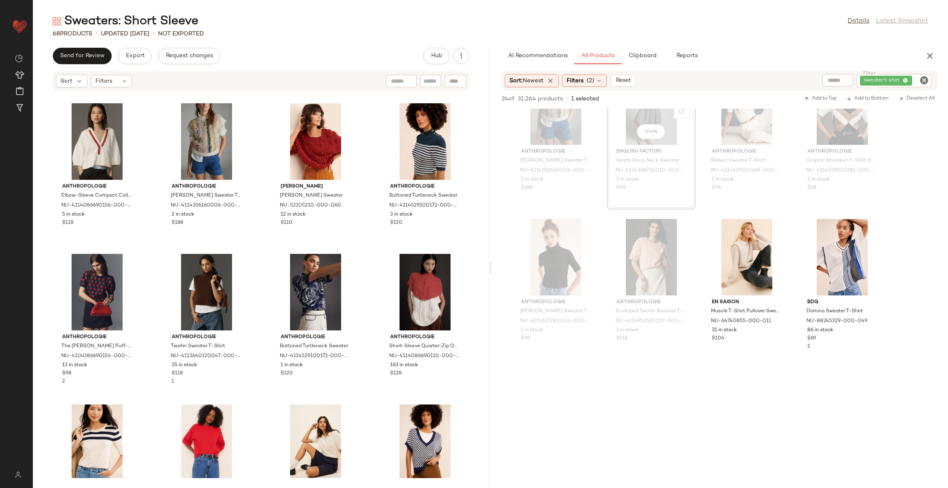
scroll to position [740, 0]
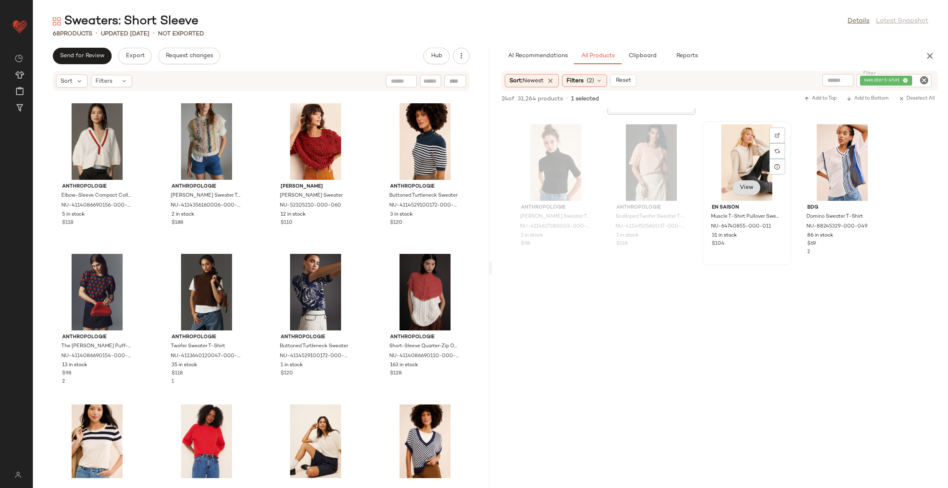
click at [746, 186] on span "View" at bounding box center [747, 187] width 14 height 7
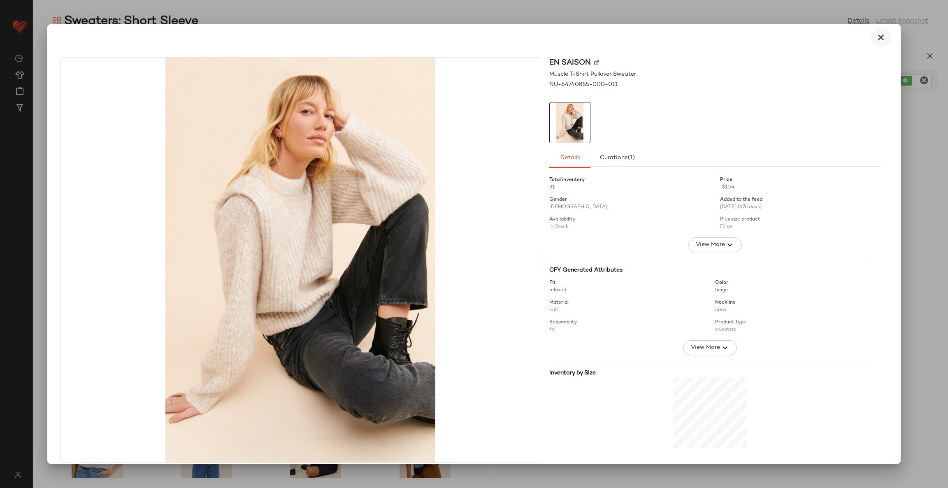
click at [876, 38] on icon "button" at bounding box center [881, 38] width 10 height 10
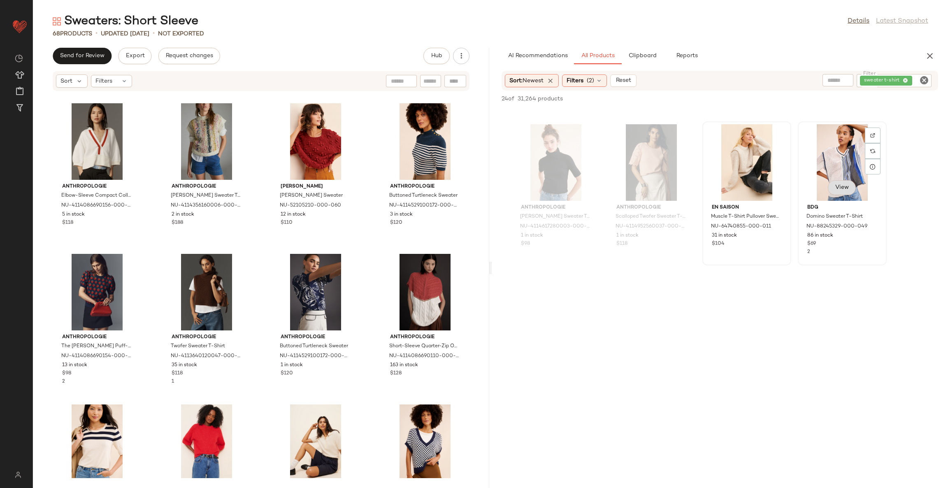
click at [845, 189] on span "View" at bounding box center [842, 187] width 14 height 7
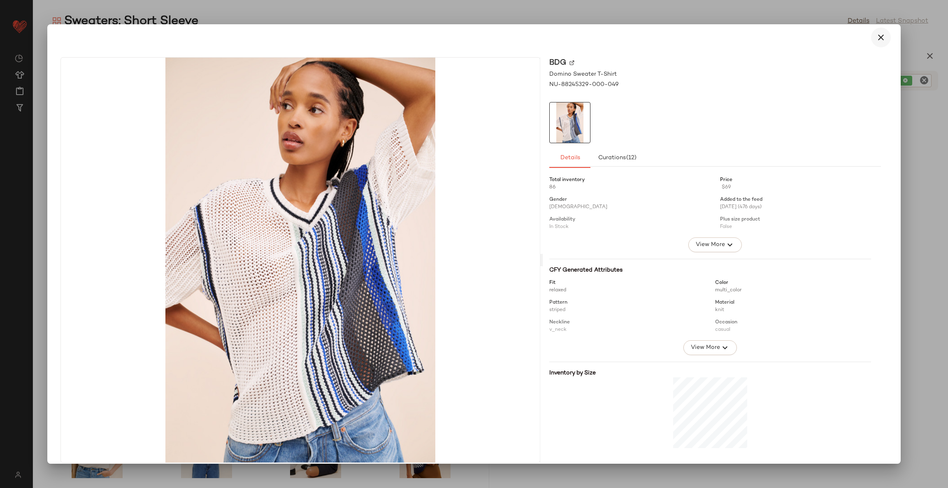
click at [876, 40] on icon "button" at bounding box center [881, 38] width 10 height 10
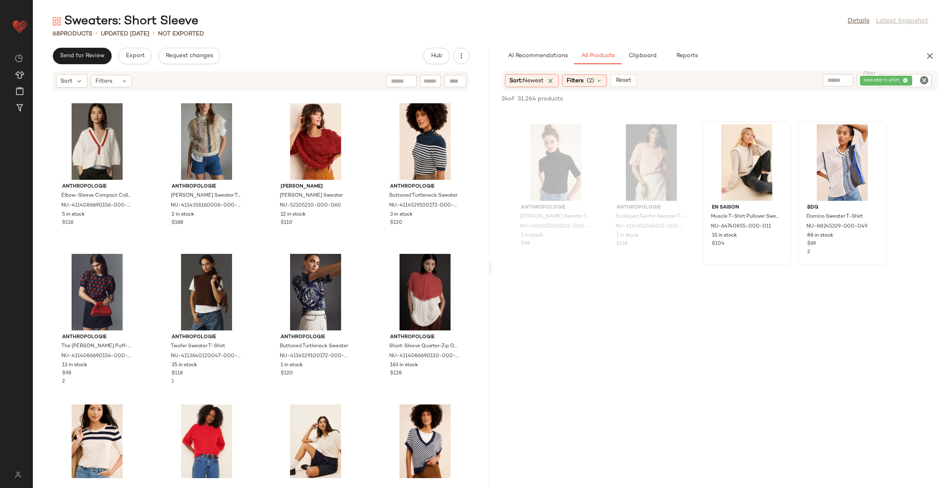
click at [925, 80] on icon "Clear Filter" at bounding box center [924, 80] width 10 height 10
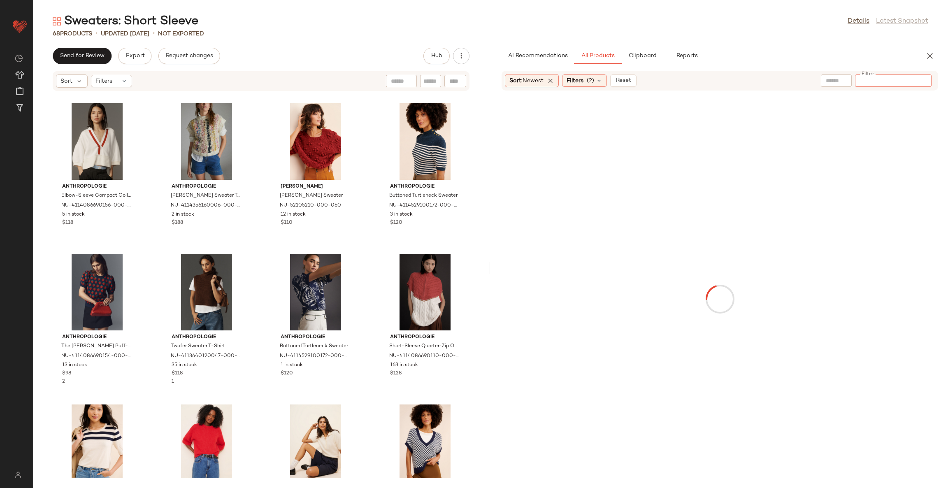
click at [371, 322] on div "Anthropologie Elbow-Sleeve Compact Collared V-Neck Sweater NU-4114086690156-000…" at bounding box center [261, 284] width 456 height 387
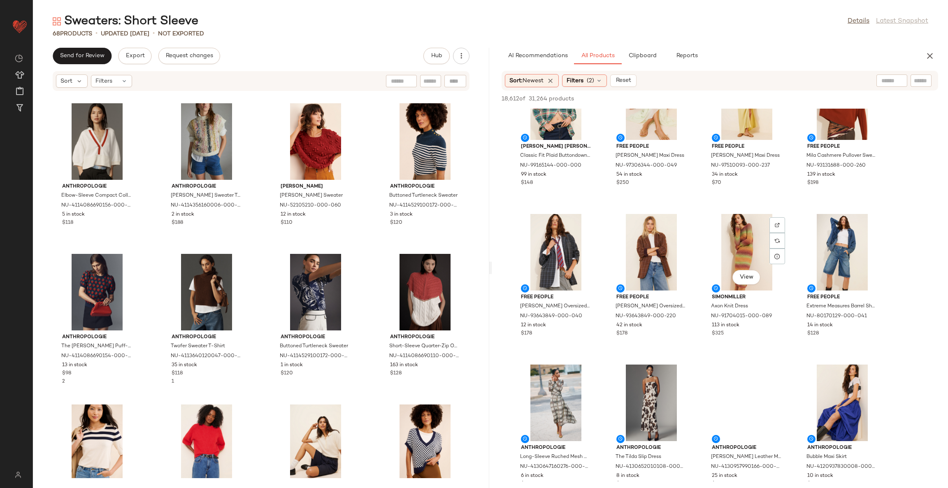
scroll to position [802, 0]
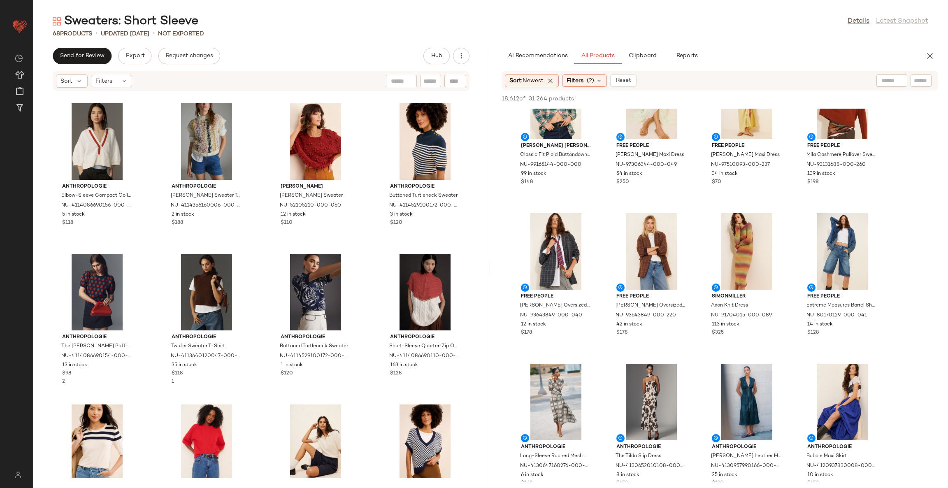
click at [369, 403] on div "Anthropologie Elbow-Sleeve Compact Collared V-Neck Sweater NU-4114086690156-000…" at bounding box center [261, 284] width 456 height 387
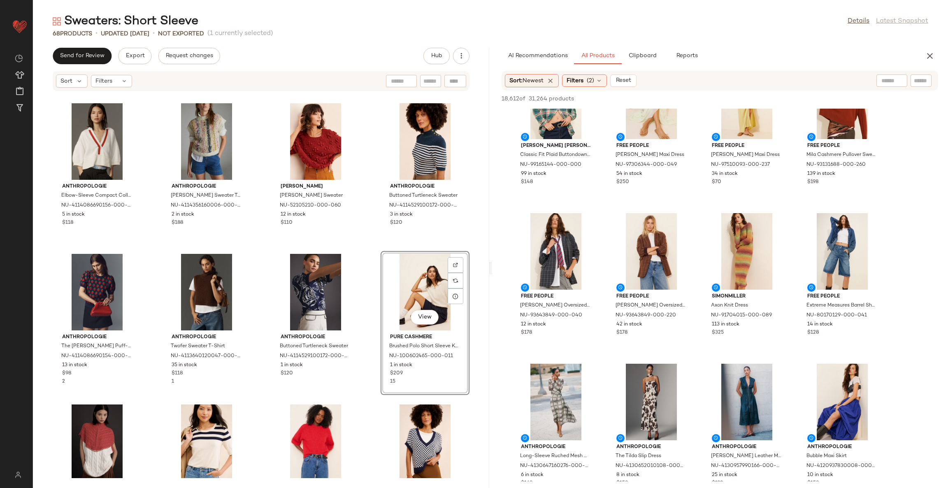
click at [366, 402] on div "Anthropologie Elbow-Sleeve Compact Collared V-Neck Sweater NU-4114086690156-000…" at bounding box center [261, 284] width 456 height 387
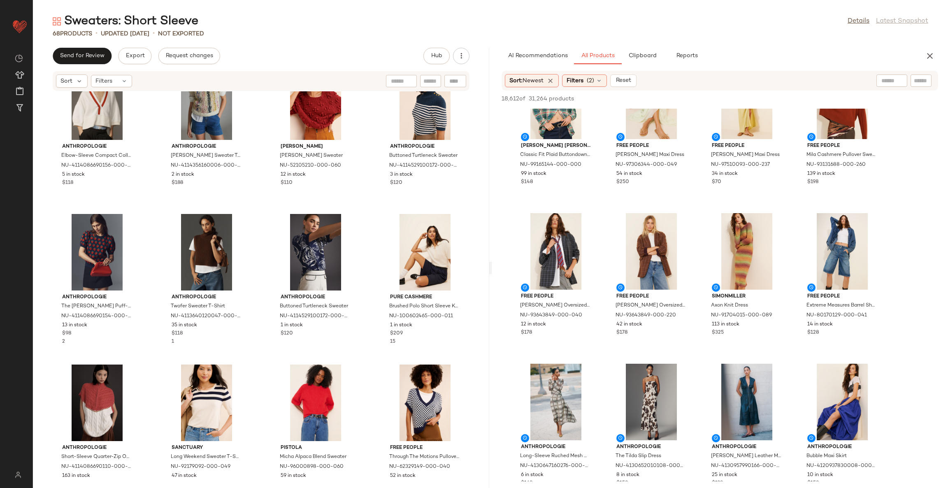
scroll to position [1266, 0]
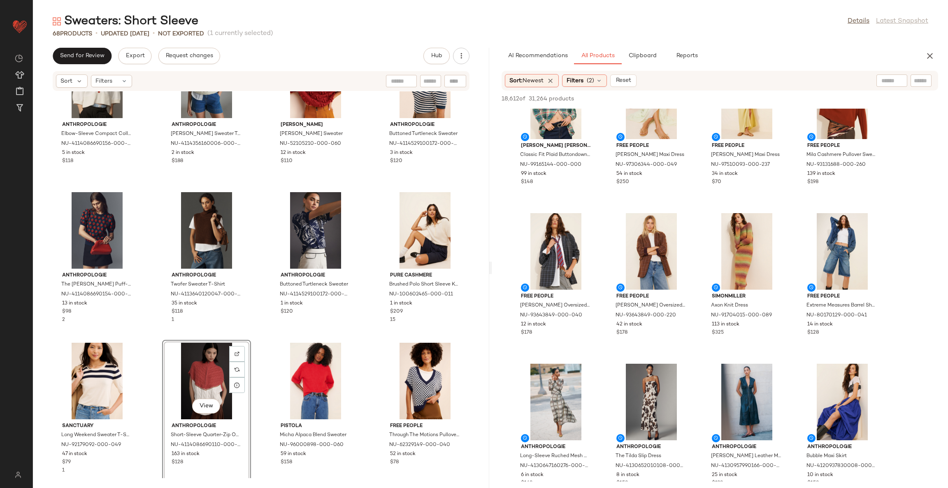
click at [257, 349] on div "Anthropologie Elbow-Sleeve Compact Collared V-Neck Sweater NU-4114086690156-000…" at bounding box center [261, 284] width 456 height 387
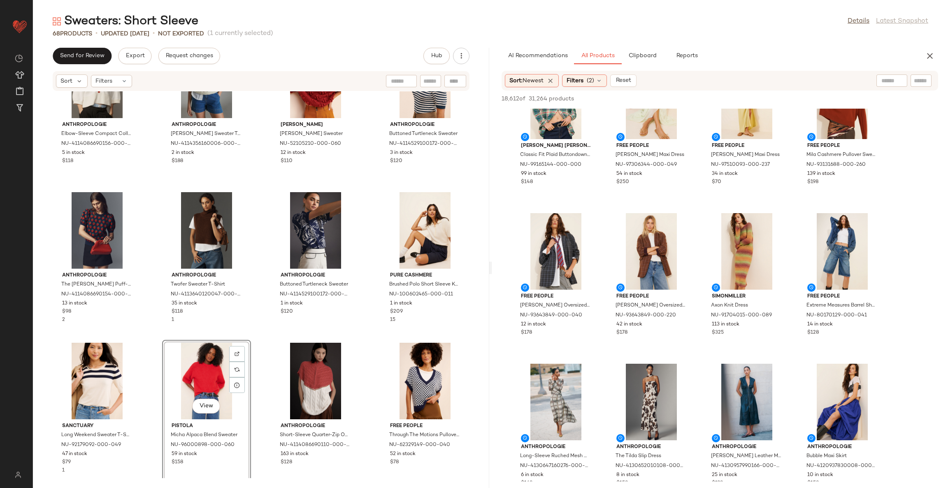
click at [372, 350] on div "Anthropologie Elbow-Sleeve Compact Collared V-Neck Sweater NU-4114086690156-000…" at bounding box center [261, 284] width 456 height 387
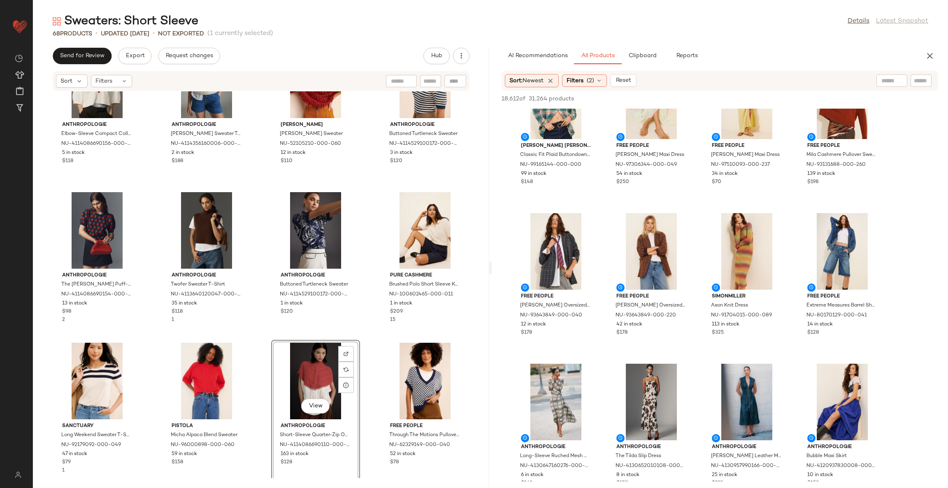
click at [368, 342] on div "Anthropologie Elbow-Sleeve Compact Collared V-Neck Sweater NU-4114086690156-000…" at bounding box center [261, 284] width 456 height 387
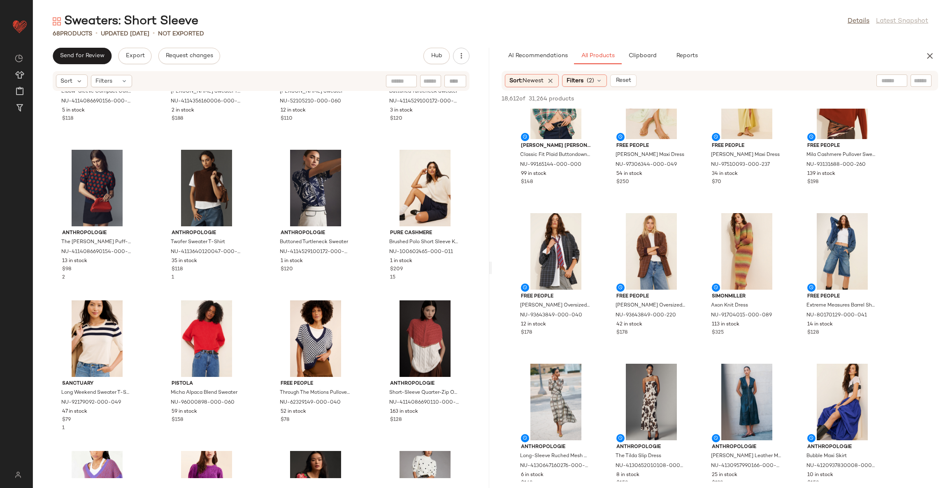
scroll to position [1328, 0]
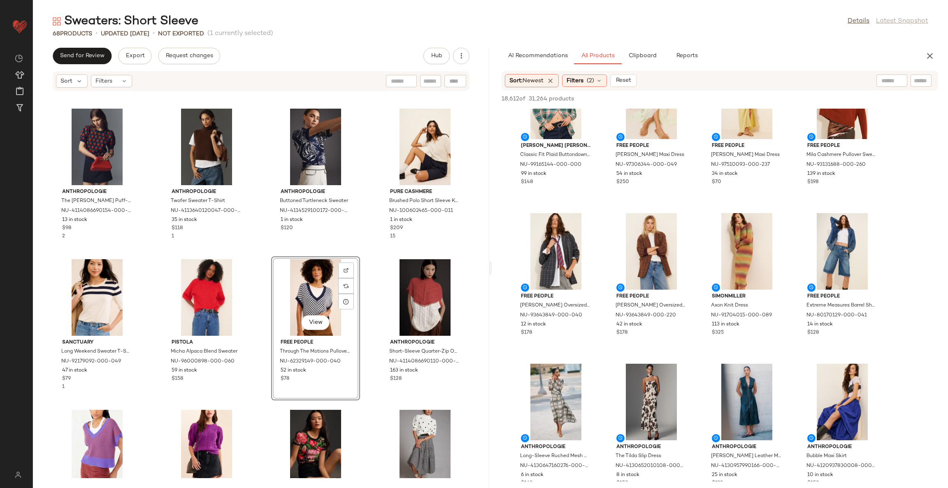
scroll to position [1389, 0]
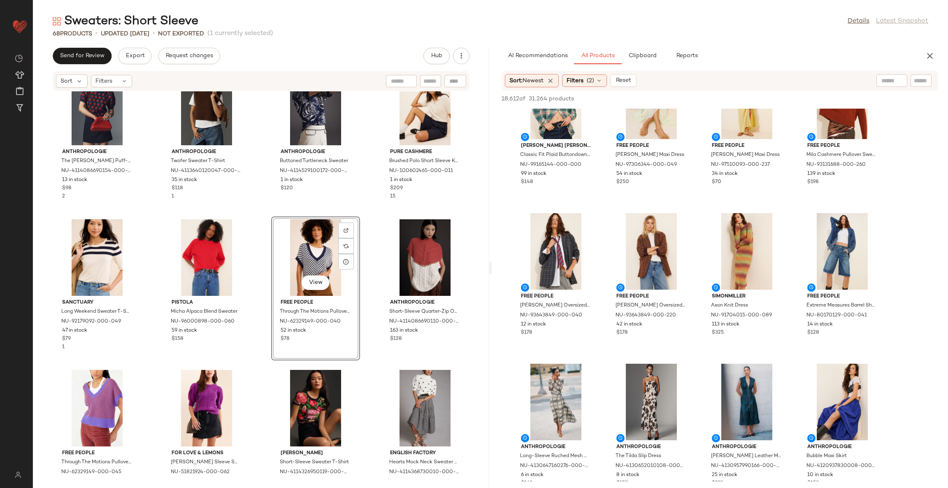
click at [363, 374] on div "Anthropologie The Maxine Puff-Sleeve Sweater T-Shirt NU-4114086690154-000-009 1…" at bounding box center [261, 284] width 456 height 387
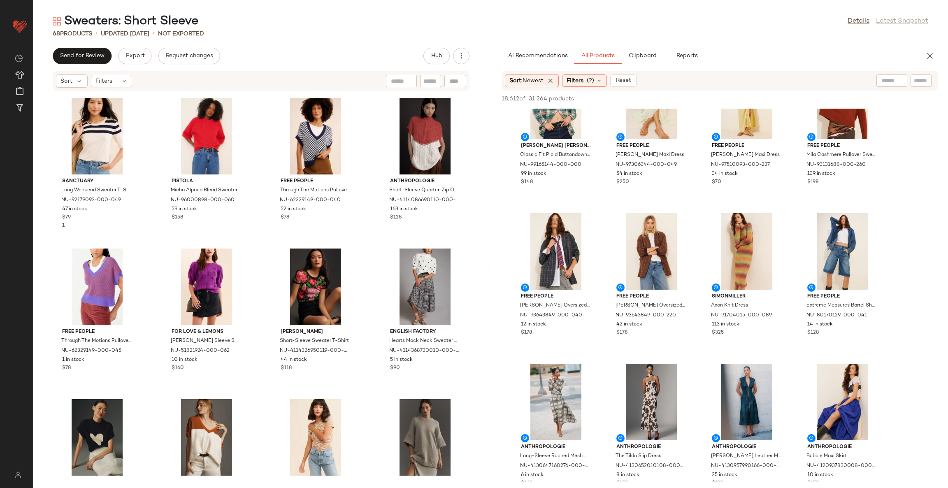
scroll to position [1513, 0]
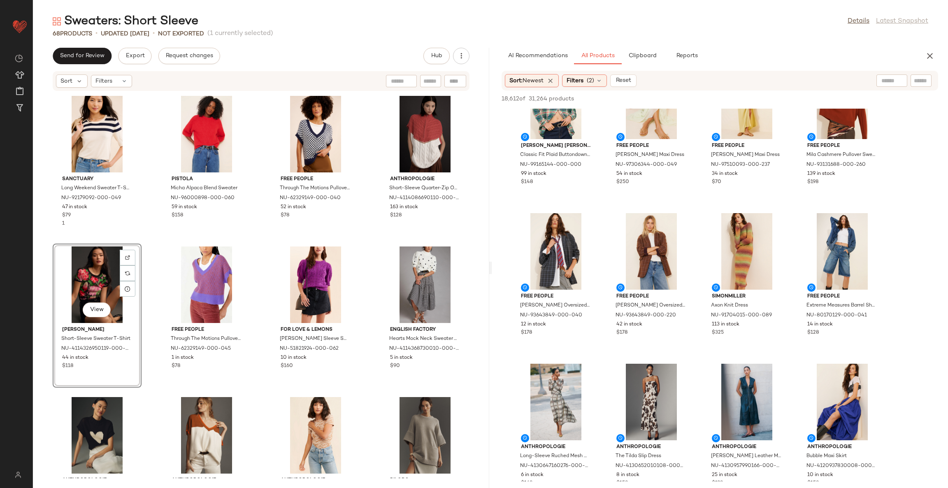
click at [361, 398] on div "Anthropologie The Maxine Puff-Sleeve Sweater T-Shirt NU-4114086690154-000-009 1…" at bounding box center [261, 284] width 456 height 387
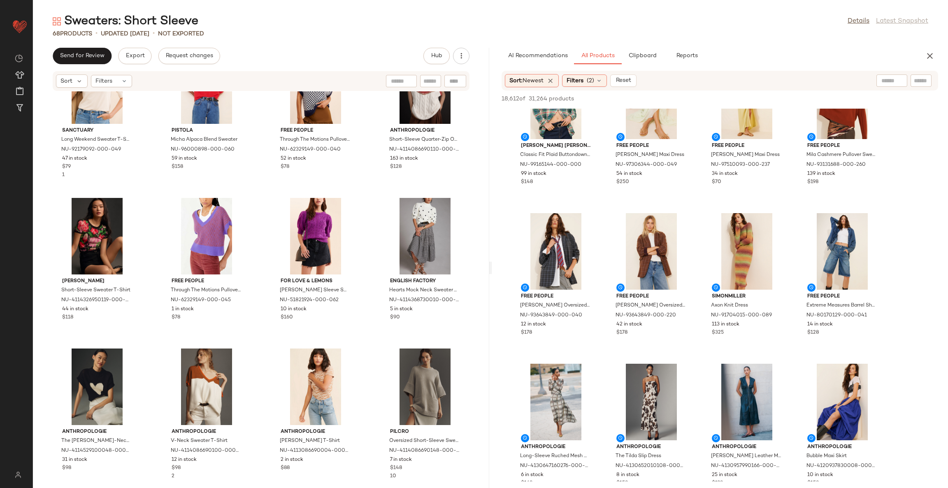
scroll to position [1575, 0]
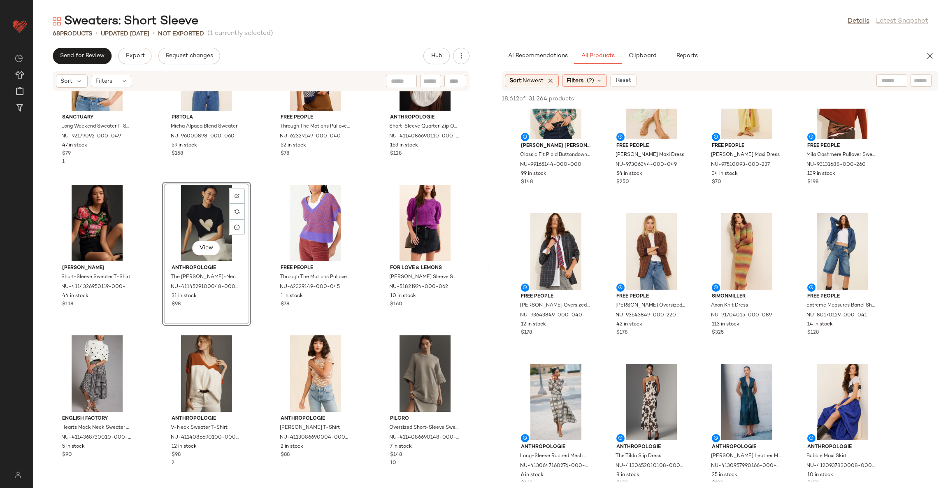
click at [256, 337] on div "Sanctuary Long Weekend Sweater T-Shirt NU-92179092-000-049 47 in stock $79 1 Pi…" at bounding box center [261, 284] width 456 height 387
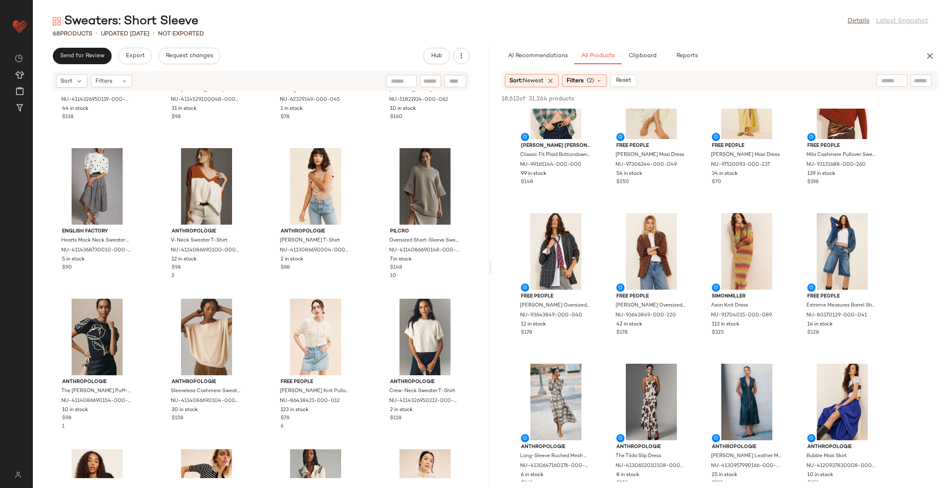
scroll to position [1760, 0]
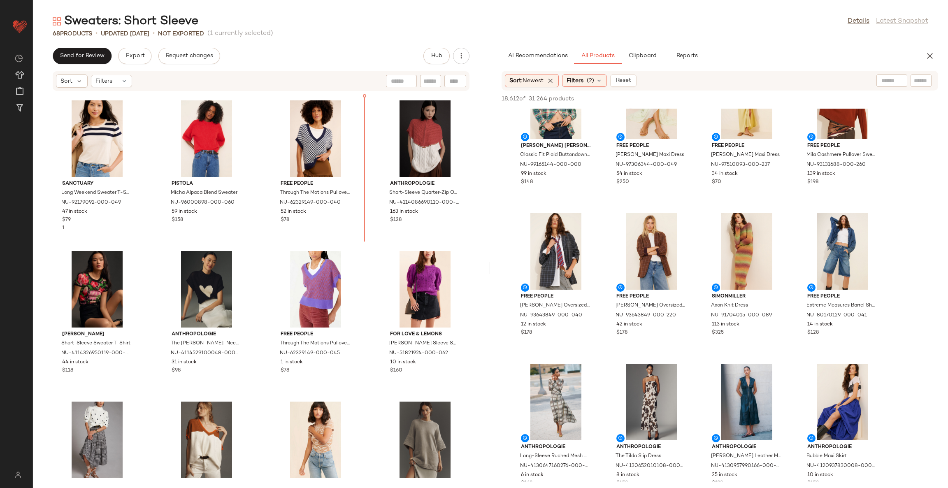
scroll to position [1489, 0]
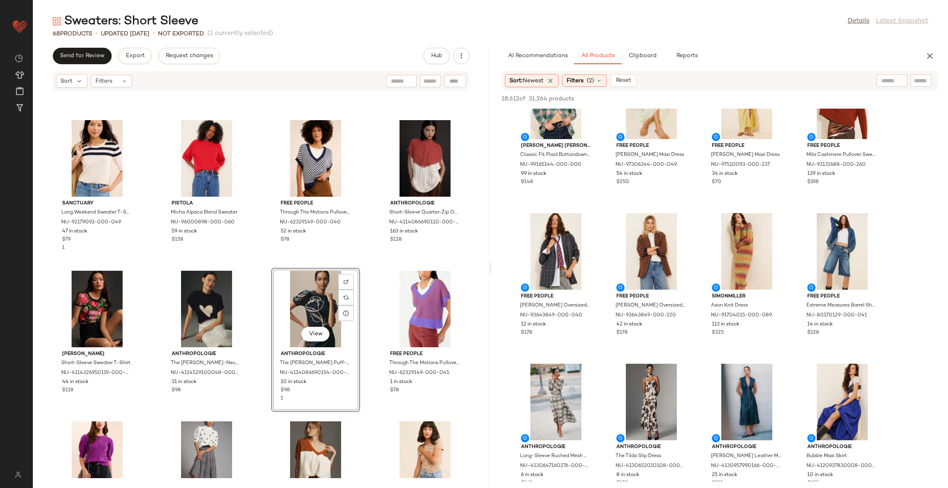
click at [363, 337] on div "Sanctuary Long Weekend Sweater T-Shirt NU-92179092-000-049 47 in stock $79 1 Pi…" at bounding box center [261, 284] width 456 height 387
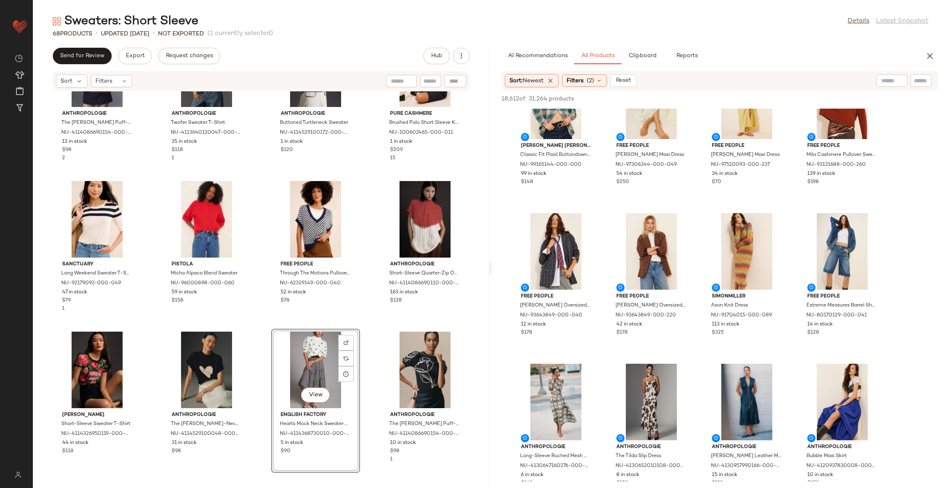
scroll to position [1427, 0]
click at [365, 328] on div "Anthropologie The Maxine Puff-Sleeve Sweater T-Shirt NU-4114086690154-000-009 1…" at bounding box center [261, 284] width 456 height 387
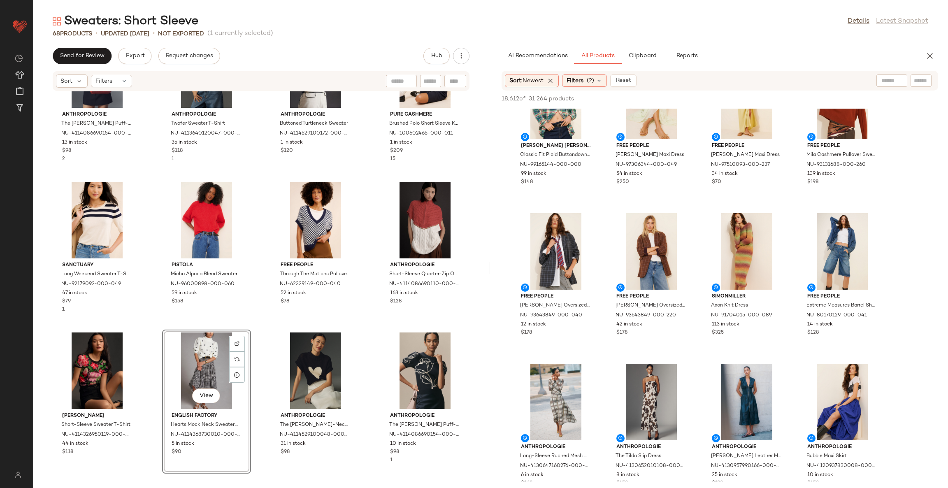
click at [370, 330] on div "Anthropologie The Maxine Puff-Sleeve Sweater T-Shirt NU-4114086690154-000-009 1…" at bounding box center [261, 284] width 456 height 387
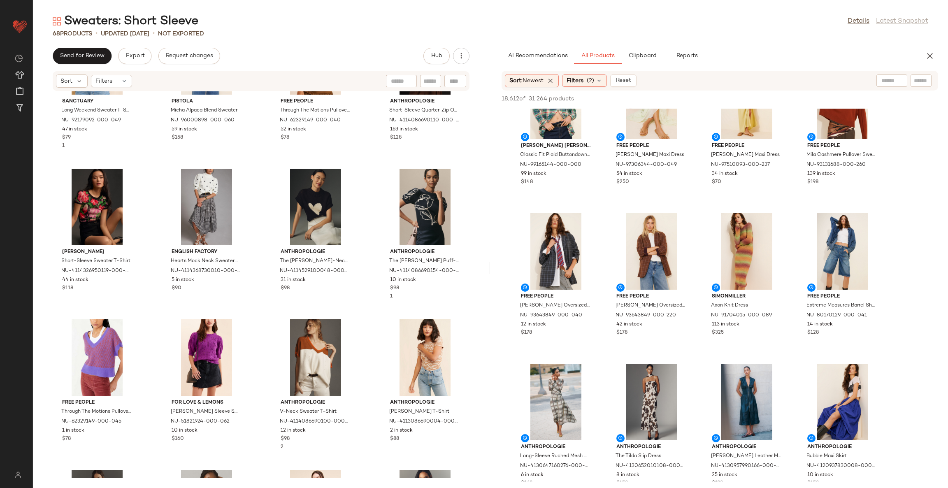
scroll to position [1612, 0]
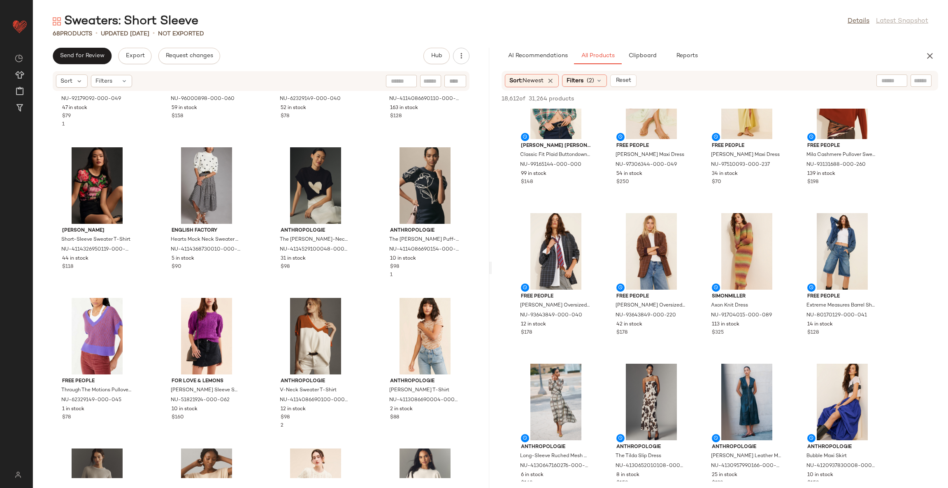
click at [359, 333] on div "Sanctuary Long Weekend Sweater T-Shirt NU-92179092-000-049 47 in stock $79 1 Pi…" at bounding box center [261, 284] width 456 height 387
click at [892, 80] on div at bounding box center [892, 80] width 31 height 12
type input "**********"
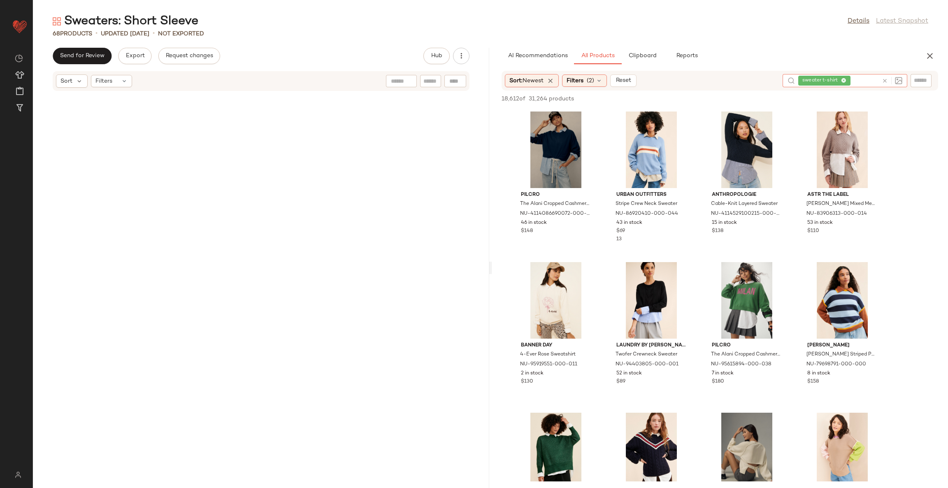
scroll to position [1612, 0]
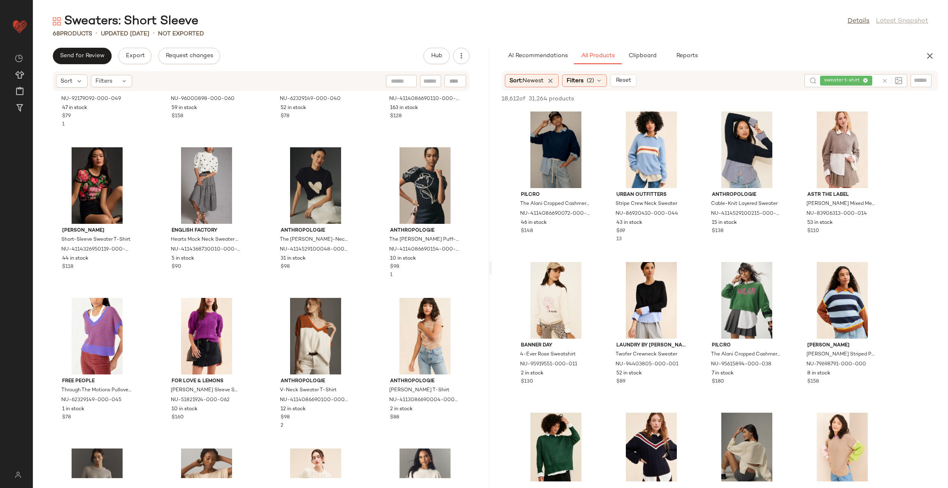
click at [370, 298] on div "Sanctuary Long Weekend Sweater T-Shirt NU-92179092-000-049 47 in stock $79 1 Pi…" at bounding box center [261, 284] width 456 height 387
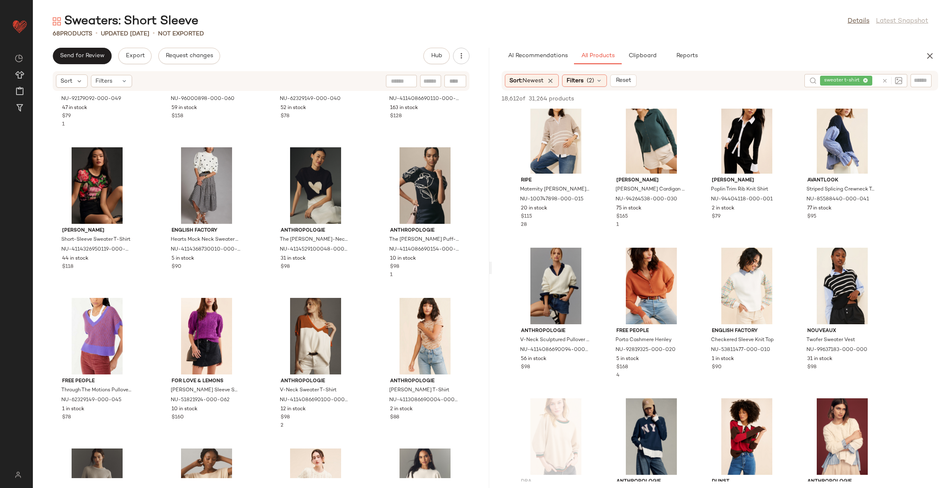
scroll to position [802, 0]
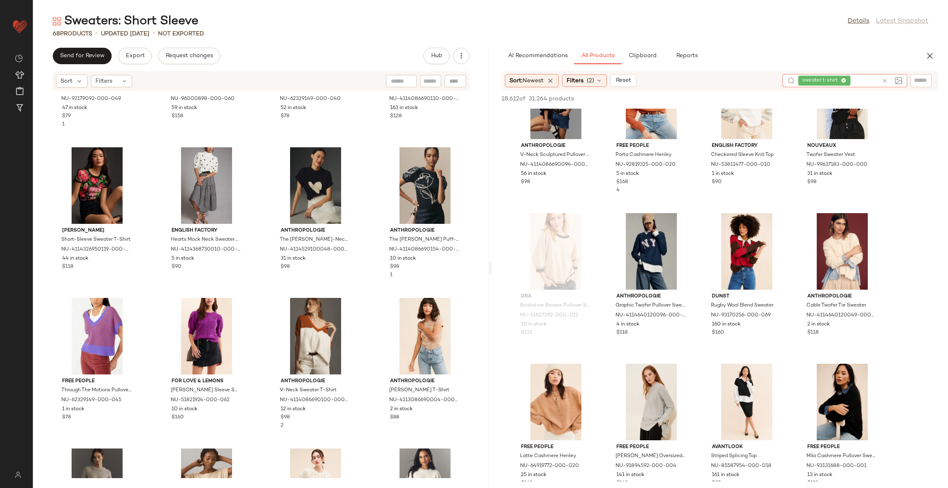
click at [885, 79] on icon at bounding box center [885, 81] width 6 height 6
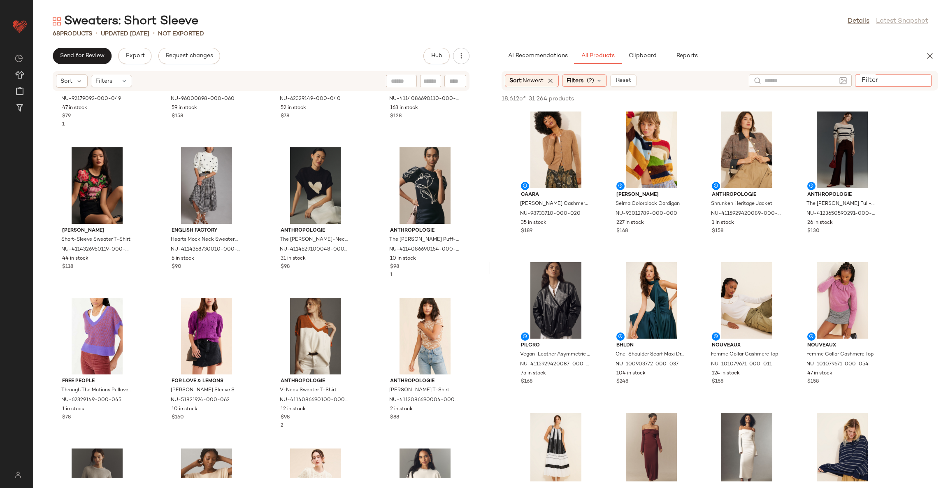
click at [923, 83] on input "Filter" at bounding box center [893, 81] width 70 height 9
type input "**********"
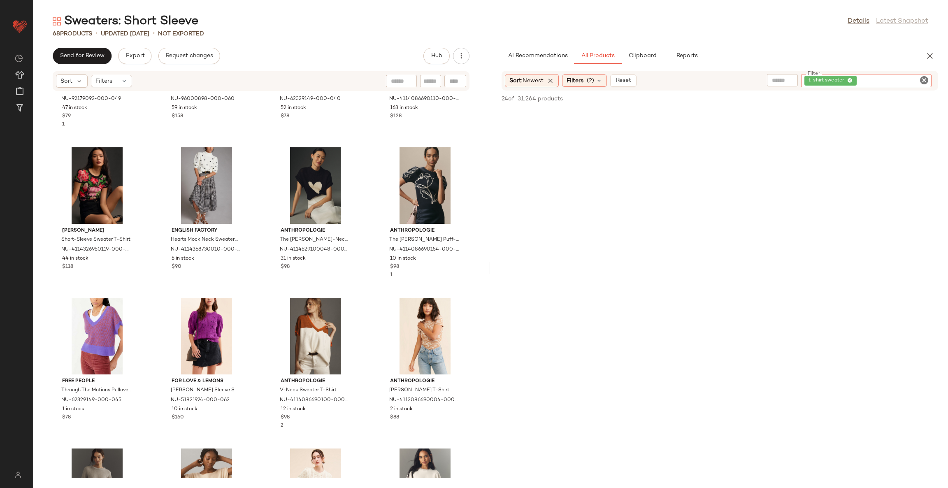
scroll to position [1234, 0]
click at [924, 79] on icon "Clear Filter" at bounding box center [924, 80] width 10 height 10
click at [359, 301] on div "Sanctuary Long Weekend Sweater T-Shirt NU-92179092-000-049 47 in stock $79 1 Pi…" at bounding box center [261, 284] width 456 height 387
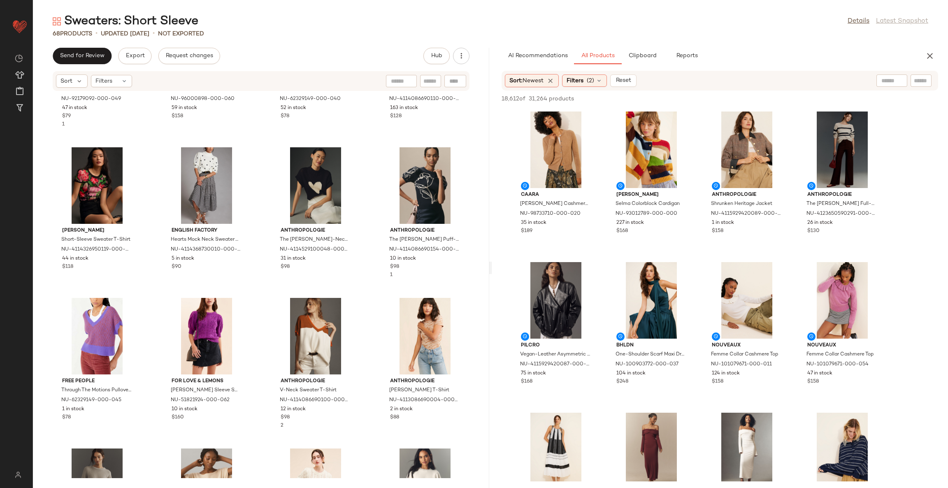
scroll to position [1674, 0]
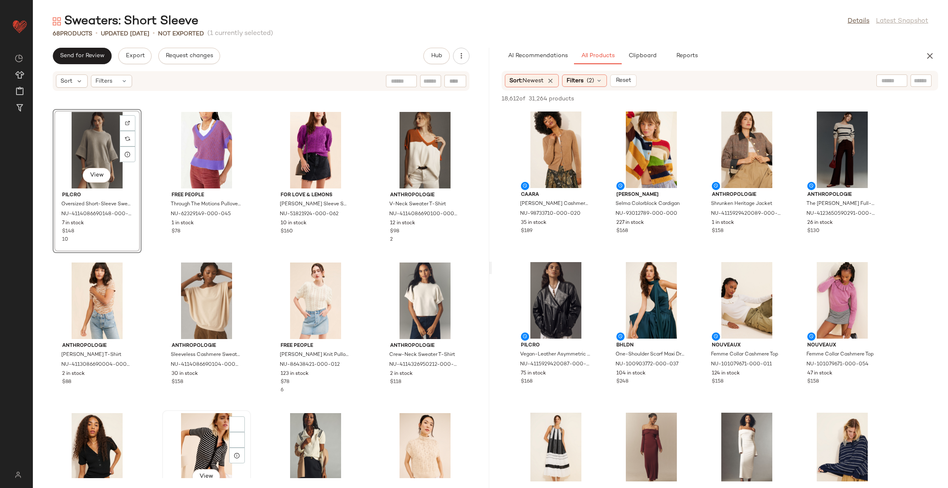
scroll to position [1798, 0]
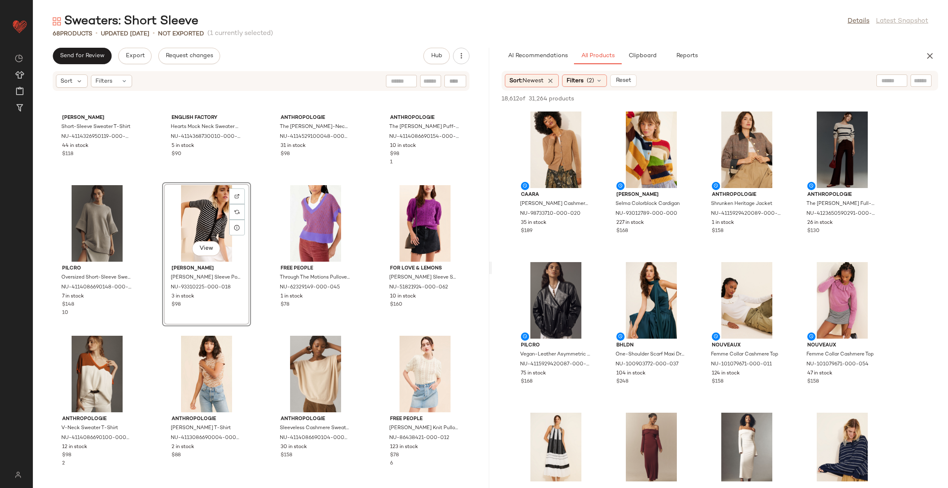
scroll to position [1612, 0]
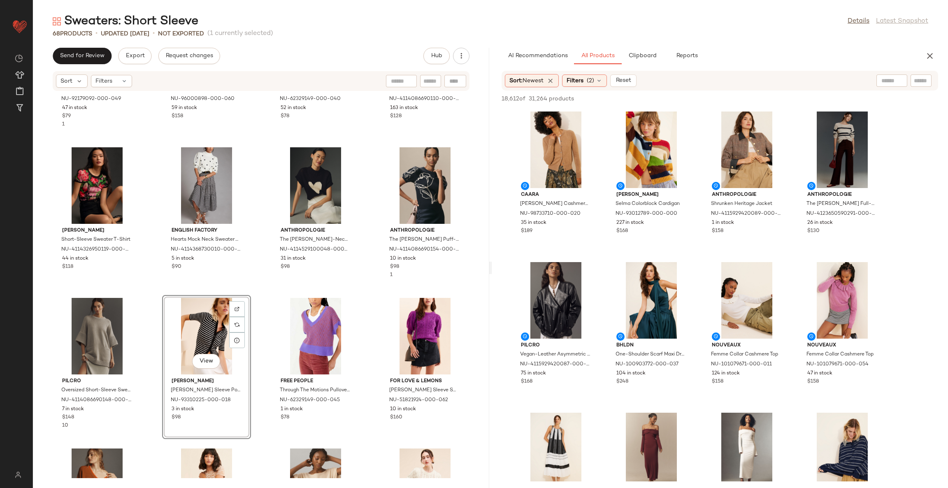
click at [255, 297] on div "Sanctuary Long Weekend Sweater T-Shirt NU-92179092-000-049 47 in stock $79 1 Pi…" at bounding box center [261, 284] width 456 height 387
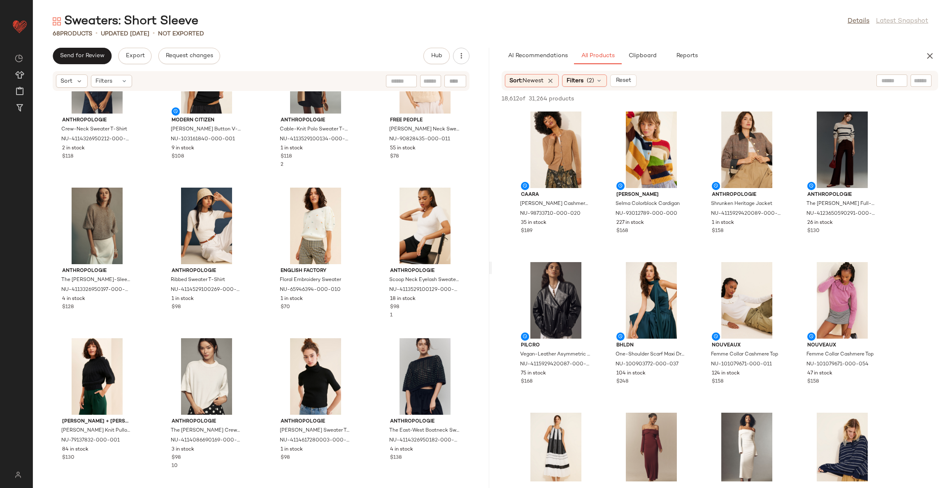
scroll to position [2175, 0]
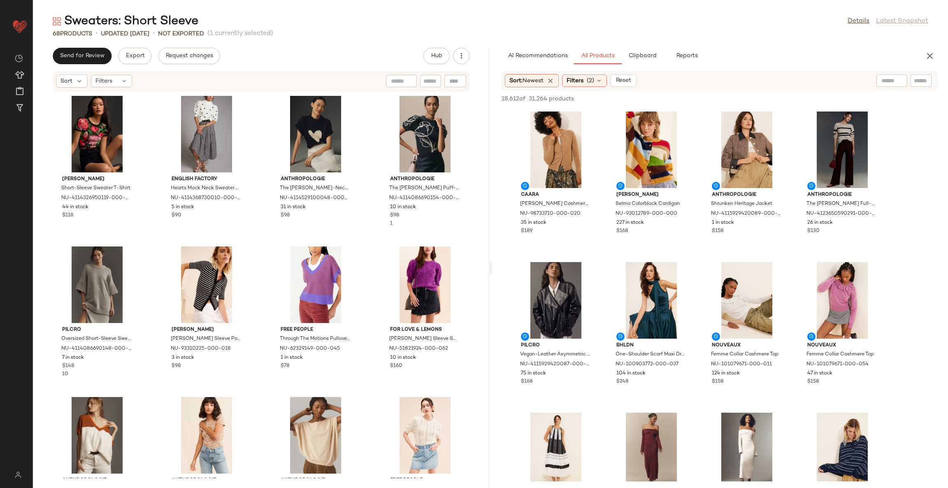
scroll to position [1658, 0]
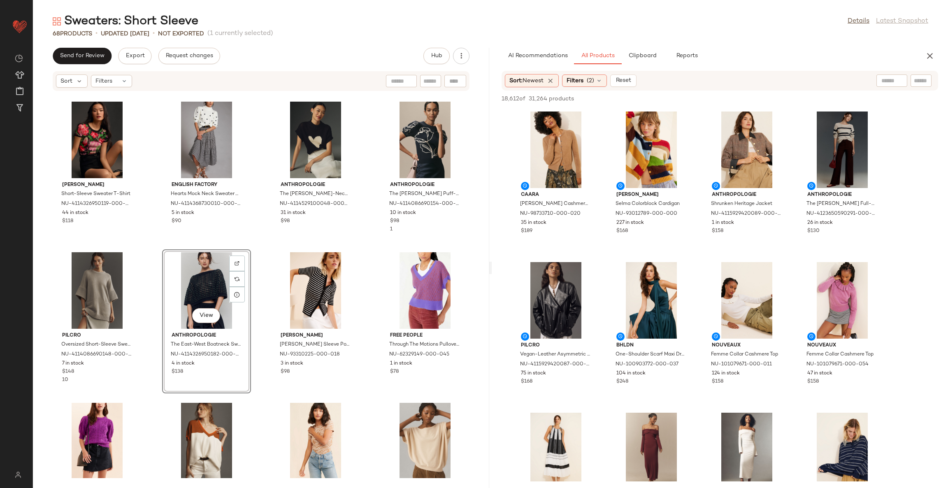
click at [251, 253] on div "[PERSON_NAME] Short-Sleeve Sweater T-Shirt NU-4114326950119-000-009 44 in stock…" at bounding box center [261, 284] width 456 height 387
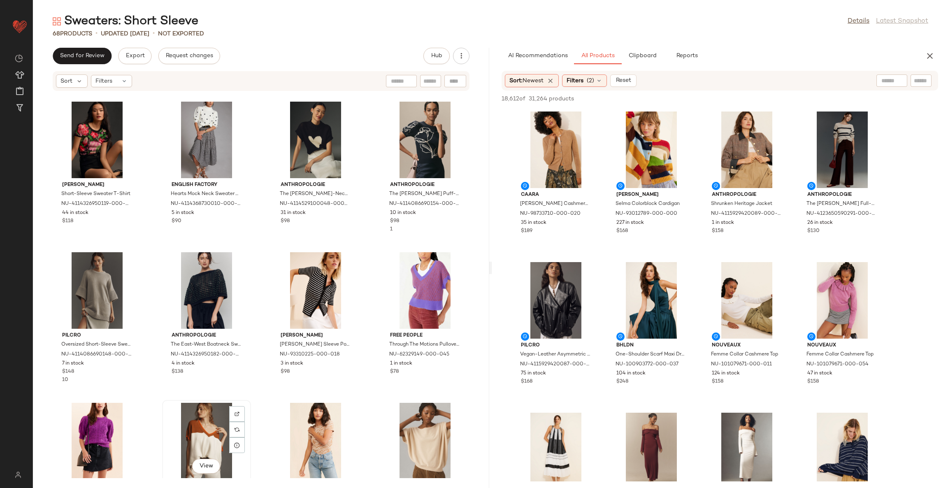
scroll to position [1658, 0]
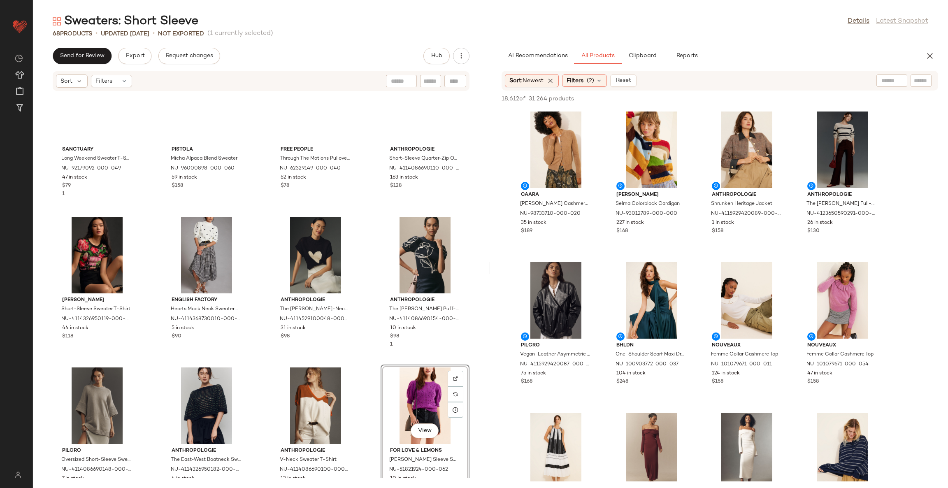
scroll to position [1535, 0]
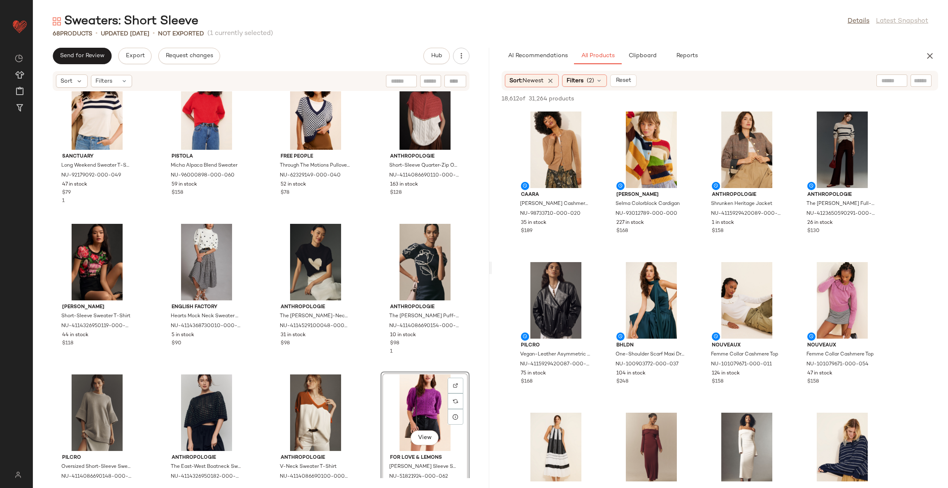
click at [362, 377] on div "Sanctuary Long Weekend Sweater T-Shirt NU-92179092-000-049 47 in stock $79 1 Pi…" at bounding box center [261, 284] width 456 height 387
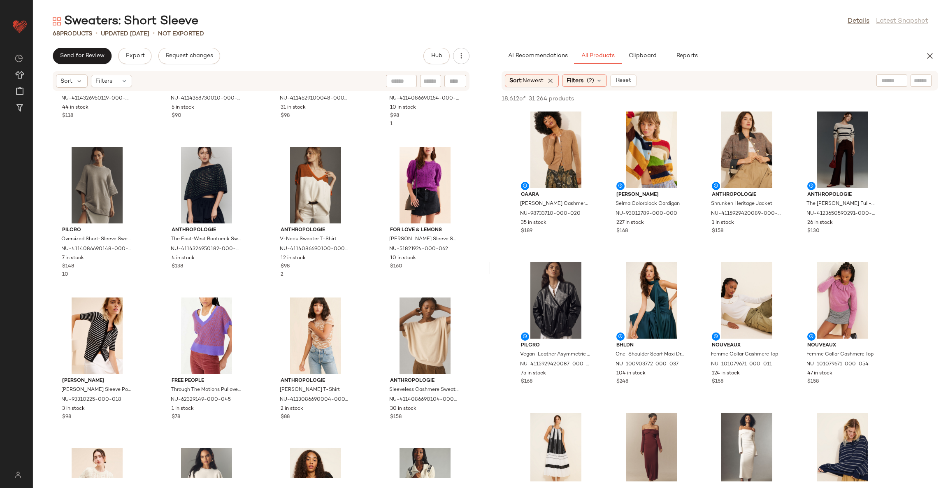
scroll to position [1783, 0]
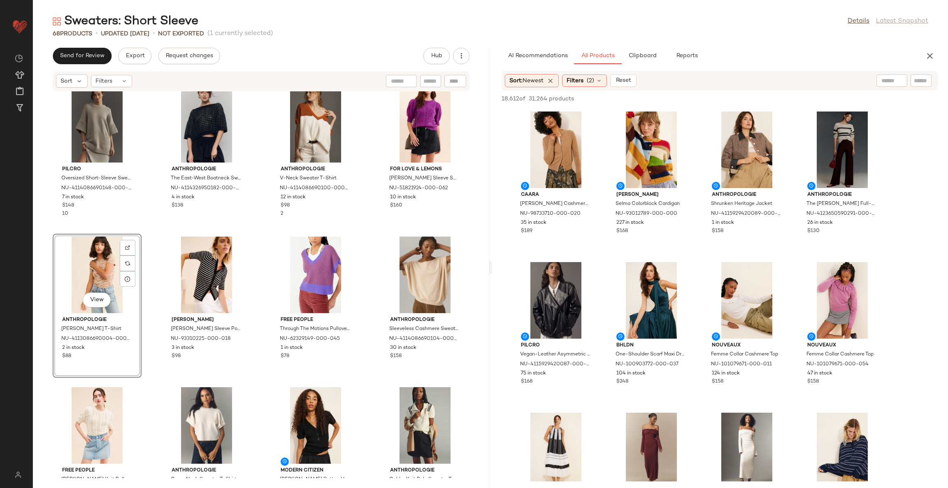
scroll to position [1845, 0]
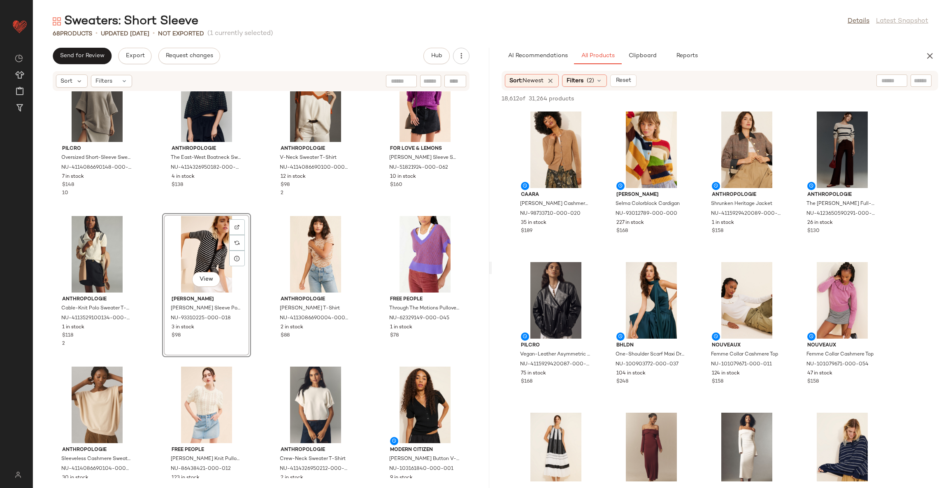
click at [361, 369] on div "[PERSON_NAME] Short-Sleeve Sweater T-Shirt NU-4114326950119-000-009 44 in stock…" at bounding box center [261, 284] width 456 height 387
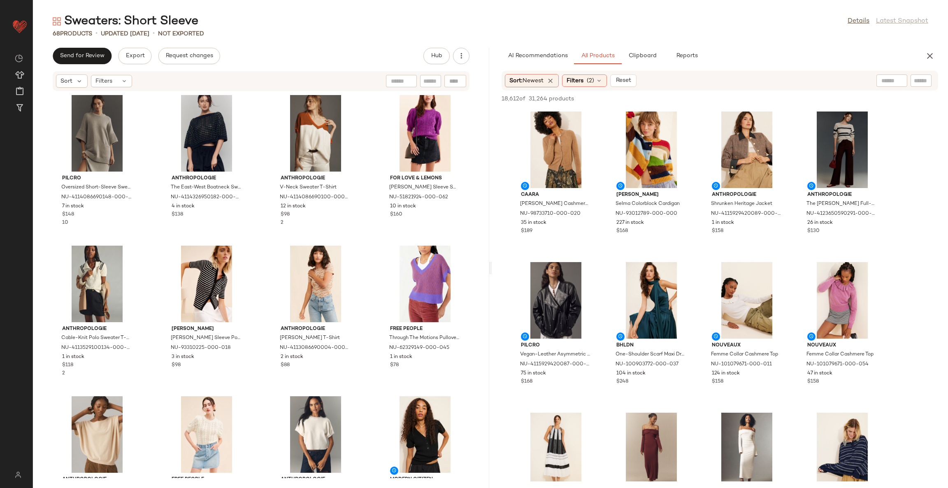
scroll to position [1845, 0]
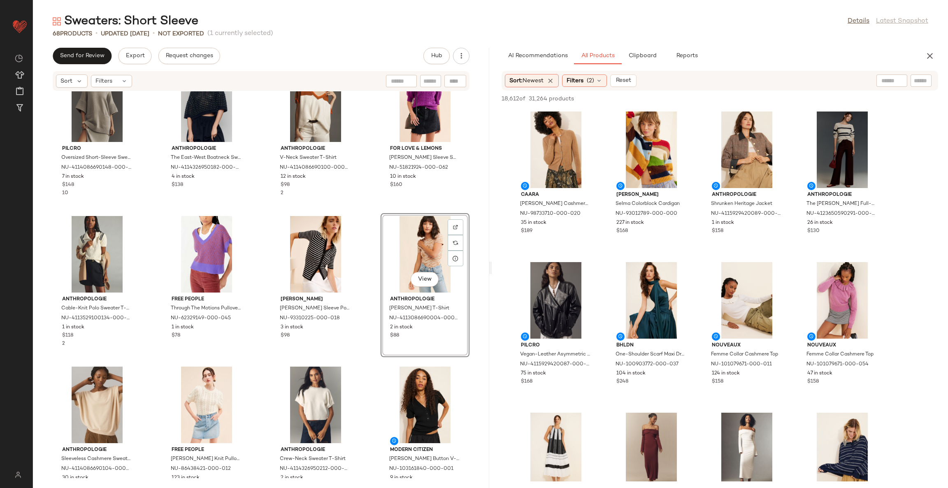
click at [365, 365] on div "[PERSON_NAME] Short-Sleeve Sweater T-Shirt NU-4114326950119-000-009 44 in stock…" at bounding box center [261, 284] width 456 height 387
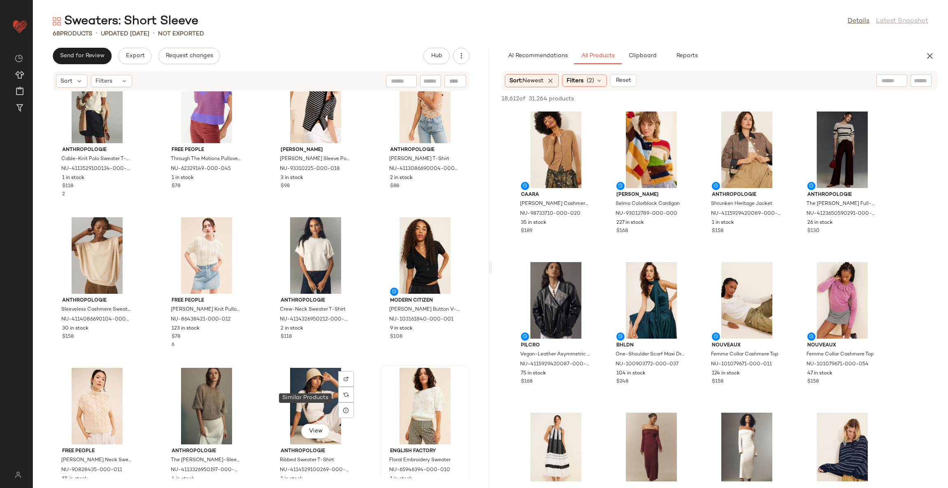
scroll to position [1989, 0]
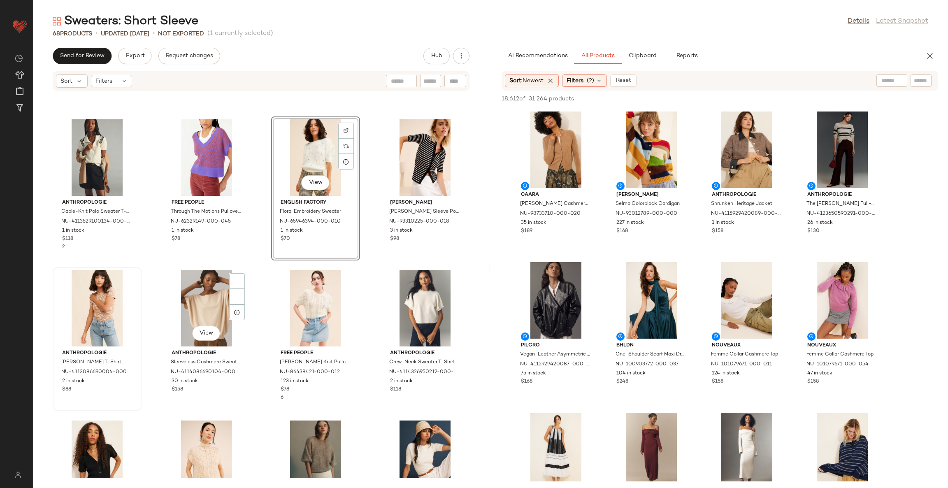
scroll to position [1928, 0]
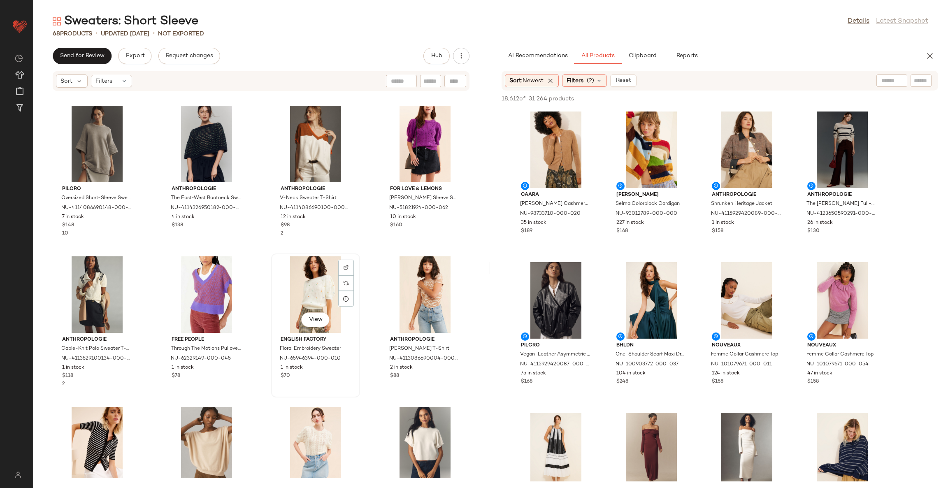
click at [355, 266] on div "View English Factory Floral Embroidery Sweater NU-65946394-000-010 1 in stock $…" at bounding box center [315, 325] width 87 height 142
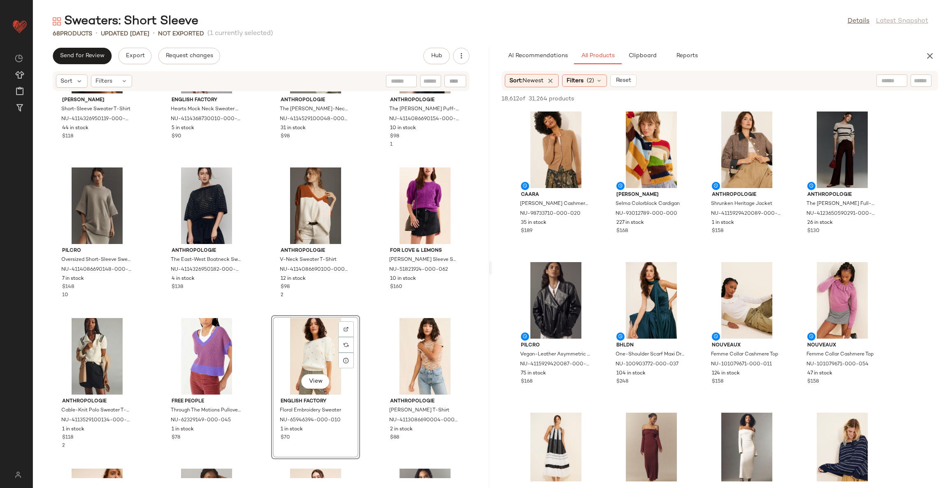
click at [365, 319] on div "[PERSON_NAME] Short-Sleeve Sweater T-Shirt NU-4114326950119-000-009 44 in stock…" at bounding box center [261, 284] width 456 height 387
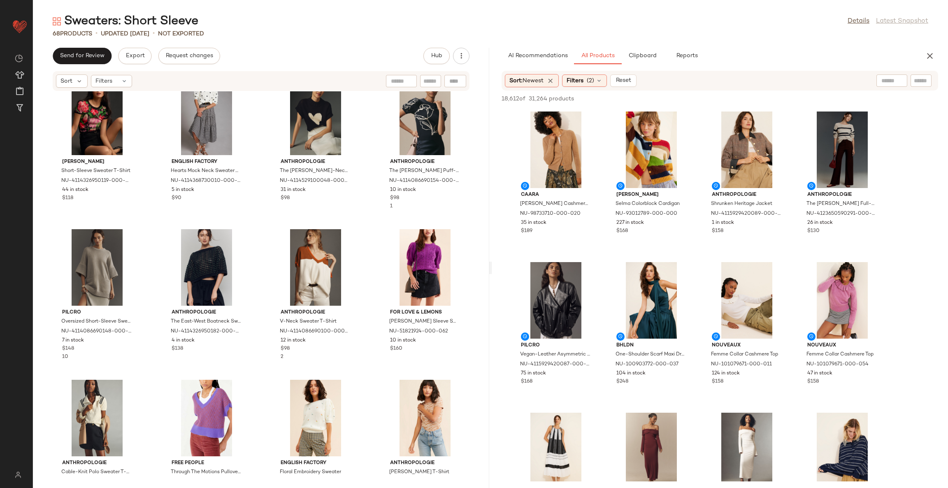
scroll to position [1742, 0]
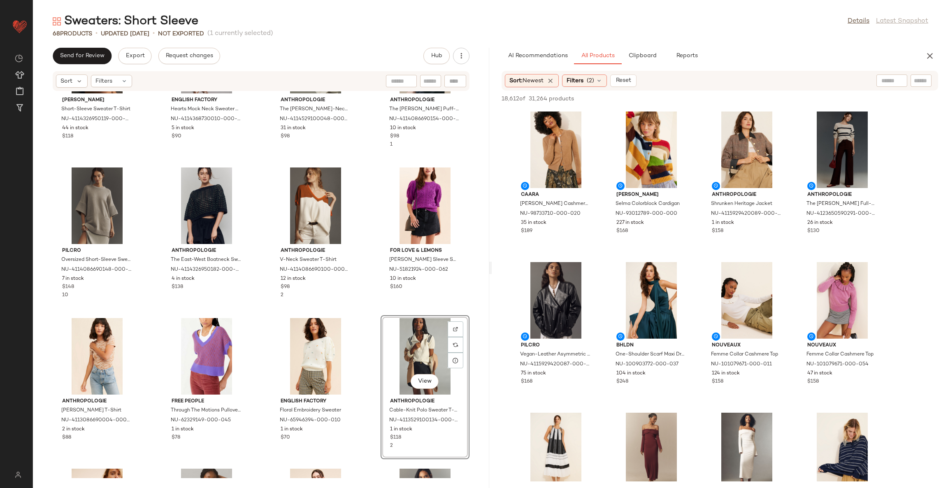
click at [360, 357] on div "[PERSON_NAME] Short-Sleeve Sweater T-Shirt NU-4114326950119-000-009 44 in stock…" at bounding box center [261, 284] width 456 height 387
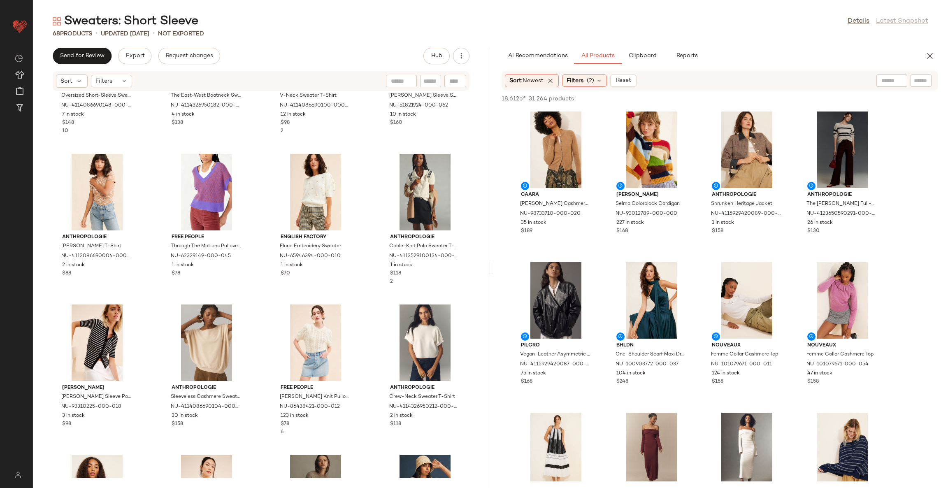
scroll to position [1928, 0]
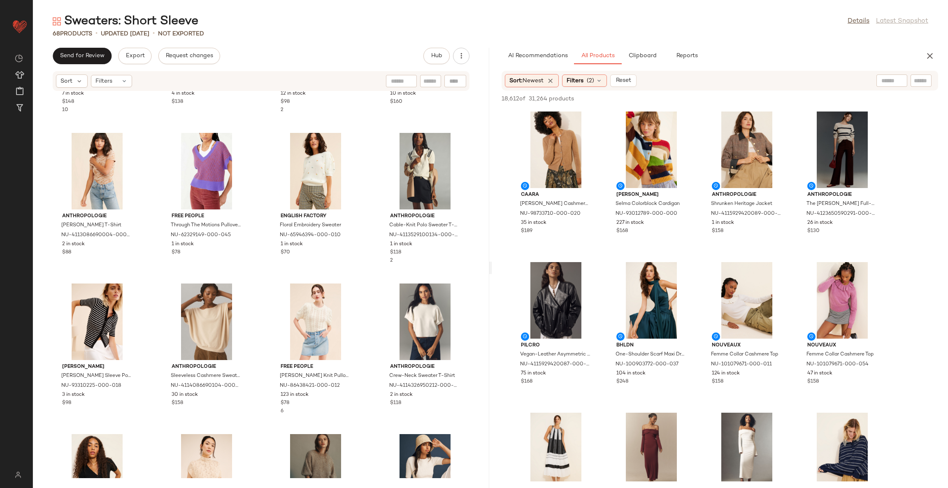
click at [359, 356] on div "Pilcro Oversized Short-Sleeve Sweater Tunic NU-4114086690148-000-004 7 in stock…" at bounding box center [261, 284] width 456 height 387
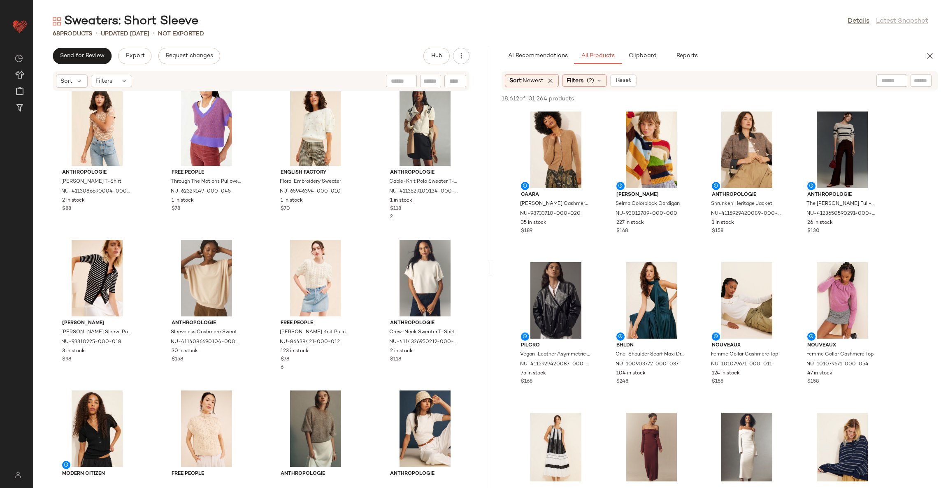
scroll to position [1989, 0]
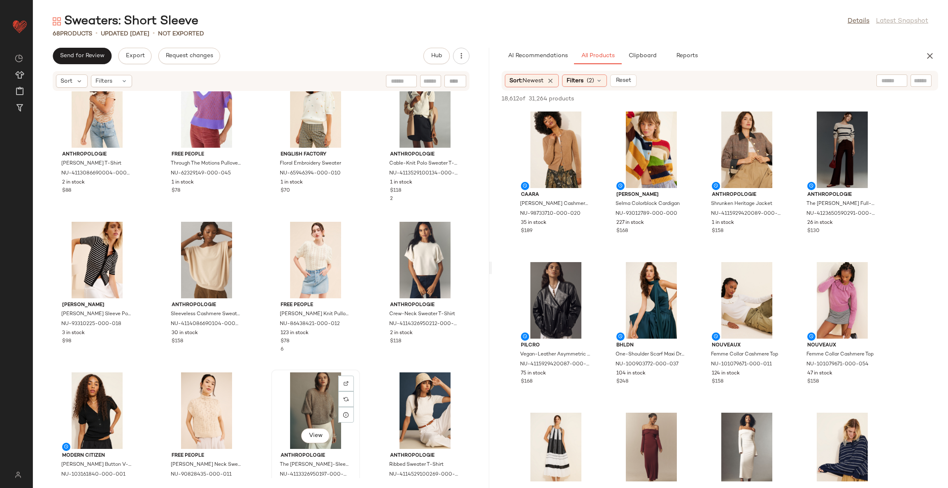
scroll to position [1990, 0]
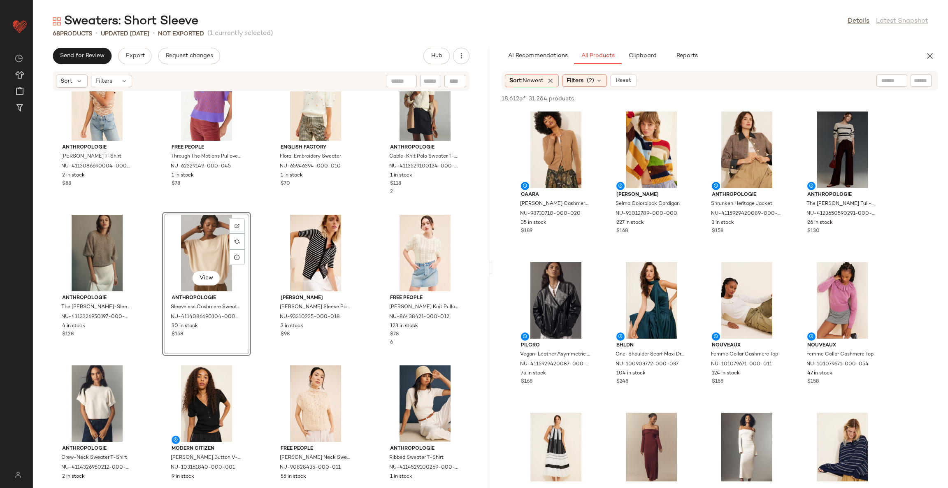
scroll to position [1989, 0]
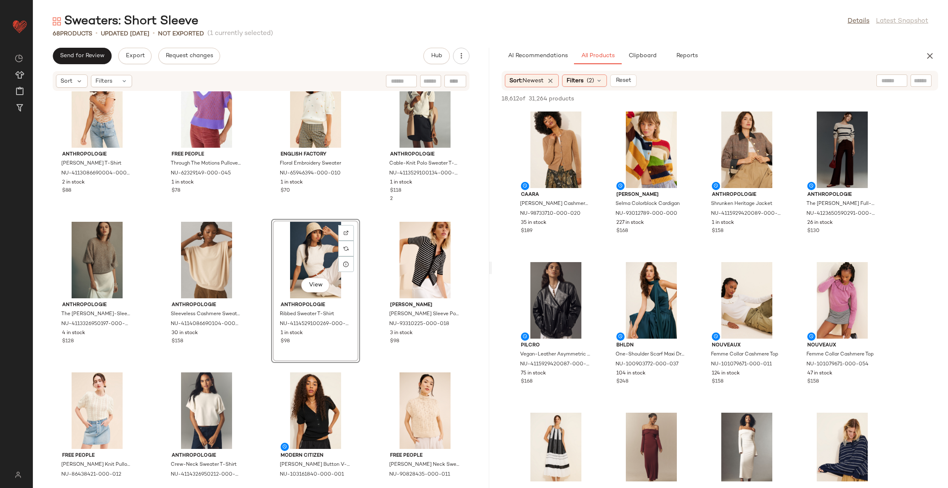
click at [360, 377] on div "Anthropologie Evanna Sweater T-Shirt NU-4113086690004-000-015 2 in stock $88 Fr…" at bounding box center [261, 284] width 456 height 387
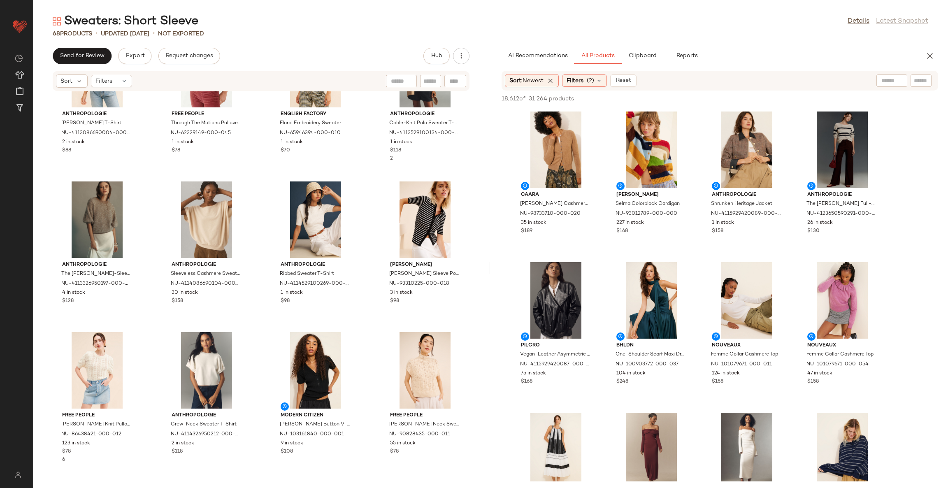
scroll to position [2051, 0]
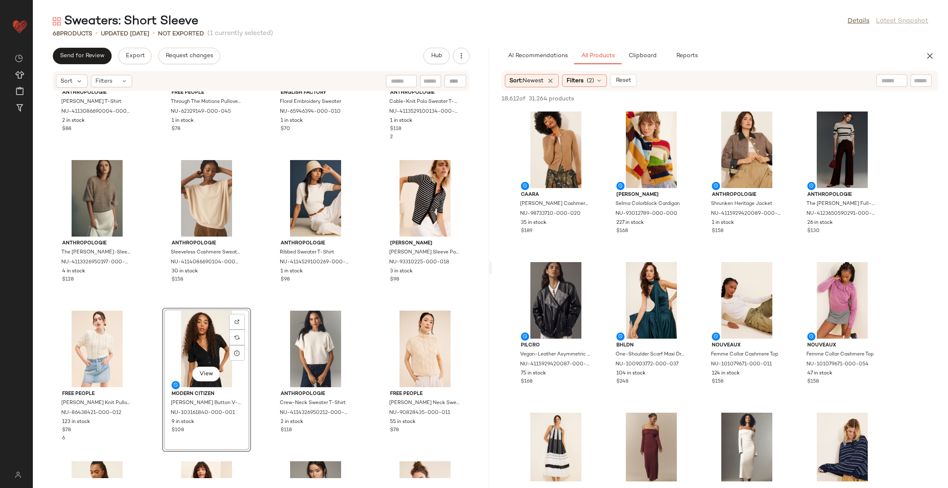
click at [256, 360] on div "Anthropologie Evanna Sweater T-Shirt NU-4113086690004-000-015 2 in stock $88 Fr…" at bounding box center [261, 284] width 456 height 387
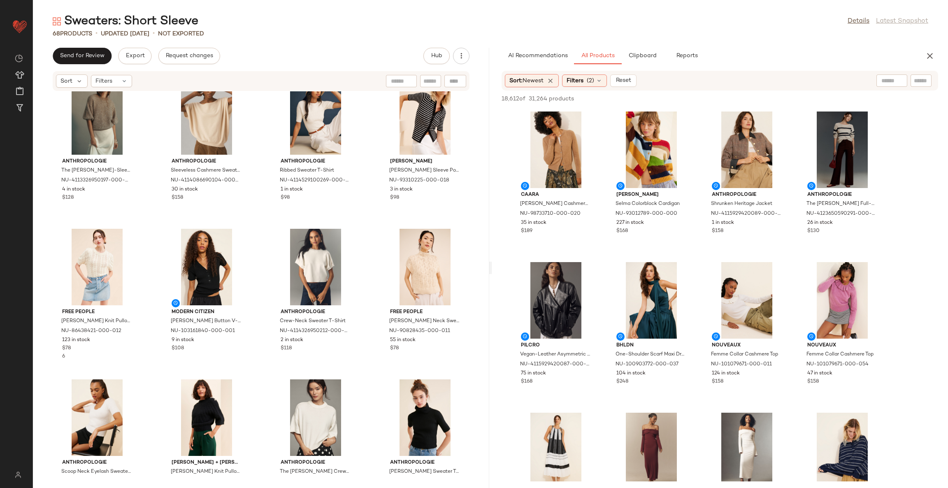
scroll to position [2113, 0]
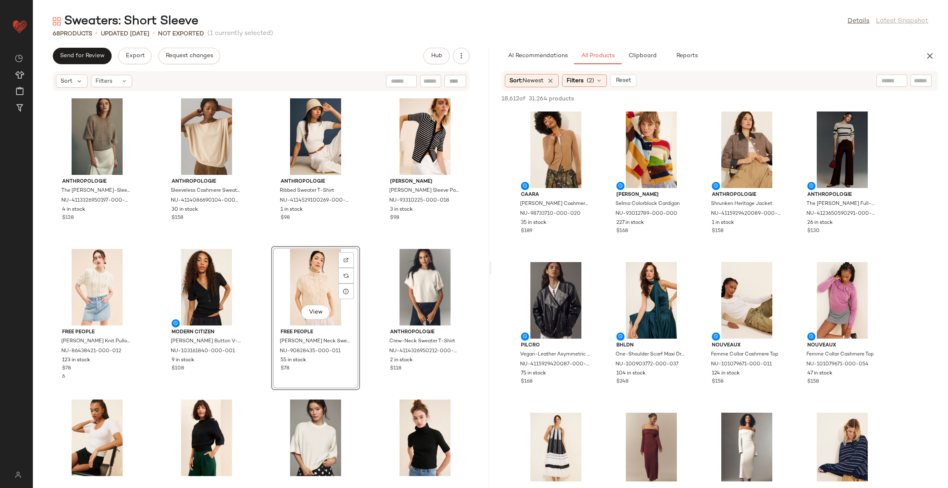
click at [367, 392] on div "Anthropologie The [PERSON_NAME]-Sleeve Tinsel Sweater NU-4113326950197-000-025 …" at bounding box center [261, 284] width 456 height 387
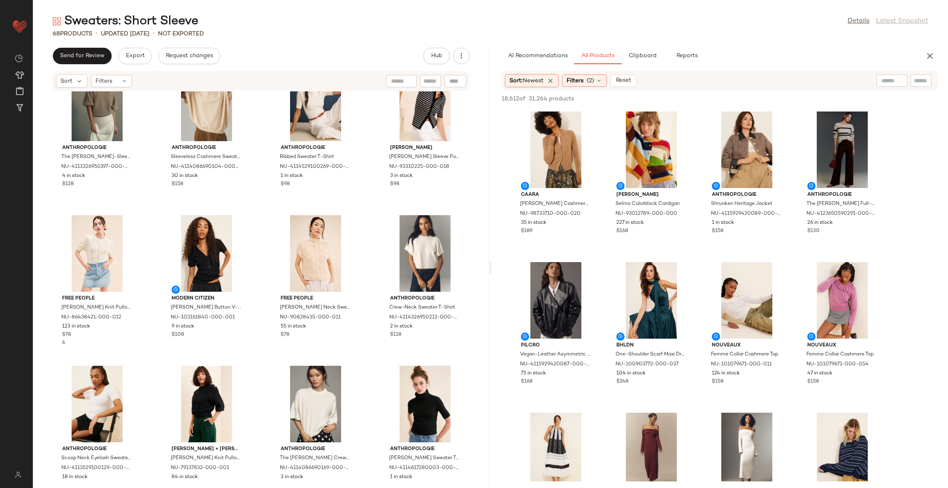
scroll to position [2175, 0]
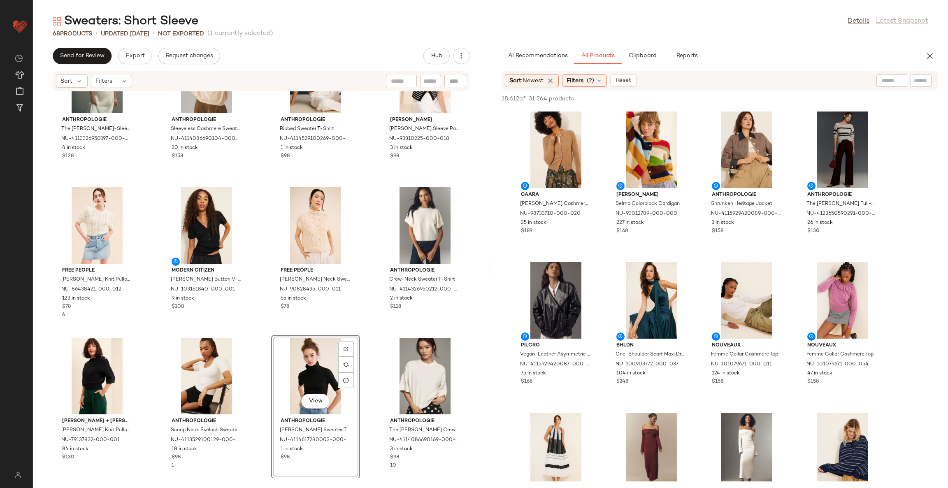
click at [362, 340] on div "Anthropologie The [PERSON_NAME]-Sleeve Tinsel Sweater NU-4113326950197-000-025 …" at bounding box center [261, 284] width 456 height 387
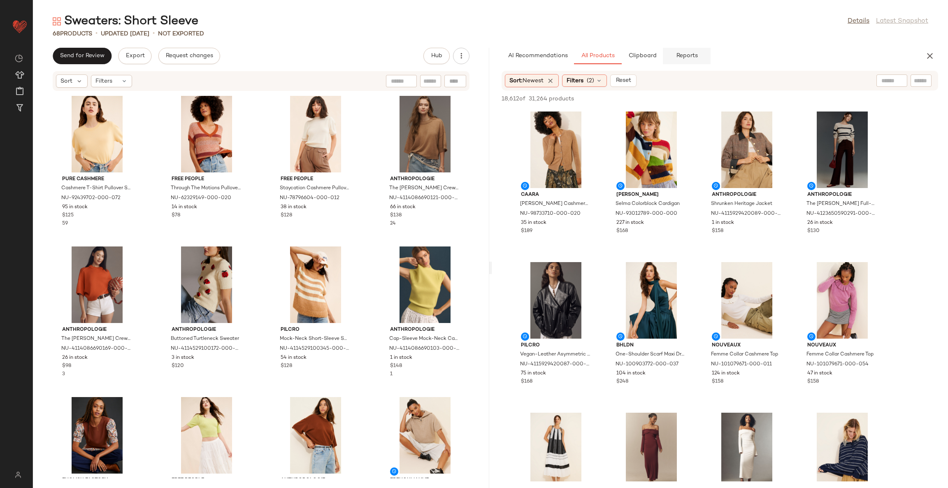
click at [689, 58] on span "Reports" at bounding box center [687, 56] width 22 height 7
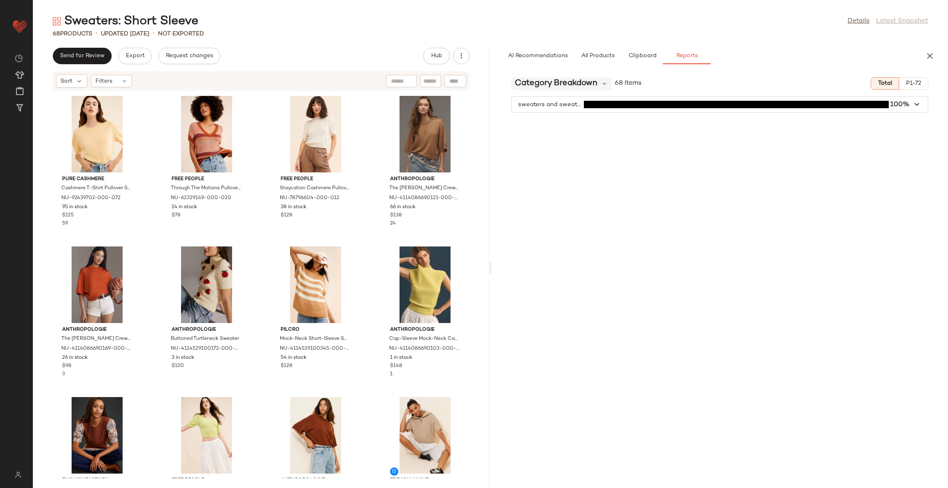
click at [586, 88] on span "Category Breakdown" at bounding box center [556, 83] width 83 height 12
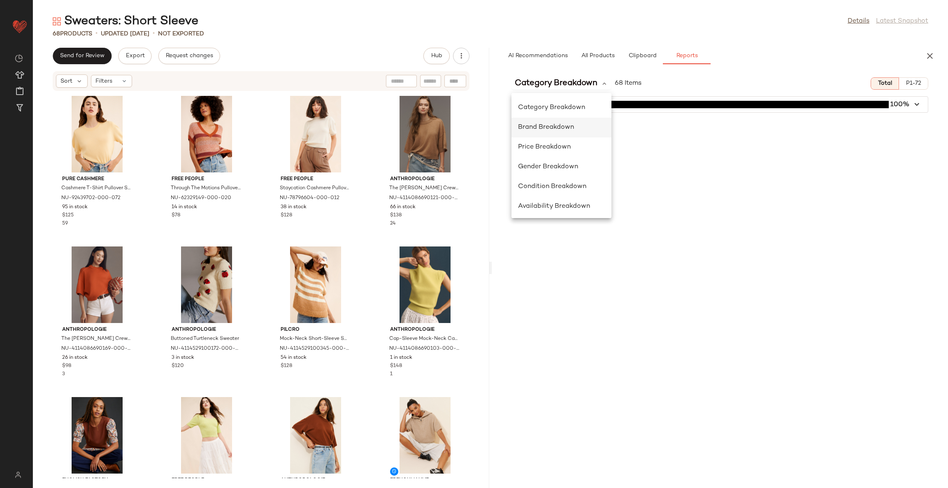
click at [566, 123] on div "Brand Breakdown" at bounding box center [561, 128] width 87 height 10
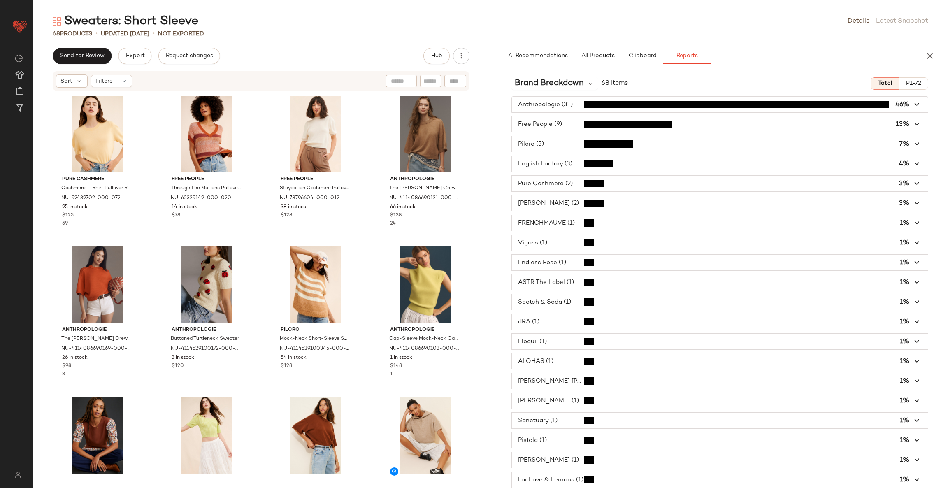
click at [497, 269] on div "Anthropologie (31) 46% Free People (9) 13% Pilcro (5) 7% English Factory (3) 4%…" at bounding box center [720, 311] width 456 height 431
click at [430, 82] on input "text" at bounding box center [430, 81] width 14 height 9
type input "*******"
click at [432, 79] on icon "Clear Filter" at bounding box center [434, 81] width 10 height 10
click at [366, 245] on div "Pure Cashmere Cashmere T-Shirt Pullover Sweater NU-92439702-000-072 95 in stock…" at bounding box center [261, 284] width 456 height 387
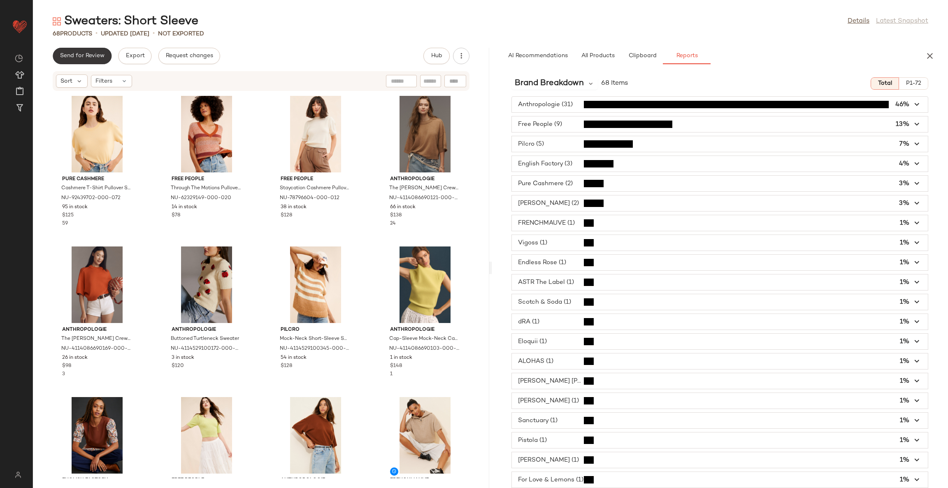
click at [75, 58] on span "Send for Review" at bounding box center [82, 56] width 45 height 7
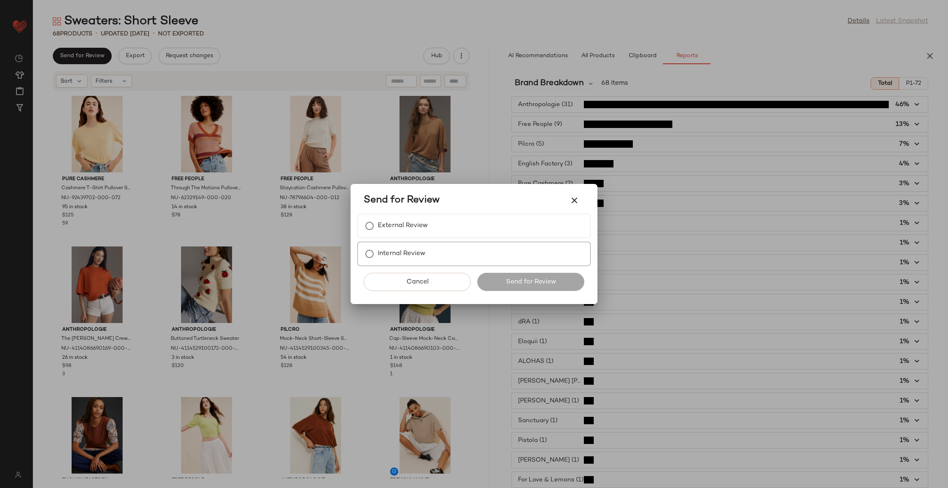
click at [384, 250] on label "Internal Review" at bounding box center [402, 254] width 48 height 16
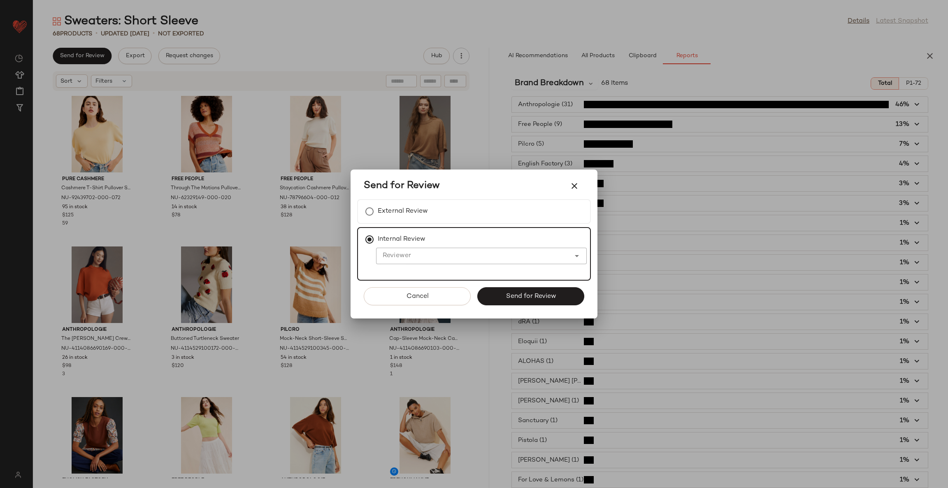
click at [395, 258] on input "Reviewer" at bounding box center [473, 256] width 194 height 10
click at [430, 274] on div "[PERSON_NAME] ie [PERSON_NAME]" at bounding box center [481, 277] width 198 height 10
type input "**********"
click at [519, 295] on span "Send for Review" at bounding box center [530, 297] width 51 height 8
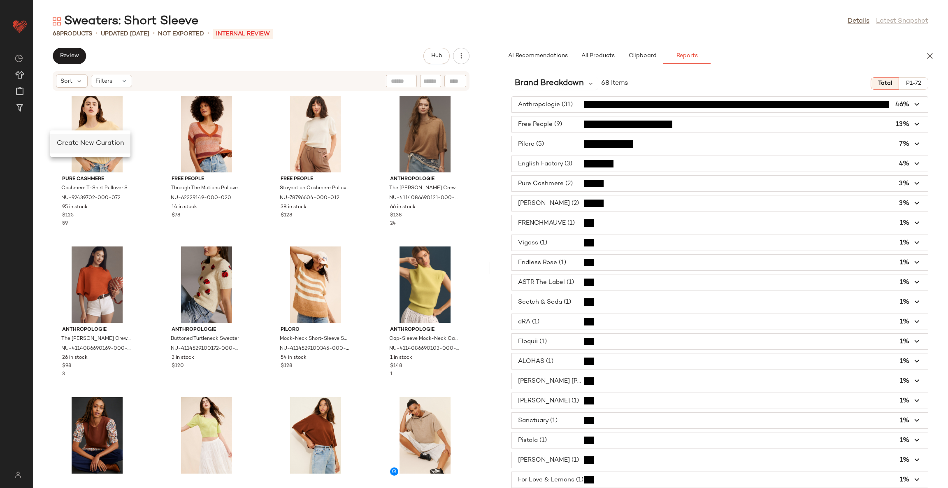
click at [67, 144] on span "Create New Curation" at bounding box center [90, 143] width 67 height 7
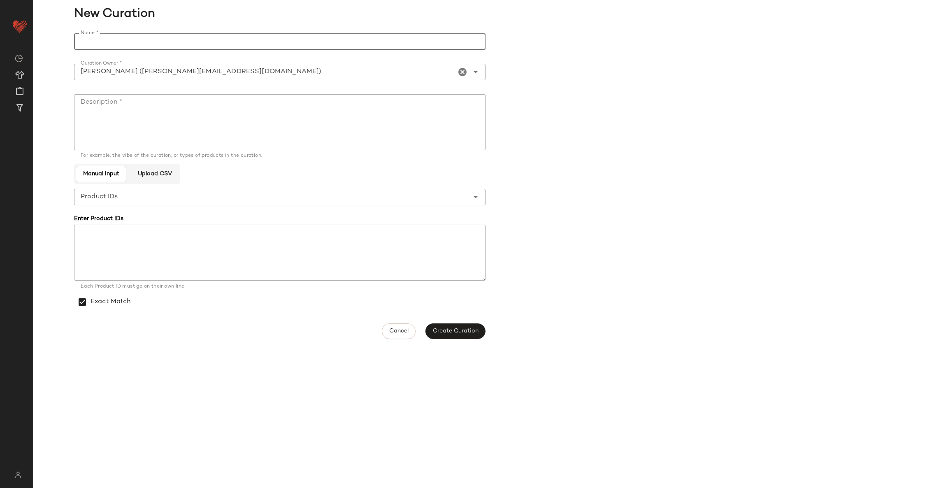
paste input "**********"
type input "**********"
click at [157, 107] on textarea "Description *" at bounding box center [280, 122] width 412 height 56
type textarea "******"
click at [473, 331] on span "Create Curation" at bounding box center [456, 331] width 46 height 7
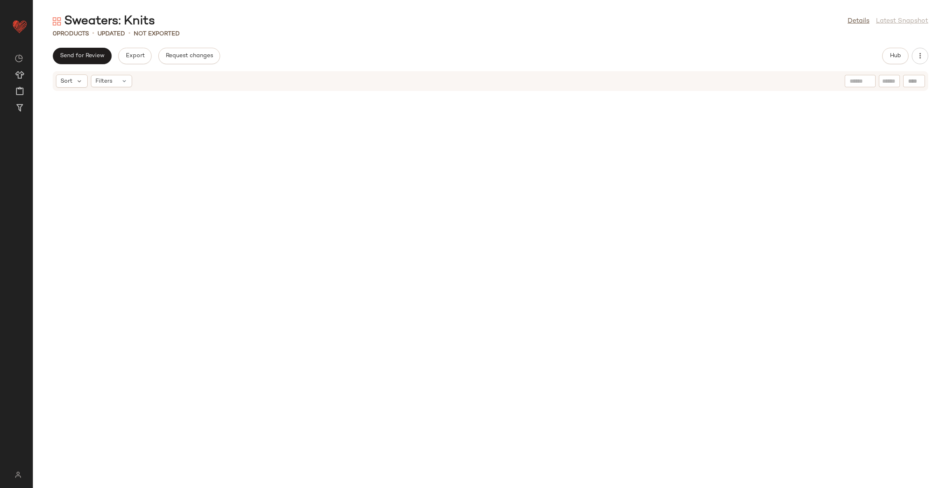
click at [372, 33] on div "0 Products • updated • Not Exported" at bounding box center [490, 34] width 915 height 8
click at [898, 61] on button "Hub" at bounding box center [895, 56] width 26 height 16
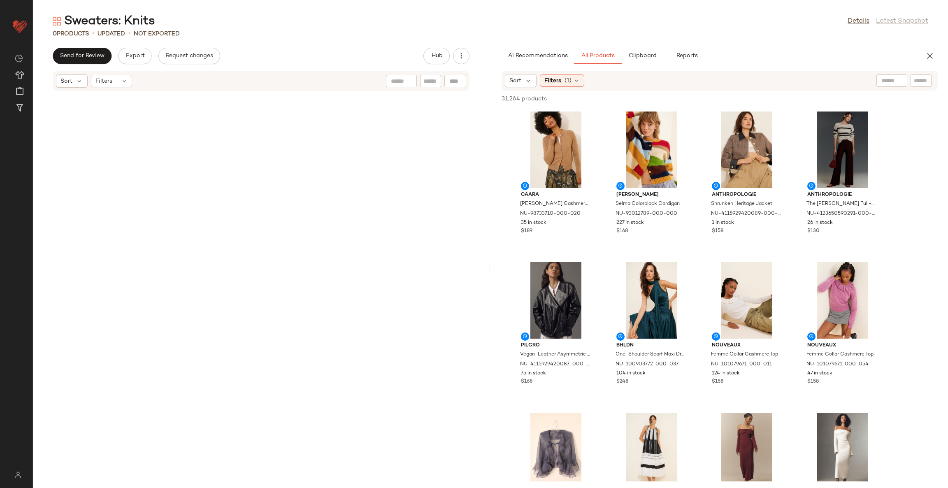
click at [926, 81] on input "text" at bounding box center [921, 81] width 14 height 9
type input "**********"
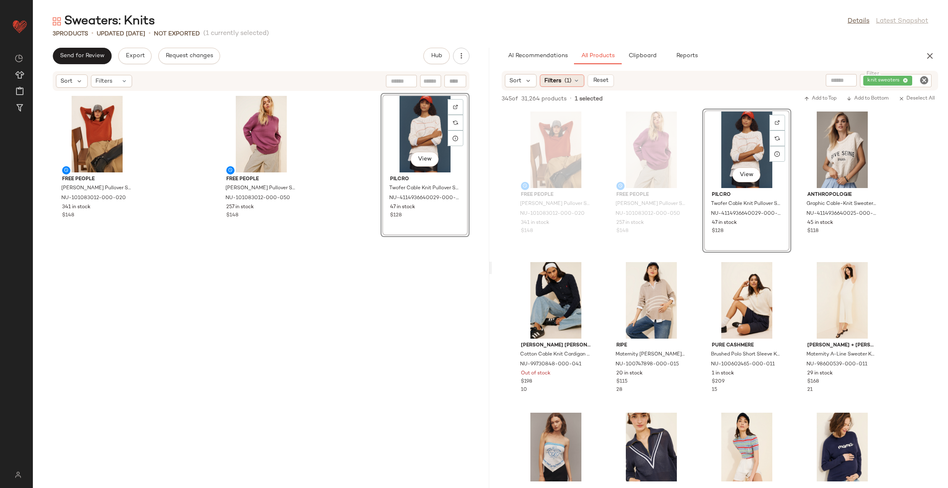
click at [570, 79] on span "(1)" at bounding box center [568, 81] width 7 height 9
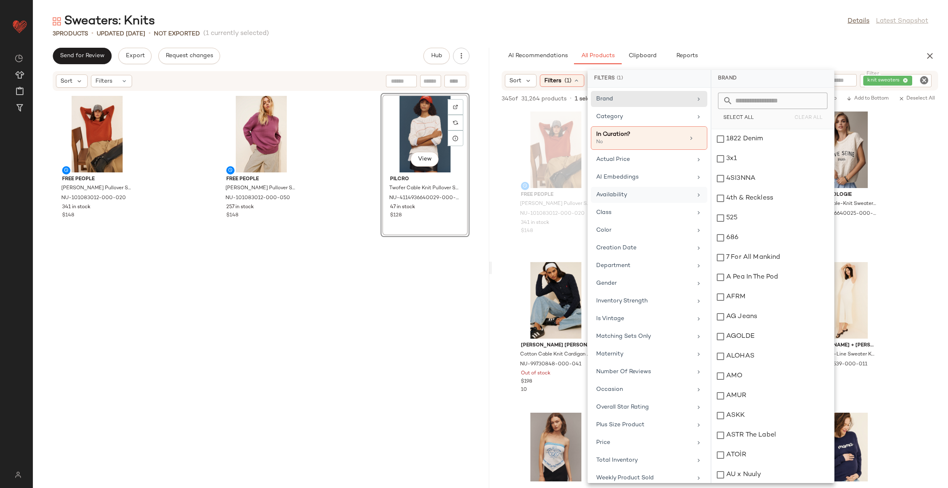
click at [620, 194] on div "Availability" at bounding box center [644, 195] width 96 height 9
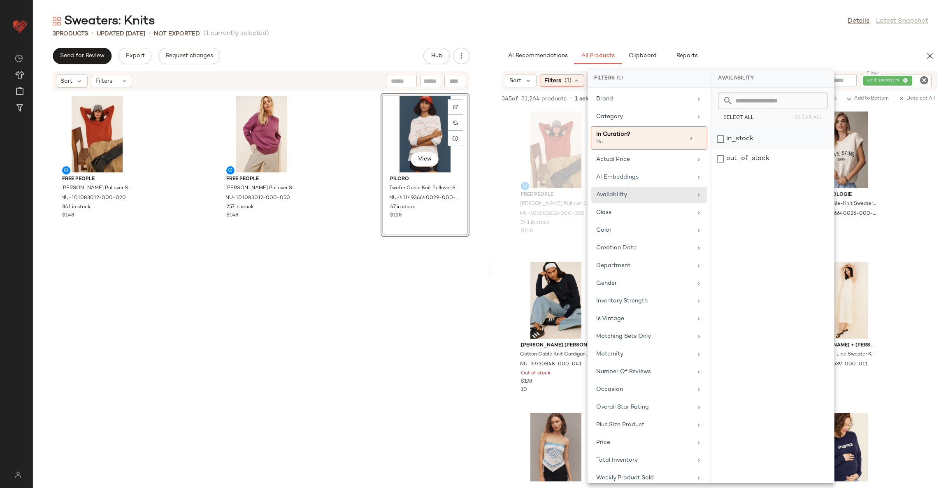
click at [749, 149] on div "in_stock" at bounding box center [773, 159] width 123 height 20
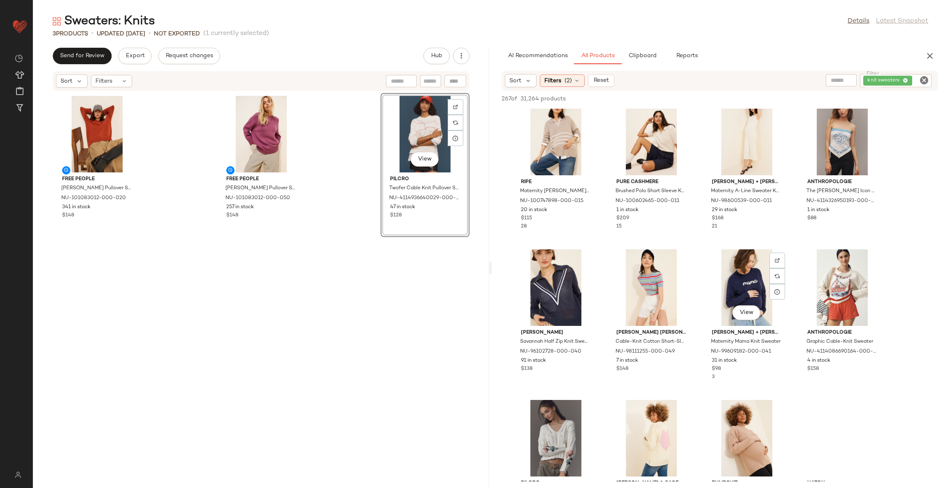
scroll to position [185, 0]
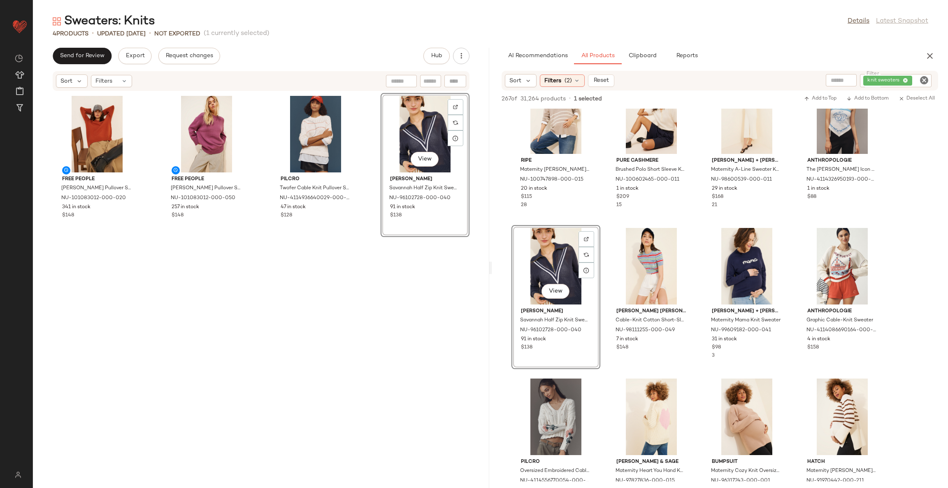
click at [432, 309] on div "View [PERSON_NAME] Half Zip Knit Sweater NU-96102728-000-040 91 in stock $138" at bounding box center [425, 285] width 89 height 385
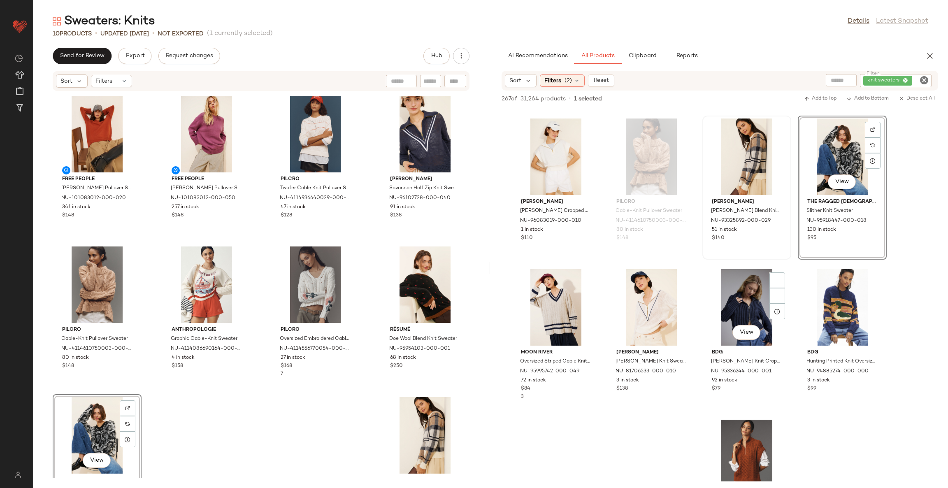
scroll to position [802, 0]
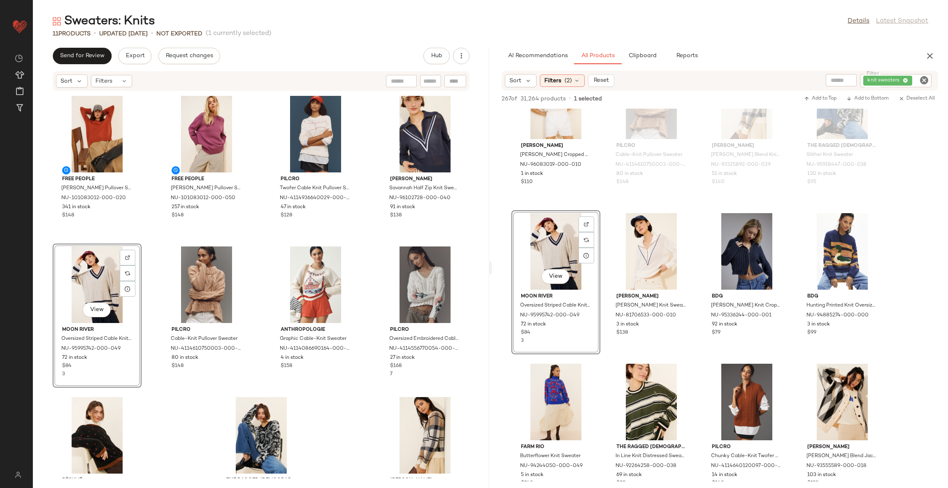
click at [333, 410] on div "Free People [PERSON_NAME] Pullover Sweater NU-101083012-000-020 341 in stock $1…" at bounding box center [261, 284] width 456 height 387
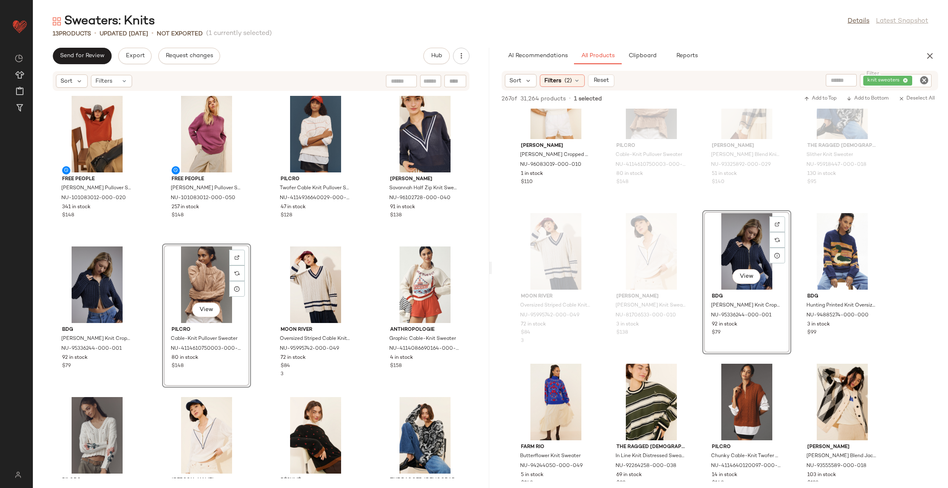
click at [366, 402] on div "Free People [PERSON_NAME] Pullover Sweater NU-101083012-000-020 341 in stock $1…" at bounding box center [261, 284] width 456 height 387
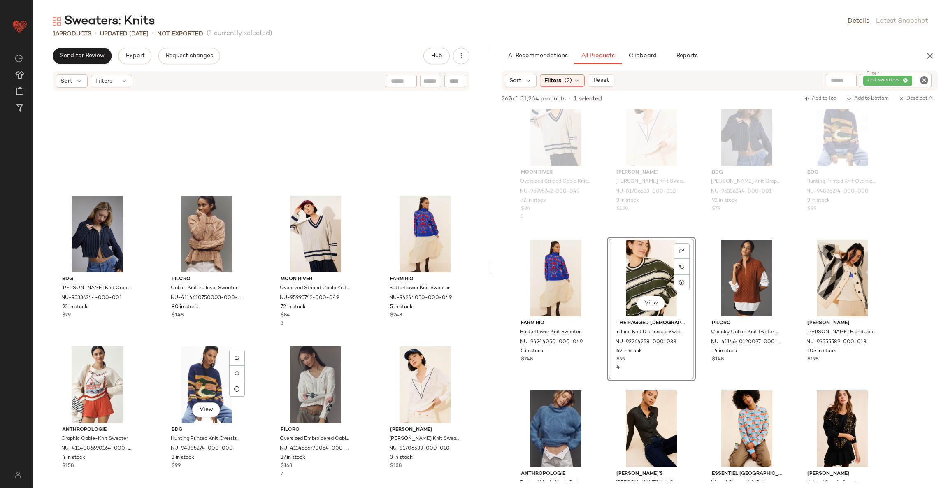
scroll to position [24, 0]
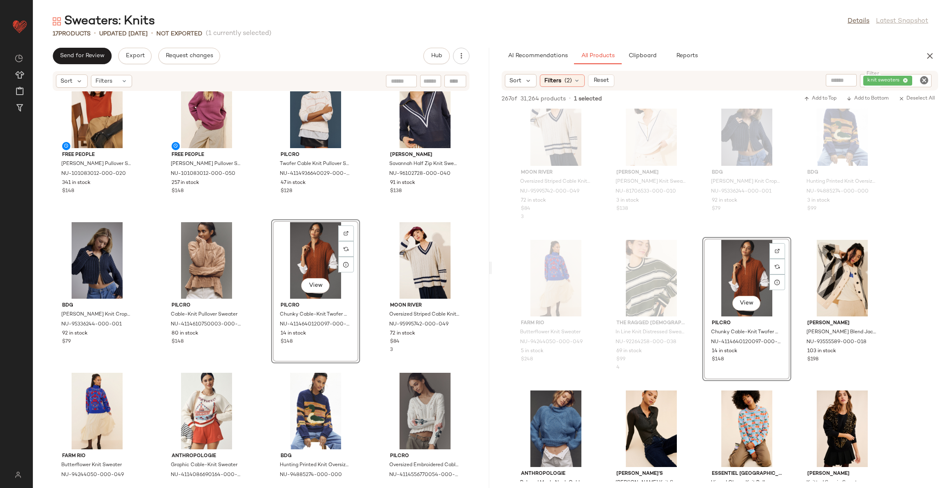
click at [355, 367] on div "Free People [PERSON_NAME] Pullover Sweater NU-101083012-000-020 341 in stock $1…" at bounding box center [261, 284] width 456 height 387
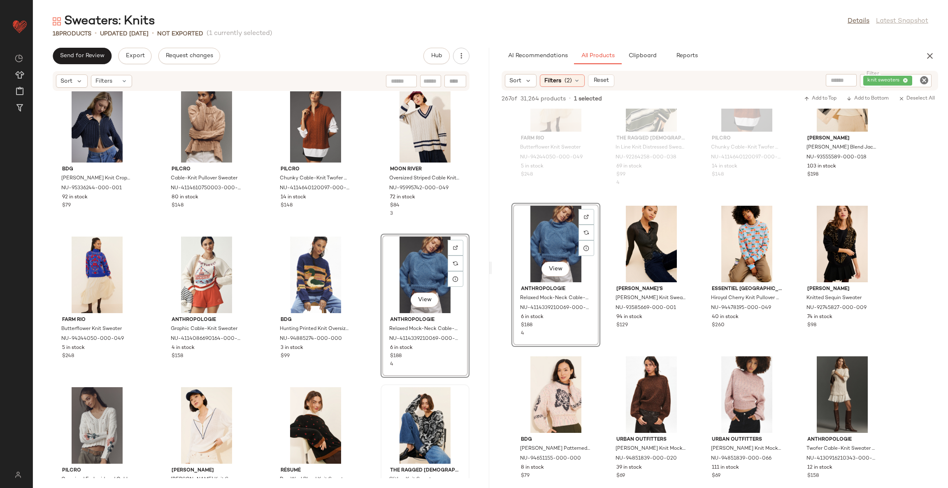
scroll to position [154, 0]
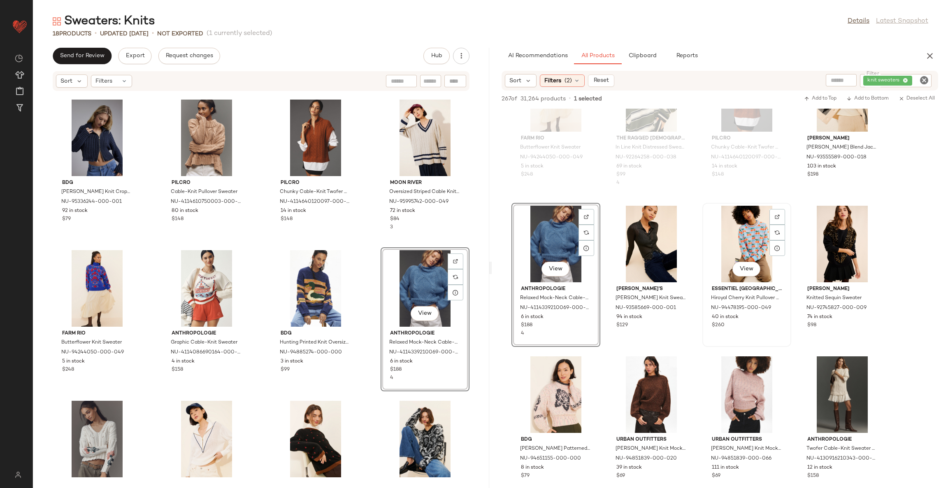
click at [702, 256] on div "View Essentiel [GEOGRAPHIC_DATA] Hiroyal Cherry Knit Pullover Sweater NU-944781…" at bounding box center [746, 275] width 89 height 144
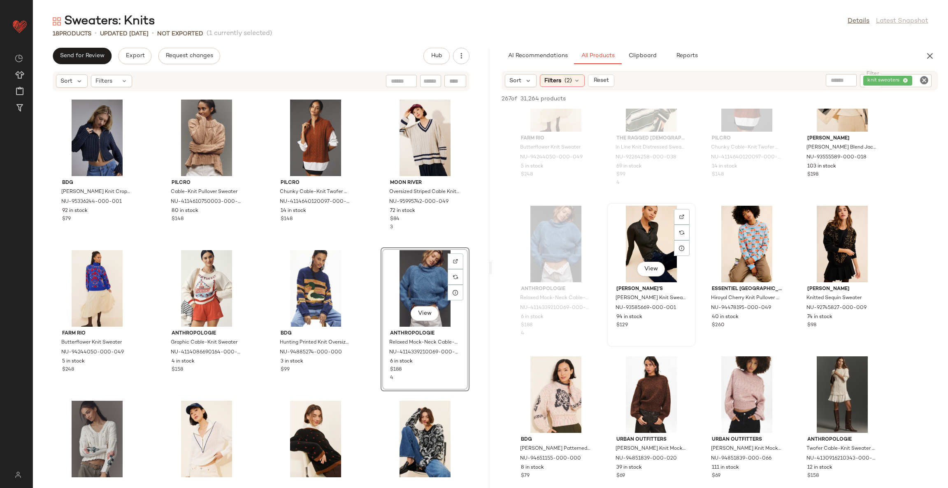
click at [695, 259] on div "View [PERSON_NAME] Knit Sweater NU-93585669-000-001 94 in stock $129" at bounding box center [651, 275] width 87 height 142
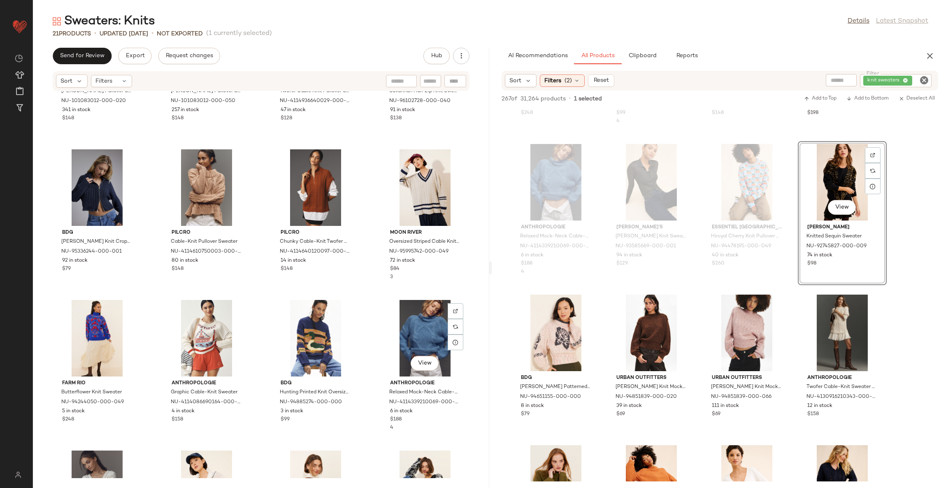
scroll to position [0, 0]
